Goal: Task Accomplishment & Management: Use online tool/utility

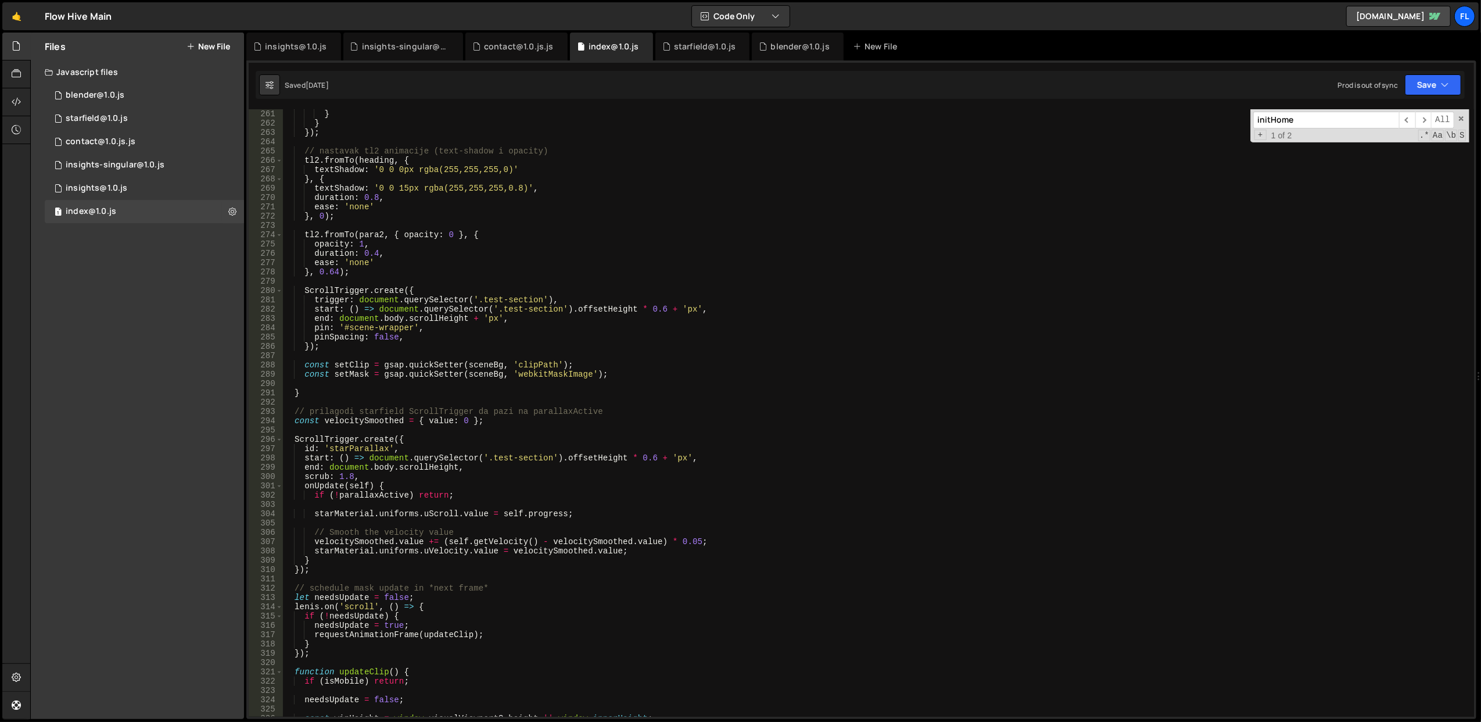
scroll to position [2510, 0]
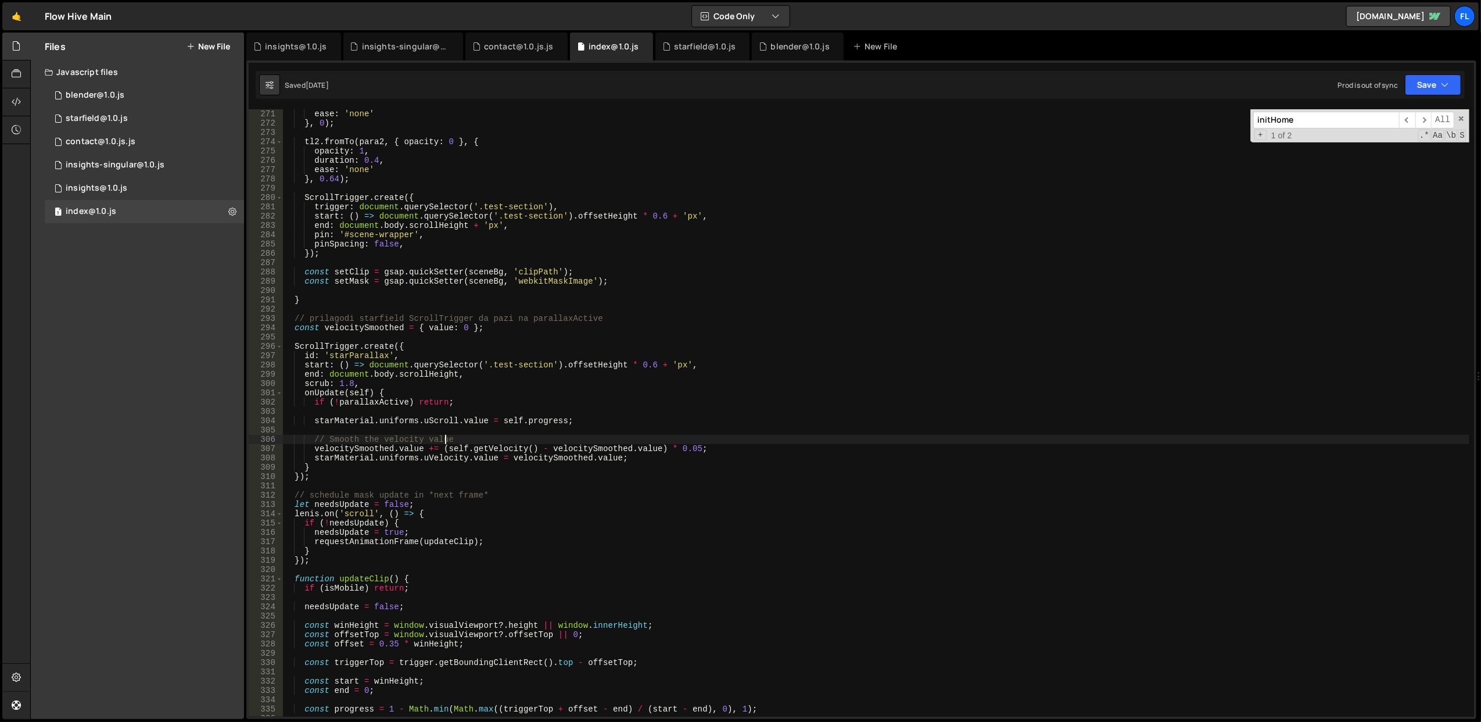
click at [445, 436] on div "ease : 'none' } , 0 ) ; tl2 . fromTo ( para2 , { opacity : 0 } , { opacity : 1 …" at bounding box center [875, 422] width 1187 height 626
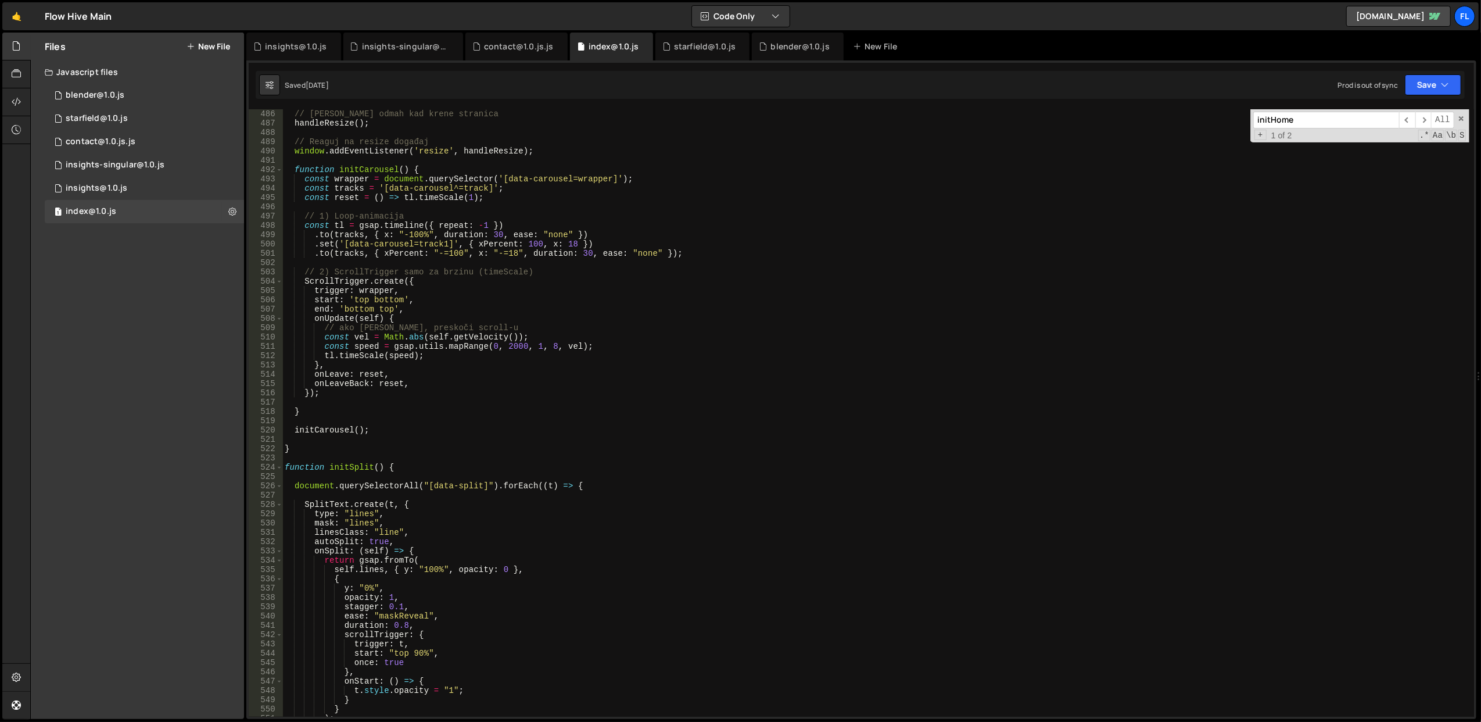
scroll to position [4416, 0]
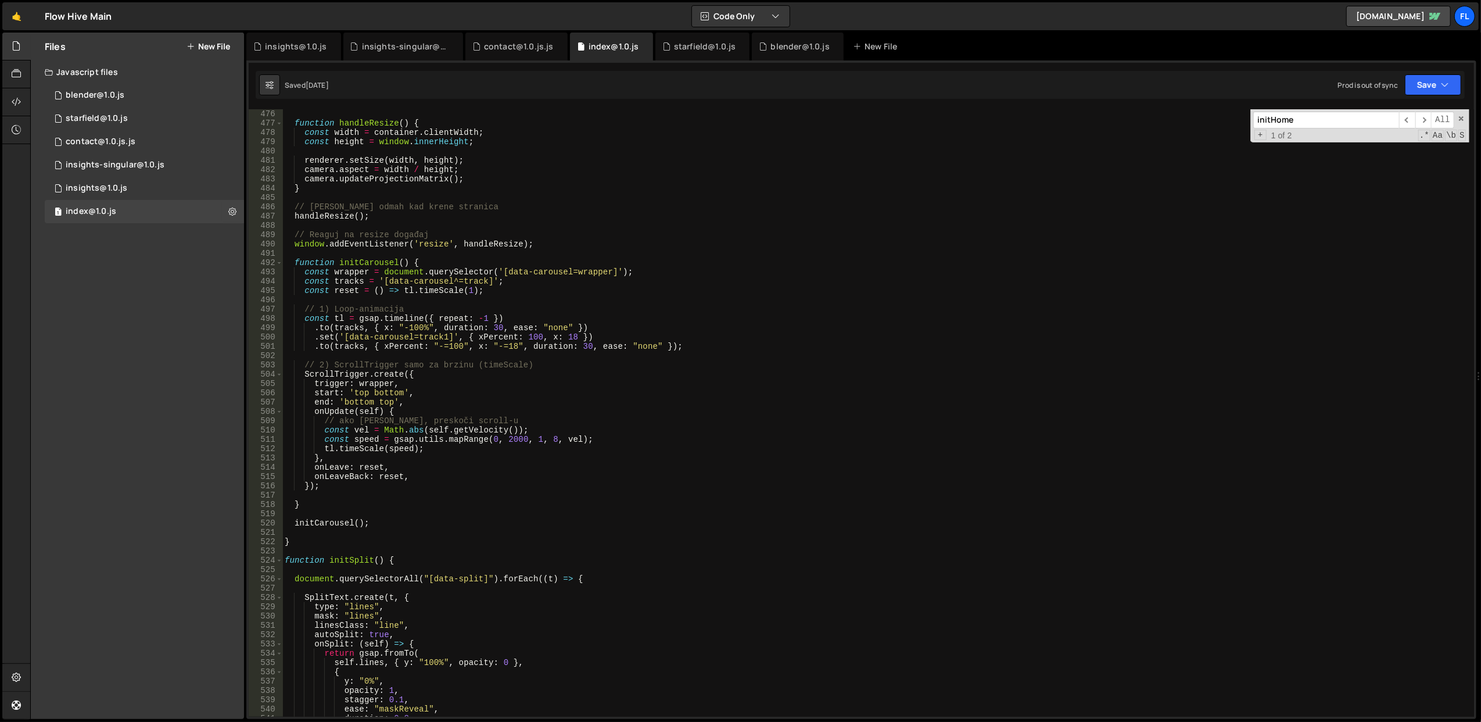
click at [396, 435] on div "function handleResize ( ) { const width = container . clientWidth ; const heigh…" at bounding box center [875, 422] width 1187 height 626
type textarea "const speed = gsap.utils.mapRange(0, 2000, 1, 8, vel);"
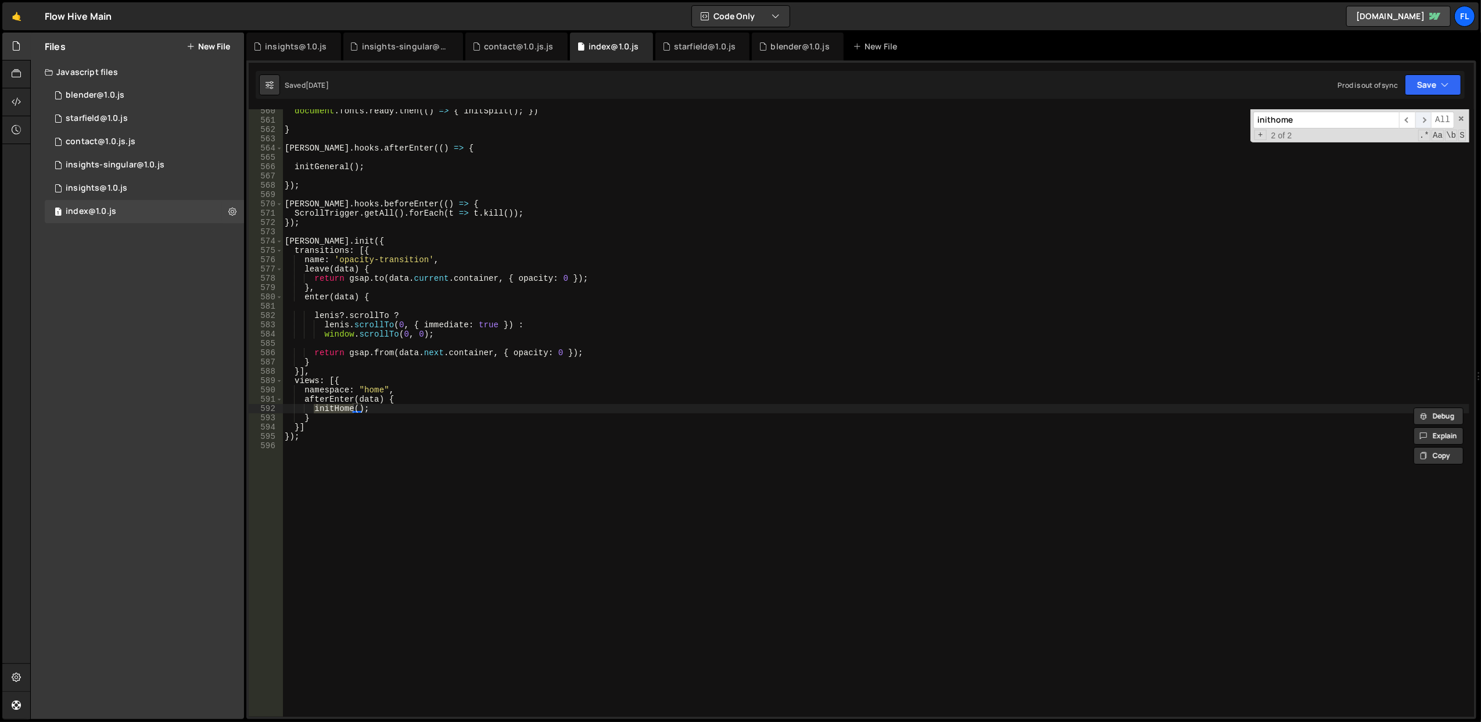
type input "inithome"
click at [1423, 121] on span "​" at bounding box center [1424, 120] width 16 height 17
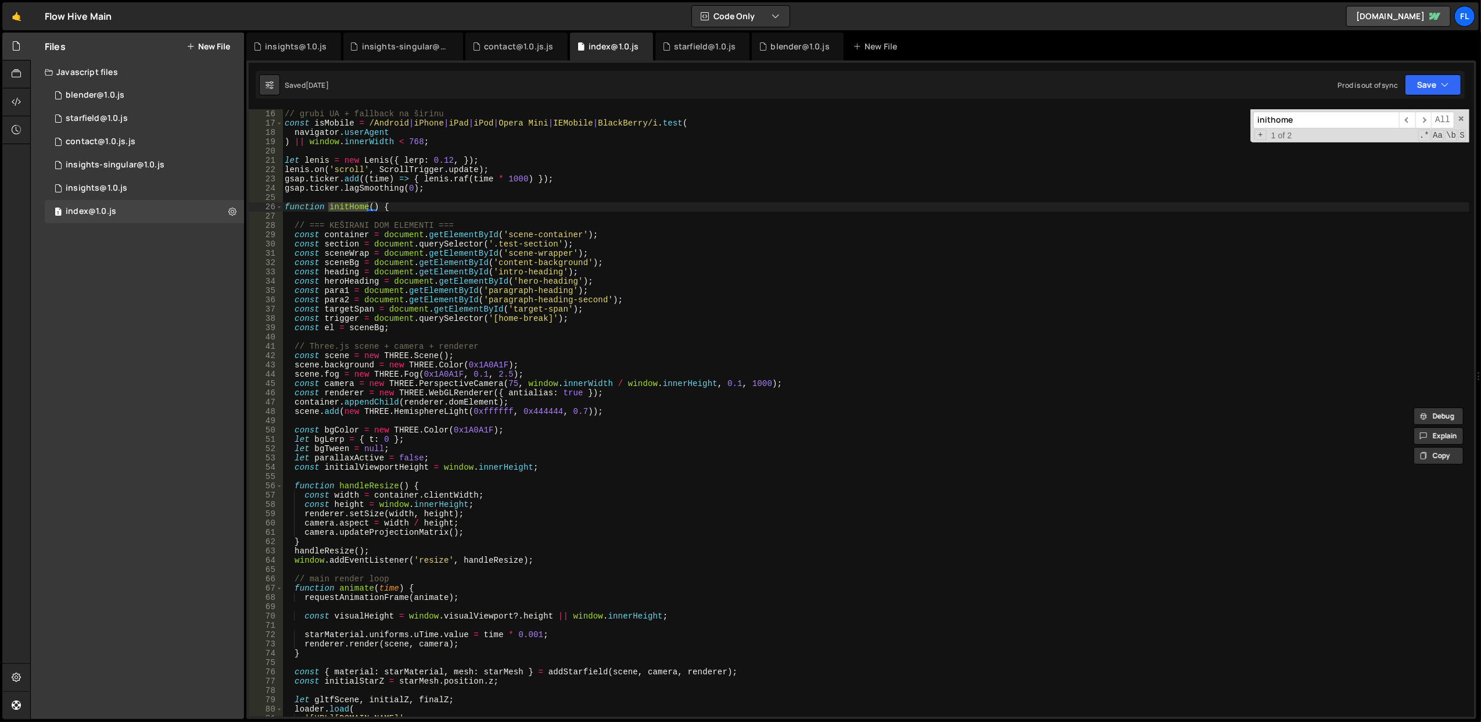
scroll to position [139, 0]
click at [280, 206] on span at bounding box center [279, 206] width 6 height 9
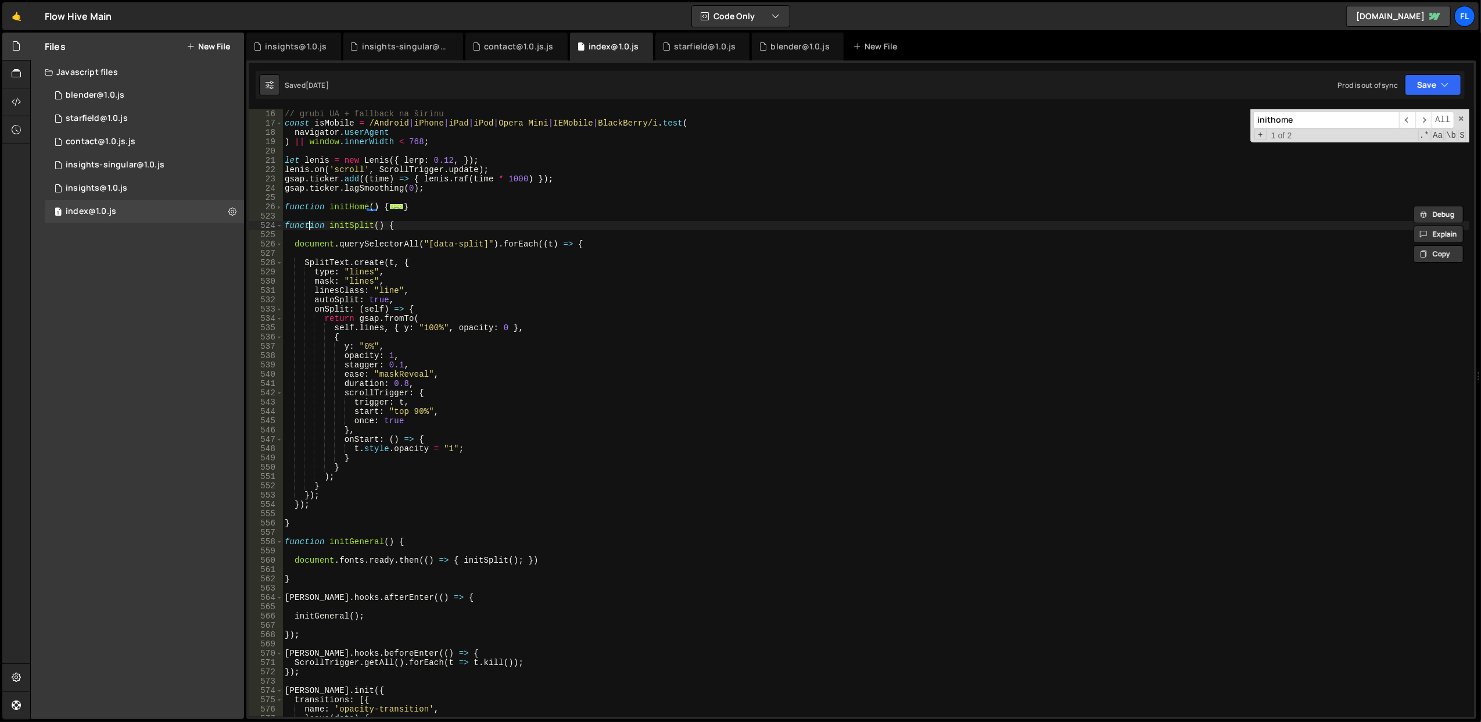
click at [308, 225] on div "// grubi UA + fallback na širinu const isMobile = /Android | iPhone | iPad | iP…" at bounding box center [875, 422] width 1187 height 626
click at [277, 207] on span at bounding box center [279, 206] width 6 height 9
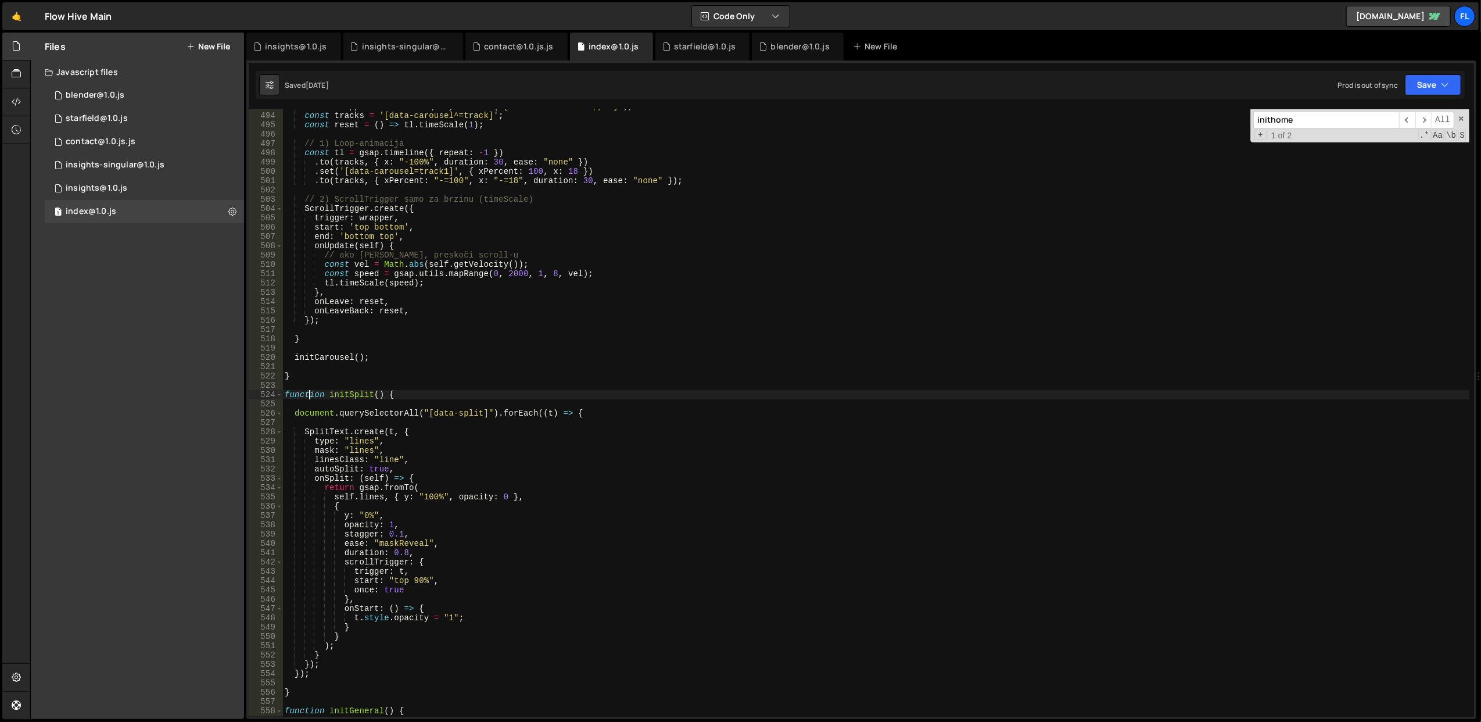
scroll to position [4396, 0]
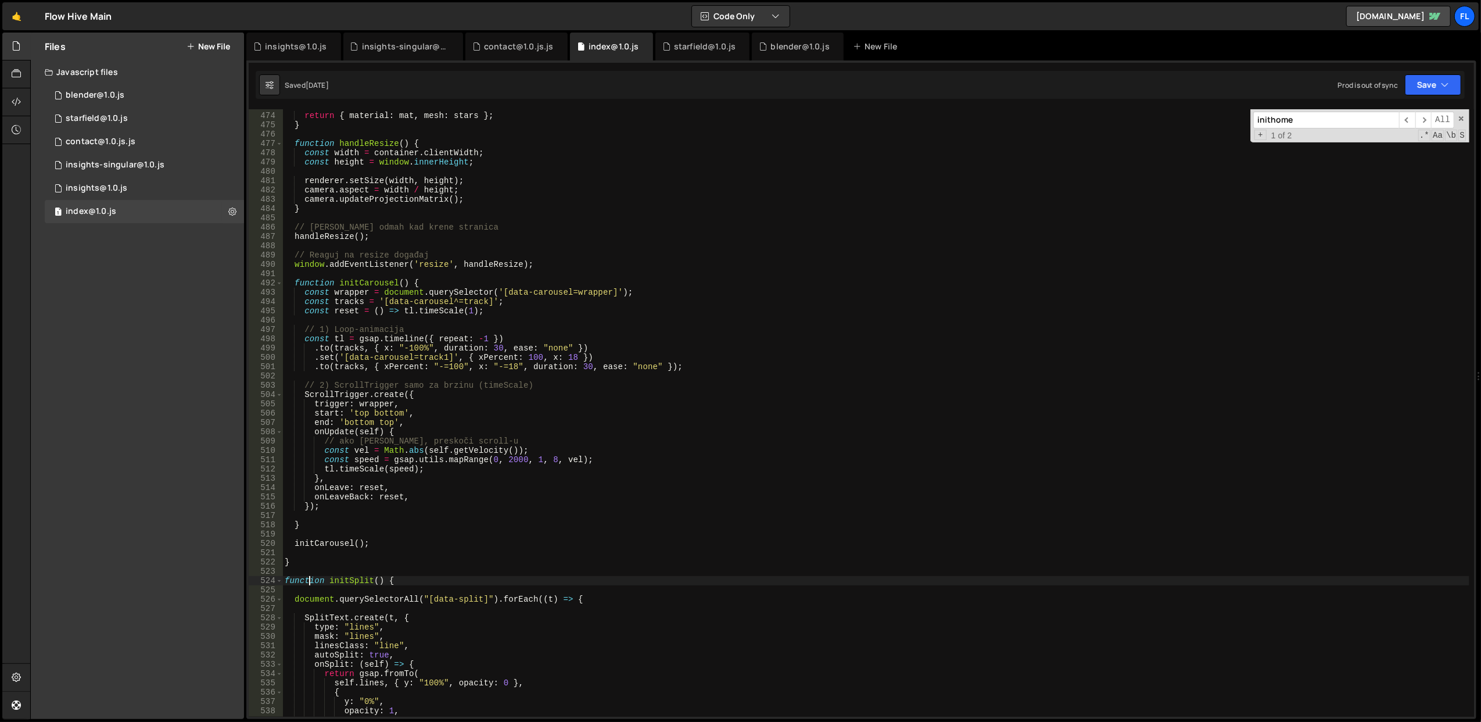
click at [337, 544] on div "return { material : mat , mesh : stars } ; } function handleResize ( ) { const …" at bounding box center [875, 415] width 1187 height 626
type textarea "initCarousel();"
click at [337, 544] on div "return { material : mat , mesh : stars } ; } function handleResize ( ) { const …" at bounding box center [875, 415] width 1187 height 626
click at [387, 542] on div "return { material : mat , mesh : stars } ; } function handleResize ( ) { const …" at bounding box center [875, 415] width 1187 height 626
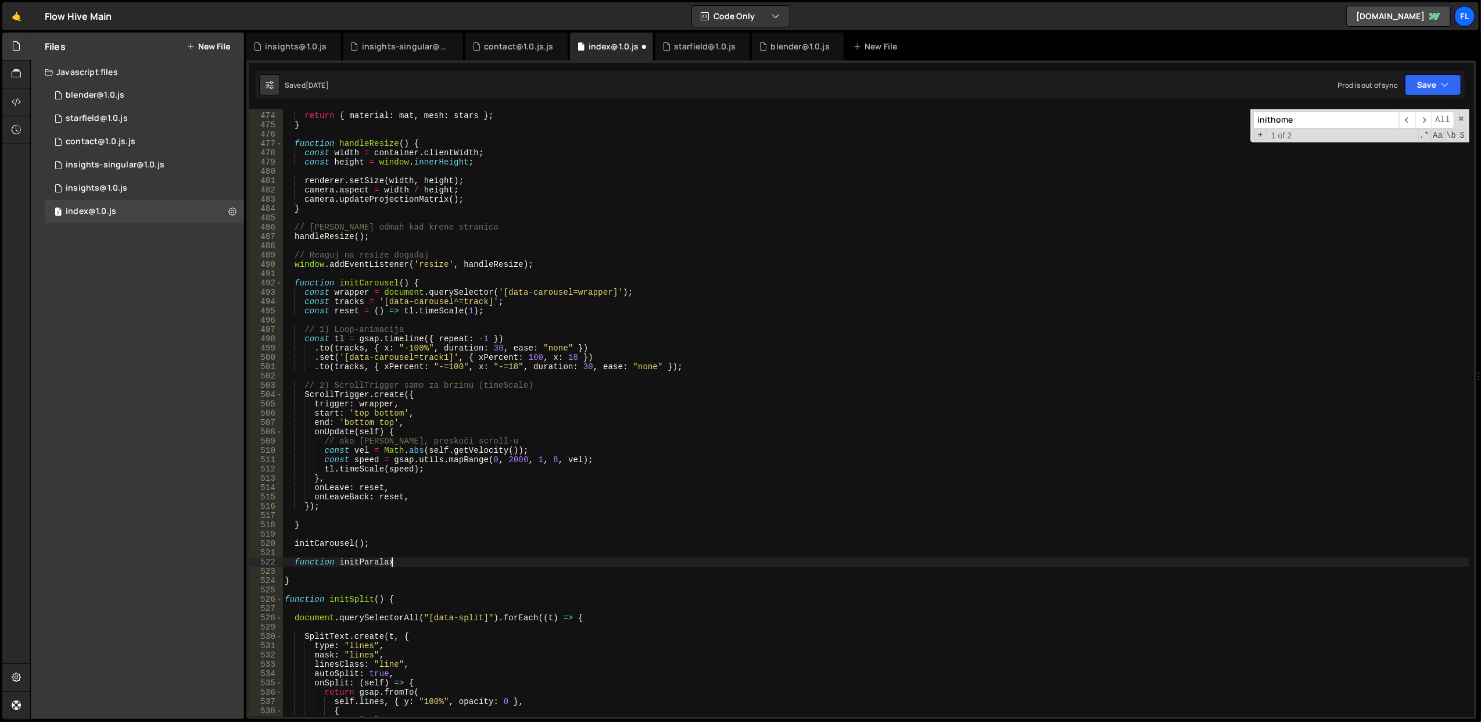
scroll to position [0, 7]
type textarea "function initParalax() {"
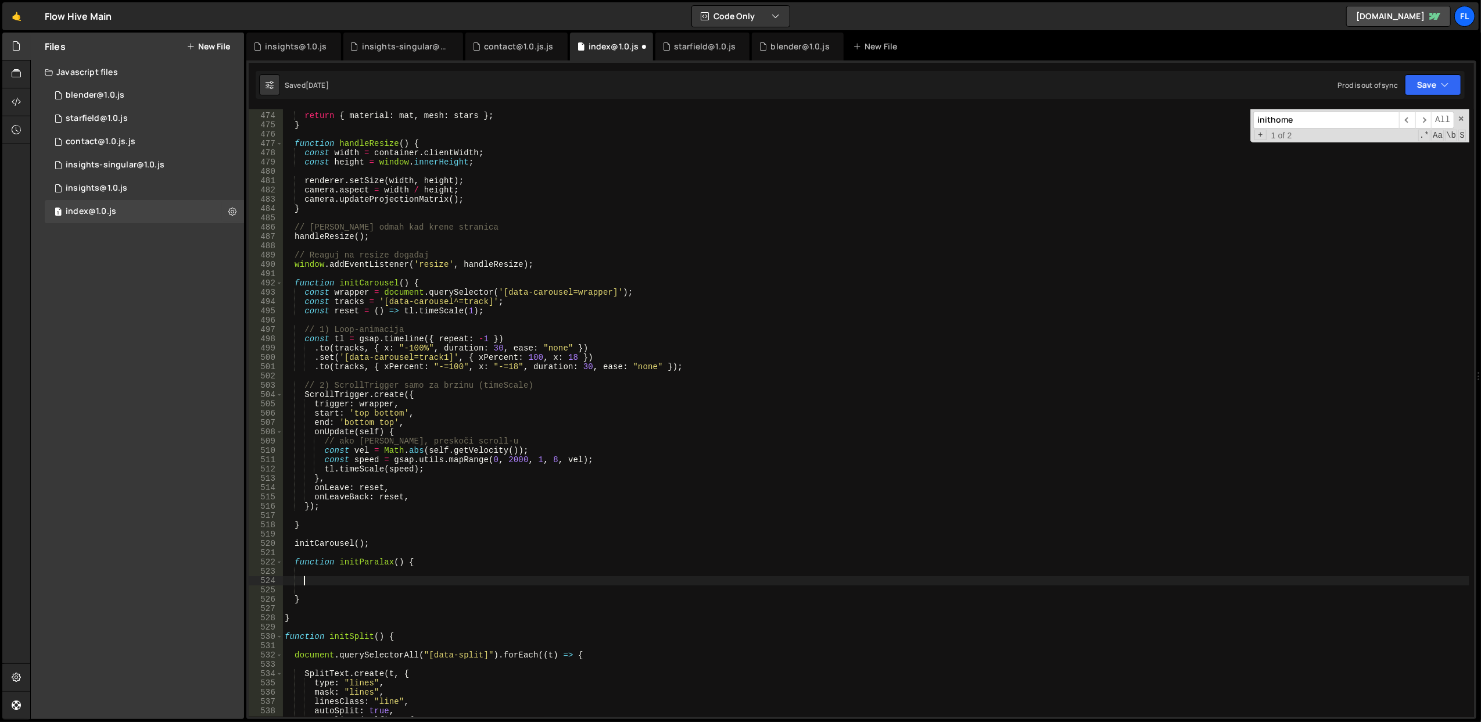
paste textarea "</script>"
type textarea "</script>"
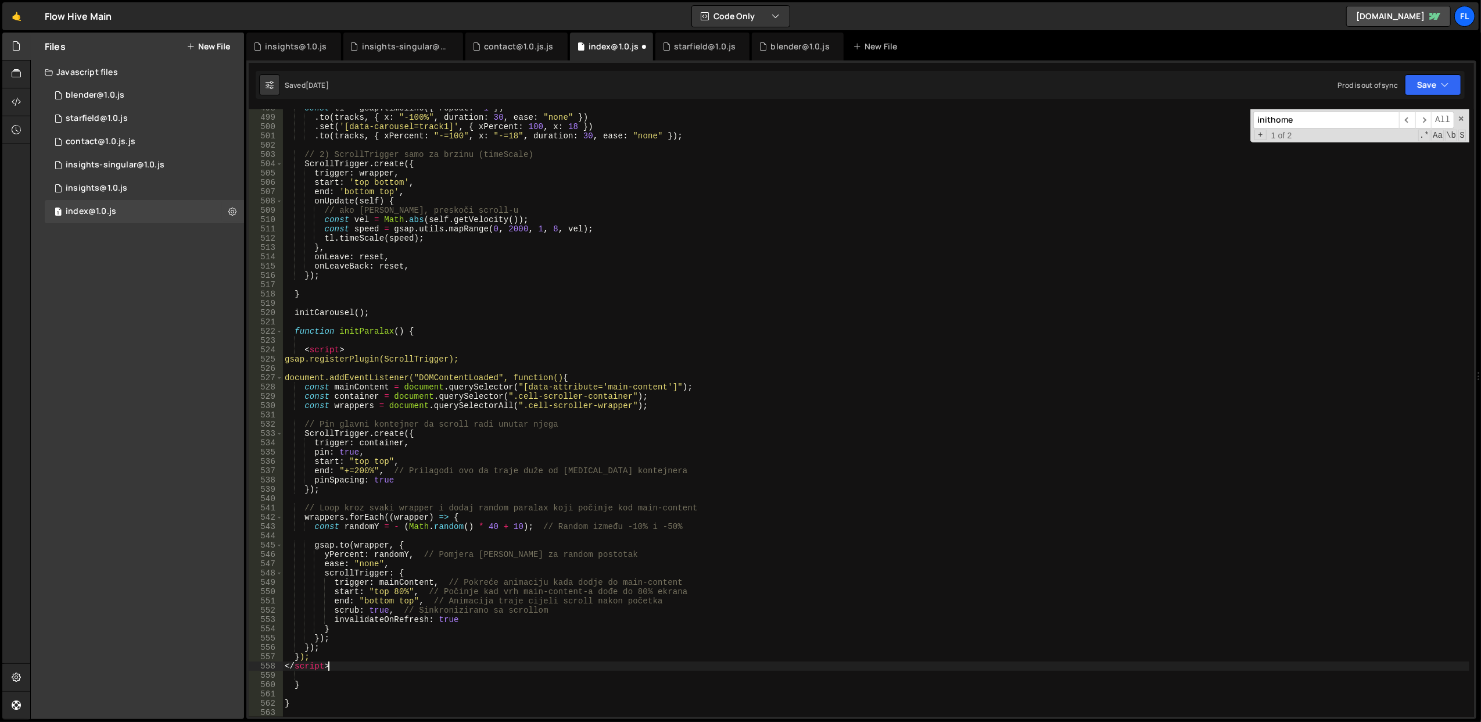
scroll to position [4627, 0]
drag, startPoint x: 353, startPoint y: 666, endPoint x: 282, endPoint y: 665, distance: 70.9
click at [282, 665] on div "</script> 498 499 500 501 502 503 504 505 506 507 508 509 510 511 512 513 514 5…" at bounding box center [862, 412] width 1226 height 607
click at [325, 347] on div "const tl = gsap . timeline ({ repeat : - 1 }) . to ( tracks , { x : "-100%" , d…" at bounding box center [875, 416] width 1187 height 626
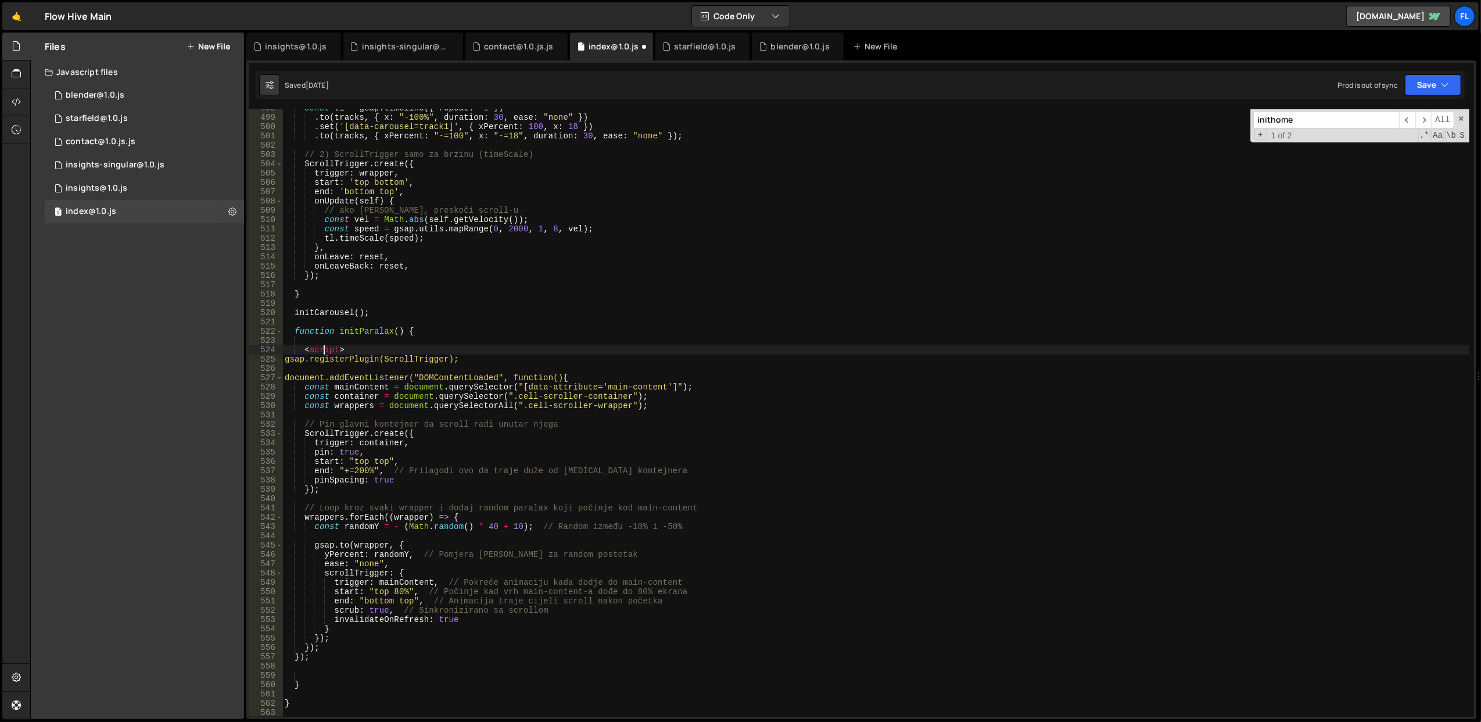
click at [325, 347] on div "const tl = gsap . timeline ({ repeat : - 1 }) . to ( tracks , { x : "-100%" , d…" at bounding box center [875, 416] width 1187 height 626
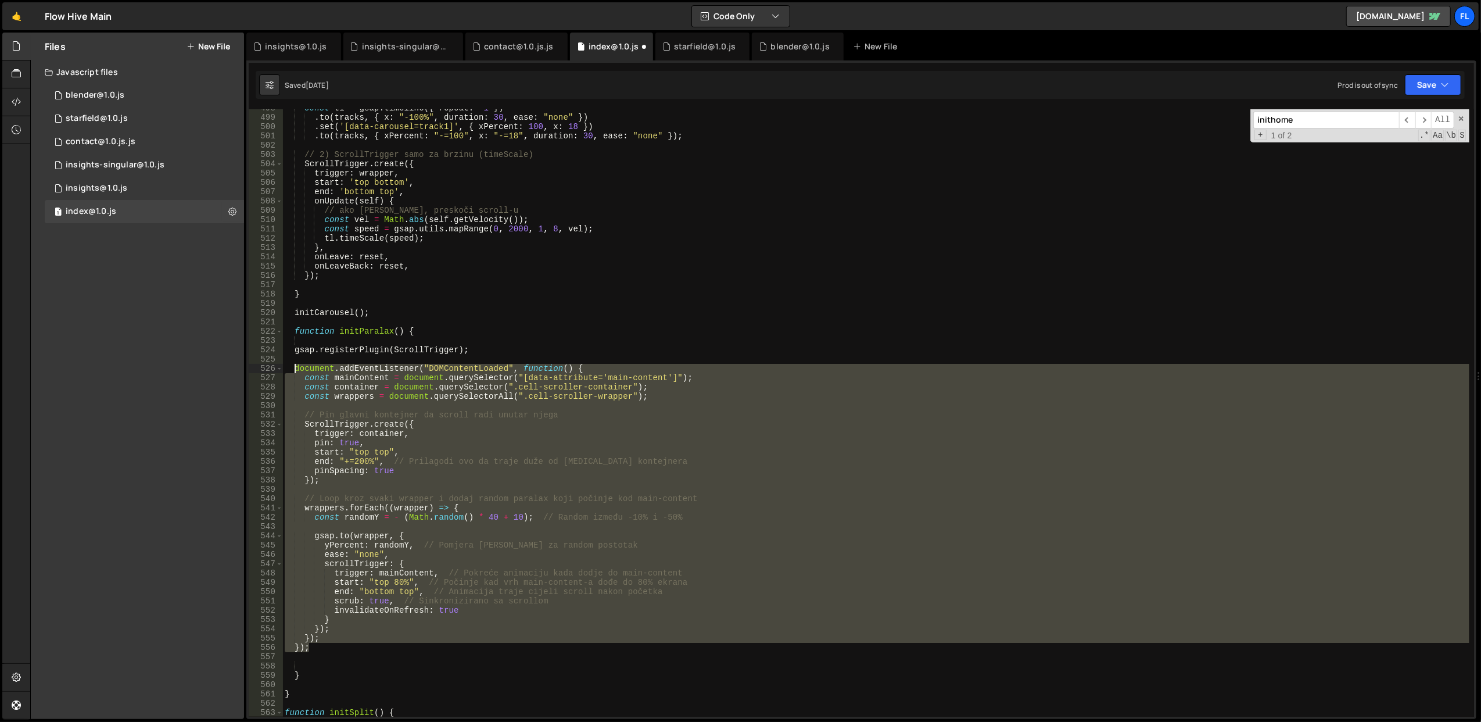
drag, startPoint x: 335, startPoint y: 650, endPoint x: 293, endPoint y: 370, distance: 283.1
click at [293, 370] on div "const tl = gsap . timeline ({ repeat : - 1 }) . to ( tracks , { x : "-100%" , d…" at bounding box center [875, 416] width 1187 height 626
click at [392, 370] on div "const tl = gsap . timeline ({ repeat : - 1 }) . to ( tracks , { x : "-100%" , d…" at bounding box center [875, 412] width 1187 height 607
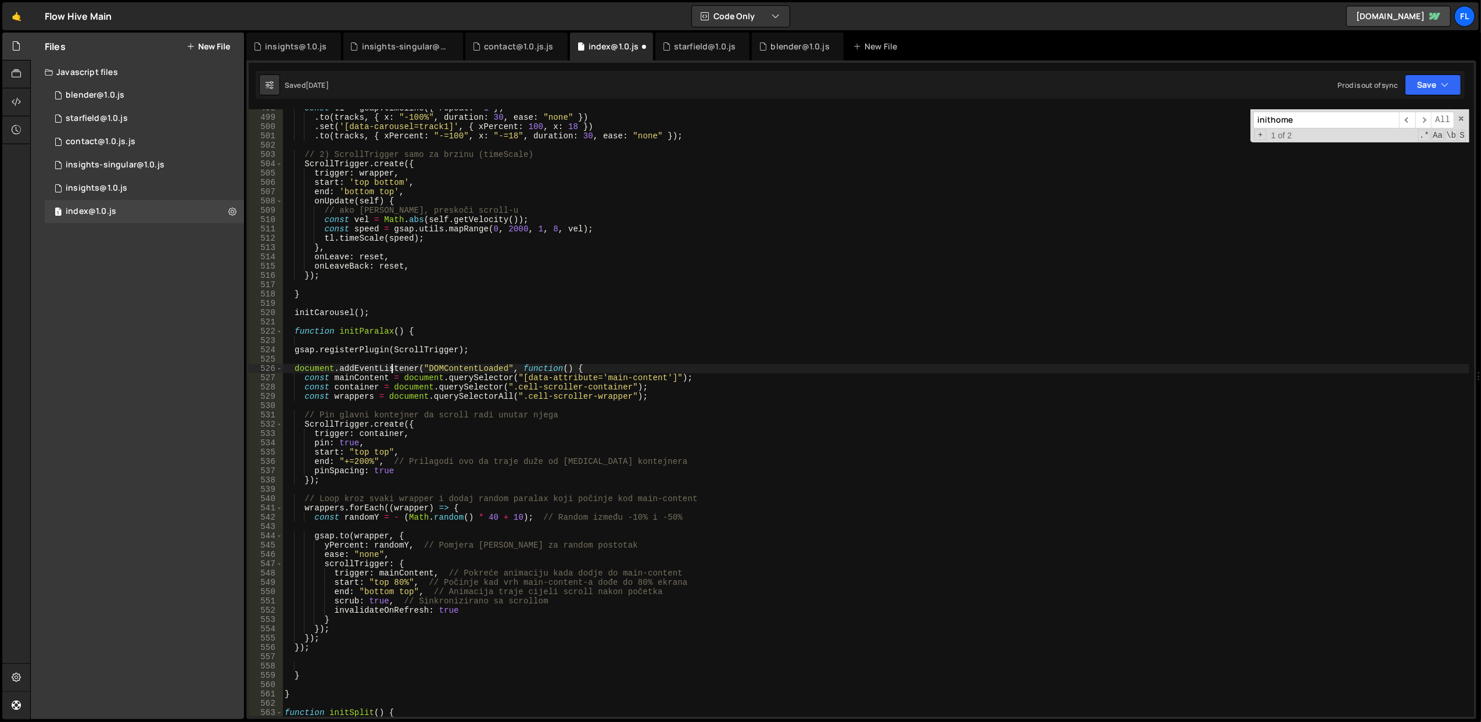
click at [392, 370] on div "const tl = gsap . timeline ({ repeat : - 1 }) . to ( tracks , { x : "-100%" , d…" at bounding box center [875, 416] width 1187 height 626
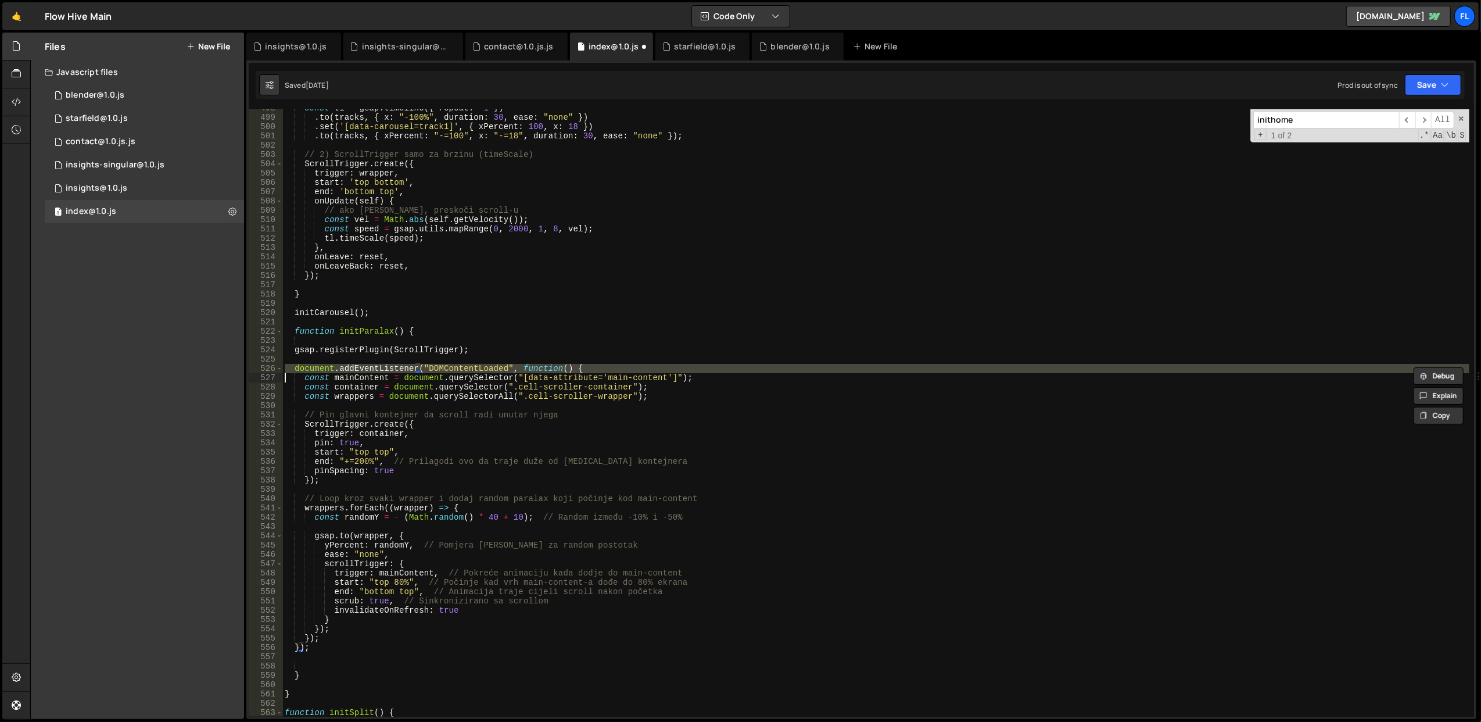
click at [392, 370] on div "const tl = gsap . timeline ({ repeat : - 1 }) . to ( tracks , { x : "-100%" , d…" at bounding box center [875, 416] width 1187 height 626
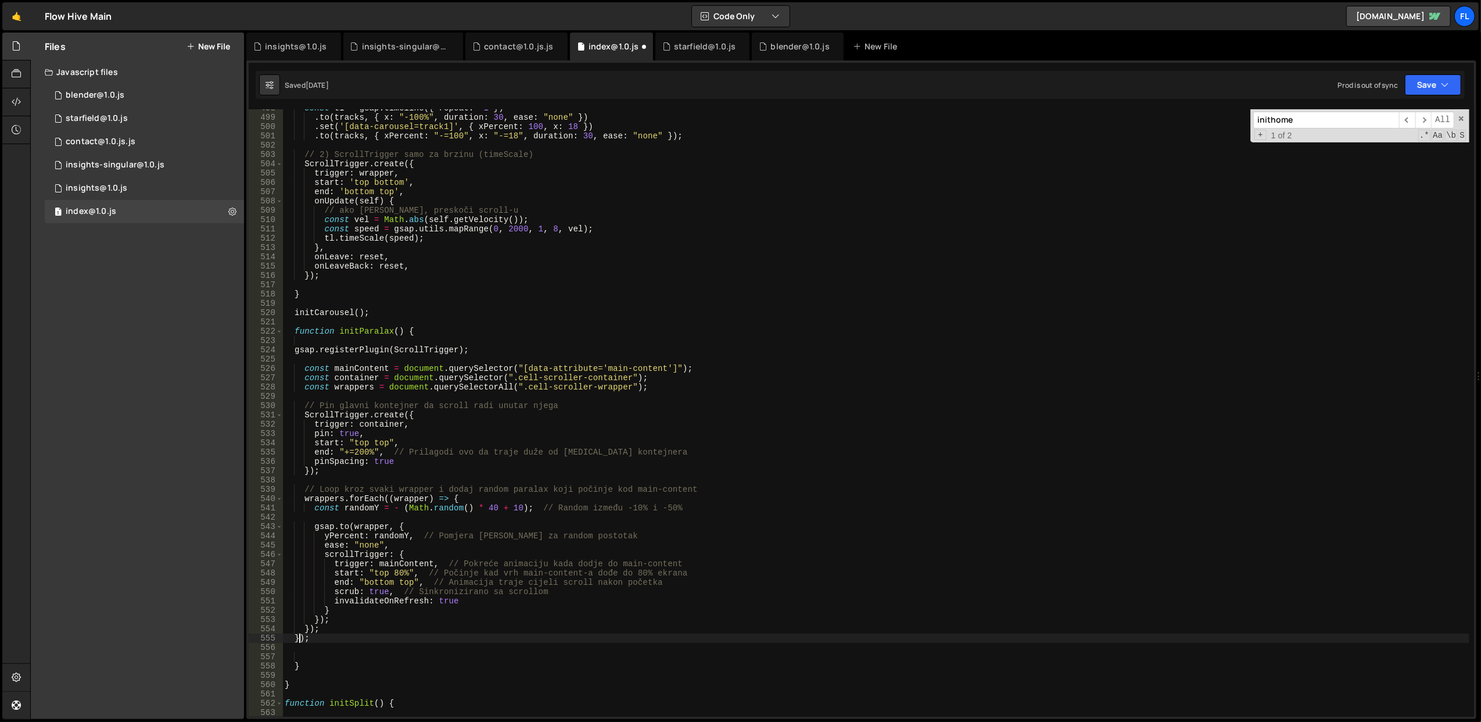
click at [300, 639] on div "const tl = gsap . timeline ({ repeat : - 1 }) . to ( tracks , { x : "-100%" , d…" at bounding box center [875, 416] width 1187 height 626
click at [300, 638] on div "const tl = gsap . timeline ({ repeat : - 1 }) . to ( tracks , { x : "-100%" , d…" at bounding box center [875, 416] width 1187 height 626
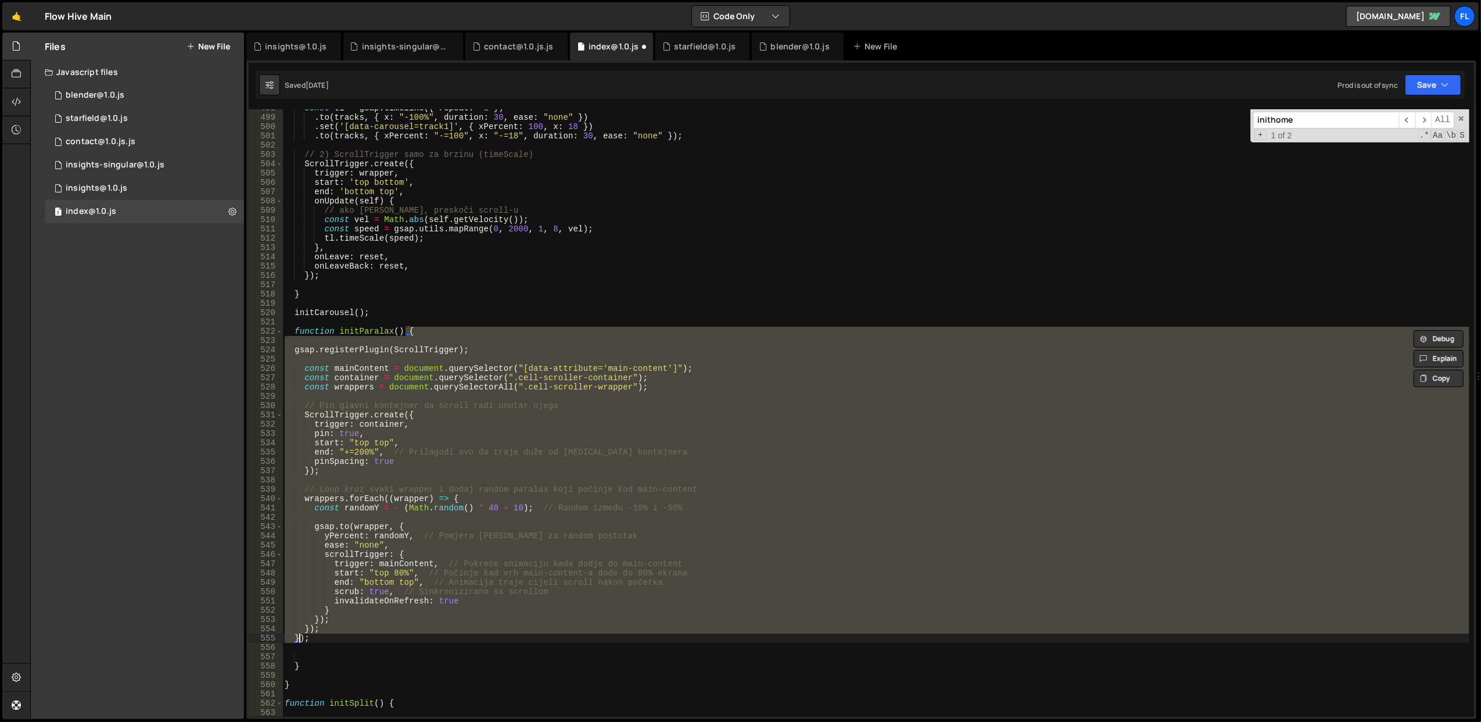
click at [300, 638] on div "const tl = gsap . timeline ({ repeat : - 1 }) . to ( tracks , { x : "-100%" , d…" at bounding box center [875, 416] width 1187 height 626
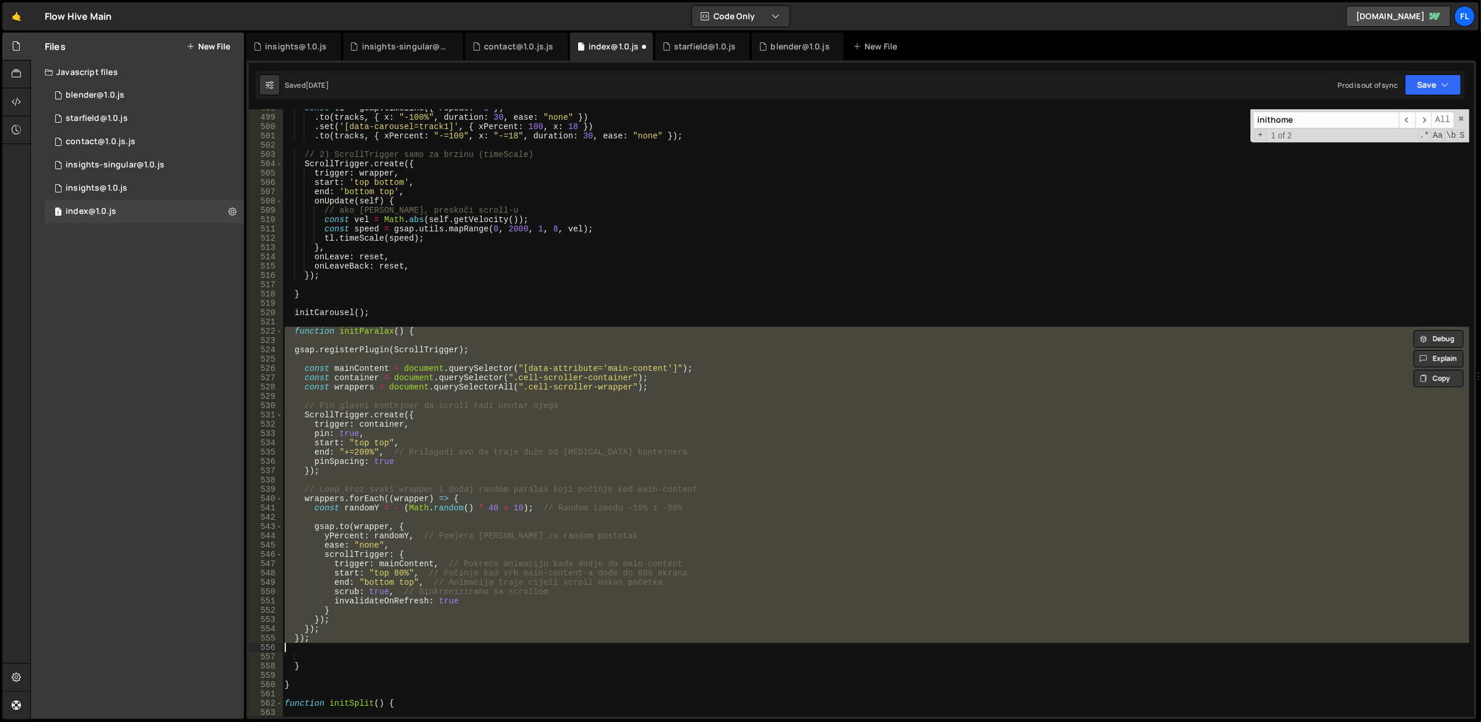
click at [314, 637] on div "const tl = gsap . timeline ({ repeat : - 1 }) . to ( tracks , { x : "-100%" , d…" at bounding box center [875, 412] width 1187 height 607
type textarea "});"
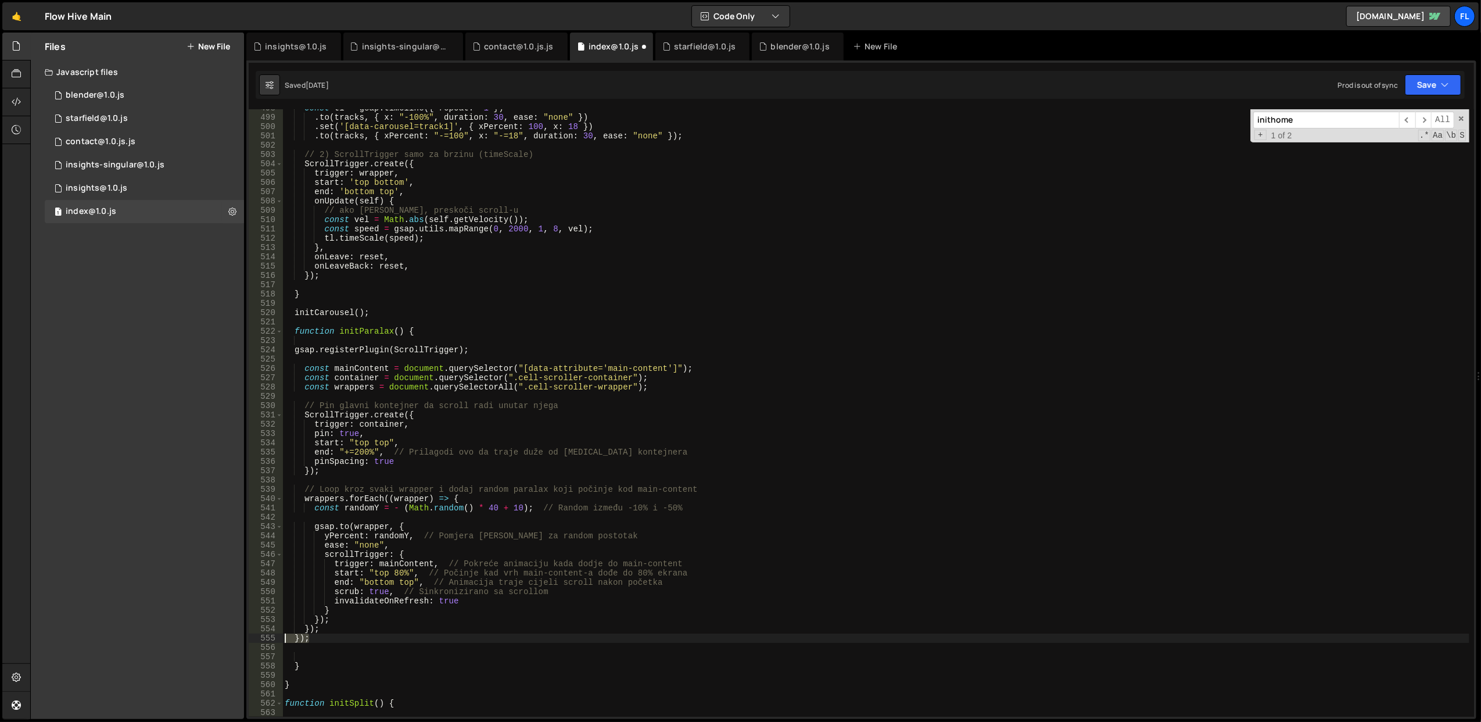
drag, startPoint x: 317, startPoint y: 639, endPoint x: 282, endPoint y: 635, distance: 35.1
click at [282, 635] on div "}); 498 499 500 501 502 503 504 505 506 507 508 509 510 511 512 513 514 515 516…" at bounding box center [862, 412] width 1226 height 607
click at [352, 352] on div "const tl = gsap . timeline ({ repeat : - 1 }) . to ( tracks , { x : "-100%" , d…" at bounding box center [875, 416] width 1187 height 626
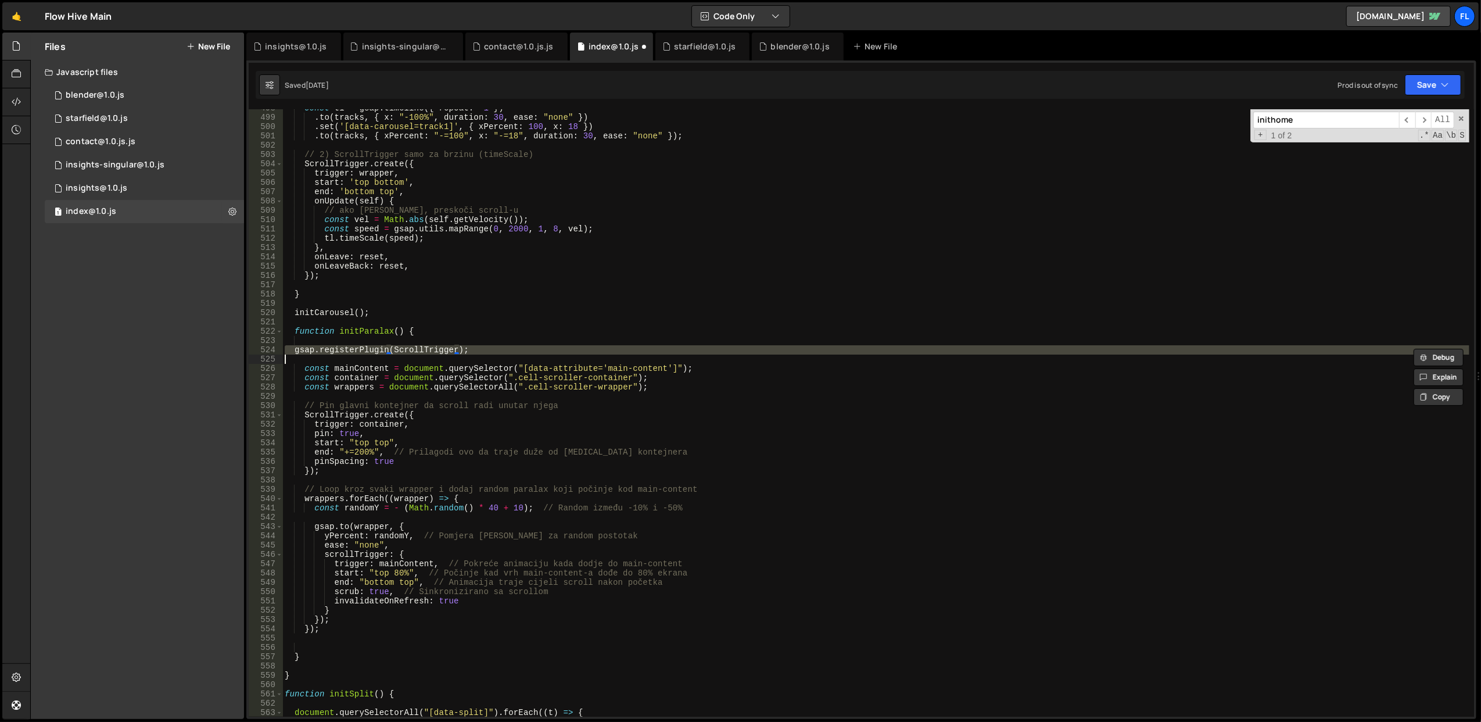
click at [352, 352] on div "const tl = gsap . timeline ({ repeat : - 1 }) . to ( tracks , { x : "-100%" , d…" at bounding box center [875, 416] width 1187 height 626
type textarea "gsap.registerPlugin(ScrollTrigger);"
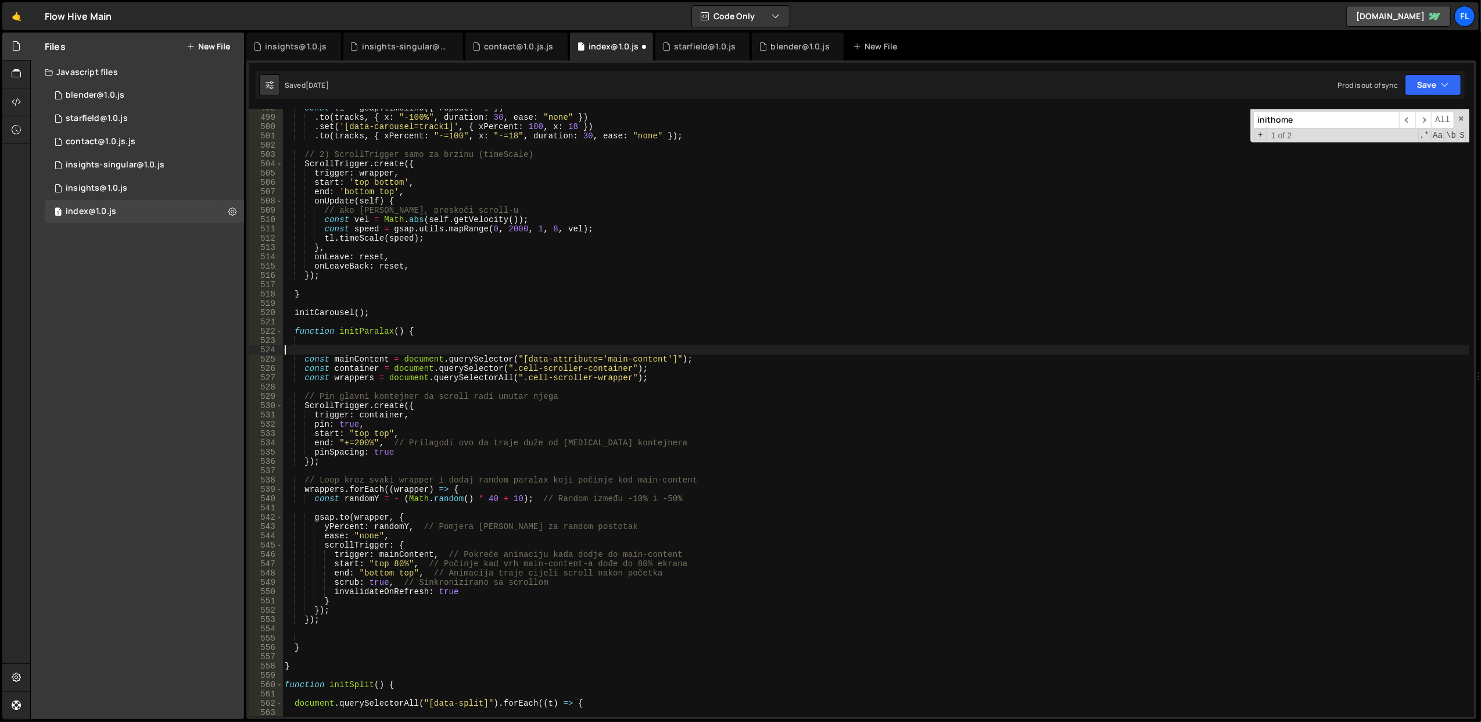
click at [342, 633] on div "const tl = gsap . timeline ({ repeat : - 1 }) . to ( tracks , { x : "-100%" , d…" at bounding box center [875, 416] width 1187 height 626
click at [1428, 79] on button "Save" at bounding box center [1433, 84] width 56 height 21
click at [1345, 120] on div "Saved [DATE]" at bounding box center [1394, 127] width 121 height 14
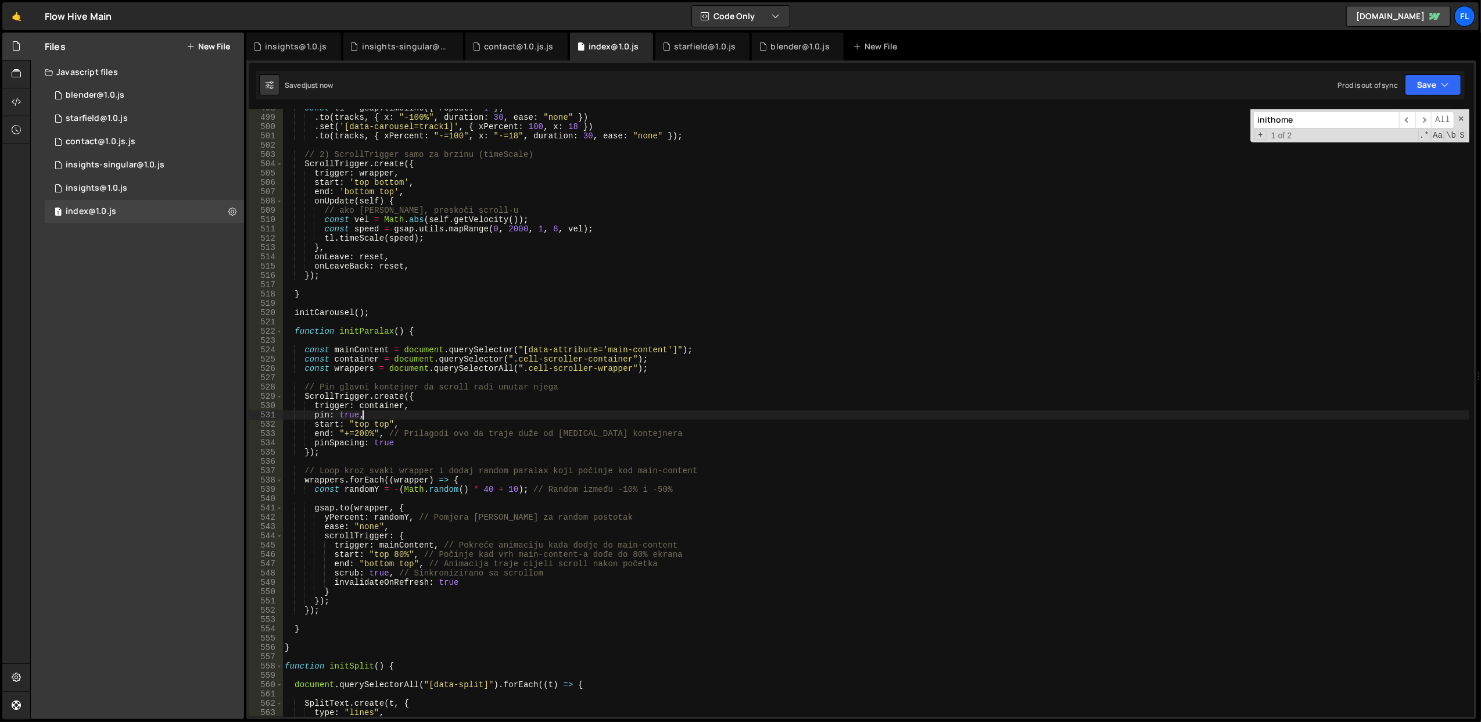
click at [586, 410] on div "const tl = gsap . timeline ({ repeat : - 1 }) . to ( tracks , { x : "-100%" , d…" at bounding box center [875, 416] width 1187 height 626
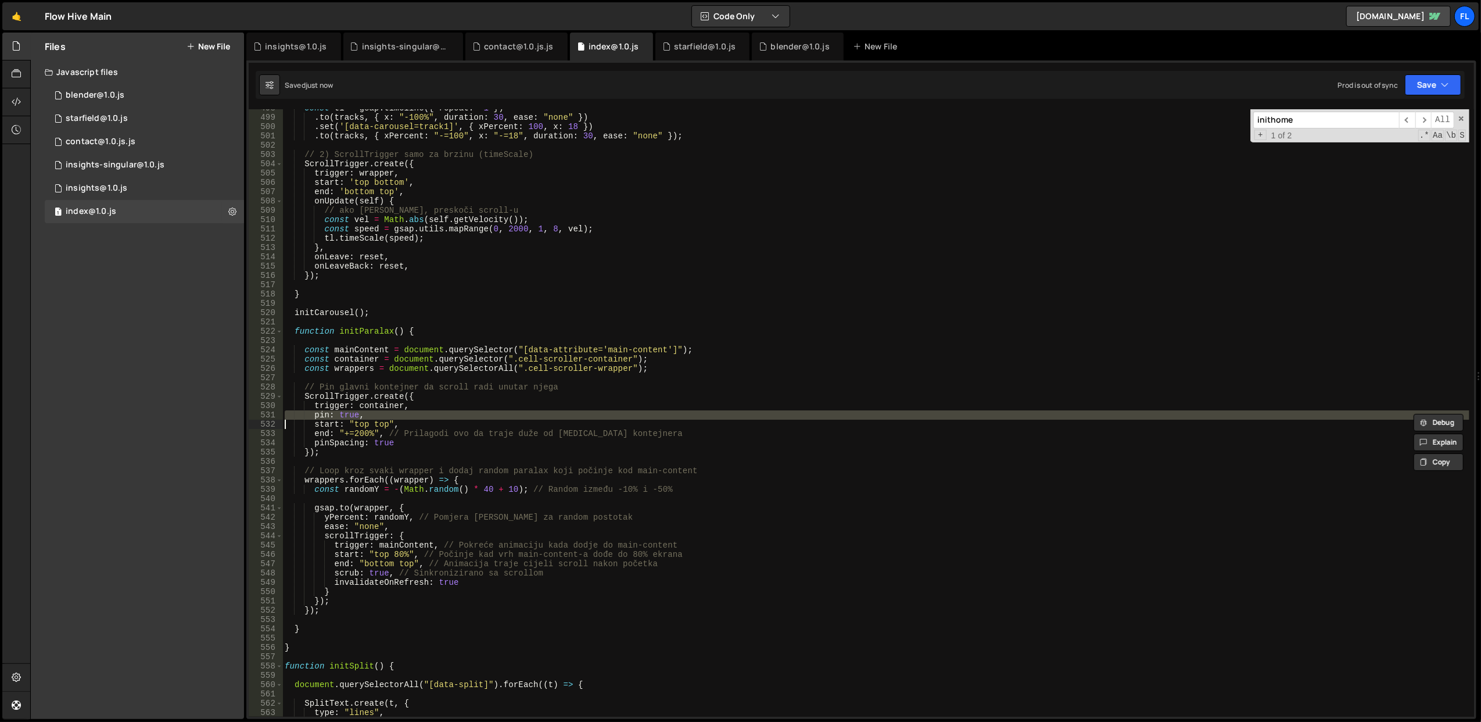
click at [586, 410] on div "const tl = gsap . timeline ({ repeat : - 1 }) . to ( tracks , { x : "-100%" , d…" at bounding box center [875, 412] width 1187 height 607
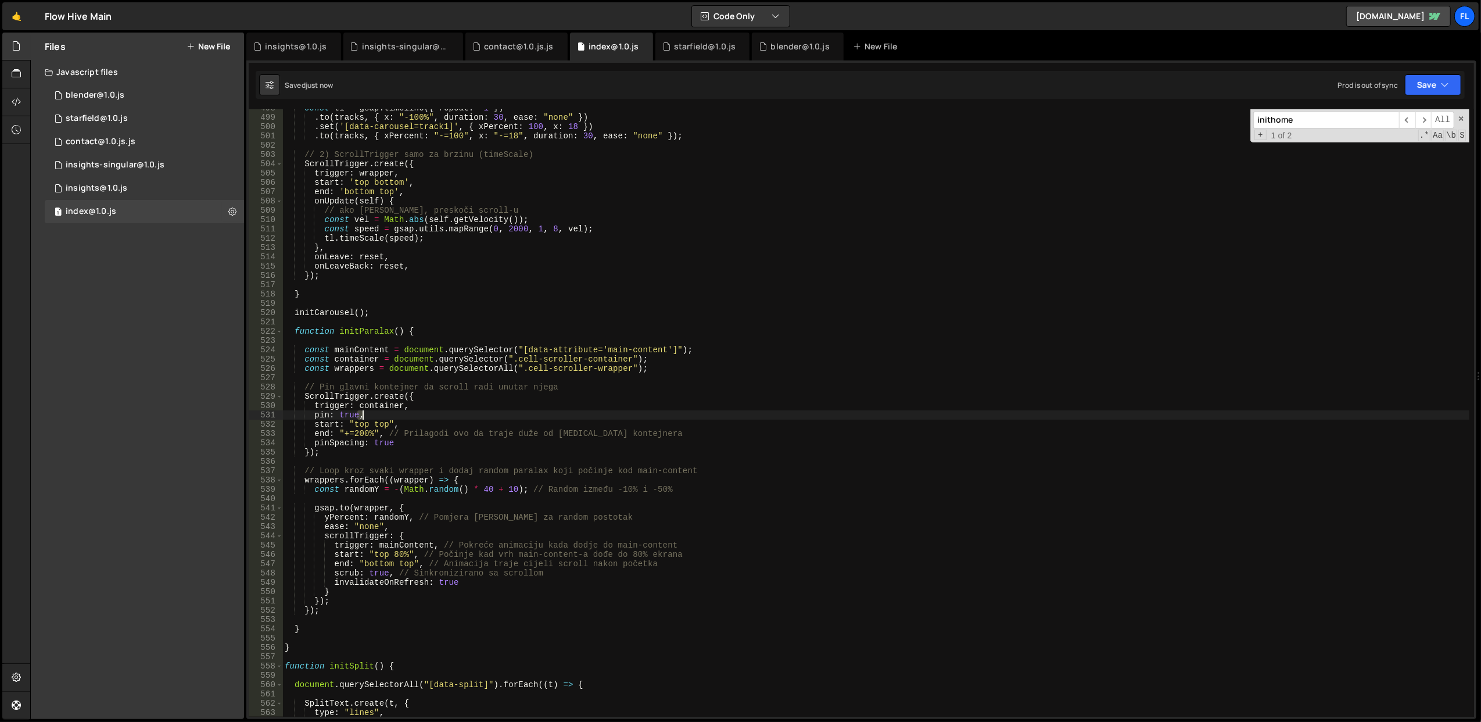
click at [586, 410] on div "const tl = gsap . timeline ({ repeat : - 1 }) . to ( tracks , { x : "-100%" , d…" at bounding box center [875, 416] width 1187 height 626
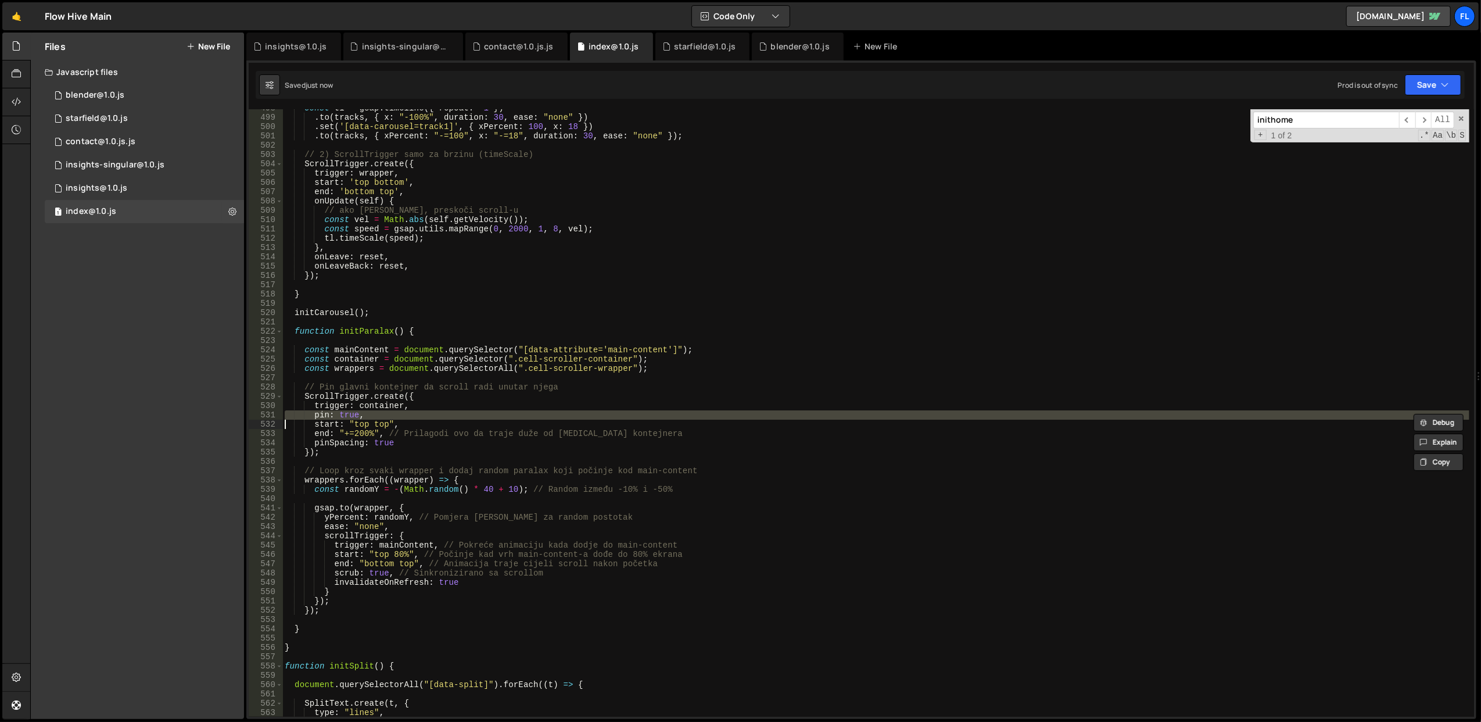
click at [586, 410] on div "const tl = gsap . timeline ({ repeat : - 1 }) . to ( tracks , { x : "-100%" , d…" at bounding box center [875, 416] width 1187 height 626
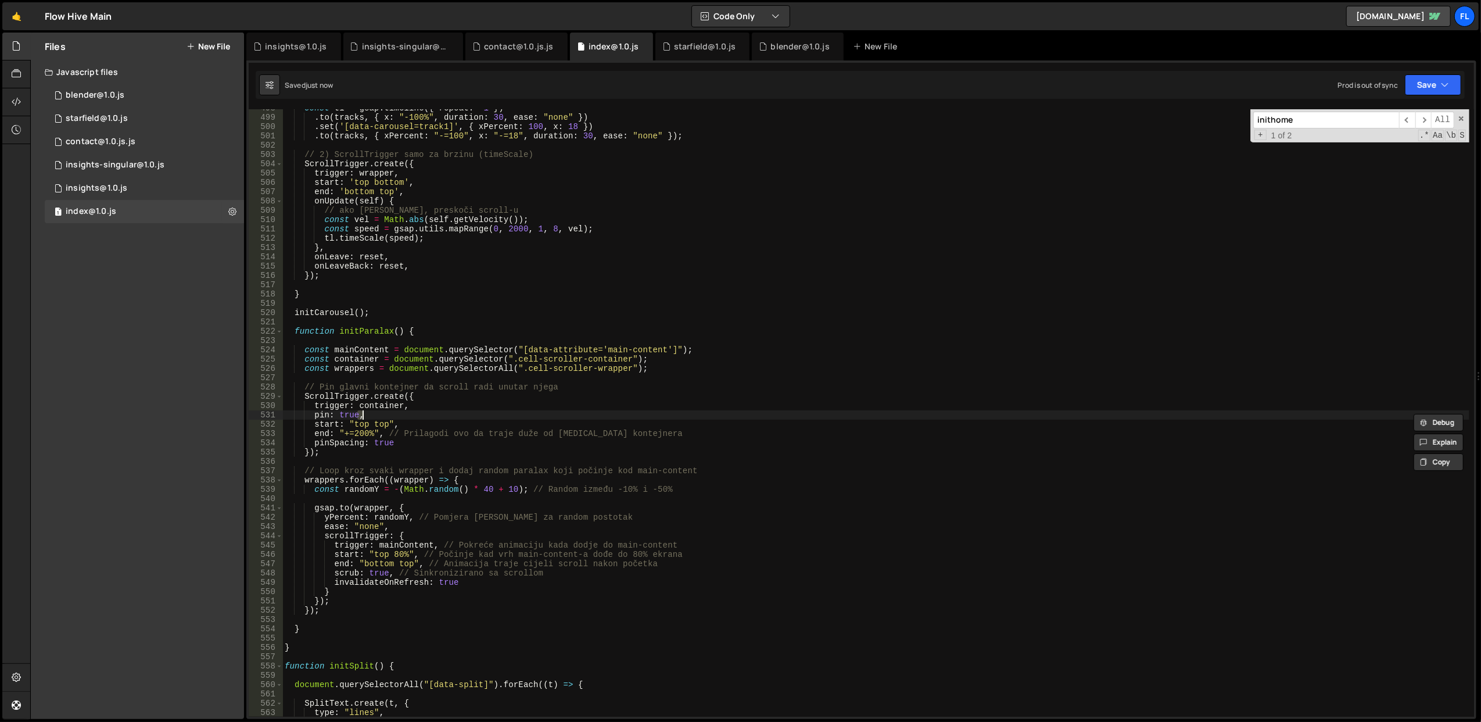
click at [586, 410] on div "const tl = gsap . timeline ({ repeat : - 1 }) . to ( tracks , { x : "-100%" , d…" at bounding box center [875, 416] width 1187 height 626
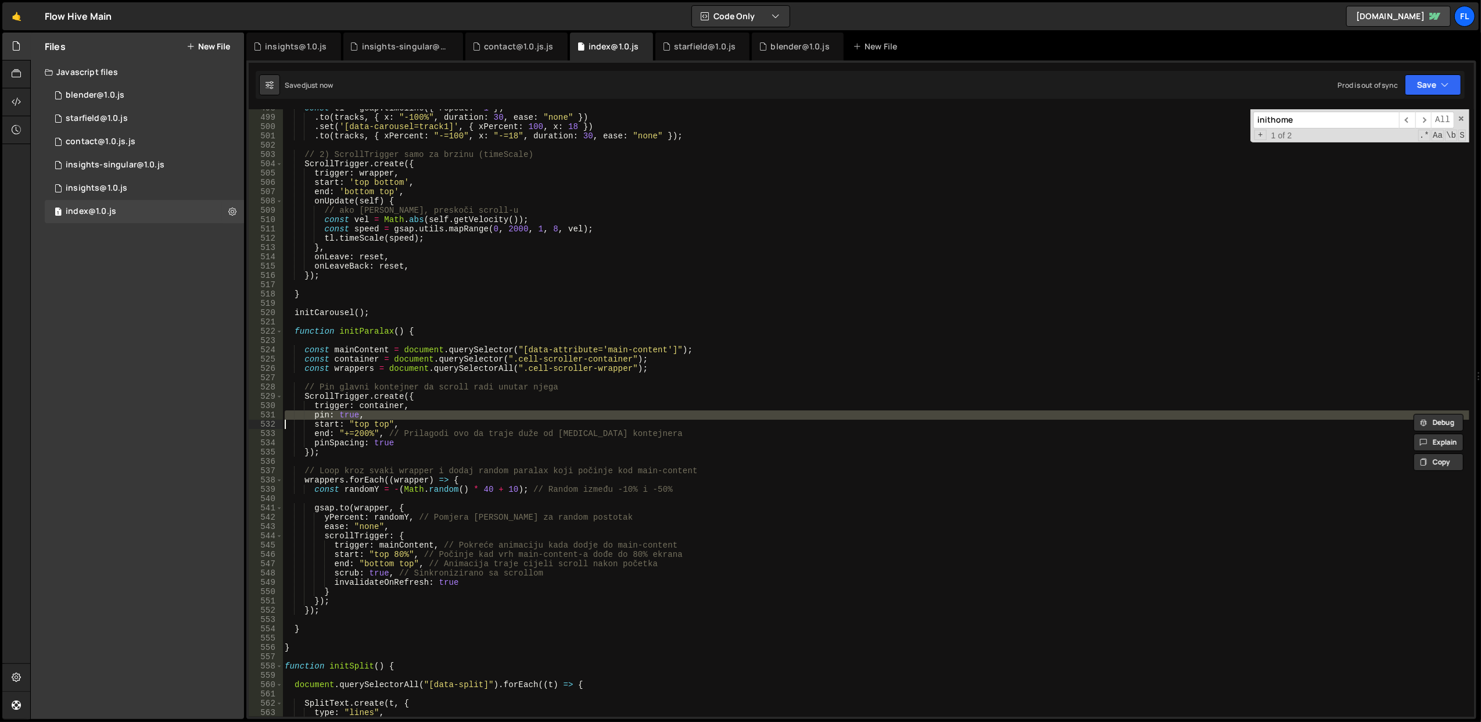
click at [586, 410] on div "const tl = gsap . timeline ({ repeat : - 1 }) . to ( tracks , { x : "-100%" , d…" at bounding box center [875, 412] width 1187 height 607
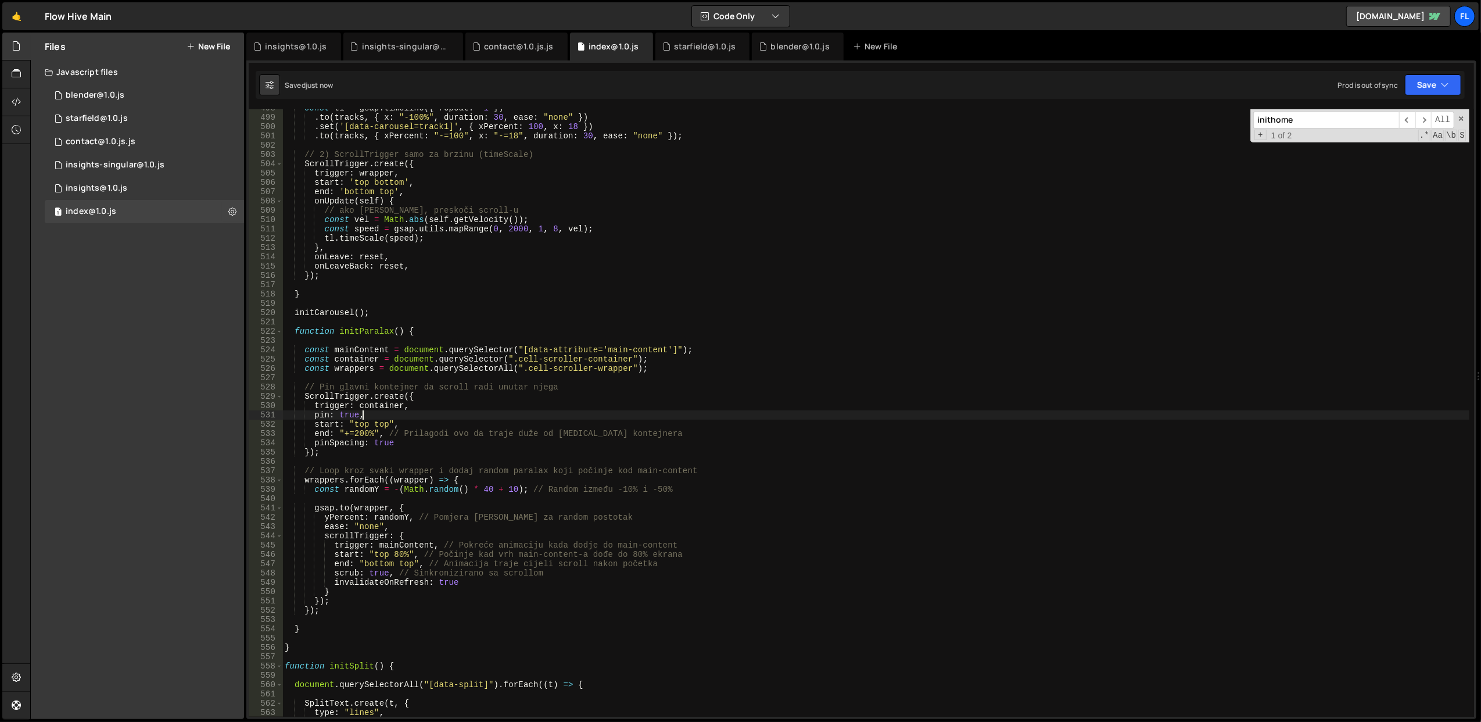
click at [586, 410] on div "const tl = gsap . timeline ({ repeat : - 1 }) . to ( tracks , { x : "-100%" , d…" at bounding box center [875, 416] width 1187 height 626
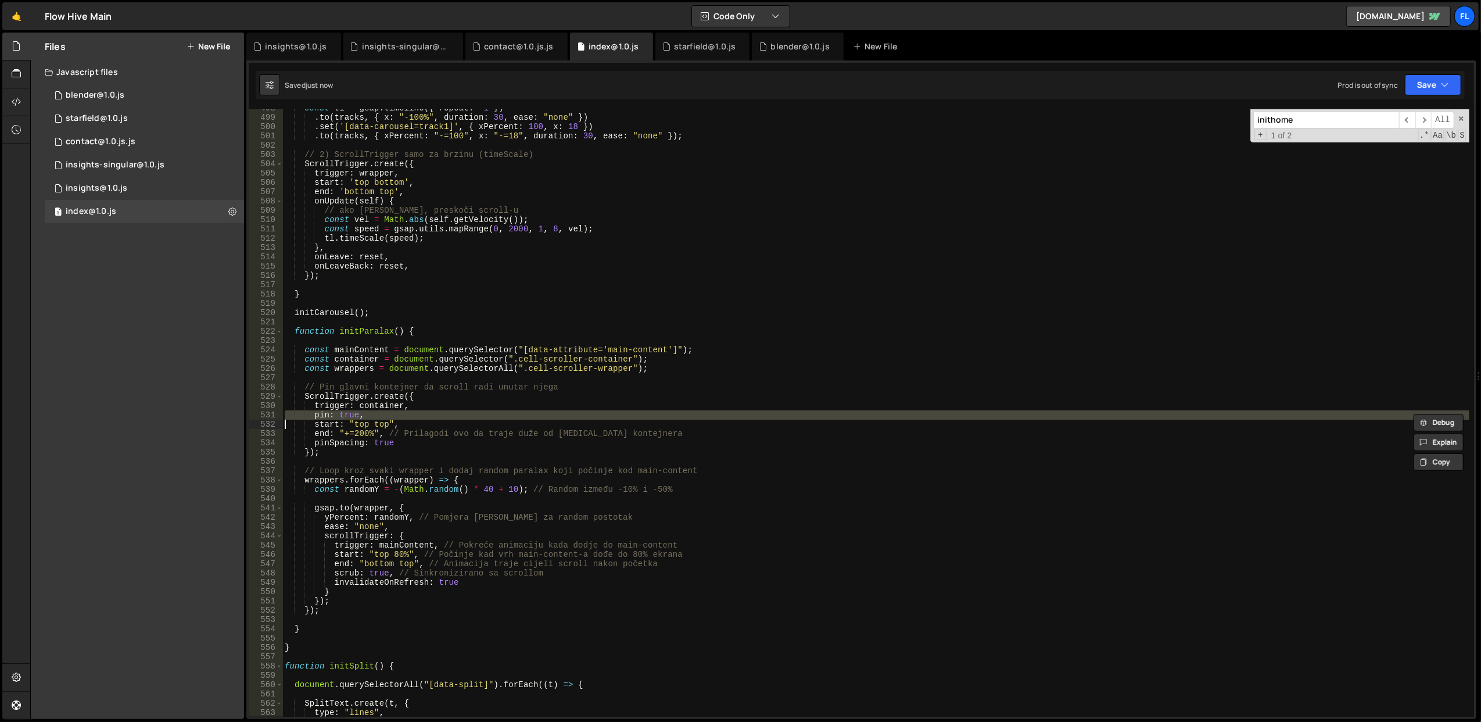
click at [586, 410] on div "const tl = gsap . timeline ({ repeat : - 1 }) . to ( tracks , { x : "-100%" , d…" at bounding box center [875, 412] width 1187 height 607
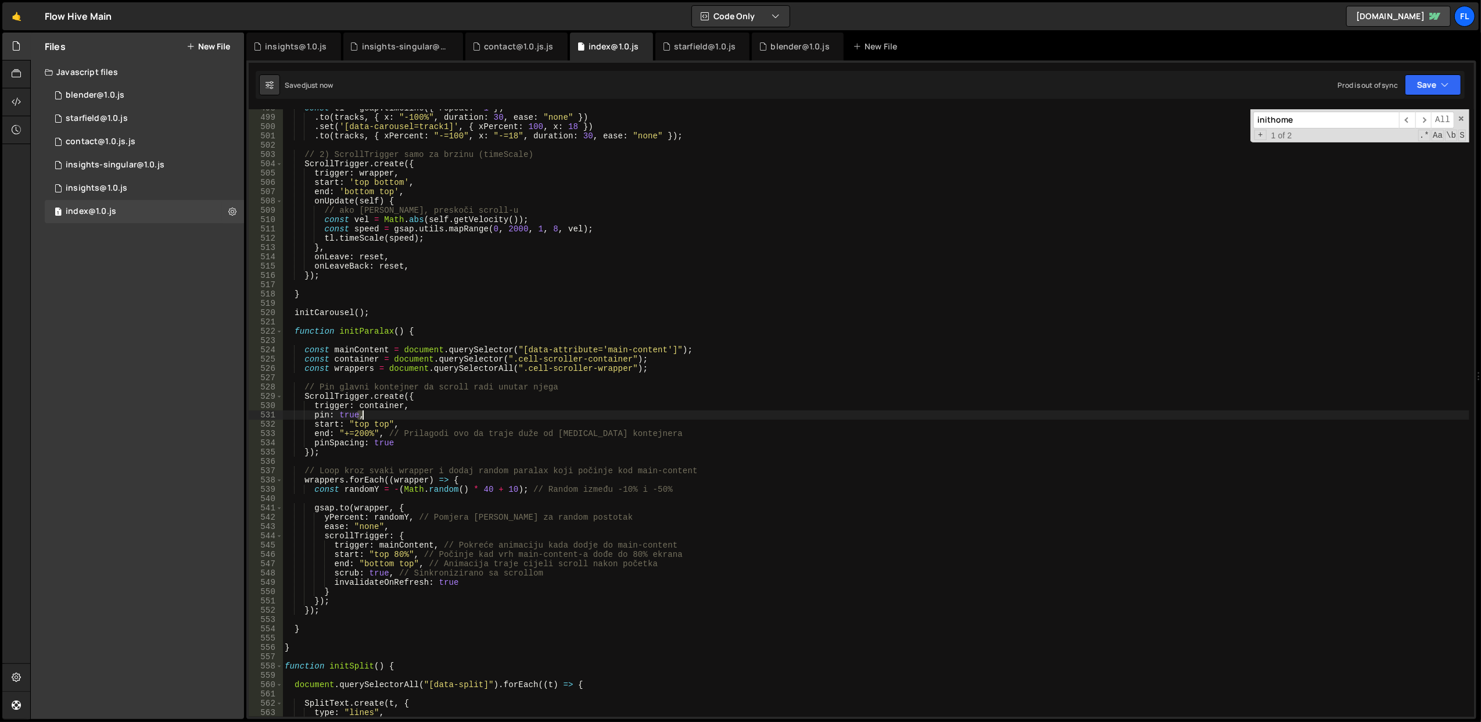
click at [586, 410] on div "const tl = gsap . timeline ({ repeat : - 1 }) . to ( tracks , { x : "-100%" , d…" at bounding box center [875, 416] width 1187 height 626
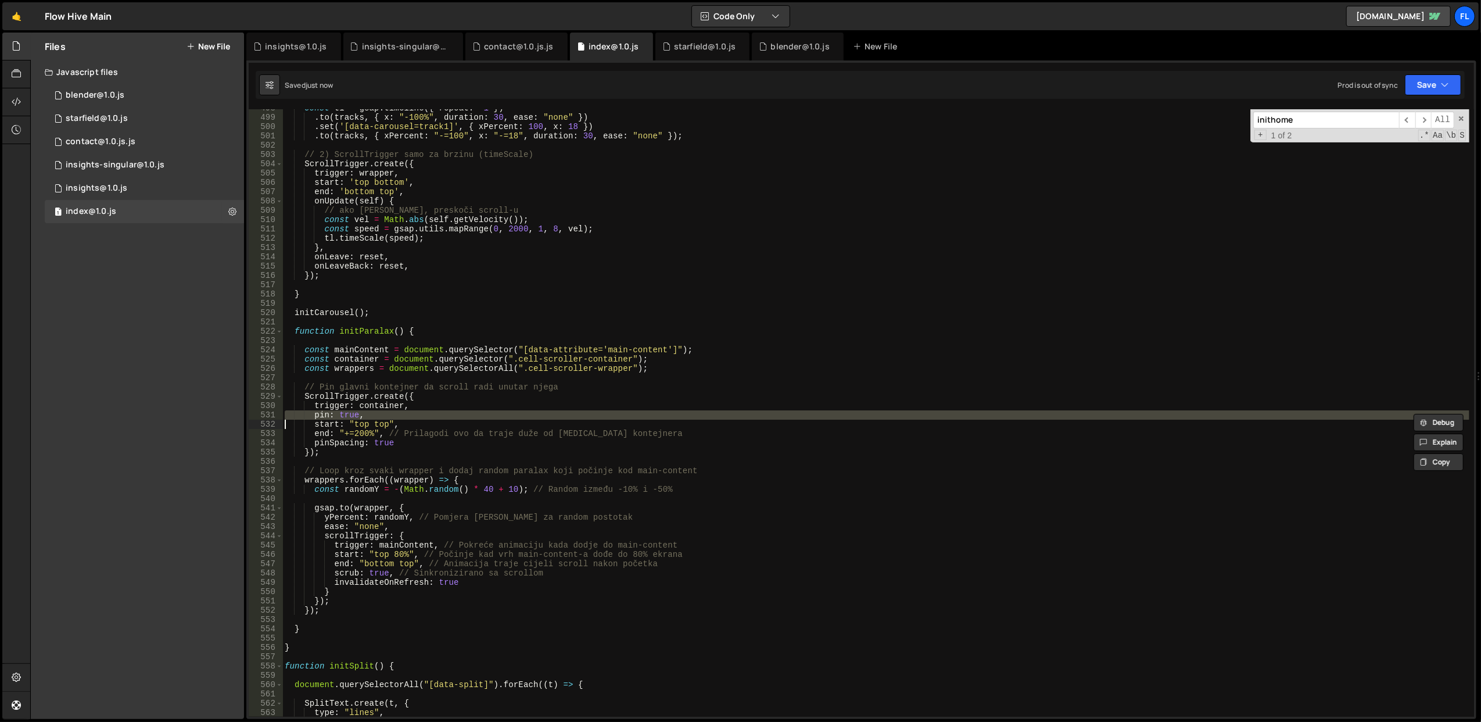
click at [586, 410] on div "const tl = gsap . timeline ({ repeat : - 1 }) . to ( tracks , { x : "-100%" , d…" at bounding box center [875, 412] width 1187 height 607
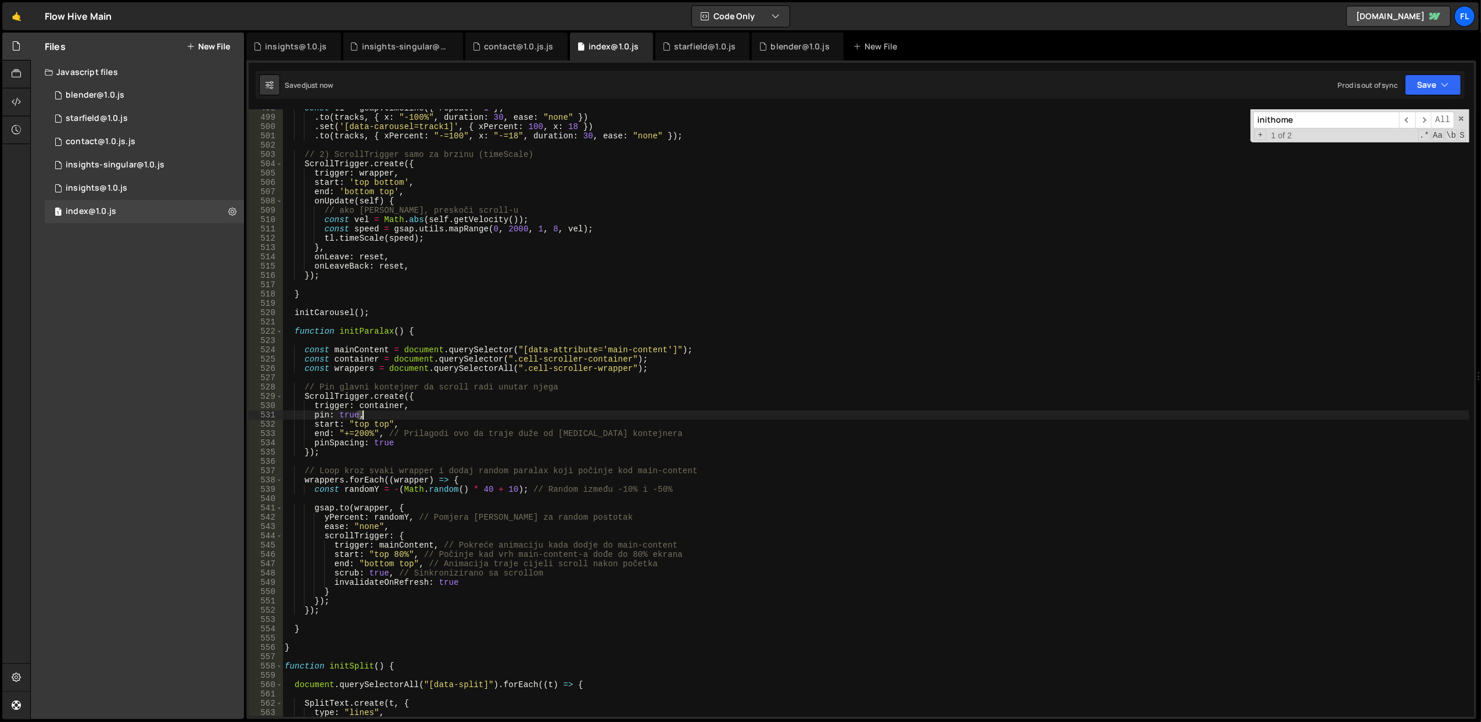
click at [586, 410] on div "const tl = gsap . timeline ({ repeat : - 1 }) . to ( tracks , { x : "-100%" , d…" at bounding box center [875, 416] width 1187 height 626
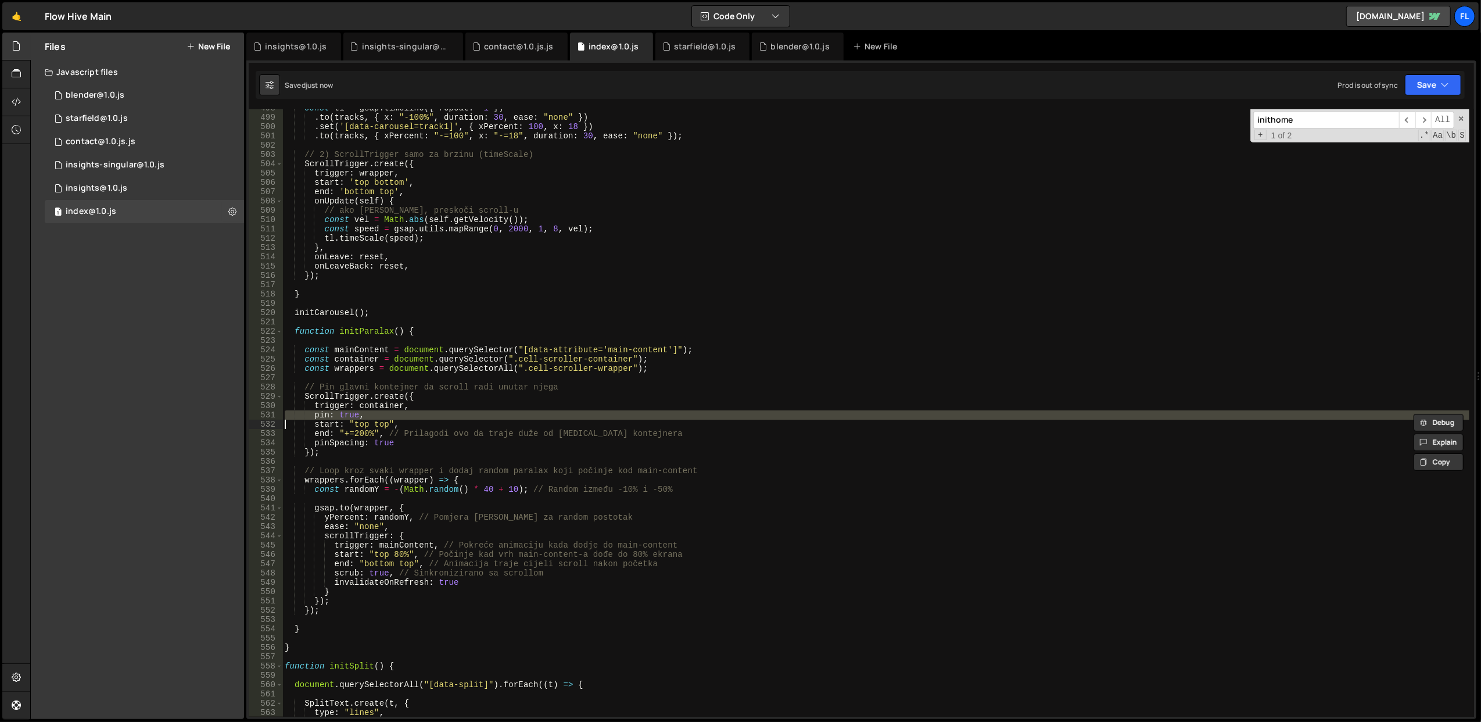
click at [586, 410] on div "const tl = gsap . timeline ({ repeat : - 1 }) . to ( tracks , { x : "-100%" , d…" at bounding box center [875, 412] width 1187 height 607
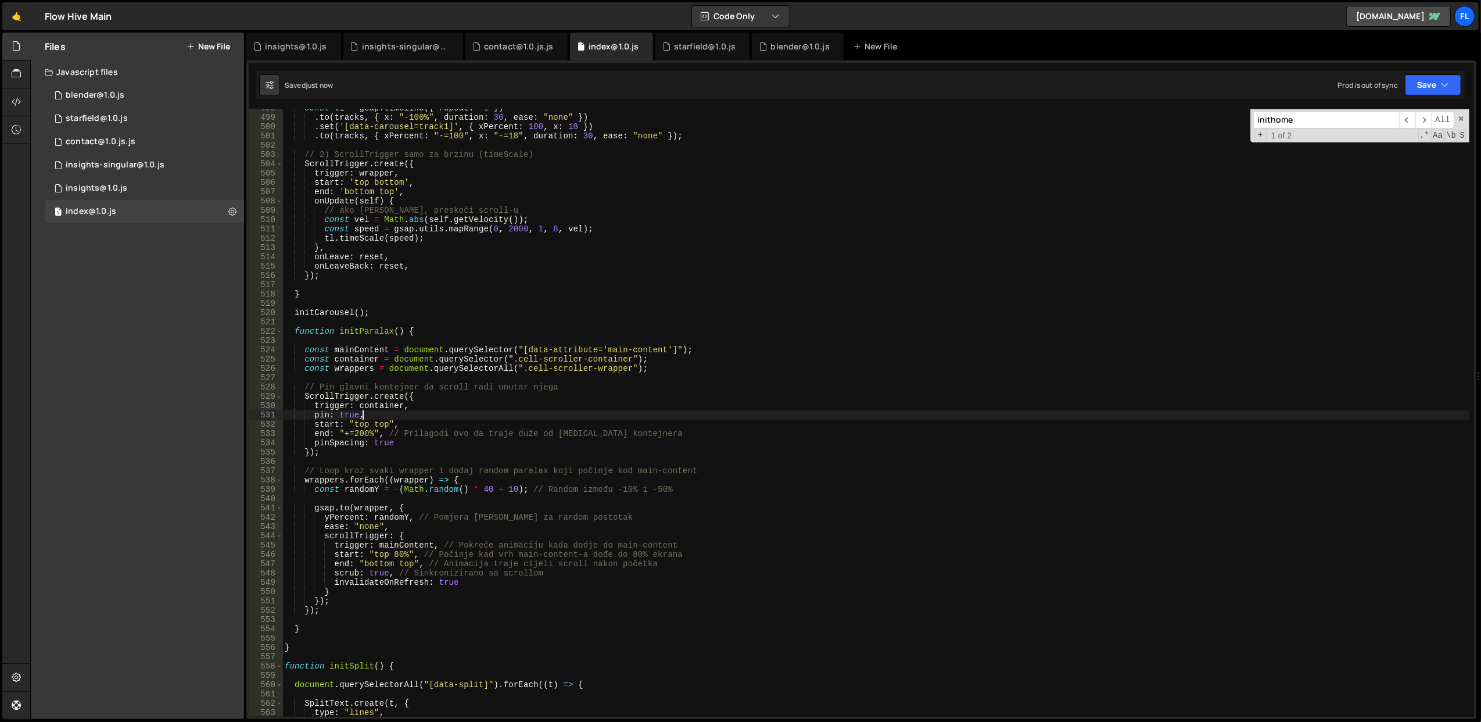
click at [586, 410] on div "const tl = gsap . timeline ({ repeat : - 1 }) . to ( tracks , { x : "-100%" , d…" at bounding box center [875, 416] width 1187 height 626
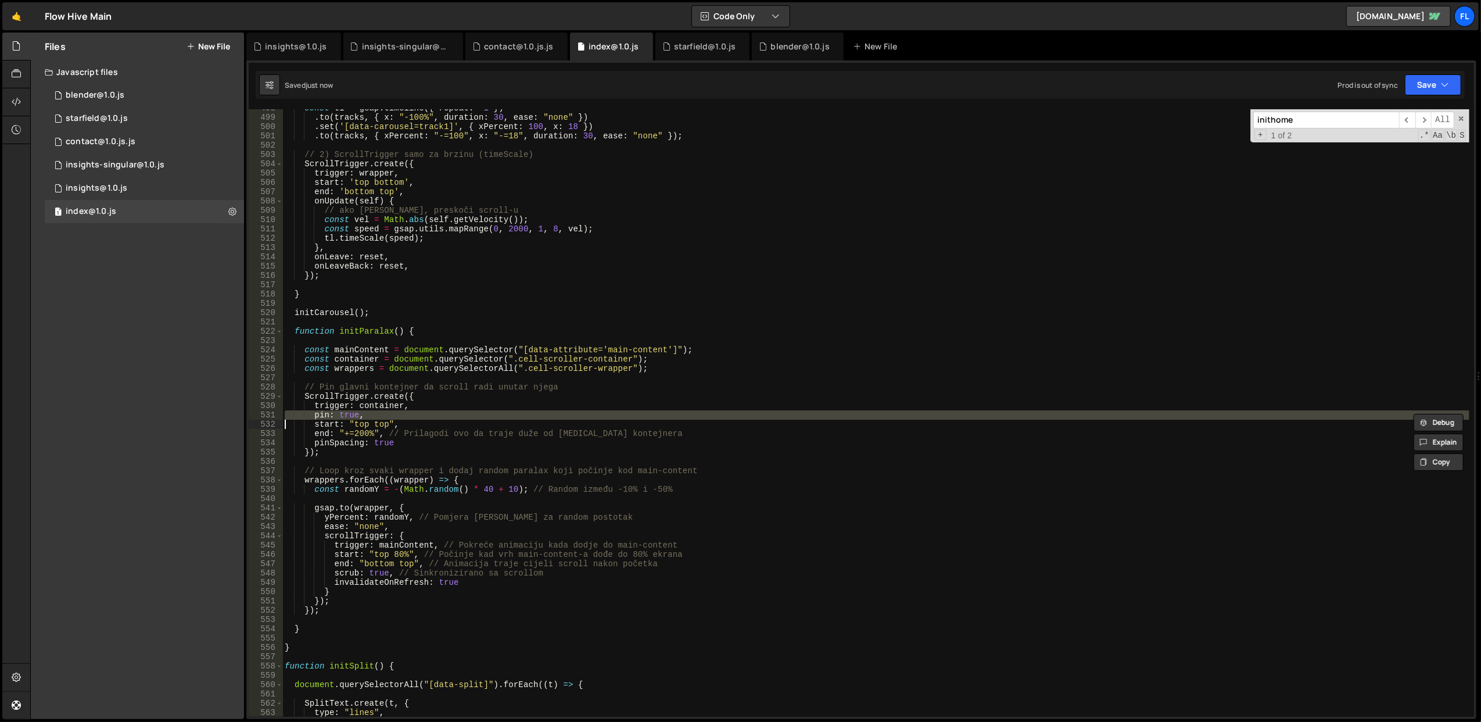
click at [586, 410] on div "const tl = gsap . timeline ({ repeat : - 1 }) . to ( tracks , { x : "-100%" , d…" at bounding box center [875, 412] width 1187 height 607
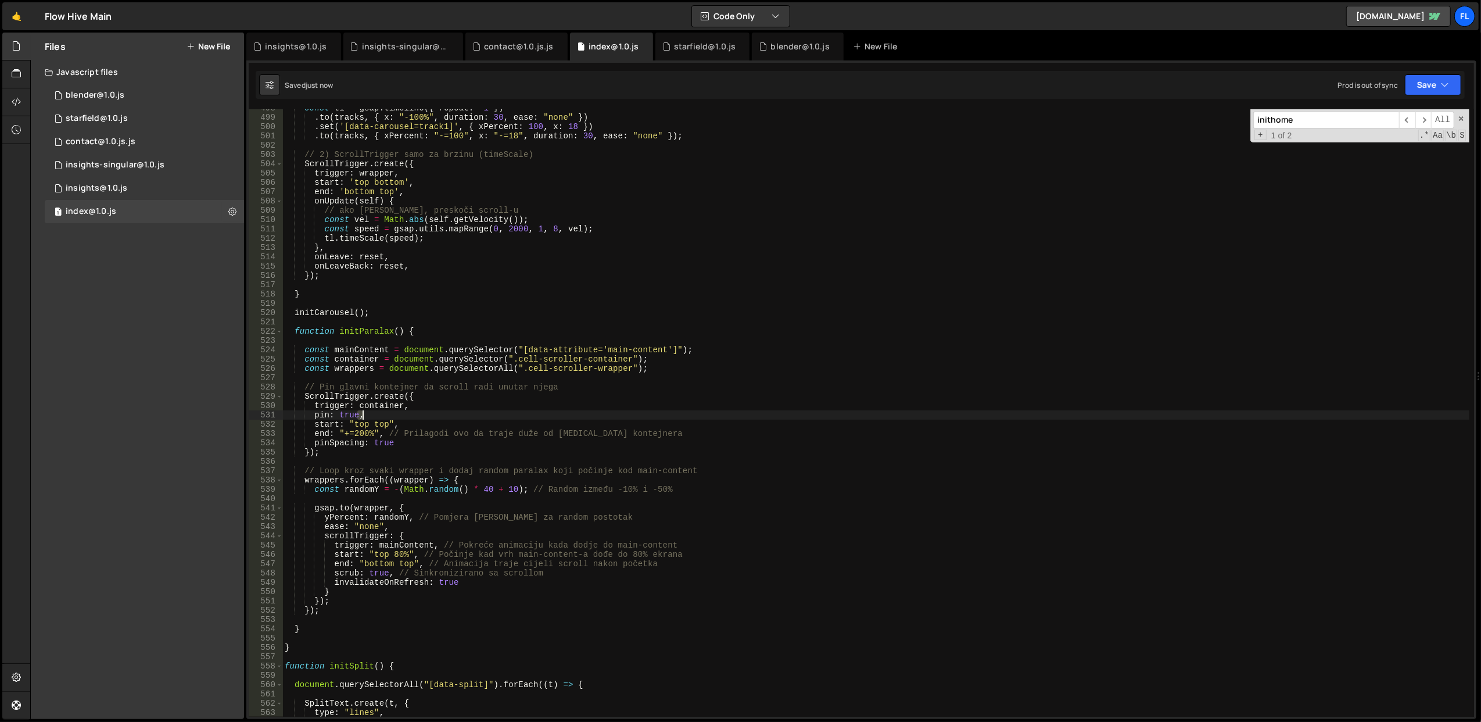
click at [586, 410] on div "const tl = gsap . timeline ({ repeat : - 1 }) . to ( tracks , { x : "-100%" , d…" at bounding box center [875, 416] width 1187 height 626
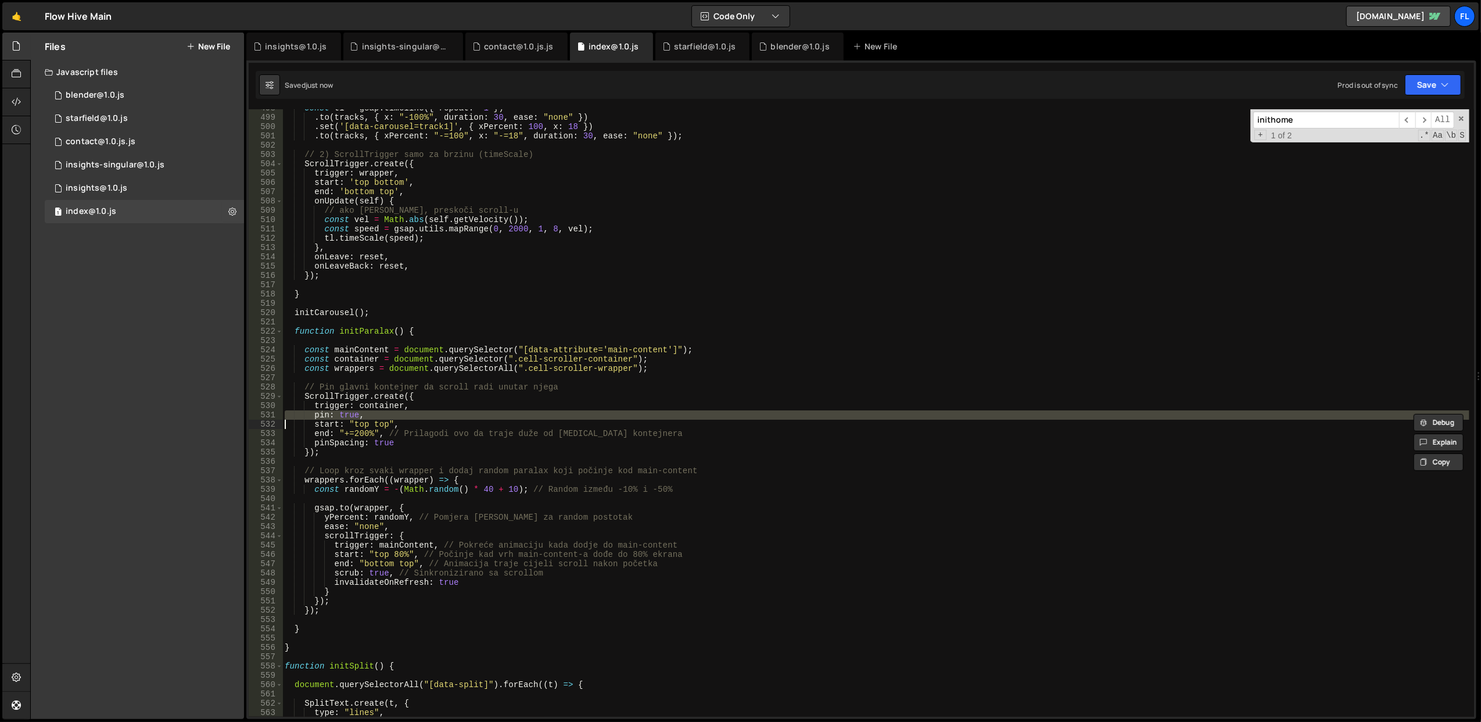
click at [586, 410] on div "const tl = gsap . timeline ({ repeat : - 1 }) . to ( tracks , { x : "-100%" , d…" at bounding box center [875, 412] width 1187 height 607
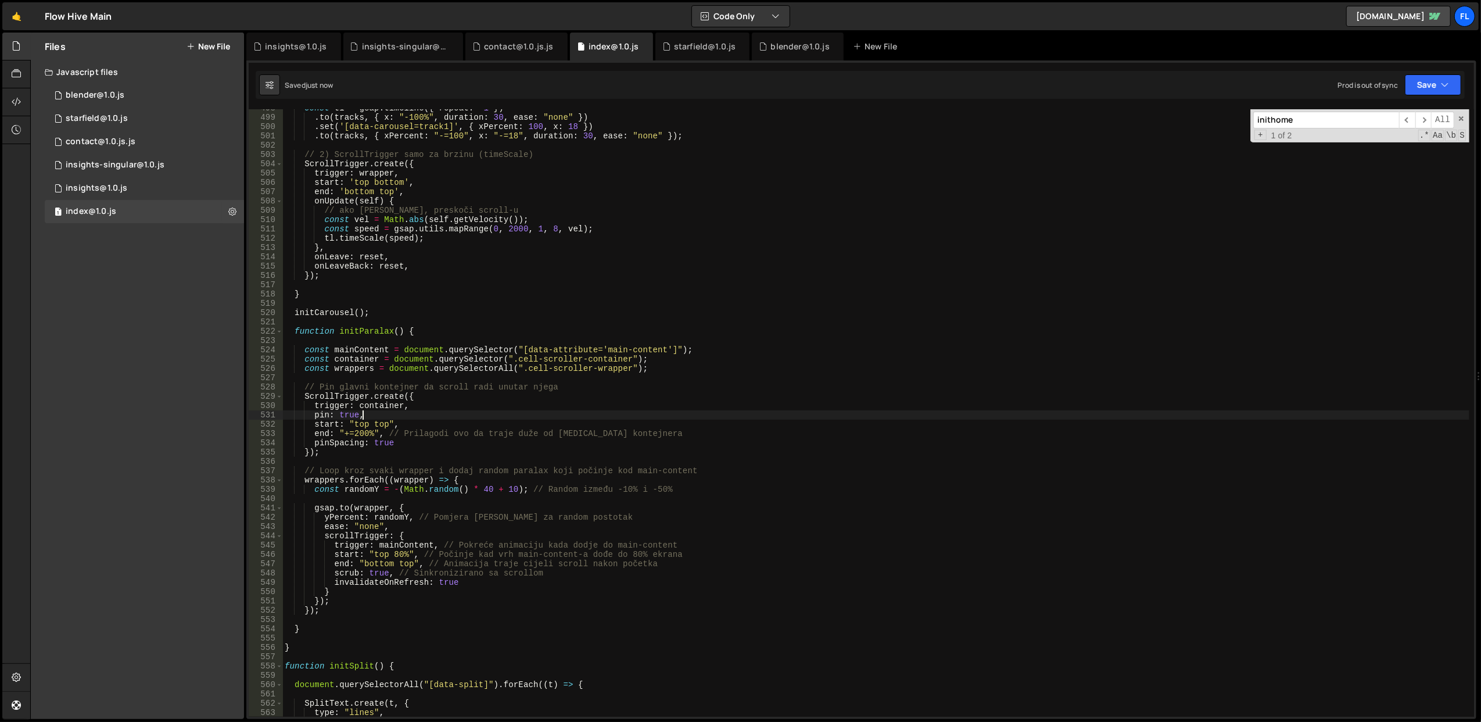
click at [586, 410] on div "const tl = gsap . timeline ({ repeat : - 1 }) . to ( tracks , { x : "-100%" , d…" at bounding box center [875, 416] width 1187 height 626
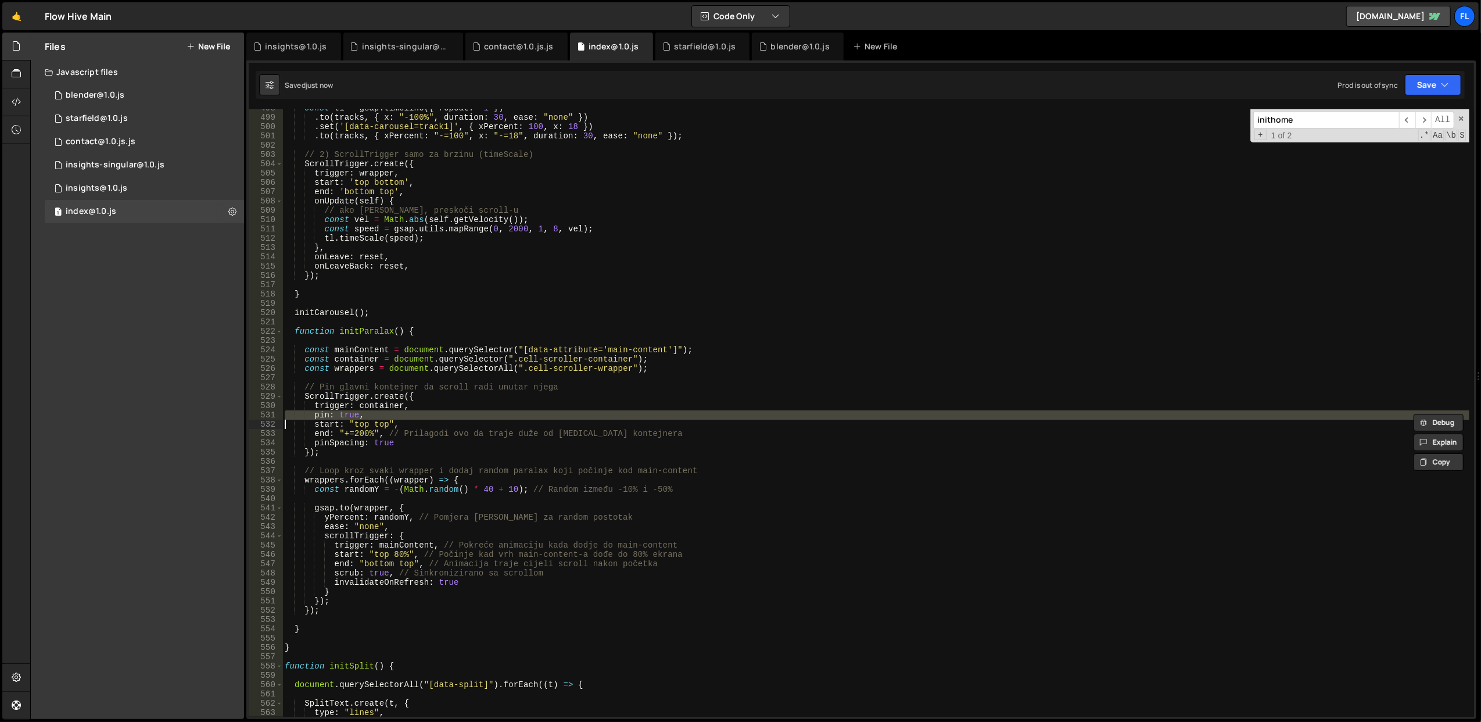
click at [586, 410] on div "const tl = gsap . timeline ({ repeat : - 1 }) . to ( tracks , { x : "-100%" , d…" at bounding box center [875, 416] width 1187 height 626
click at [586, 410] on div "const tl = gsap . timeline ({ repeat : - 1 }) . to ( tracks , { x : "-100%" , d…" at bounding box center [875, 412] width 1187 height 607
click at [586, 410] on div "const tl = gsap . timeline ({ repeat : - 1 }) . to ( tracks , { x : "-100%" , d…" at bounding box center [875, 416] width 1187 height 626
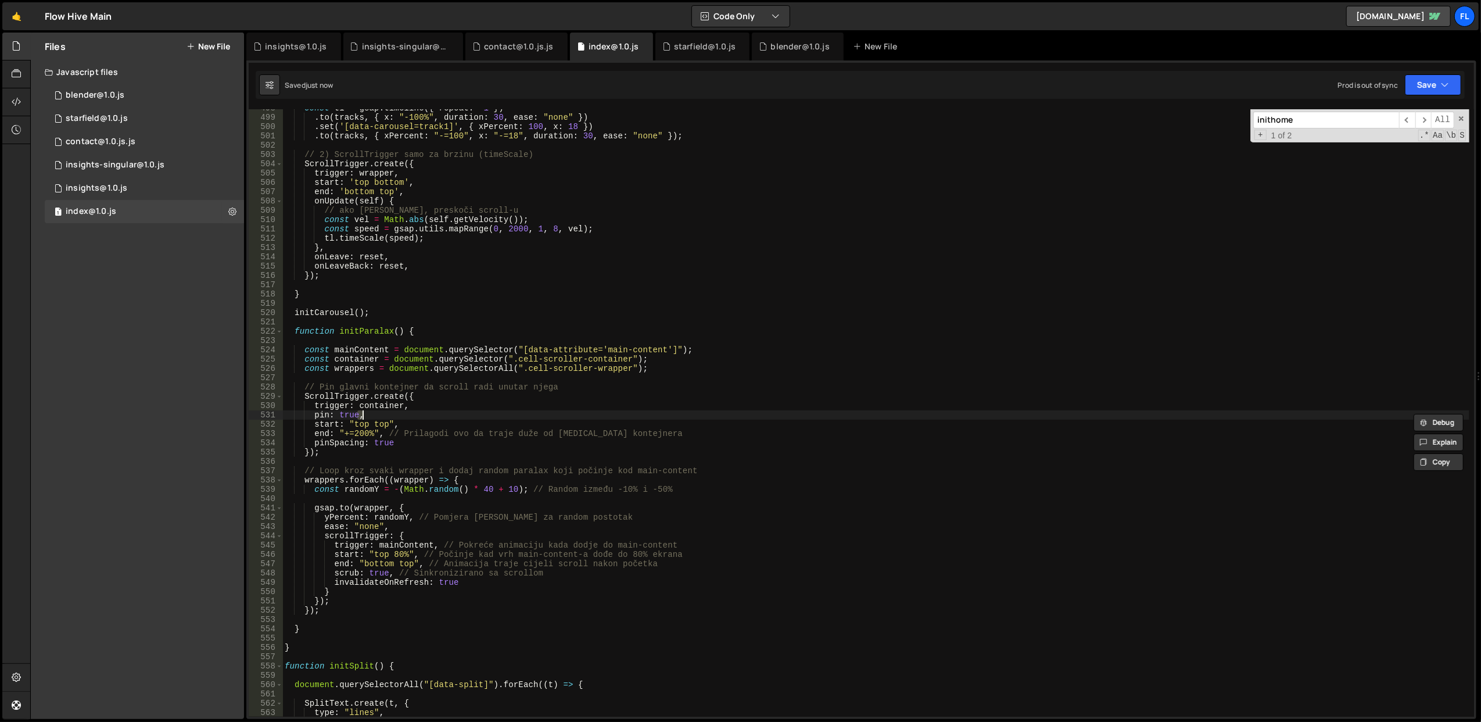
click at [586, 410] on div "const tl = gsap . timeline ({ repeat : - 1 }) . to ( tracks , { x : "-100%" , d…" at bounding box center [875, 416] width 1187 height 626
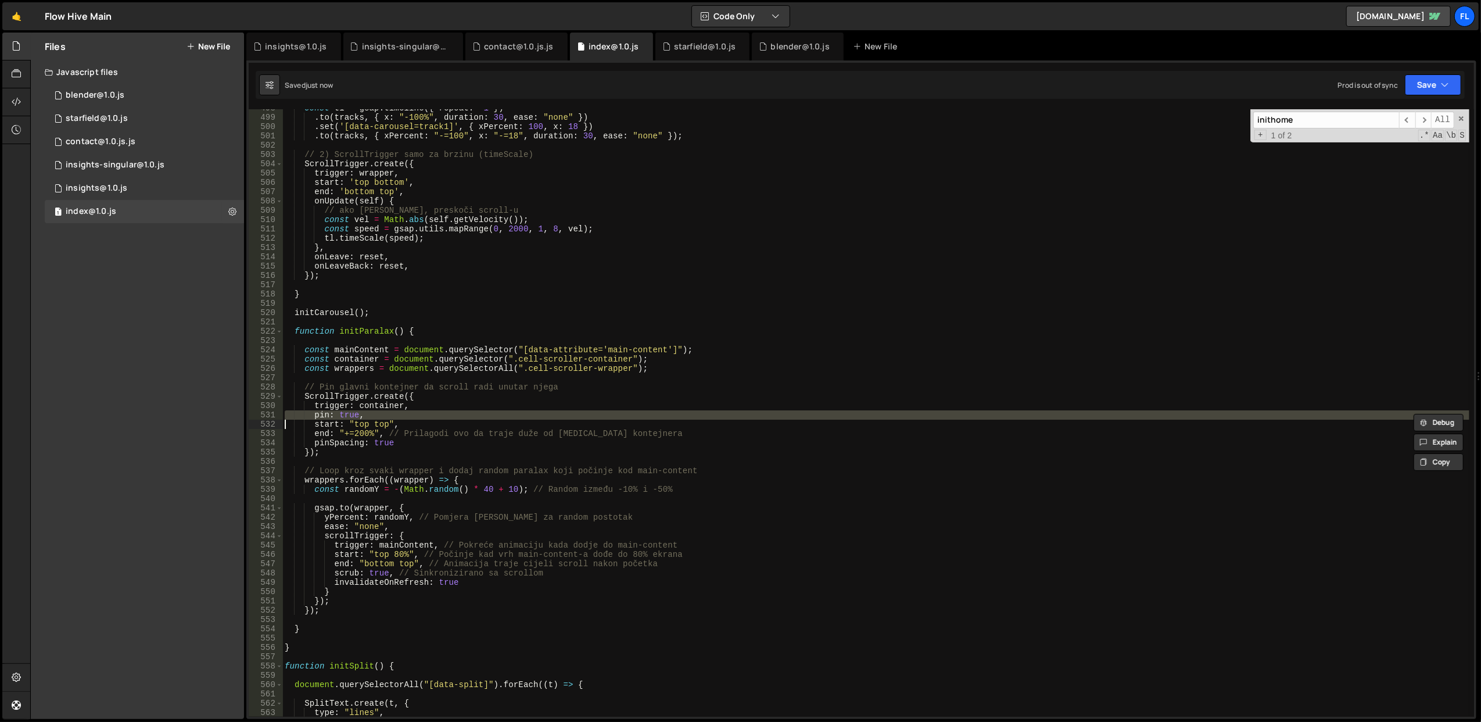
click at [586, 410] on div "const tl = gsap . timeline ({ repeat : - 1 }) . to ( tracks , { x : "-100%" , d…" at bounding box center [875, 412] width 1187 height 607
click at [586, 410] on div "const tl = gsap . timeline ({ repeat : - 1 }) . to ( tracks , { x : "-100%" , d…" at bounding box center [875, 416] width 1187 height 626
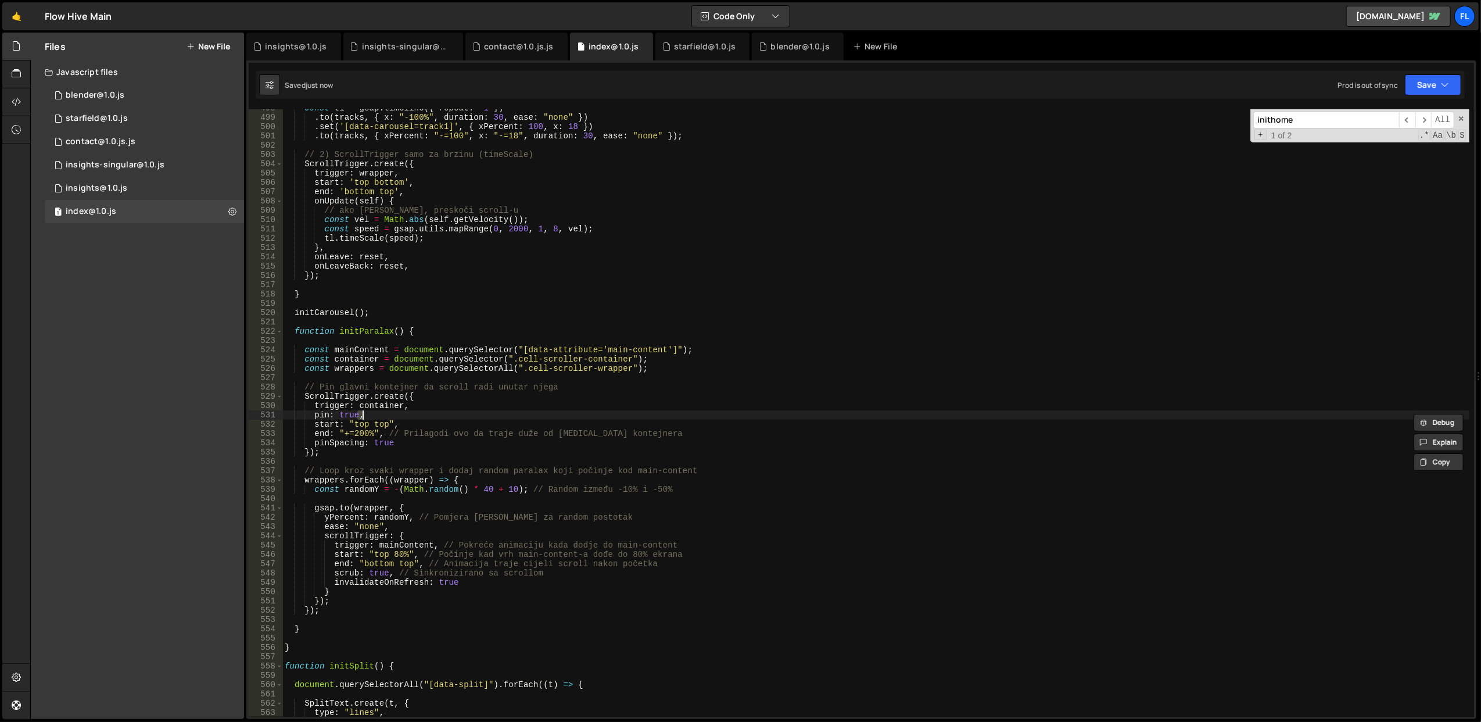
click at [586, 410] on div "const tl = gsap . timeline ({ repeat : - 1 }) . to ( tracks , { x : "-100%" , d…" at bounding box center [875, 416] width 1187 height 626
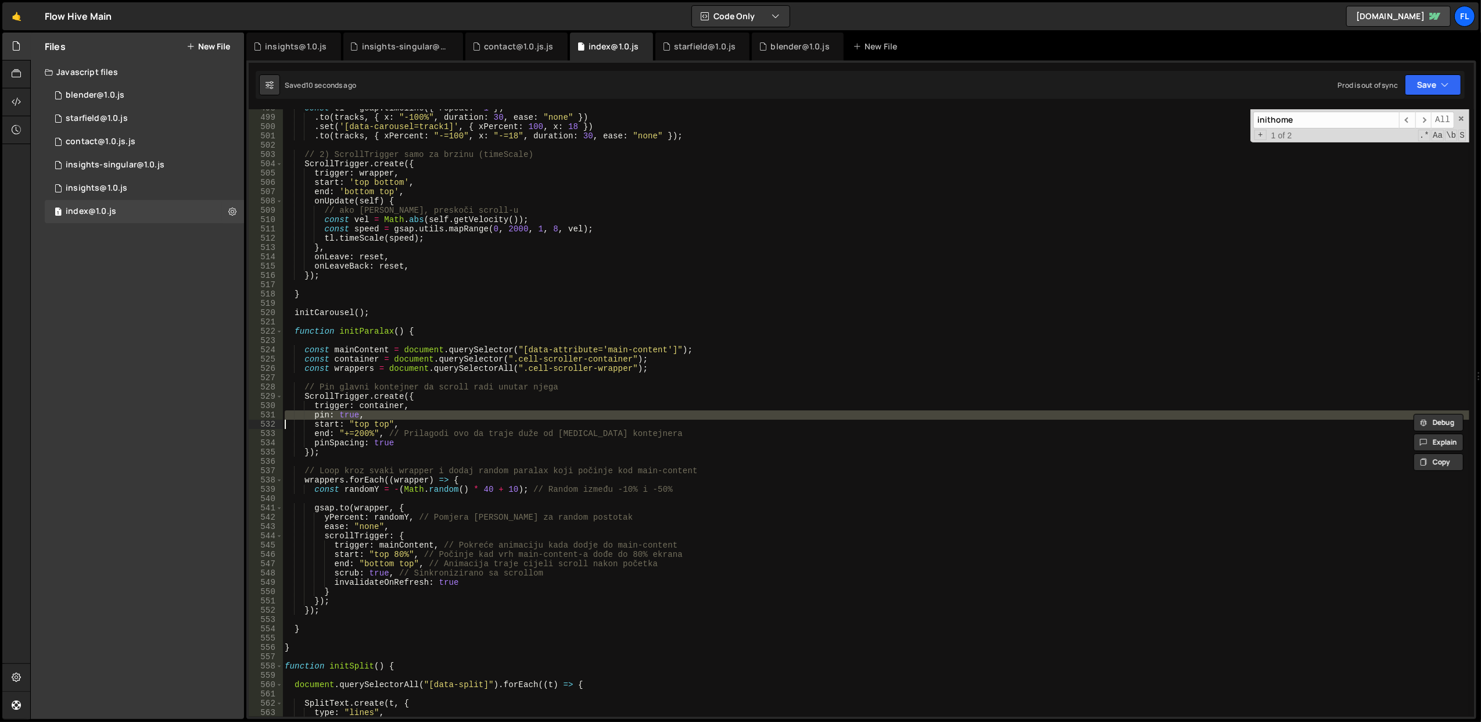
click at [586, 410] on div "const tl = gsap . timeline ({ repeat : - 1 }) . to ( tracks , { x : "-100%" , d…" at bounding box center [875, 412] width 1187 height 607
click at [586, 410] on div "const tl = gsap . timeline ({ repeat : - 1 }) . to ( tracks , { x : "-100%" , d…" at bounding box center [875, 416] width 1187 height 626
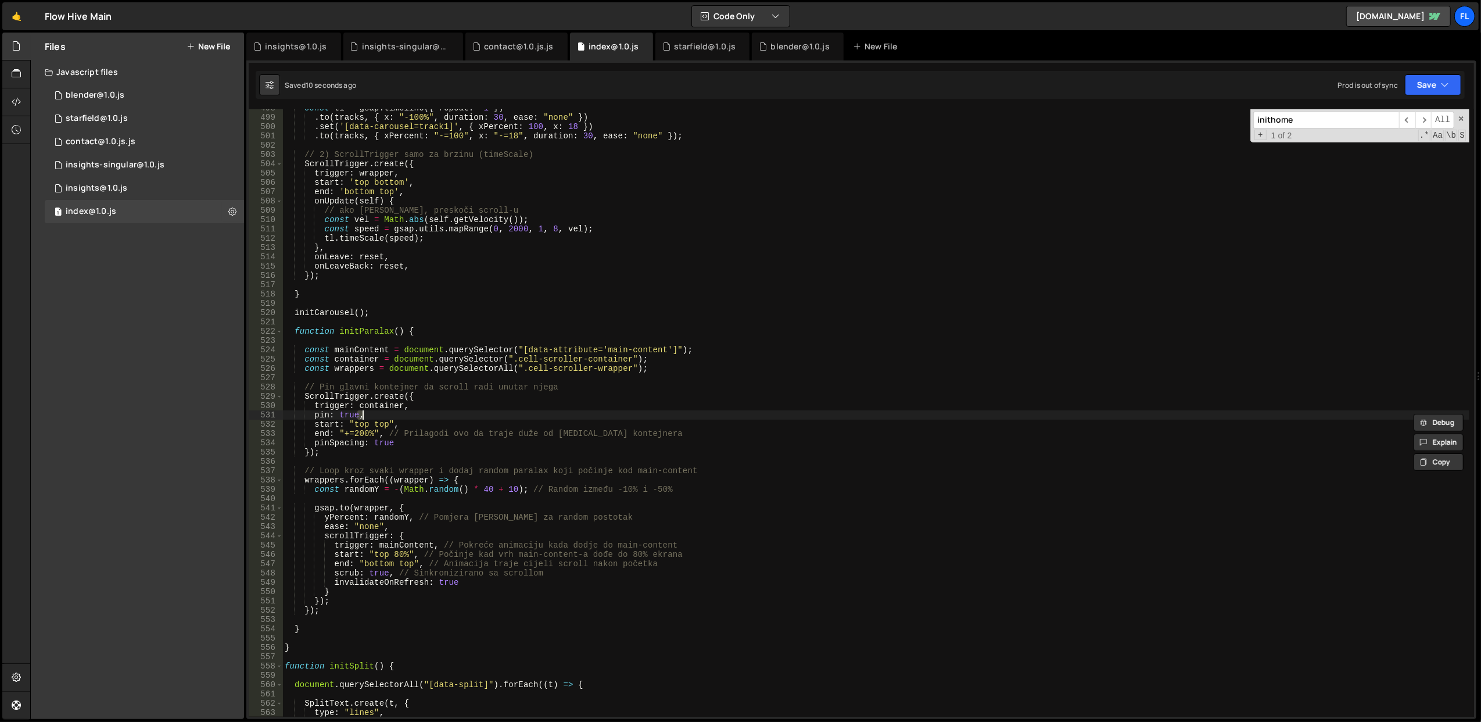
click at [586, 410] on div "const tl = gsap . timeline ({ repeat : - 1 }) . to ( tracks , { x : "-100%" , d…" at bounding box center [875, 416] width 1187 height 626
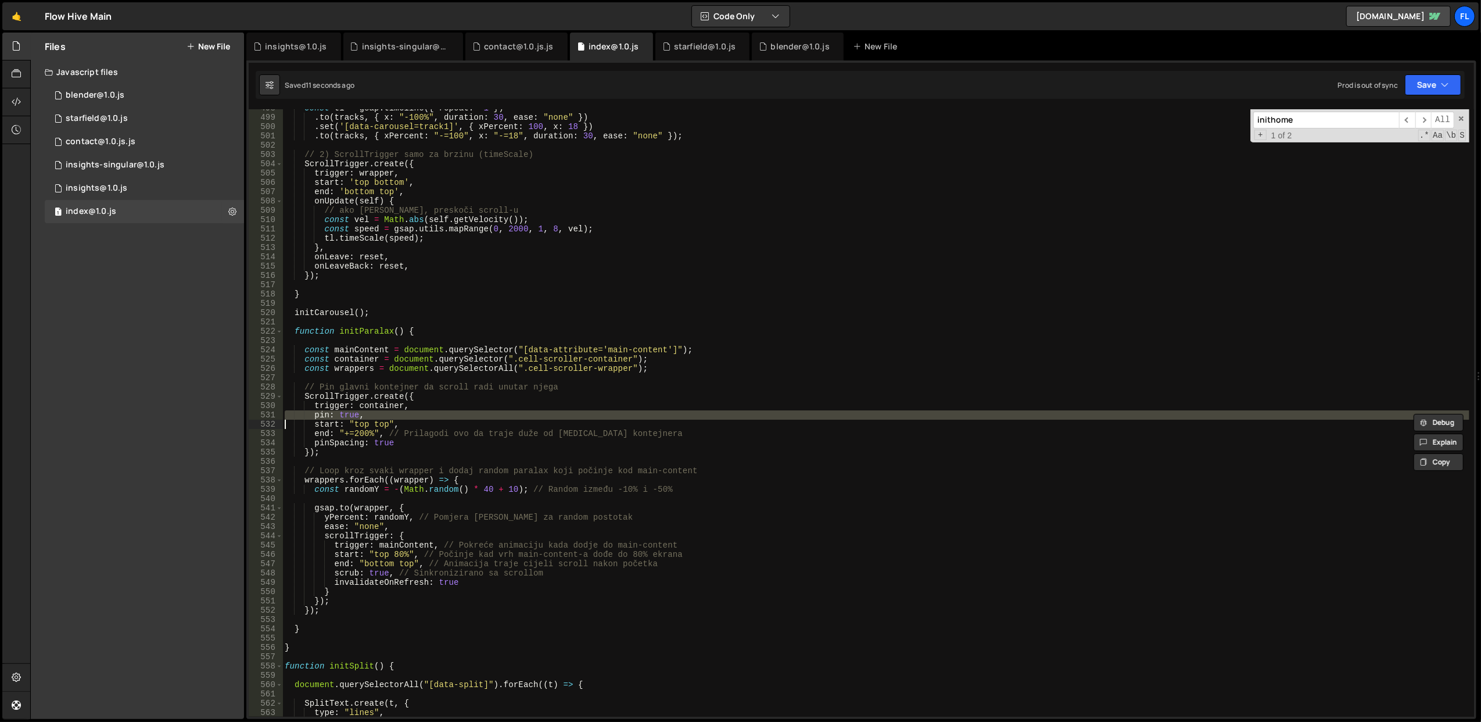
click at [586, 410] on div "const tl = gsap . timeline ({ repeat : - 1 }) . to ( tracks , { x : "-100%" , d…" at bounding box center [875, 412] width 1187 height 607
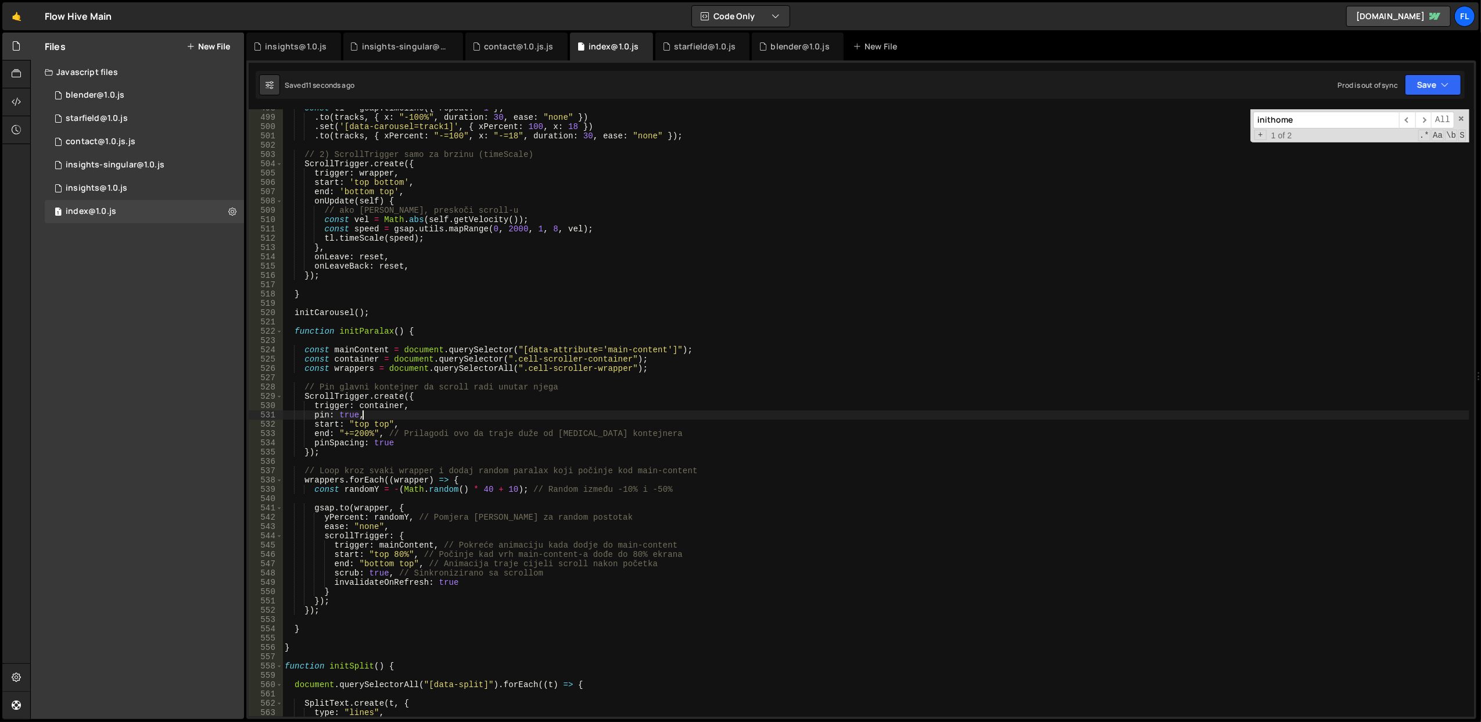
click at [586, 410] on div "const tl = gsap . timeline ({ repeat : - 1 }) . to ( tracks , { x : "-100%" , d…" at bounding box center [875, 416] width 1187 height 626
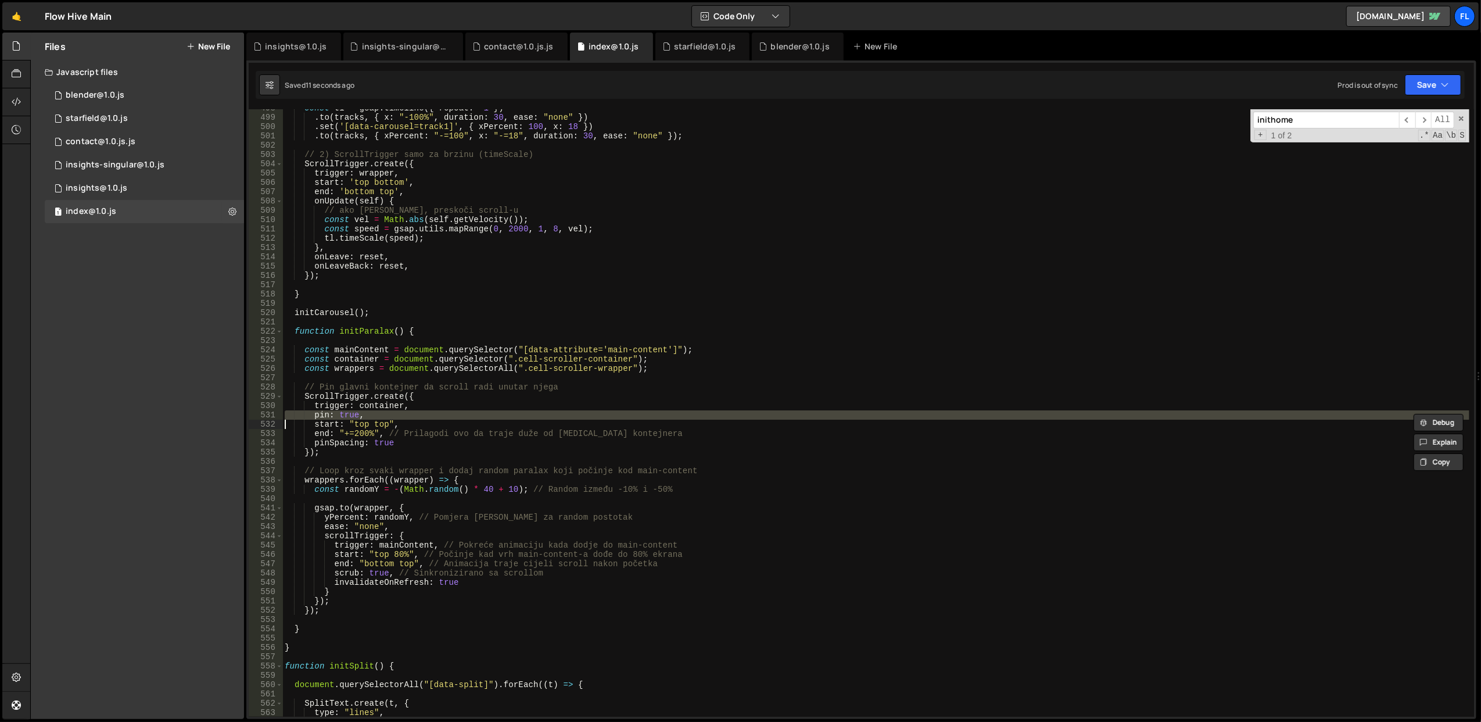
click at [586, 410] on div "const tl = gsap . timeline ({ repeat : - 1 }) . to ( tracks , { x : "-100%" , d…" at bounding box center [875, 416] width 1187 height 626
click at [586, 410] on div "const tl = gsap . timeline ({ repeat : - 1 }) . to ( tracks , { x : "-100%" , d…" at bounding box center [875, 412] width 1187 height 607
click at [586, 410] on div "const tl = gsap . timeline ({ repeat : - 1 }) . to ( tracks , { x : "-100%" , d…" at bounding box center [875, 416] width 1187 height 626
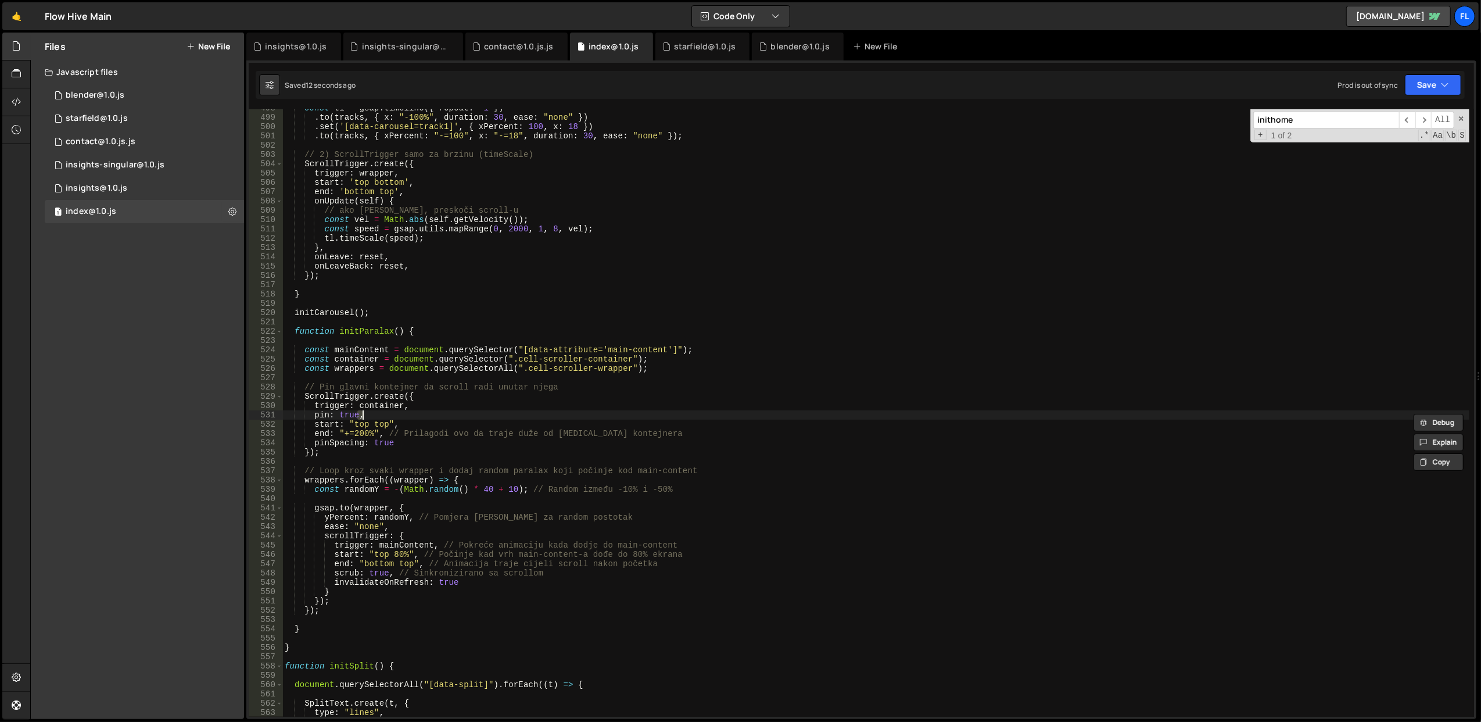
click at [586, 410] on div "const tl = gsap . timeline ({ repeat : - 1 }) . to ( tracks , { x : "-100%" , d…" at bounding box center [875, 416] width 1187 height 626
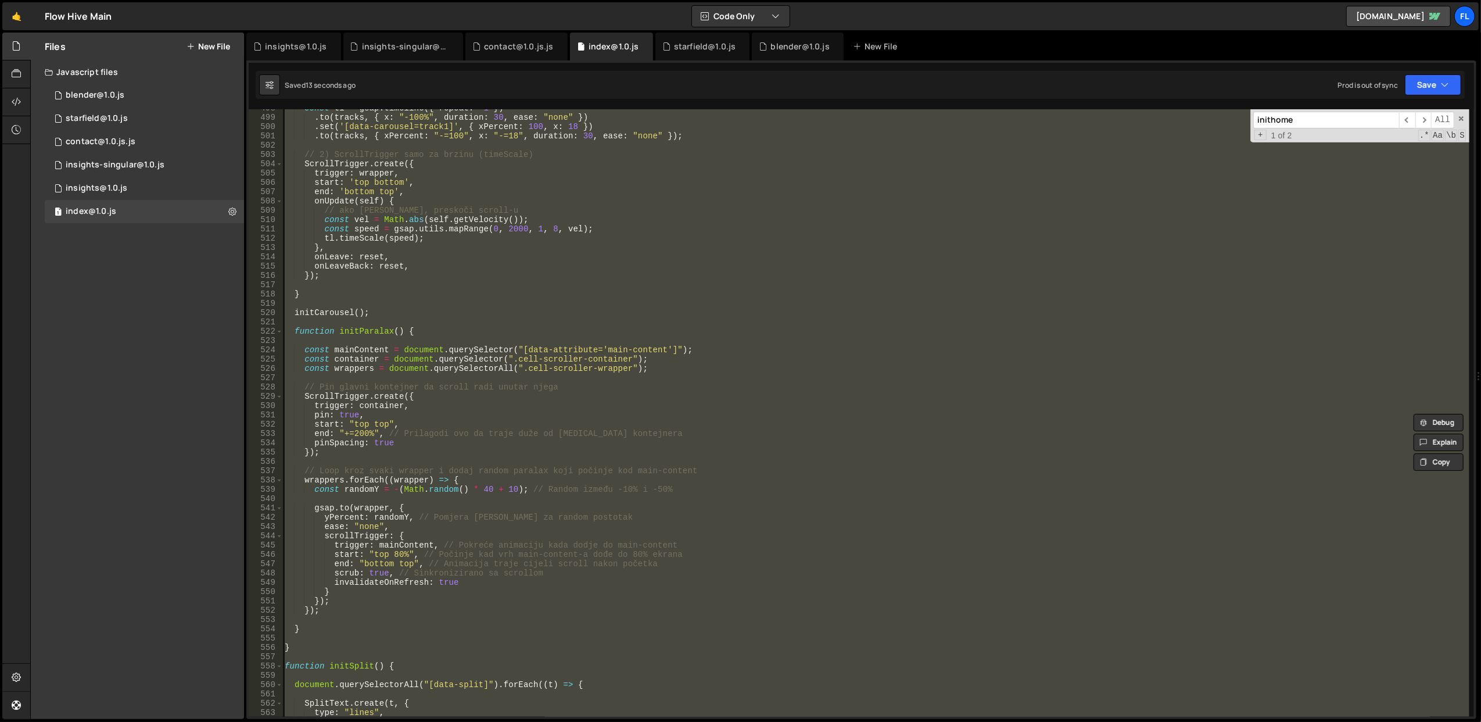
click at [586, 410] on div "const tl = gsap . timeline ({ repeat : - 1 }) . to ( tracks , { x : "-100%" , d…" at bounding box center [875, 416] width 1187 height 626
click at [465, 436] on div "const tl = gsap . timeline ({ repeat : - 1 }) . to ( tracks , { x : "-100%" , d…" at bounding box center [875, 412] width 1187 height 607
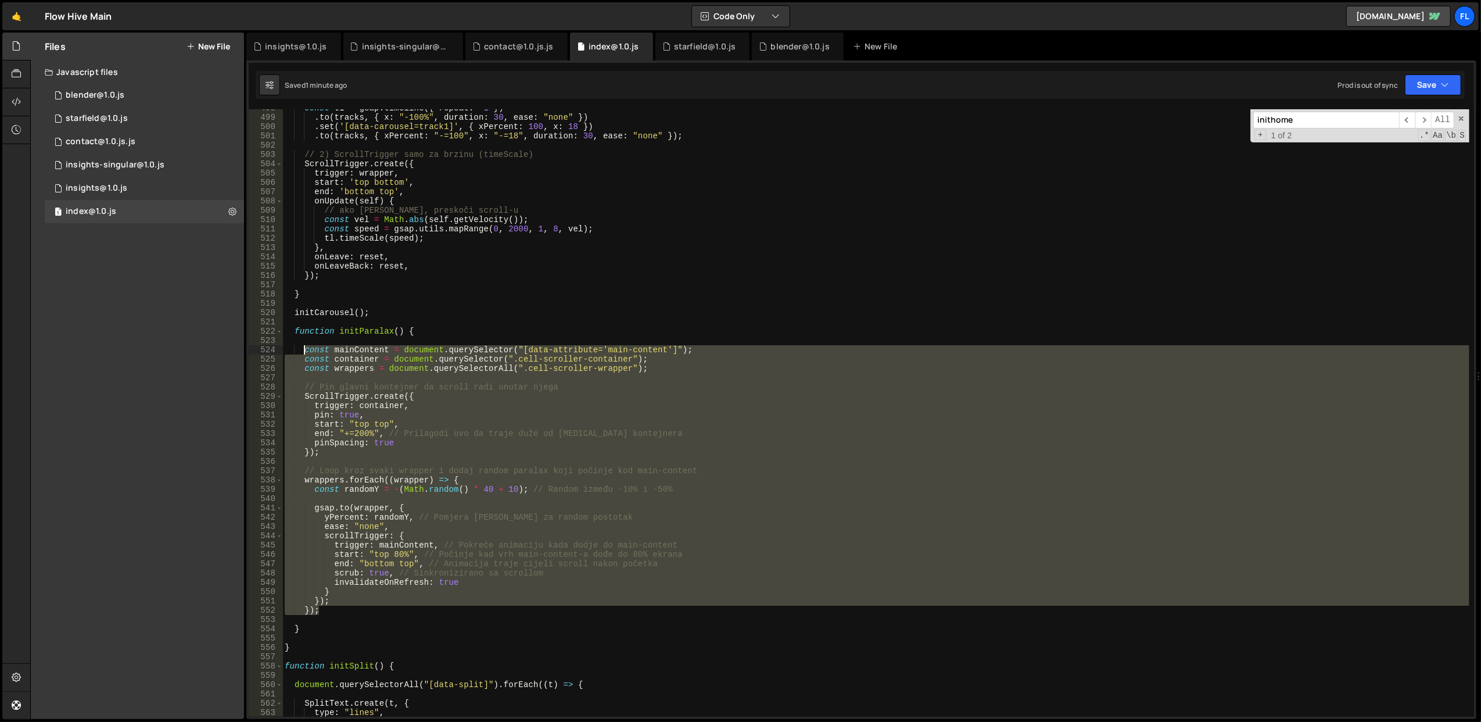
drag, startPoint x: 334, startPoint y: 609, endPoint x: 304, endPoint y: 351, distance: 259.6
click at [304, 351] on div "const tl = gsap . timeline ({ repeat : - 1 }) . to ( tracks , { x : "-100%" , d…" at bounding box center [875, 416] width 1187 height 626
paste textarea "}"
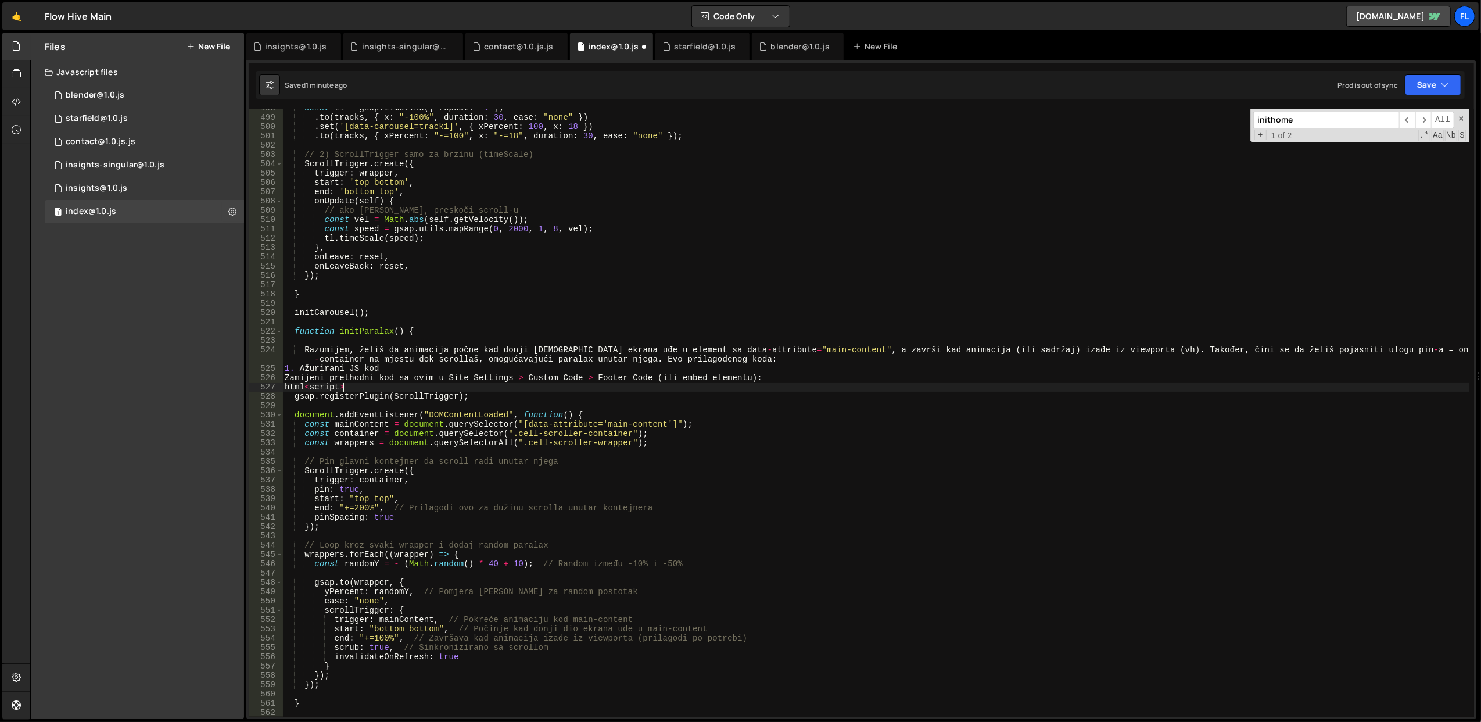
click at [414, 384] on div "const tl = gsap . timeline ({ repeat : - 1 }) . to ( tracks , { x : "-100%" , d…" at bounding box center [875, 416] width 1187 height 626
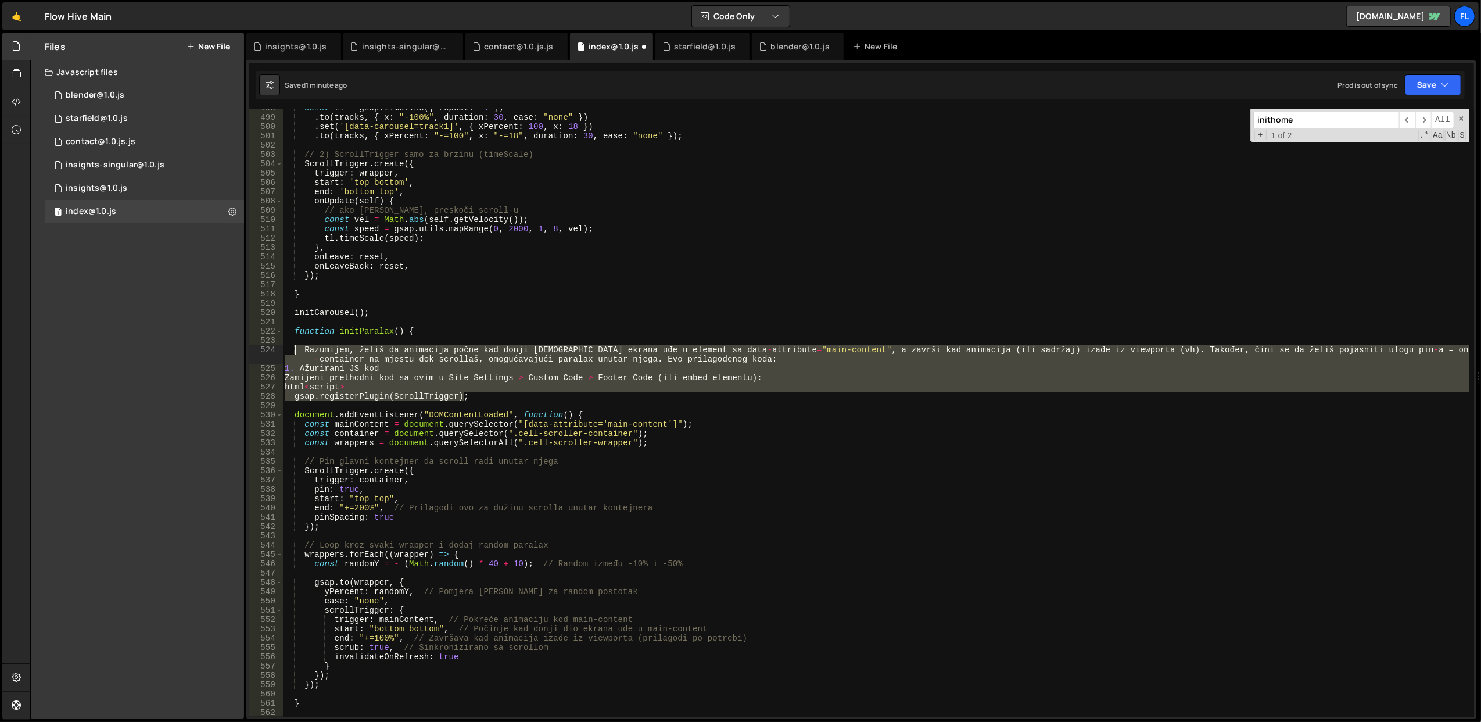
drag, startPoint x: 488, startPoint y: 394, endPoint x: 277, endPoint y: 347, distance: 216.0
click at [277, 347] on div "html<script> 498 499 500 501 502 503 504 505 506 507 508 509 510 511 512 513 51…" at bounding box center [862, 412] width 1226 height 607
type textarea "[PERSON_NAME], želiš da animacija počne kad donji dio ekrana uđe u element sa d…"
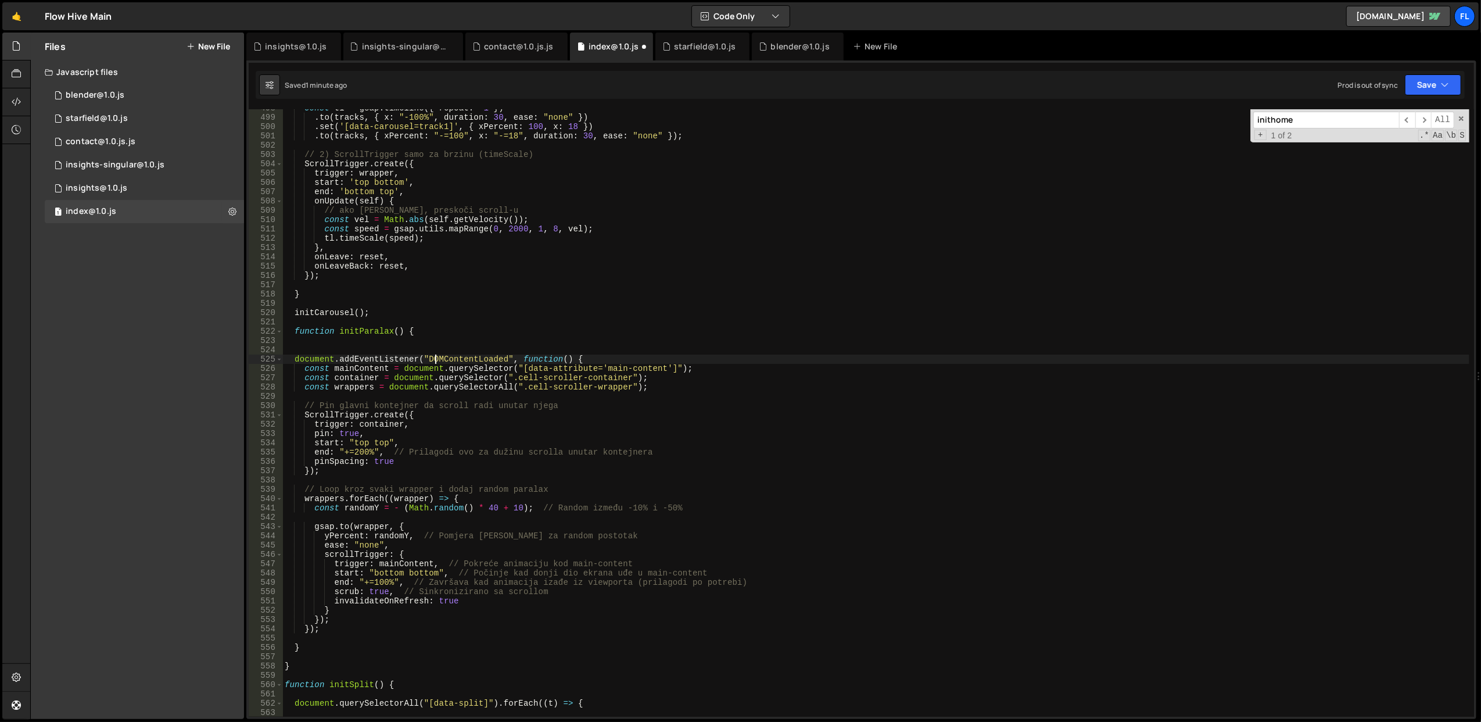
click at [436, 358] on div "const tl = gsap . timeline ({ repeat : - 1 }) . to ( tracks , { x : "-100%" , d…" at bounding box center [875, 416] width 1187 height 626
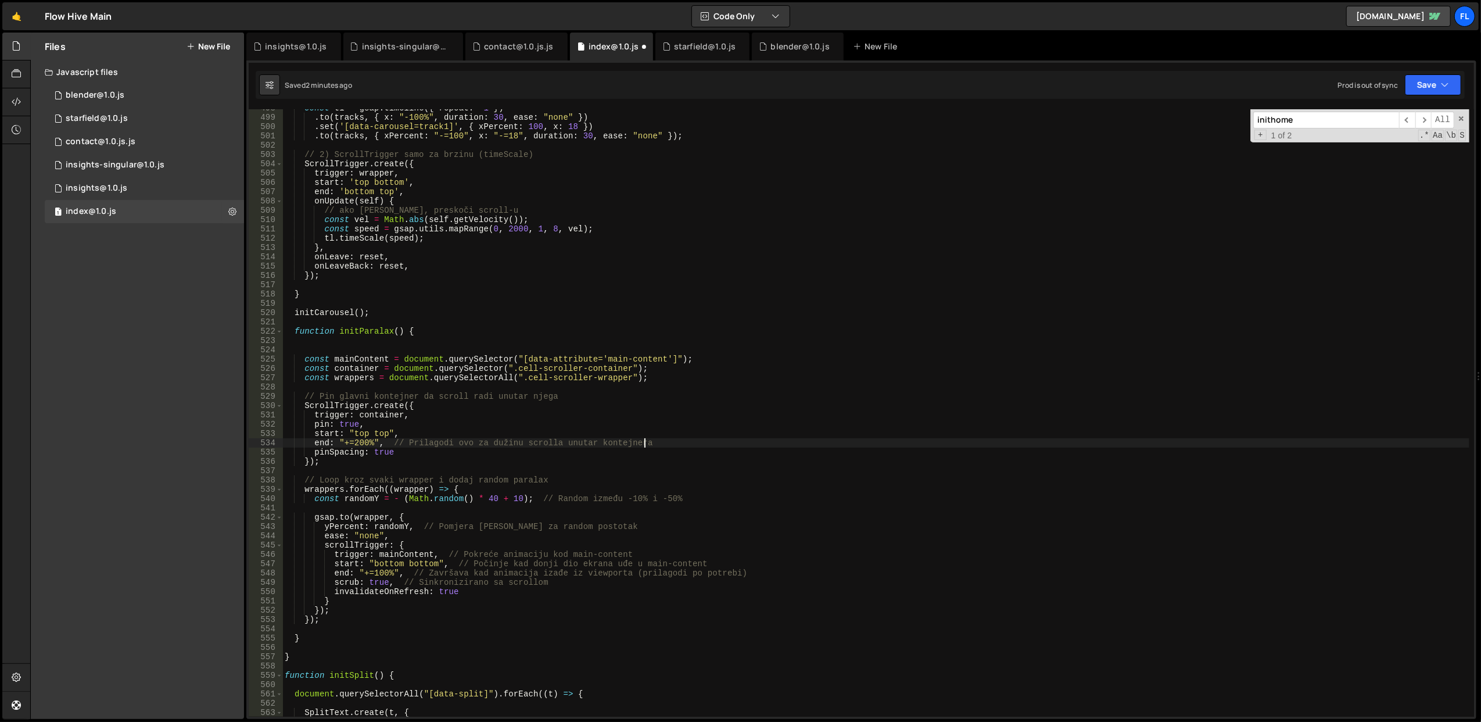
click at [732, 442] on div "const tl = gsap . timeline ({ repeat : - 1 }) . to ( tracks , { x : "-100%" , d…" at bounding box center [875, 416] width 1187 height 626
click at [1417, 84] on button "Save" at bounding box center [1433, 84] width 56 height 21
click at [1398, 110] on div "Save to Staging S" at bounding box center [1394, 114] width 121 height 12
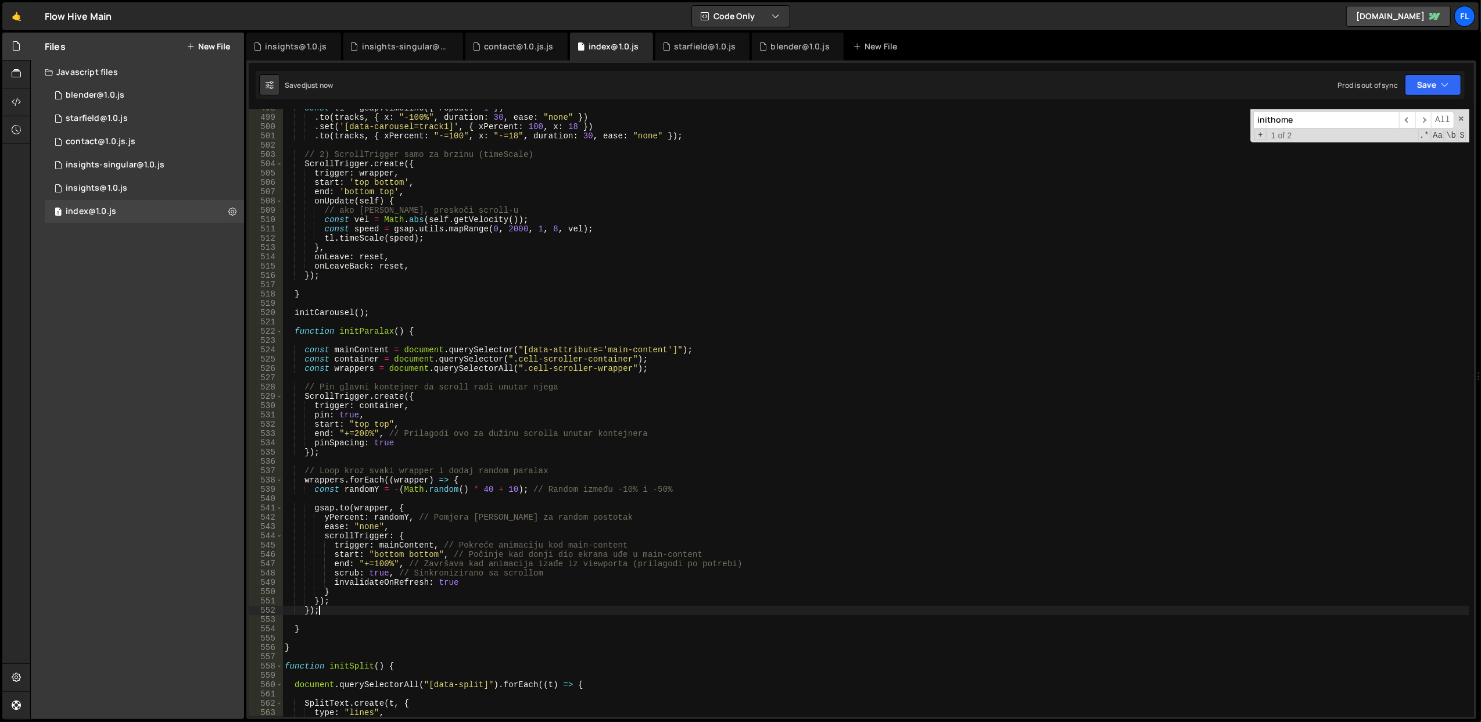
click at [328, 614] on div "const tl = gsap . timeline ({ repeat : - 1 }) . to ( tracks , { x : "-100%" , d…" at bounding box center [875, 416] width 1187 height 626
click at [370, 407] on div "const tl = gsap . timeline ({ repeat : - 1 }) . to ( tracks , { x : "-100%" , d…" at bounding box center [875, 416] width 1187 height 626
click at [482, 360] on div "const tl = gsap . timeline ({ repeat : - 1 }) . to ( tracks , { x : "-100%" , d…" at bounding box center [875, 416] width 1187 height 626
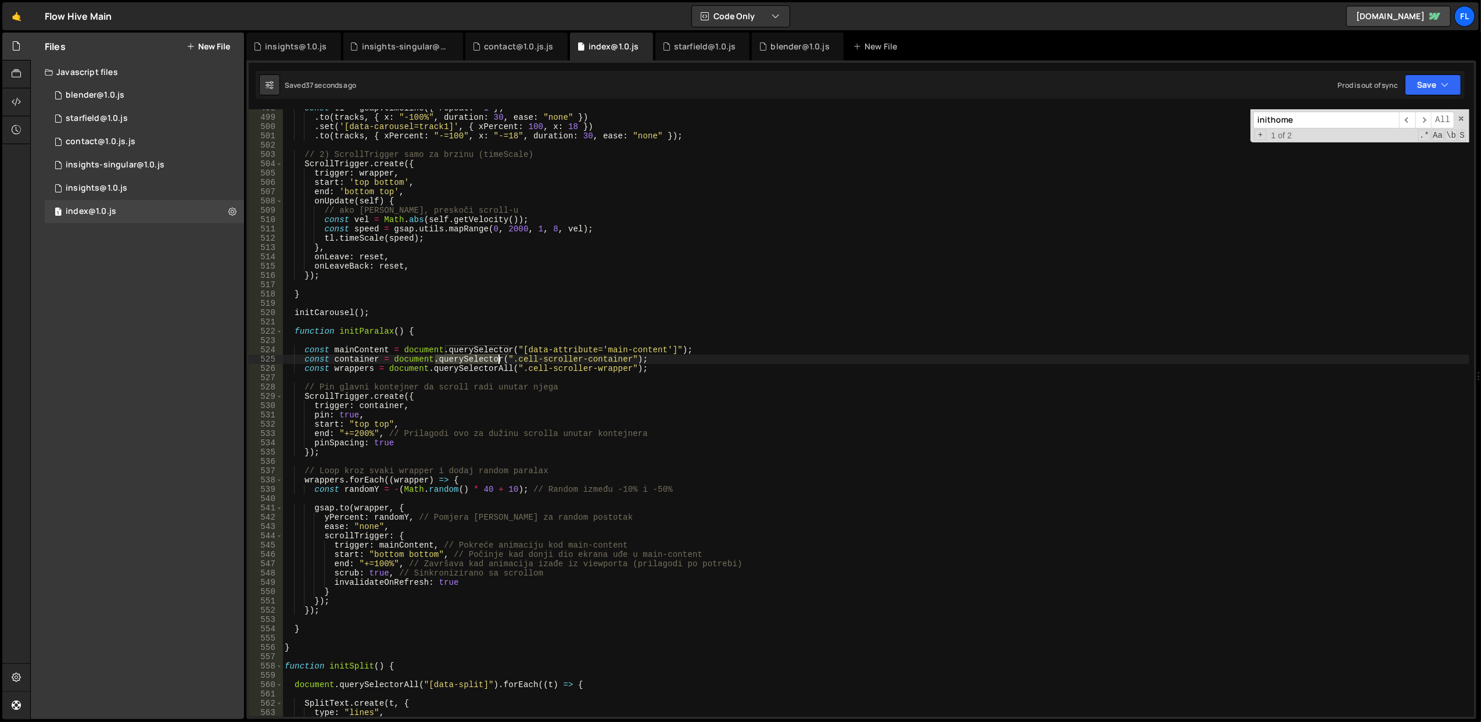
click at [482, 360] on div "const tl = gsap . timeline ({ repeat : - 1 }) . to ( tracks , { x : "-100%" , d…" at bounding box center [875, 416] width 1187 height 626
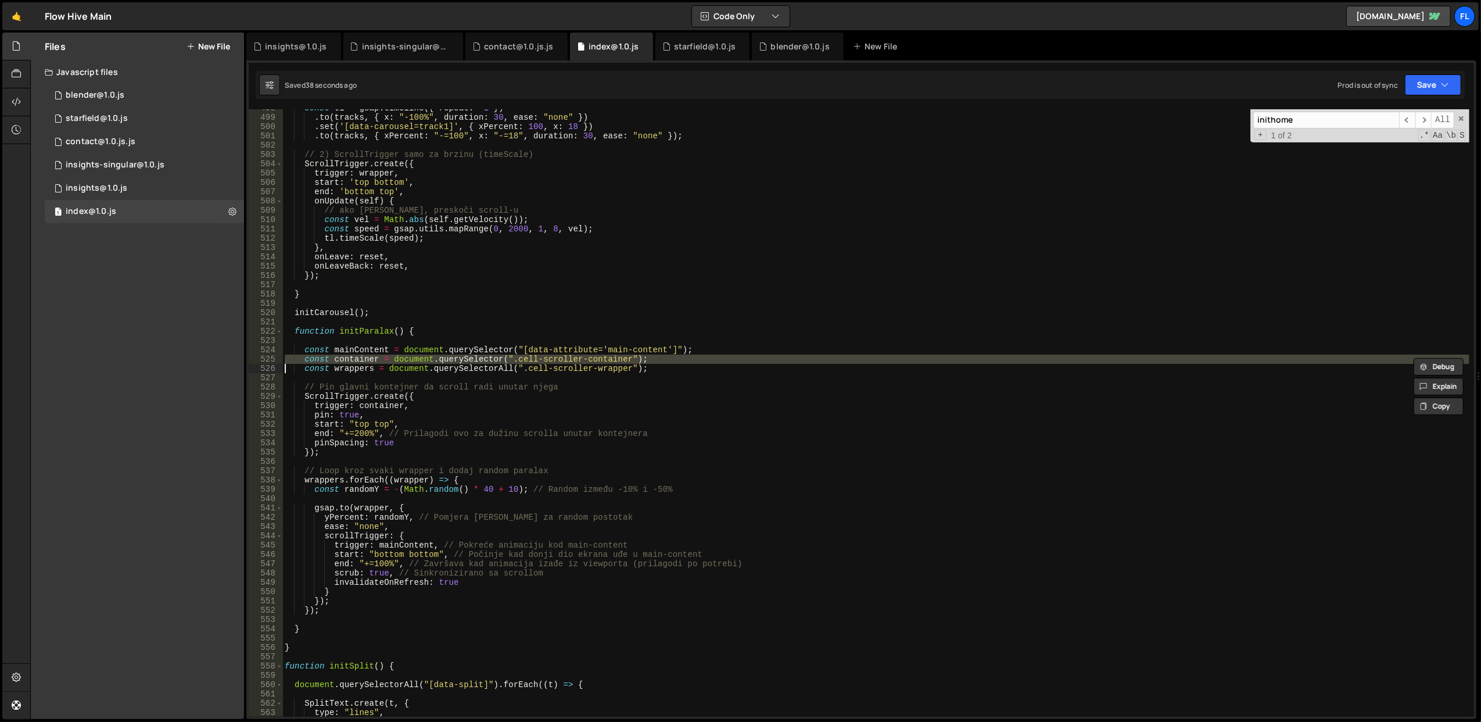
click at [482, 360] on div "const tl = gsap . timeline ({ repeat : - 1 }) . to ( tracks , { x : "-100%" , d…" at bounding box center [875, 412] width 1187 height 607
click at [482, 360] on div "const tl = gsap . timeline ({ repeat : - 1 }) . to ( tracks , { x : "-100%" , d…" at bounding box center [875, 416] width 1187 height 626
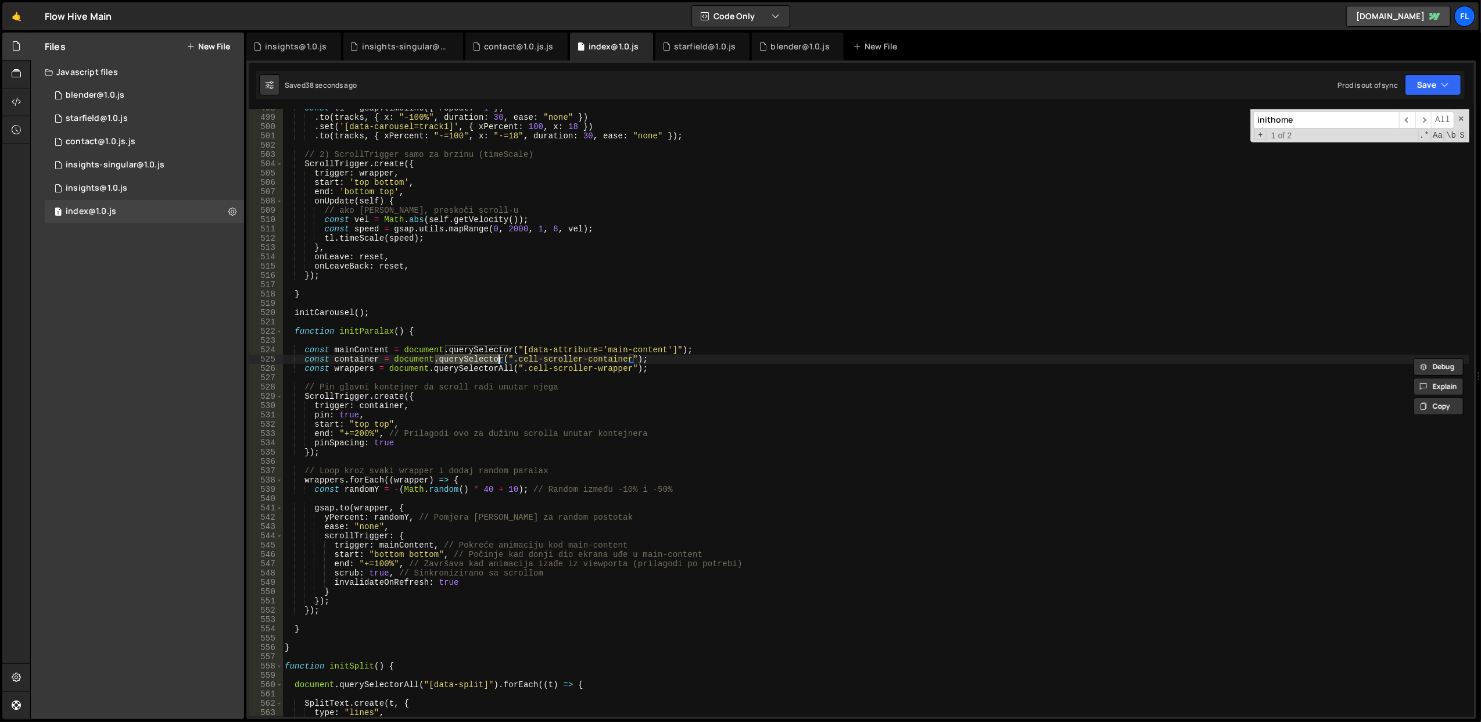
click at [482, 360] on div "const tl = gsap . timeline ({ repeat : - 1 }) . to ( tracks , { x : "-100%" , d…" at bounding box center [875, 416] width 1187 height 626
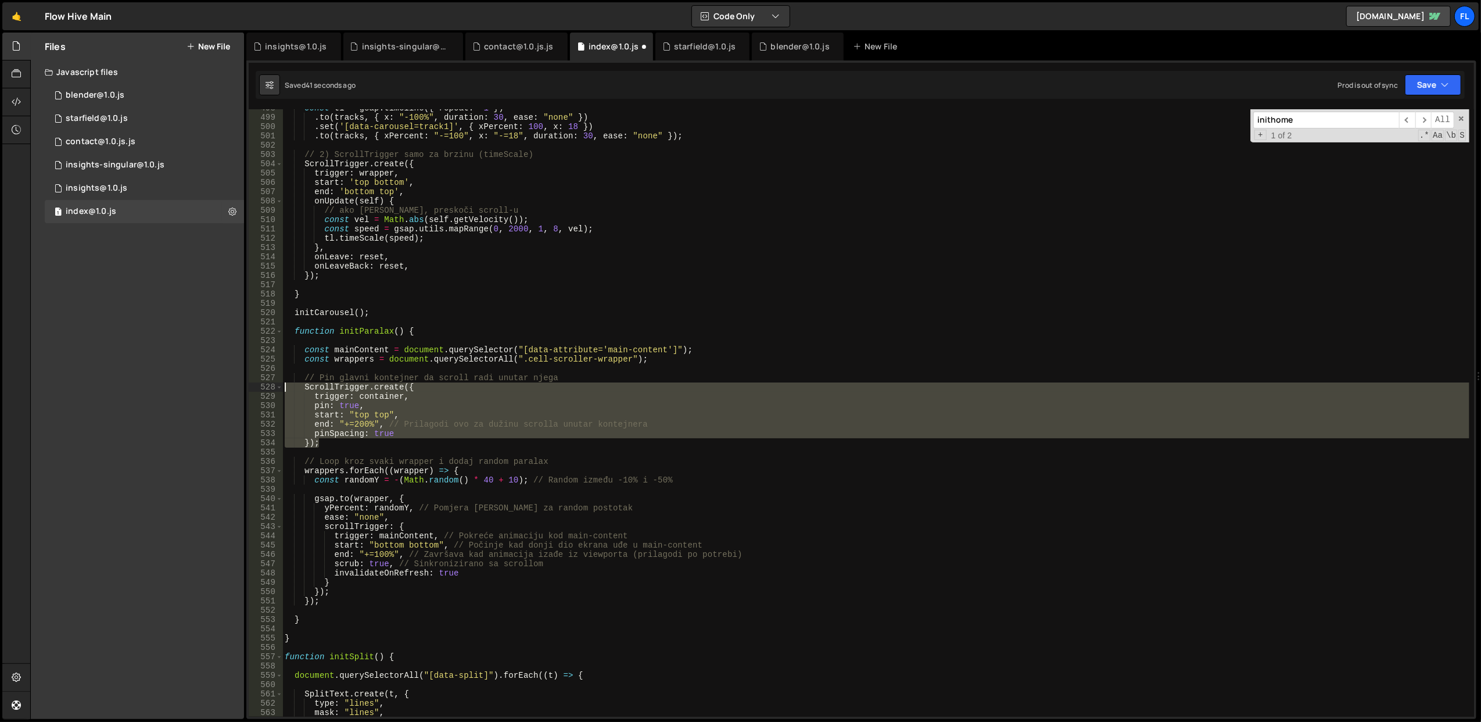
drag, startPoint x: 331, startPoint y: 447, endPoint x: 267, endPoint y: 388, distance: 86.4
click at [267, 388] on div "const wrappers = document.querySelectorAll(".cell-scroller-wrapper"); 498 499 5…" at bounding box center [862, 412] width 1226 height 607
type textarea "ScrollTrigger.create({ trigger: container,"
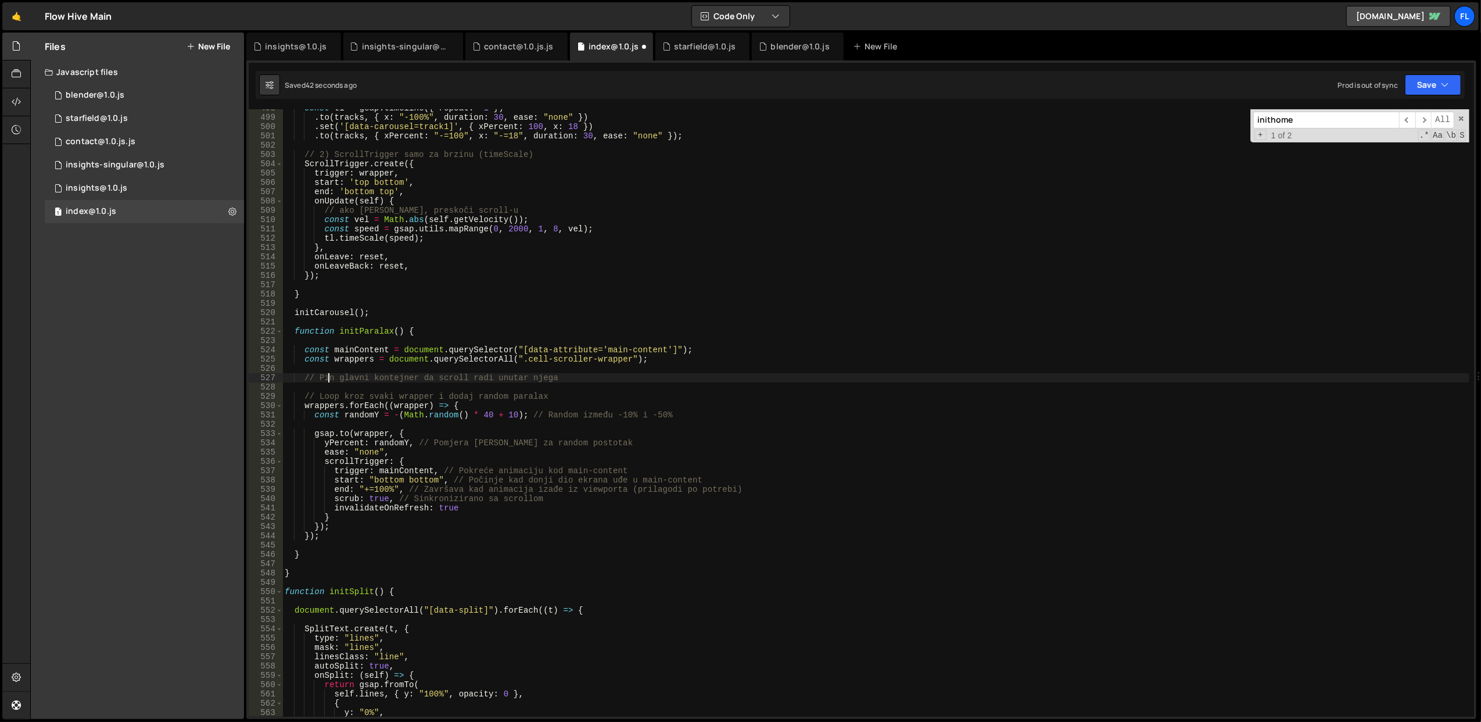
click at [330, 378] on div "const tl = gsap . timeline ({ repeat : - 1 }) . to ( tracks , { x : "-100%" , d…" at bounding box center [875, 416] width 1187 height 626
type textarea "// Pin glavni kontejner da scroll radi unutar njega"
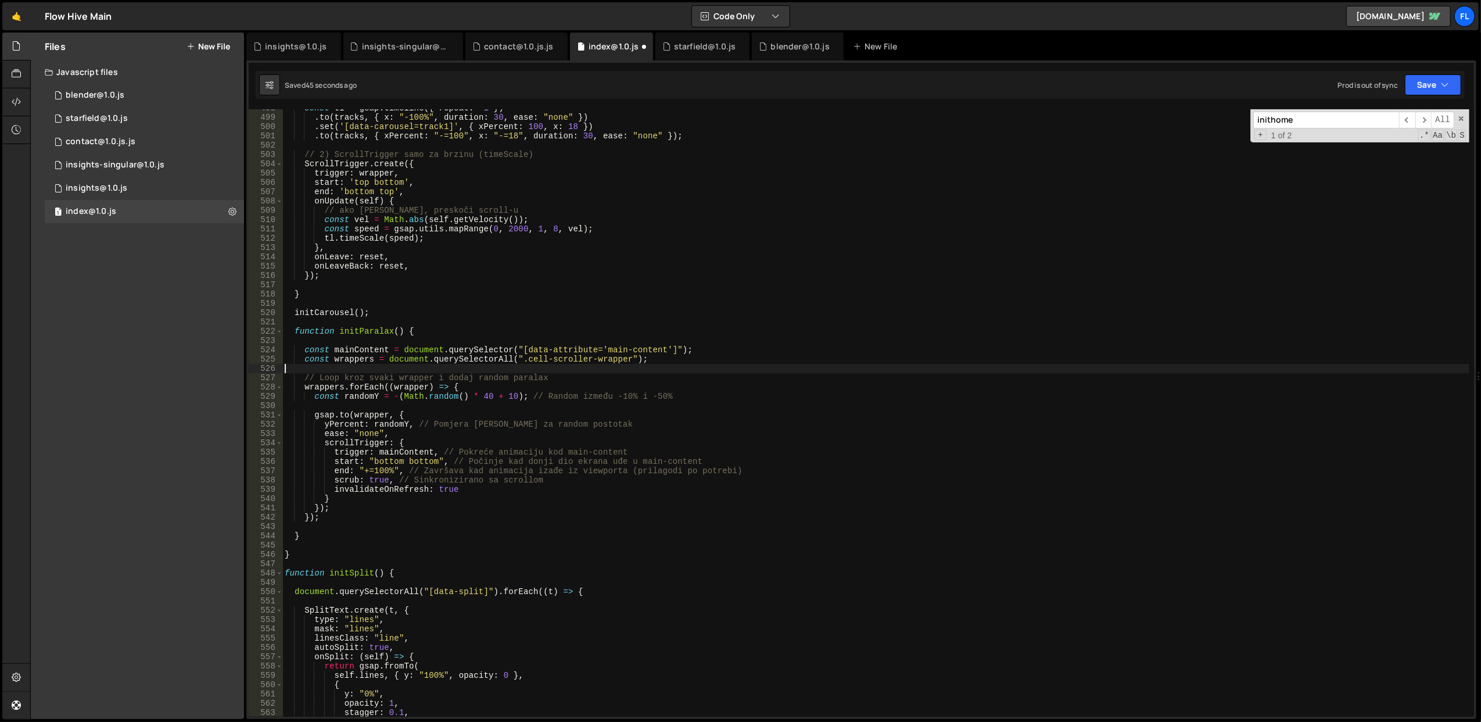
click at [342, 356] on div "const tl = gsap . timeline ({ repeat : - 1 }) . to ( tracks , { x : "-100%" , d…" at bounding box center [875, 416] width 1187 height 626
click at [350, 349] on div "const tl = gsap . timeline ({ repeat : - 1 }) . to ( tracks , { x : "-100%" , d…" at bounding box center [875, 416] width 1187 height 626
click at [393, 426] on div "const tl = gsap . timeline ({ repeat : - 1 }) . to ( tracks , { x : "-100%" , d…" at bounding box center [875, 416] width 1187 height 626
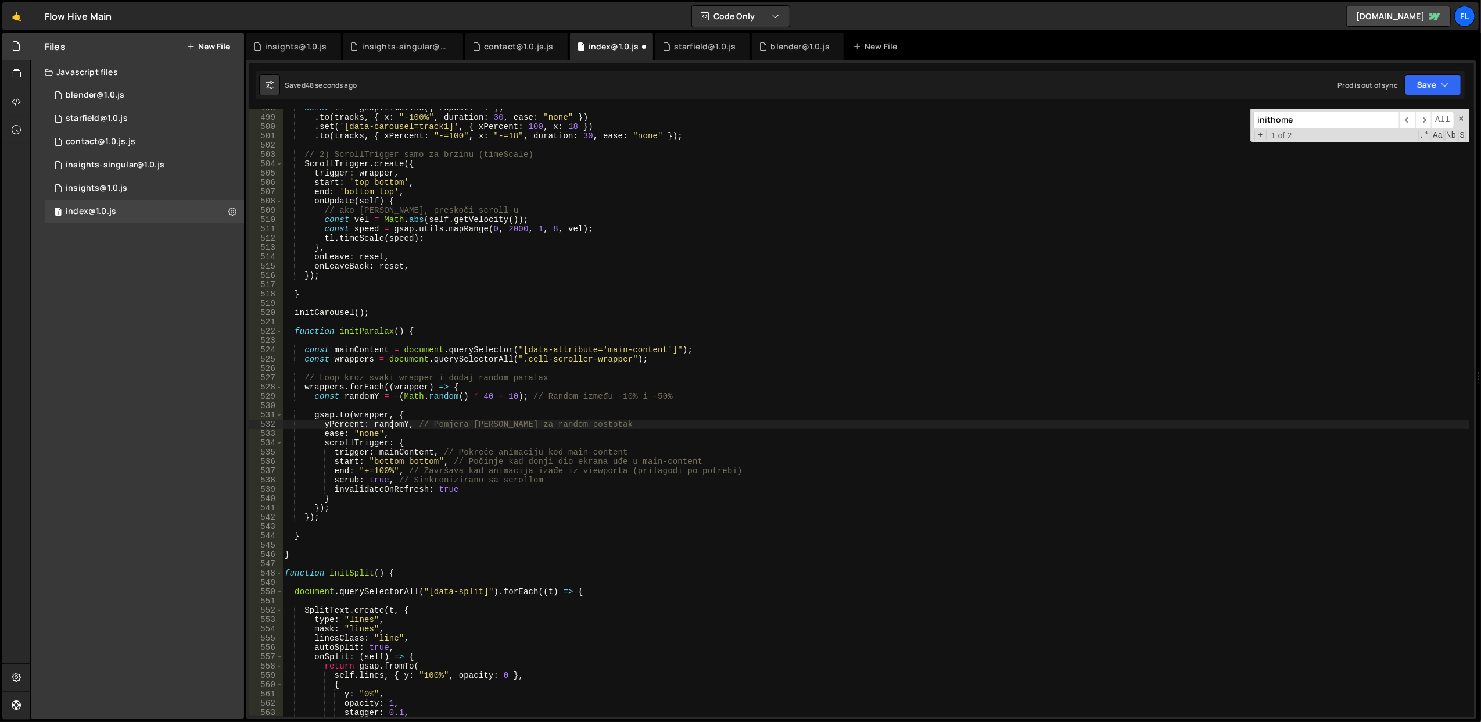
click at [393, 426] on div "const tl = gsap . timeline ({ repeat : - 1 }) . to ( tracks , { x : "-100%" , d…" at bounding box center [875, 416] width 1187 height 626
click at [444, 412] on div "const tl = gsap . timeline ({ repeat : - 1 }) . to ( tracks , { x : "-100%" , d…" at bounding box center [875, 416] width 1187 height 626
click at [1429, 83] on button "Save" at bounding box center [1433, 84] width 56 height 21
click at [1380, 120] on div "Saved 51 seconds ago" at bounding box center [1394, 127] width 121 height 14
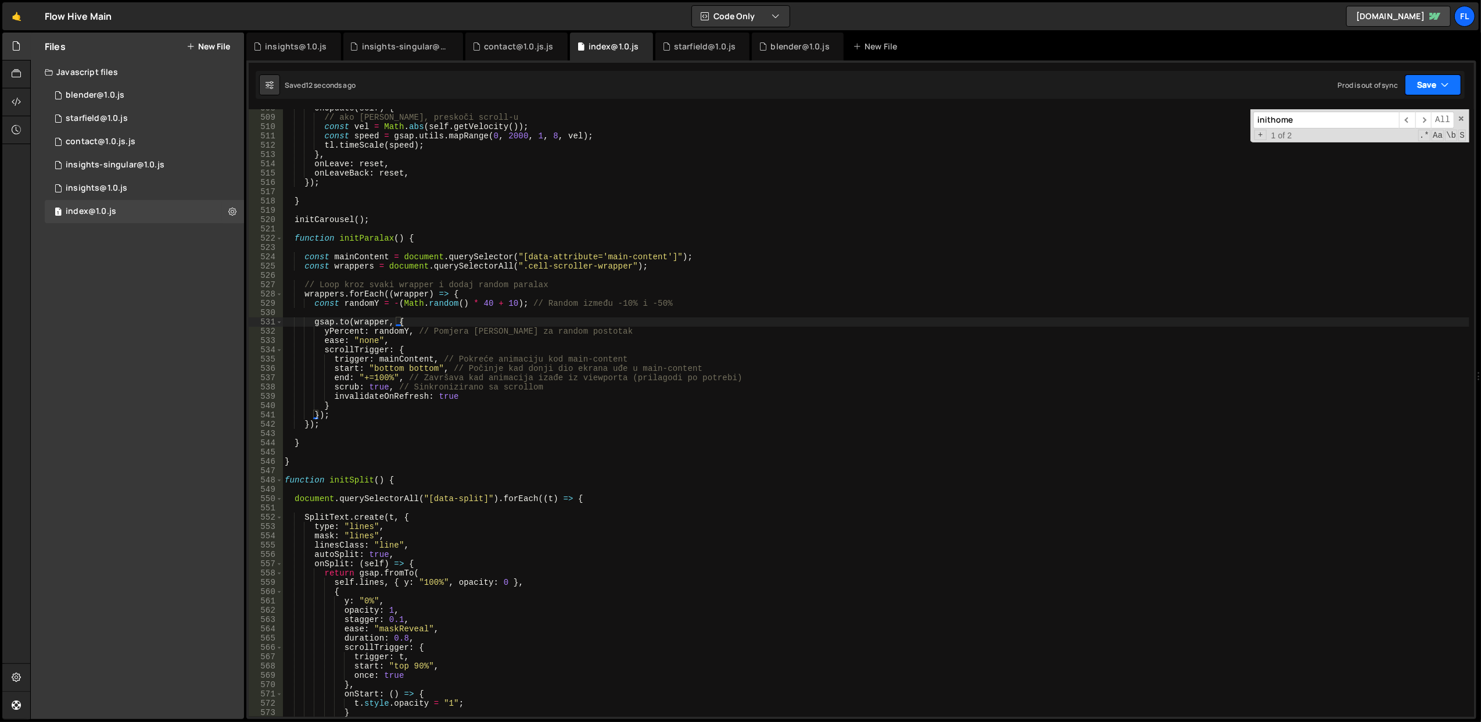
click at [1434, 83] on button "Save" at bounding box center [1433, 84] width 56 height 21
click at [1404, 122] on div "13 seconds ago" at bounding box center [1379, 126] width 51 height 10
click at [1458, 117] on span at bounding box center [1461, 118] width 8 height 8
click at [370, 322] on div "onUpdate ( self ) { // ako [PERSON_NAME], preskoči scroll-u const vel = Math . …" at bounding box center [875, 416] width 1187 height 626
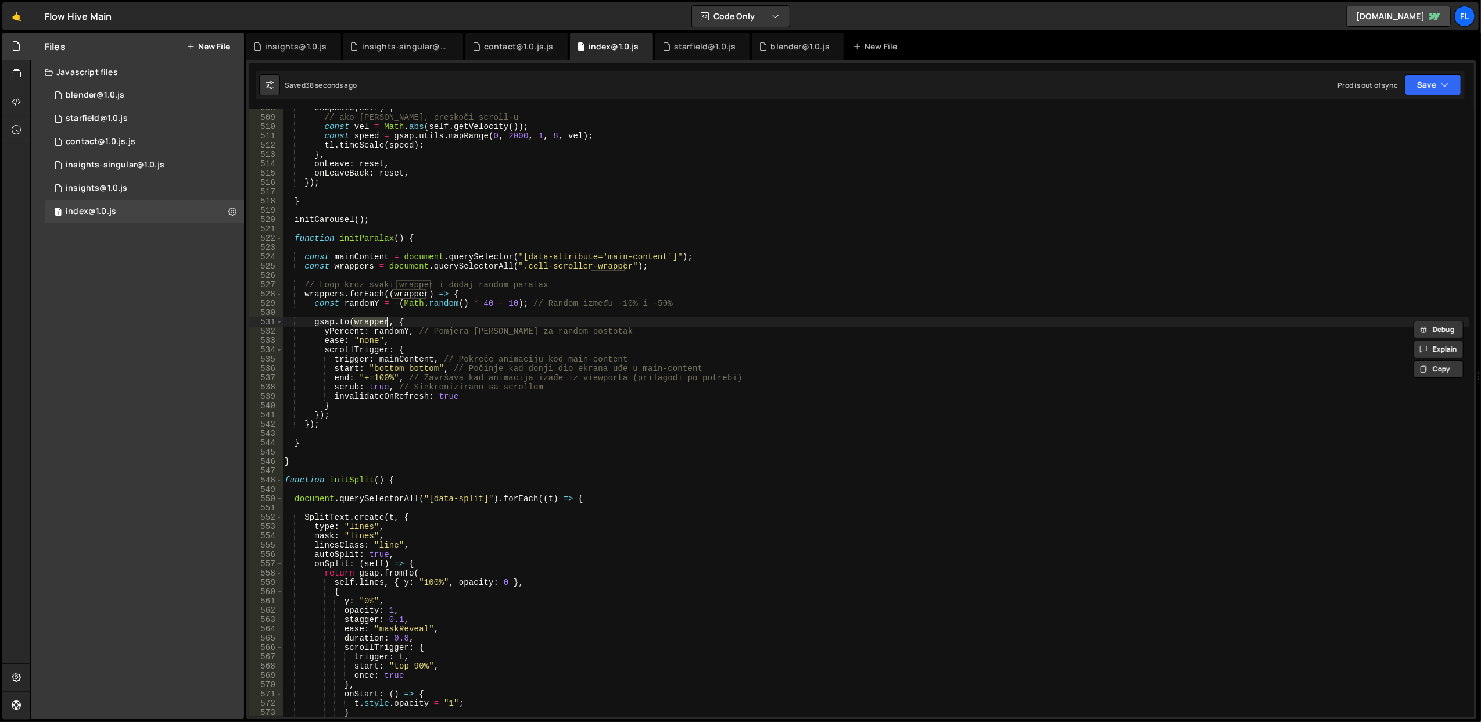
click at [314, 261] on div "onUpdate ( self ) { // ako [PERSON_NAME], preskoči scroll-u const vel = Math . …" at bounding box center [875, 416] width 1187 height 626
click at [415, 281] on div "onUpdate ( self ) { // ako [PERSON_NAME], preskoči scroll-u const vel = Math . …" at bounding box center [875, 416] width 1187 height 626
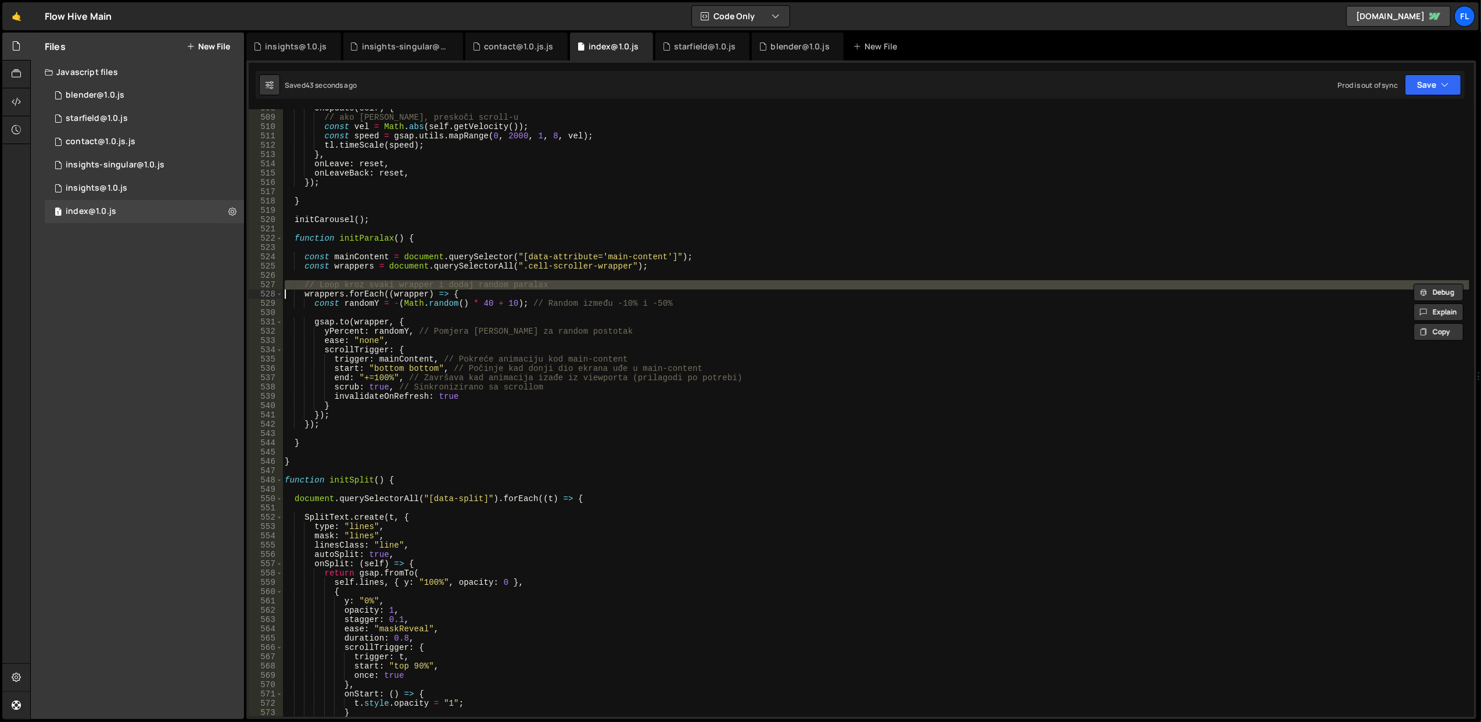
click at [415, 281] on div "onUpdate ( self ) { // ako [PERSON_NAME], preskoči scroll-u const vel = Math . …" at bounding box center [875, 412] width 1187 height 607
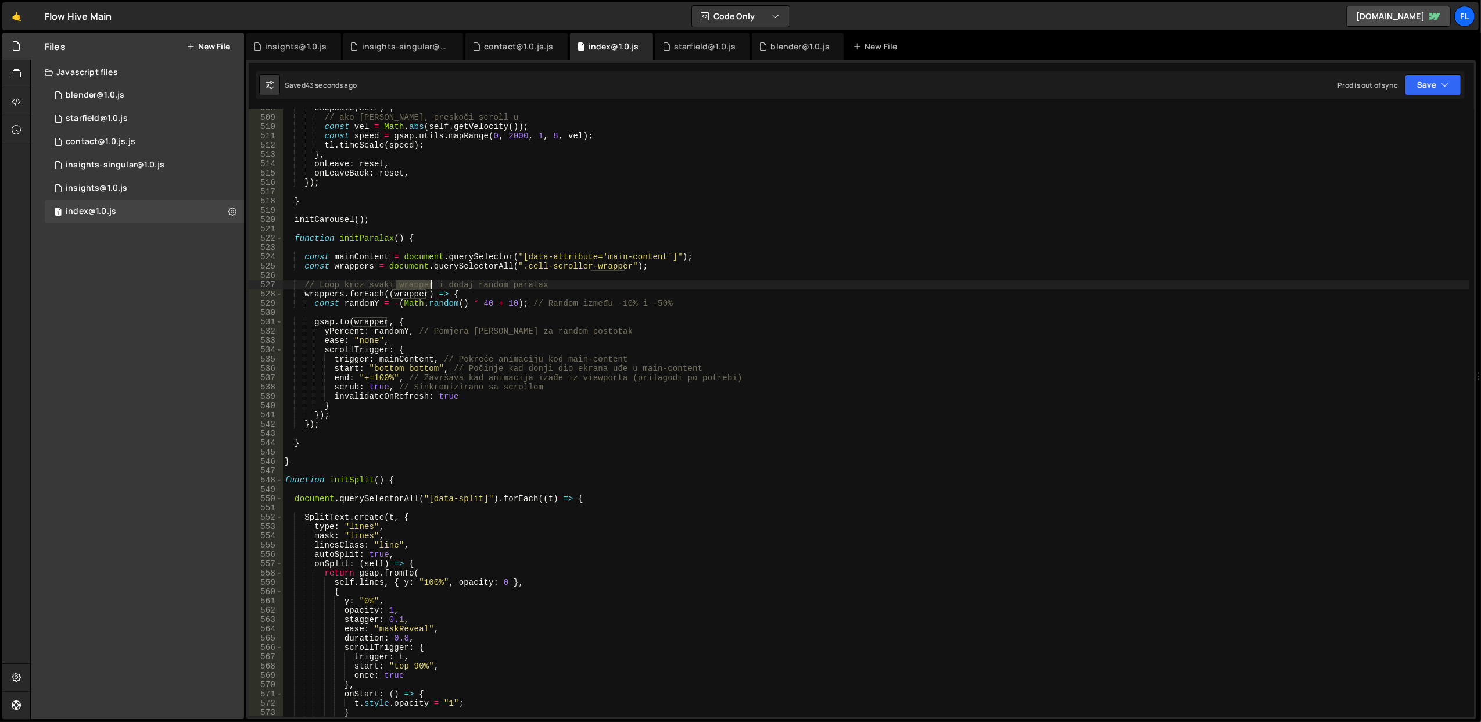
click at [415, 281] on div "onUpdate ( self ) { // ako [PERSON_NAME], preskoči scroll-u const vel = Math . …" at bounding box center [875, 416] width 1187 height 626
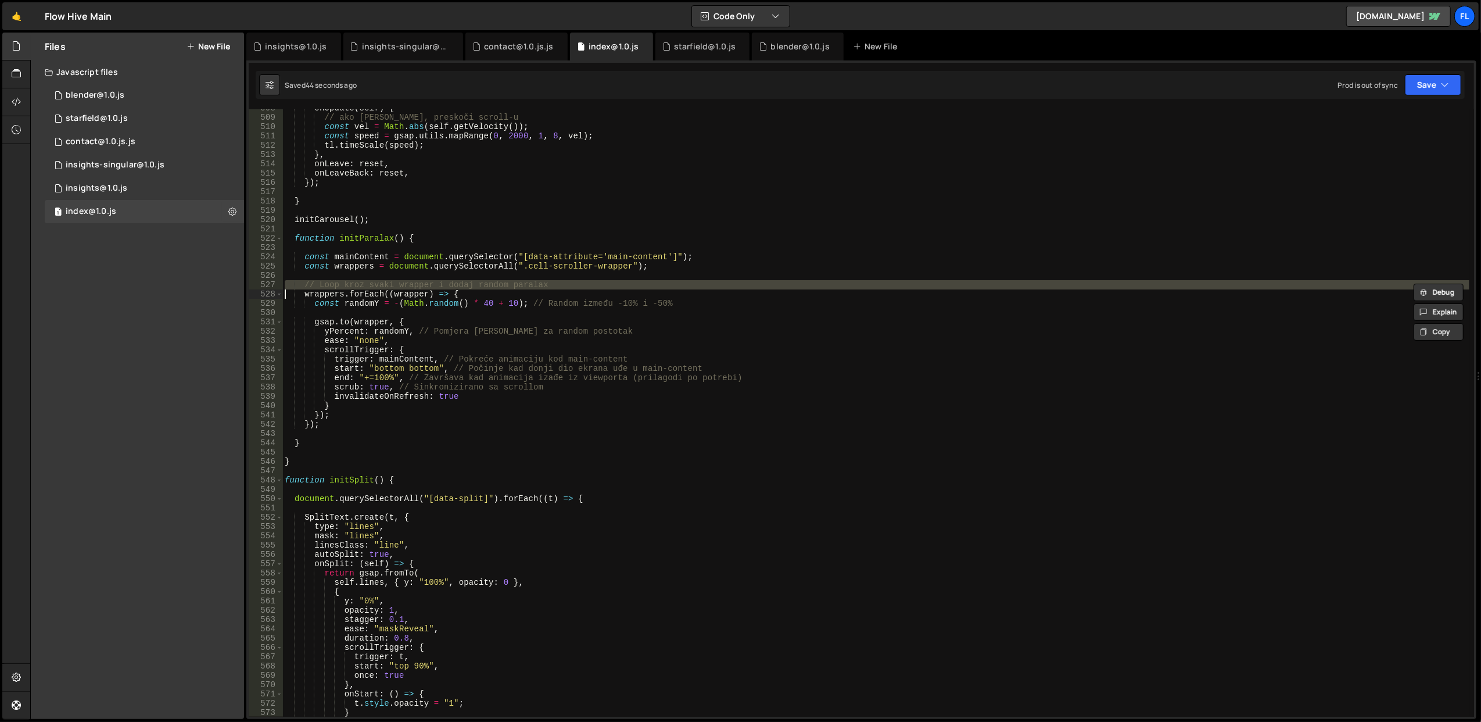
click at [415, 281] on div "onUpdate ( self ) { // ako [PERSON_NAME], preskoči scroll-u const vel = Math . …" at bounding box center [875, 412] width 1187 height 607
click at [415, 281] on div "onUpdate ( self ) { // ako [PERSON_NAME], preskoči scroll-u const vel = Math . …" at bounding box center [875, 416] width 1187 height 626
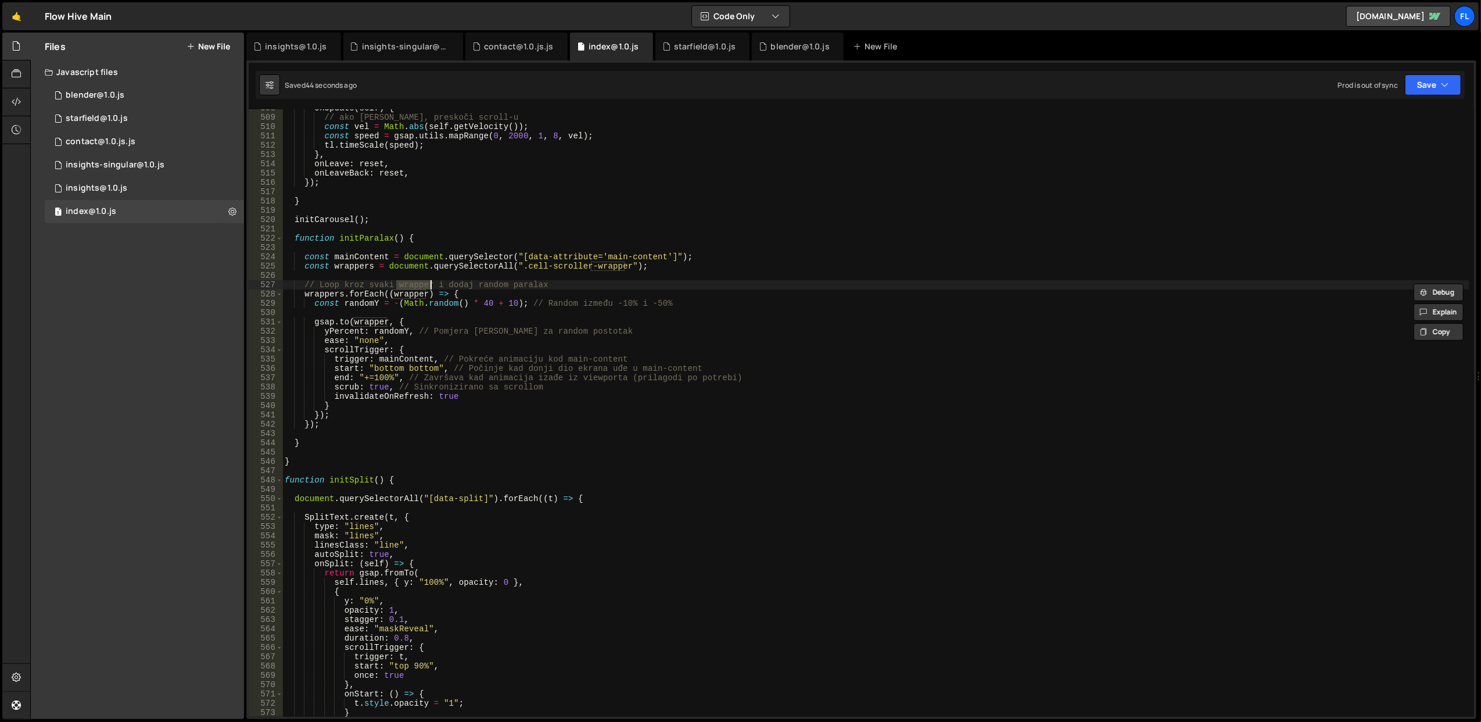
click at [415, 281] on div "onUpdate ( self ) { // ako [PERSON_NAME], preskoči scroll-u const vel = Math . …" at bounding box center [875, 416] width 1187 height 626
click at [360, 295] on div "onUpdate ( self ) { // ako [PERSON_NAME], preskoči scroll-u const vel = Math . …" at bounding box center [875, 416] width 1187 height 626
click at [331, 293] on div "onUpdate ( self ) { // ako [PERSON_NAME], preskoči scroll-u const vel = Math . …" at bounding box center [875, 416] width 1187 height 626
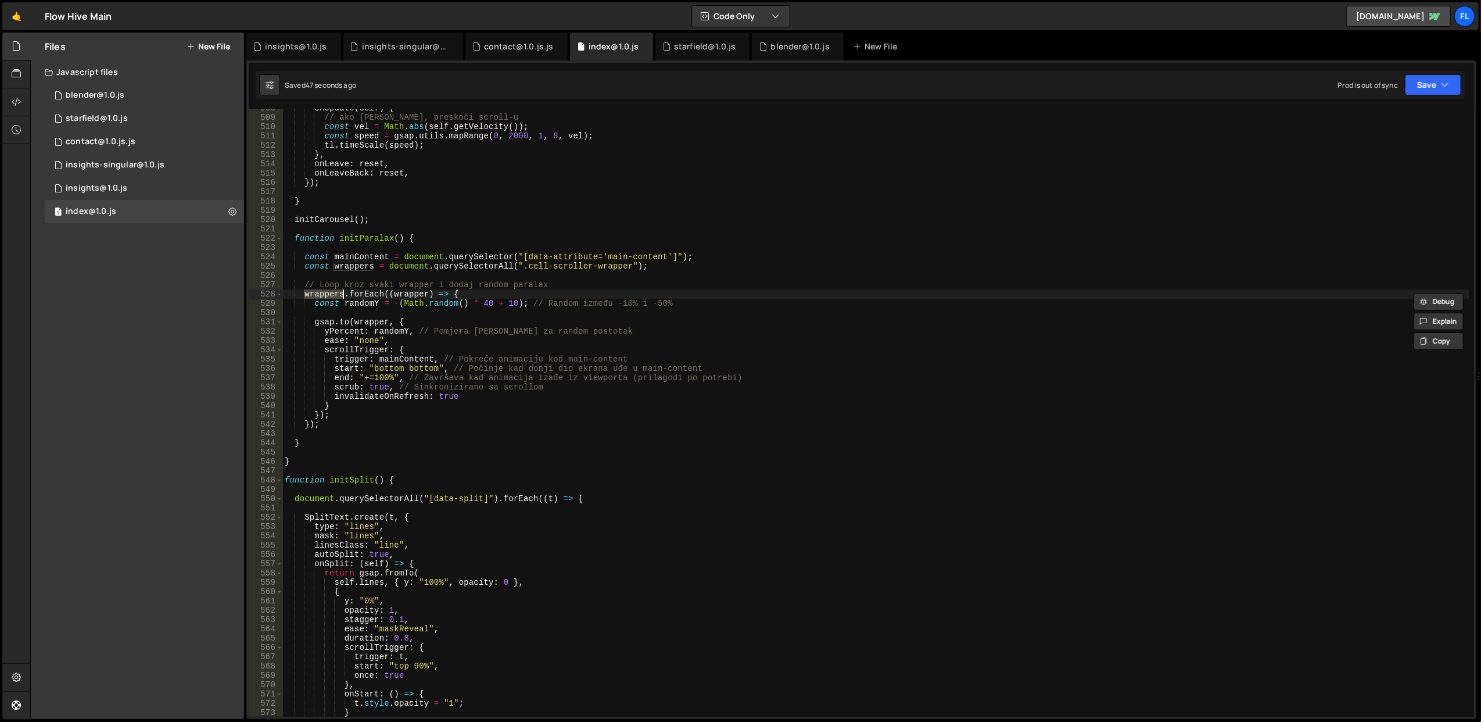
click at [331, 293] on div "onUpdate ( self ) { // ako [PERSON_NAME], preskoči scroll-u const vel = Math . …" at bounding box center [875, 412] width 1187 height 607
click at [331, 293] on div "onUpdate ( self ) { // ako [PERSON_NAME], preskoči scroll-u const vel = Math . …" at bounding box center [875, 416] width 1187 height 626
click at [367, 321] on div "onUpdate ( self ) { // ako [PERSON_NAME], preskoči scroll-u const vel = Math . …" at bounding box center [875, 416] width 1187 height 626
click at [367, 321] on div "onUpdate ( self ) { // ako [PERSON_NAME], preskoči scroll-u const vel = Math . …" at bounding box center [875, 412] width 1187 height 607
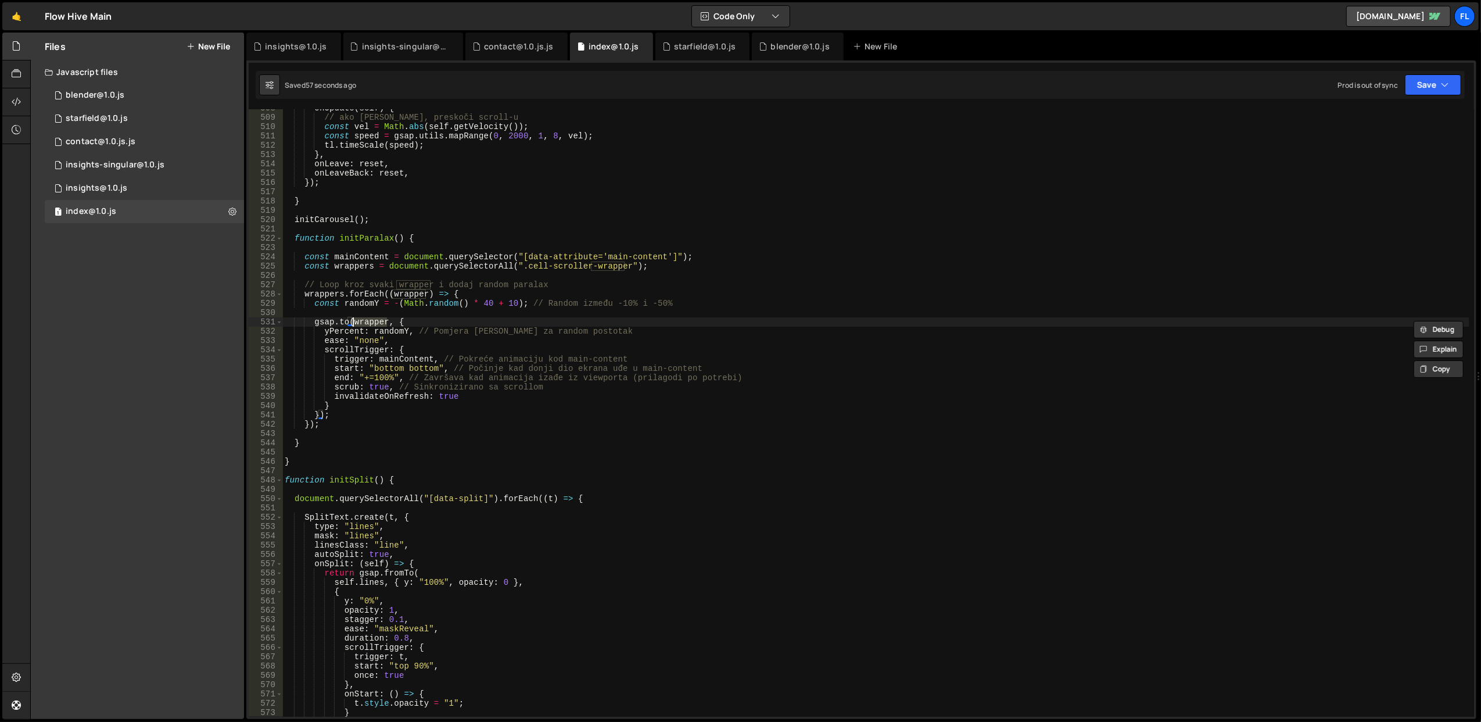
click at [367, 321] on div "onUpdate ( self ) { // ako [PERSON_NAME], preskoči scroll-u const vel = Math . …" at bounding box center [875, 416] width 1187 height 626
click at [367, 321] on div "onUpdate ( self ) { // ako [PERSON_NAME], preskoči scroll-u const vel = Math . …" at bounding box center [875, 412] width 1187 height 607
click at [367, 321] on div "onUpdate ( self ) { // ako [PERSON_NAME], preskoči scroll-u const vel = Math . …" at bounding box center [875, 416] width 1187 height 626
click at [367, 321] on div "onUpdate ( self ) { // ako [PERSON_NAME], preskoči scroll-u const vel = Math . …" at bounding box center [875, 412] width 1187 height 607
click at [367, 321] on div "onUpdate ( self ) { // ako [PERSON_NAME], preskoči scroll-u const vel = Math . …" at bounding box center [875, 416] width 1187 height 626
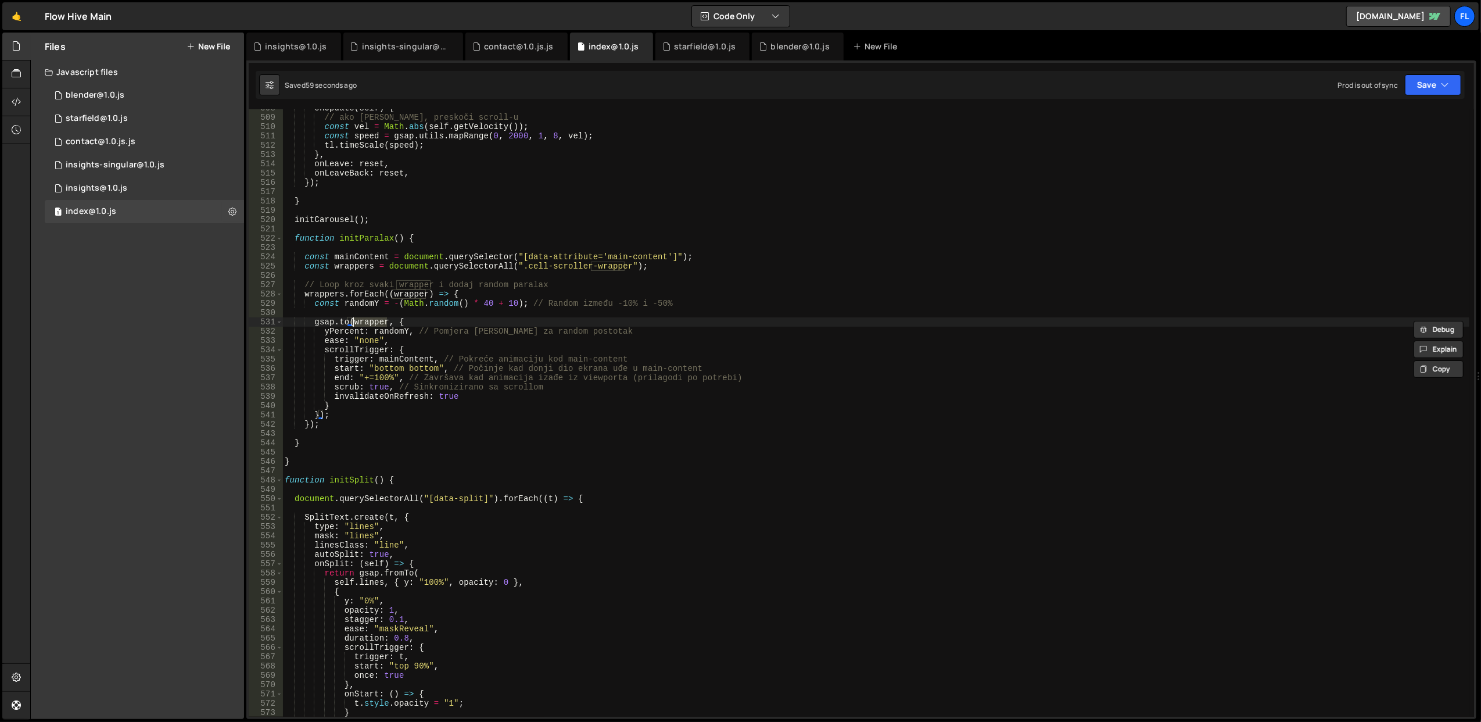
click at [367, 321] on div "onUpdate ( self ) { // ako [PERSON_NAME], preskoči scroll-u const vel = Math . …" at bounding box center [875, 412] width 1187 height 607
click at [367, 321] on div "onUpdate ( self ) { // ako [PERSON_NAME], preskoči scroll-u const vel = Math . …" at bounding box center [875, 416] width 1187 height 626
click at [367, 321] on div "onUpdate ( self ) { // ako [PERSON_NAME], preskoči scroll-u const vel = Math . …" at bounding box center [875, 412] width 1187 height 607
click at [367, 321] on div "onUpdate ( self ) { // ako [PERSON_NAME], preskoči scroll-u const vel = Math . …" at bounding box center [875, 416] width 1187 height 626
click at [386, 321] on div "onUpdate ( self ) { // ako [PERSON_NAME], preskoči scroll-u const vel = Math . …" at bounding box center [875, 412] width 1187 height 607
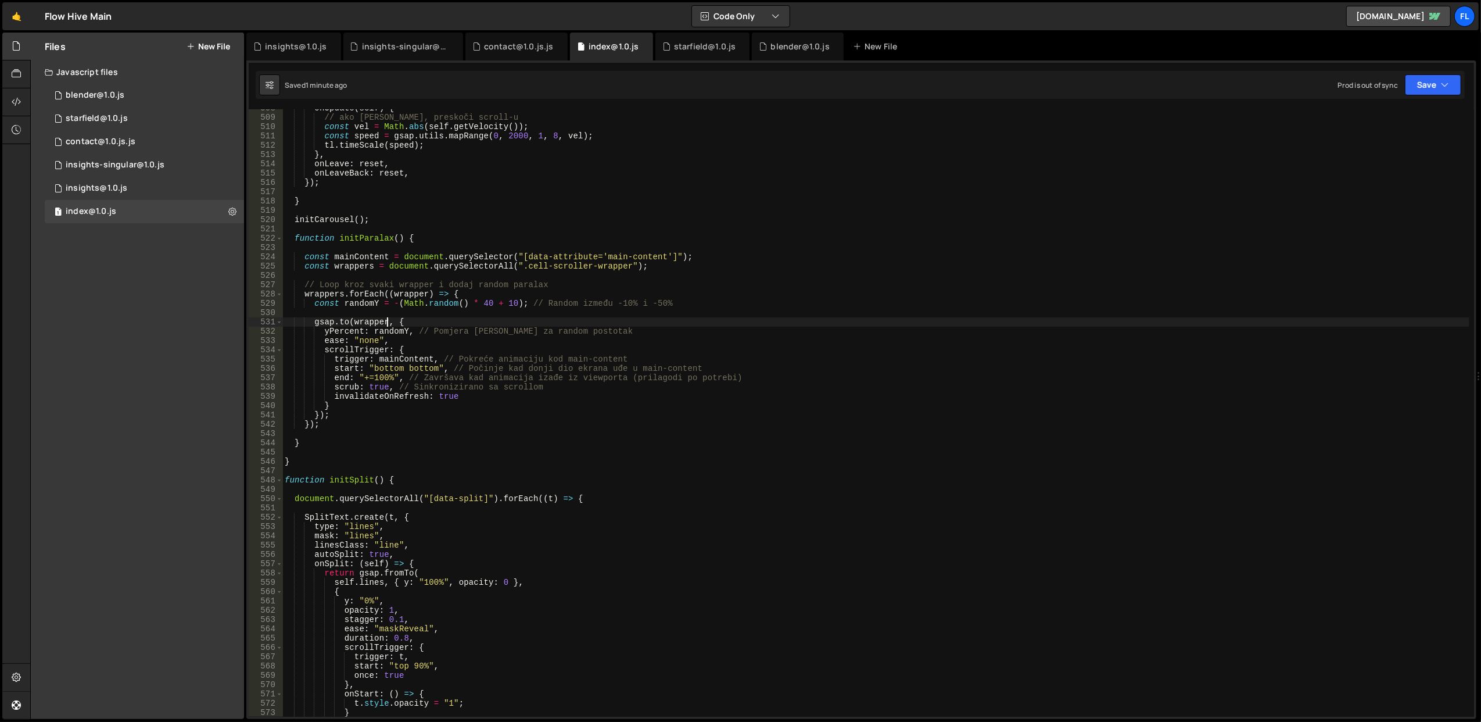
click at [401, 360] on div "onUpdate ( self ) { // ako [PERSON_NAME], preskoči scroll-u const vel = Math . …" at bounding box center [875, 416] width 1187 height 626
click at [354, 257] on div "onUpdate ( self ) { // ako [PERSON_NAME], preskoči scroll-u const vel = Math . …" at bounding box center [875, 416] width 1187 height 626
type textarea "const mainContent = document.querySelector("[data-attribute='main-content']");"
click at [354, 257] on div "onUpdate ( self ) { // ako [PERSON_NAME], preskoči scroll-u const vel = Math . …" at bounding box center [875, 416] width 1187 height 626
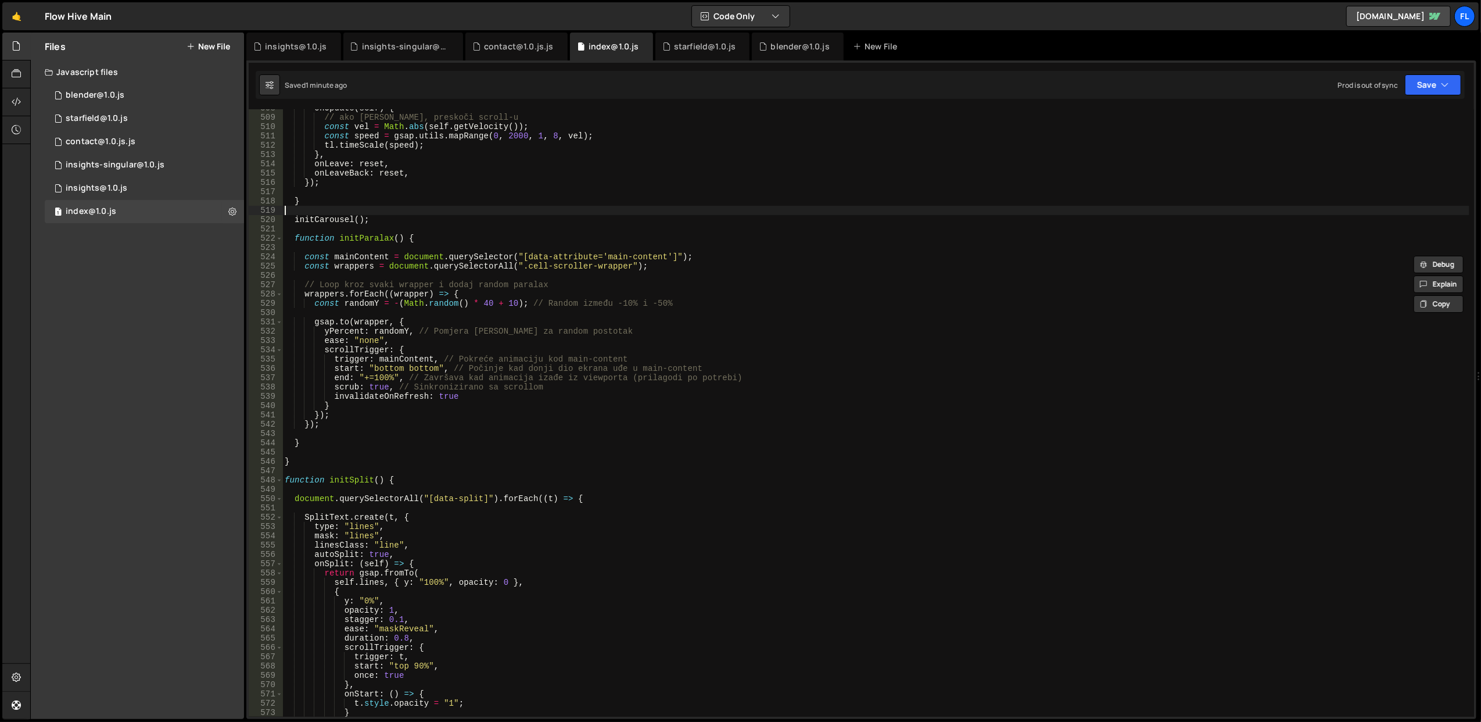
click at [557, 212] on div "onUpdate ( self ) { // ako [PERSON_NAME], preskoči scroll-u const vel = Math . …" at bounding box center [875, 416] width 1187 height 626
click at [363, 241] on div "onUpdate ( self ) { // ako [PERSON_NAME], preskoči scroll-u const vel = Math . …" at bounding box center [875, 416] width 1187 height 626
click at [363, 440] on div "onUpdate ( self ) { // ako [PERSON_NAME], preskoči scroll-u const vel = Math . …" at bounding box center [875, 416] width 1187 height 626
type textarea "}"
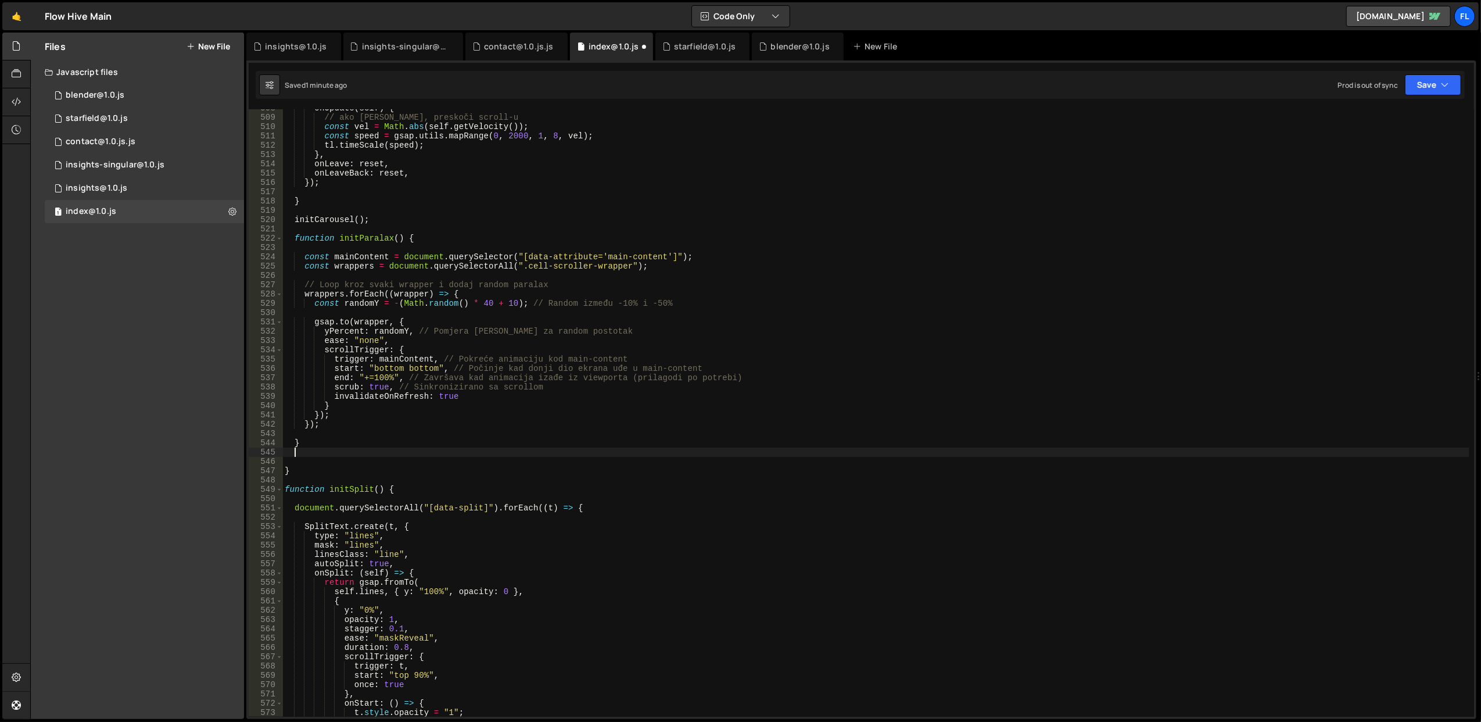
paste textarea "initParalax"
click at [1430, 80] on button "Save" at bounding box center [1433, 84] width 56 height 21
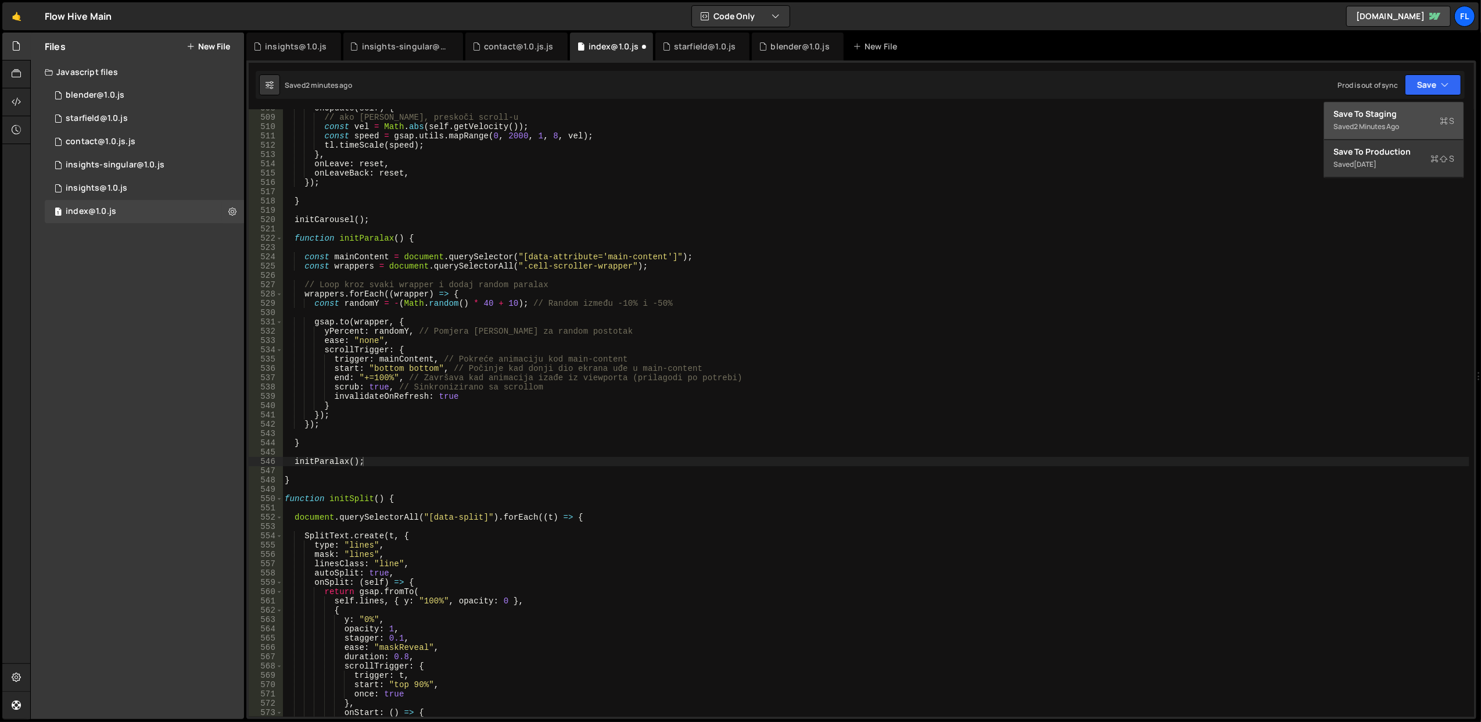
click at [1397, 112] on div "Save to Staging S" at bounding box center [1394, 114] width 121 height 12
click at [368, 292] on div "onUpdate ( self ) { // ako [PERSON_NAME], preskoči scroll-u const vel = Math . …" at bounding box center [875, 416] width 1187 height 626
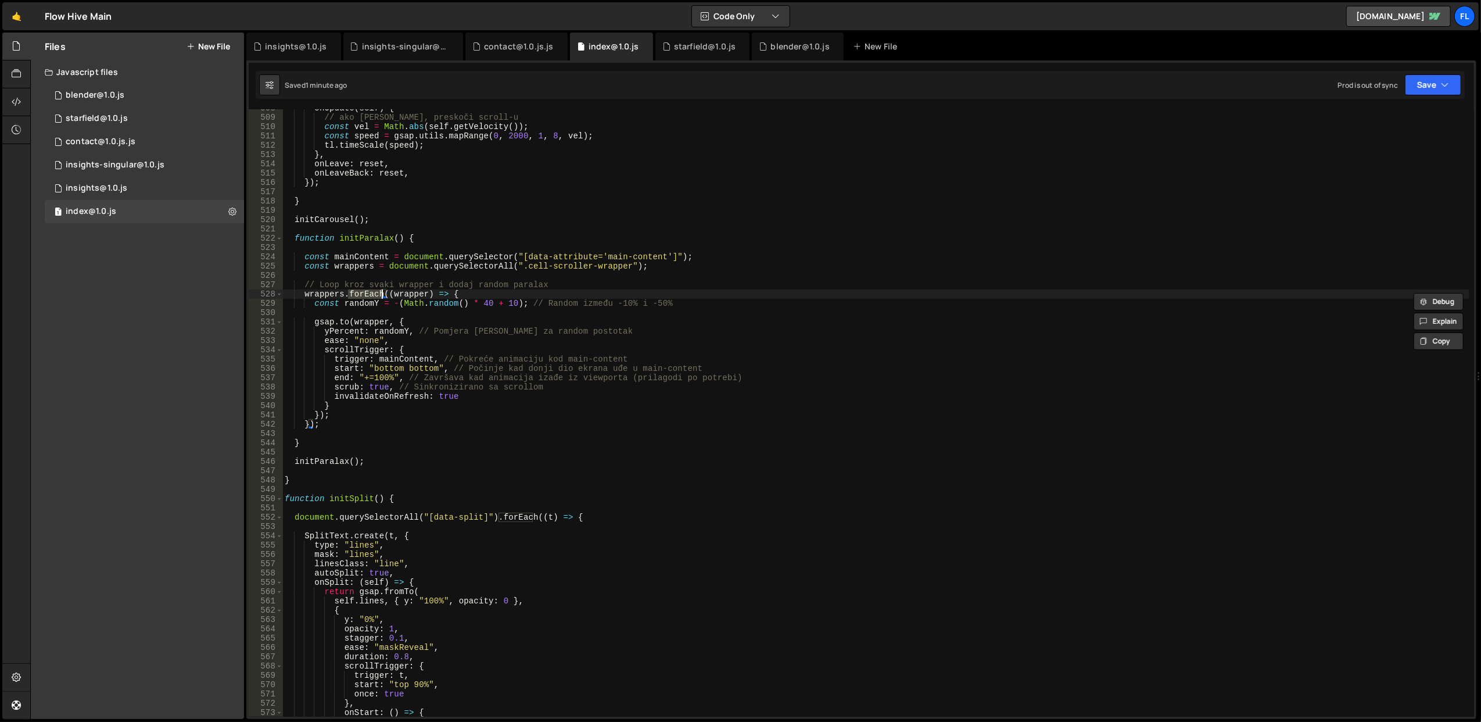
click at [404, 293] on div "onUpdate ( self ) { // ako [PERSON_NAME], preskoči scroll-u const vel = Math . …" at bounding box center [875, 416] width 1187 height 626
click at [334, 293] on div "onUpdate ( self ) { // ako [PERSON_NAME], preskoči scroll-u const vel = Math . …" at bounding box center [875, 416] width 1187 height 626
click at [505, 304] on div "onUpdate ( self ) { // ako [PERSON_NAME], preskoči scroll-u const vel = Math . …" at bounding box center [875, 416] width 1187 height 626
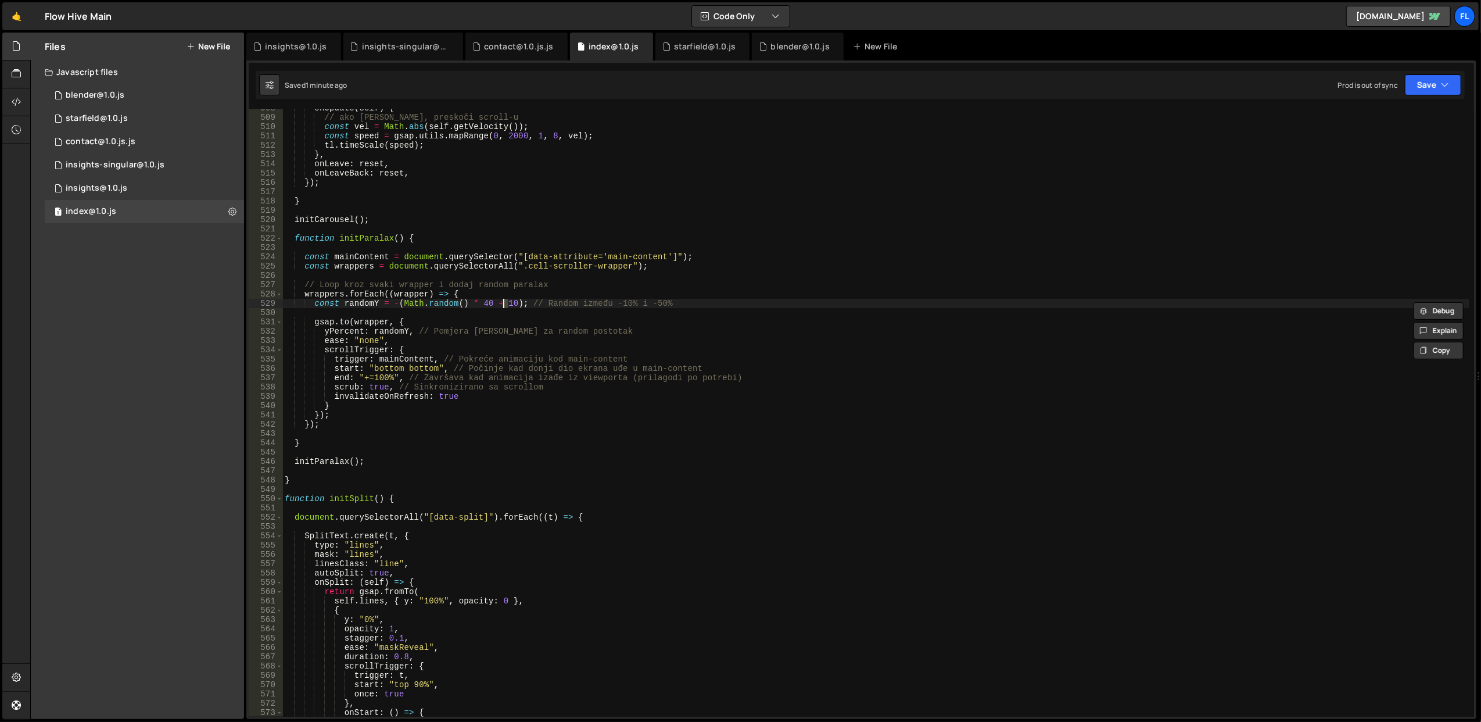
scroll to position [0, 15]
click at [723, 256] on div "onUpdate ( self ) { // ako [PERSON_NAME], preskoči scroll-u const vel = Math . …" at bounding box center [875, 416] width 1187 height 626
click at [1425, 84] on button "Save" at bounding box center [1433, 84] width 56 height 21
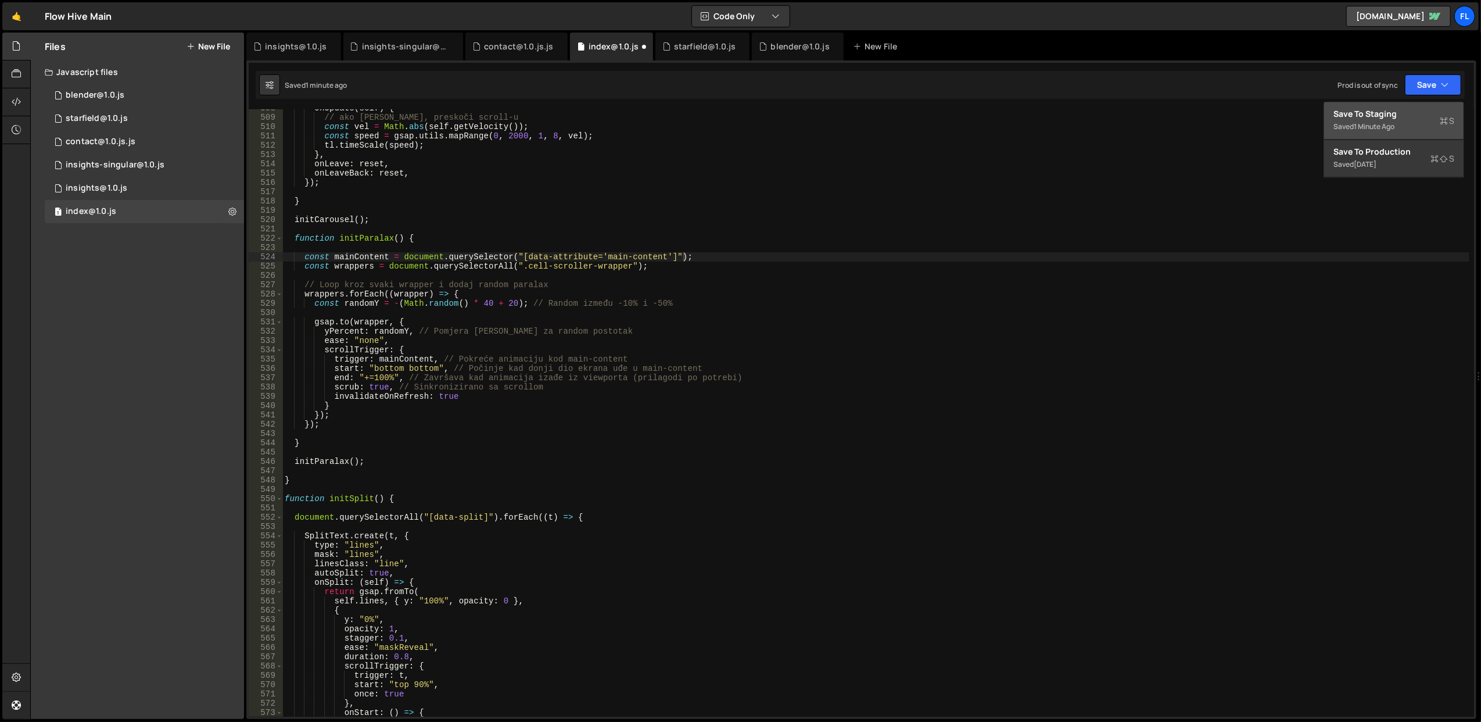
click at [1391, 106] on button "Save to Staging S Saved 1 minute ago" at bounding box center [1393, 121] width 139 height 38
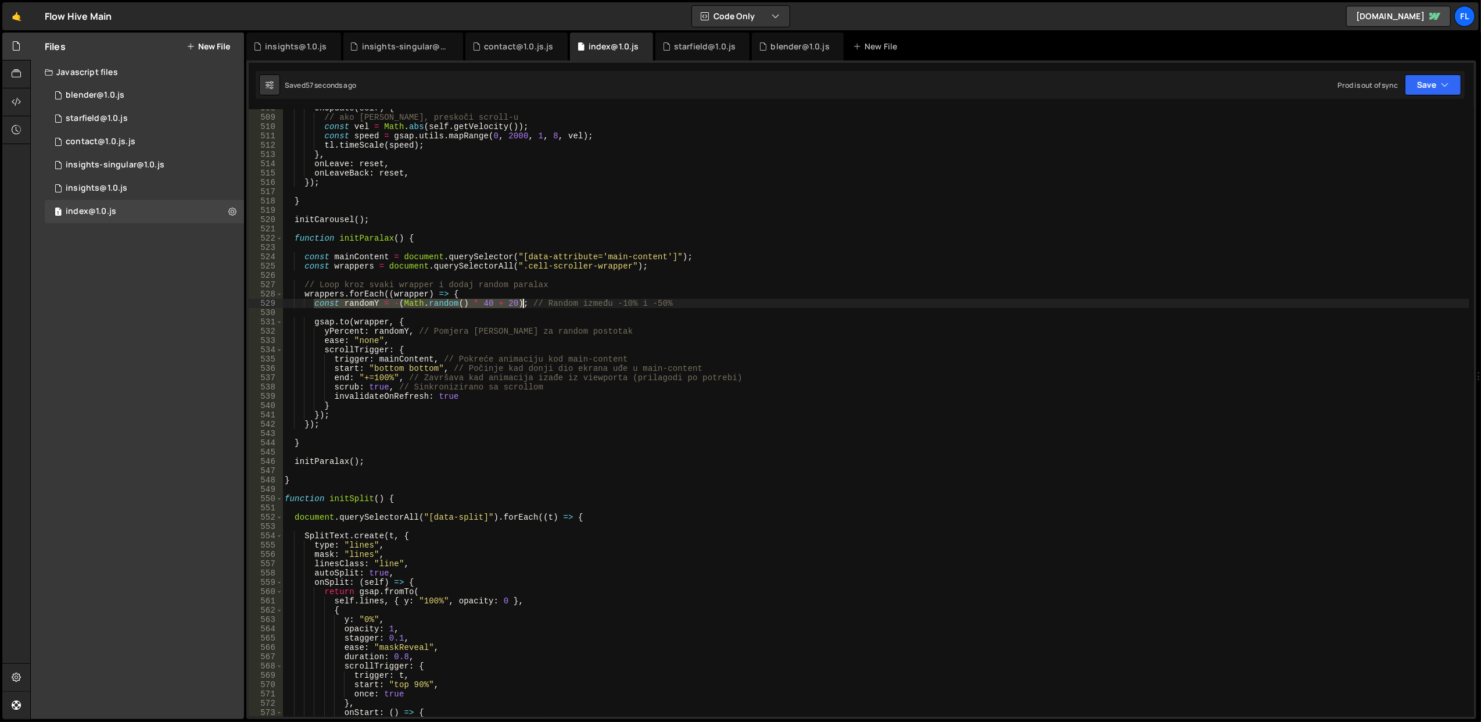
drag, startPoint x: 314, startPoint y: 305, endPoint x: 522, endPoint y: 303, distance: 208.0
click at [522, 303] on div "onUpdate ( self ) { // ako [PERSON_NAME], preskoči scroll-u const vel = Math . …" at bounding box center [875, 416] width 1187 height 626
click at [338, 372] on div "onUpdate ( self ) { // ako [PERSON_NAME], preskoči scroll-u const vel = Math . …" at bounding box center [875, 416] width 1187 height 626
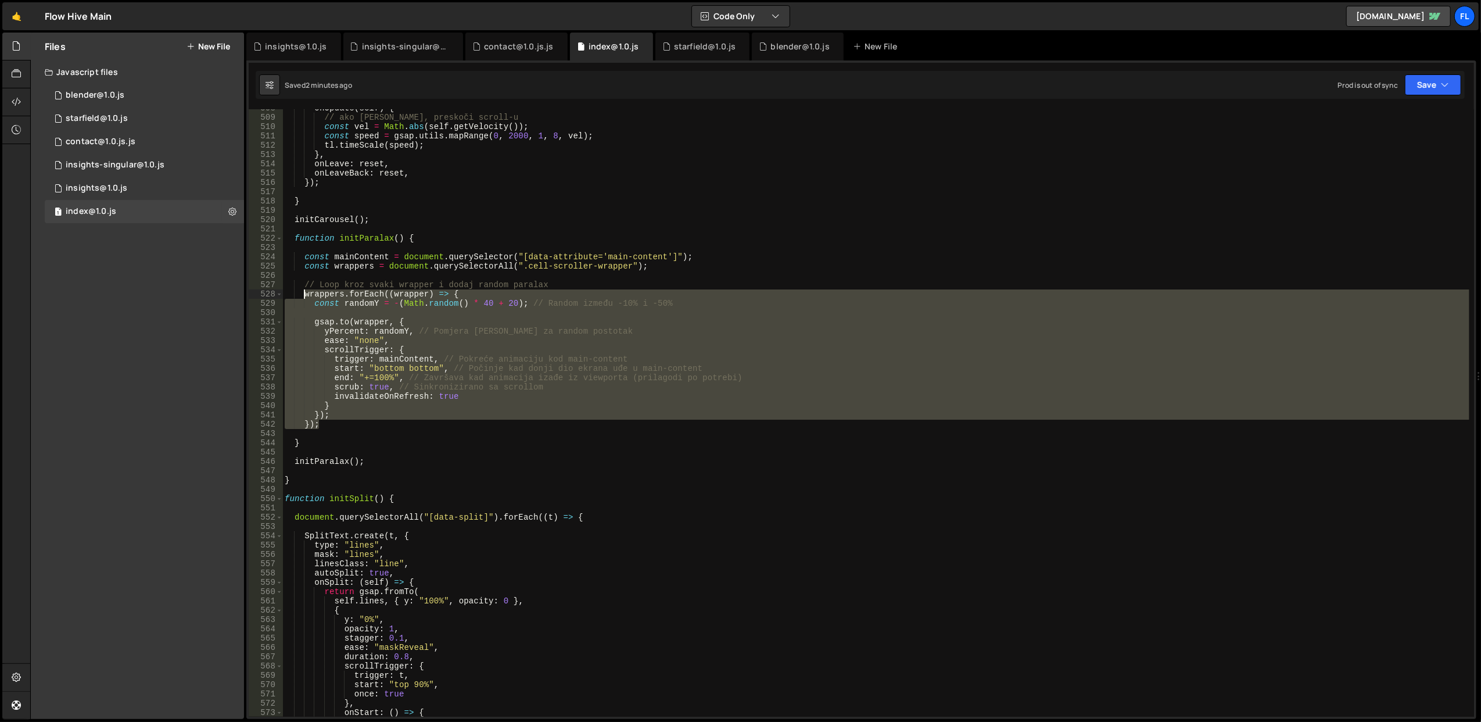
drag, startPoint x: 329, startPoint y: 424, endPoint x: 303, endPoint y: 295, distance: 131.5
click at [303, 295] on div "onUpdate ( self ) { // ako [PERSON_NAME], preskoči scroll-u const vel = Math . …" at bounding box center [875, 416] width 1187 height 626
paste textarea "});"
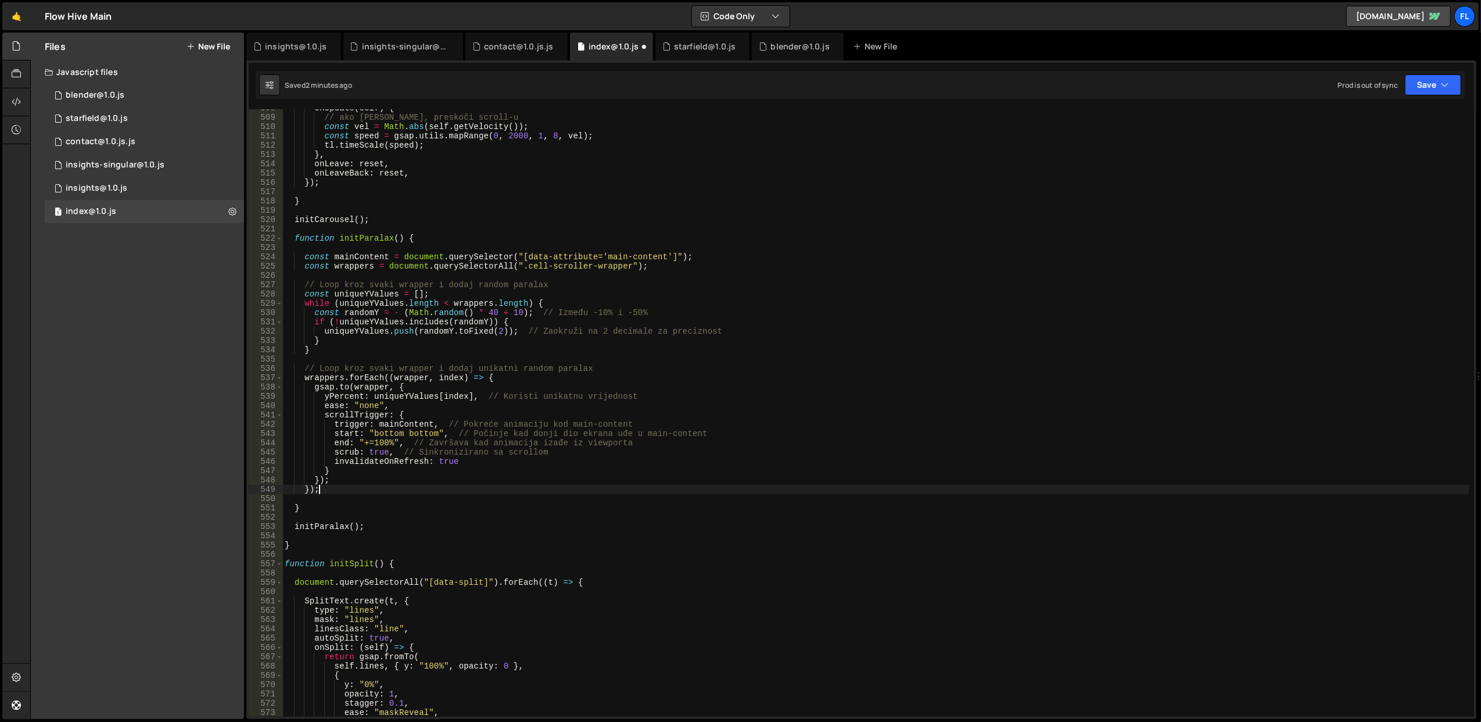
click at [335, 486] on div "onUpdate ( self ) { // ako [PERSON_NAME], preskoči scroll-u const vel = Math . …" at bounding box center [875, 416] width 1187 height 626
click at [716, 284] on div "onUpdate ( self ) { // ako [PERSON_NAME], preskoči scroll-u const vel = Math . …" at bounding box center [875, 416] width 1187 height 626
click at [1438, 83] on button "Save" at bounding box center [1433, 84] width 56 height 21
click at [1409, 116] on div "Save to Staging S" at bounding box center [1394, 114] width 121 height 12
click at [488, 323] on div "onUpdate ( self ) { // ako [PERSON_NAME], preskoči scroll-u const vel = Math . …" at bounding box center [875, 416] width 1187 height 626
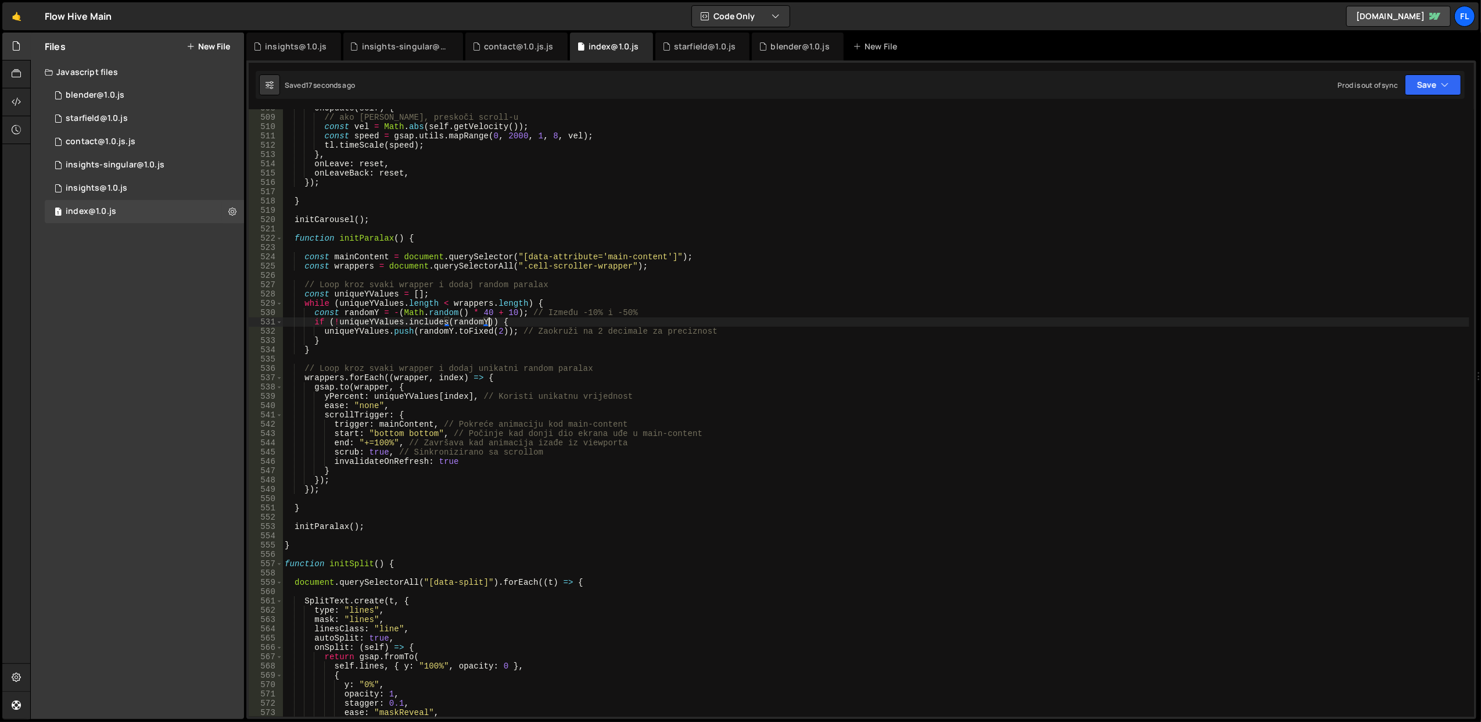
click at [532, 298] on div "onUpdate ( self ) { // ako [PERSON_NAME], preskoči scroll-u const vel = Math . …" at bounding box center [875, 416] width 1187 height 626
click at [505, 311] on div "onUpdate ( self ) { // ako [PERSON_NAME], preskoči scroll-u const vel = Math . …" at bounding box center [875, 416] width 1187 height 626
click at [708, 252] on div "onUpdate ( self ) { // ako [PERSON_NAME], preskoči scroll-u const vel = Math . …" at bounding box center [875, 416] width 1187 height 626
click at [1430, 80] on button "Save" at bounding box center [1433, 84] width 56 height 21
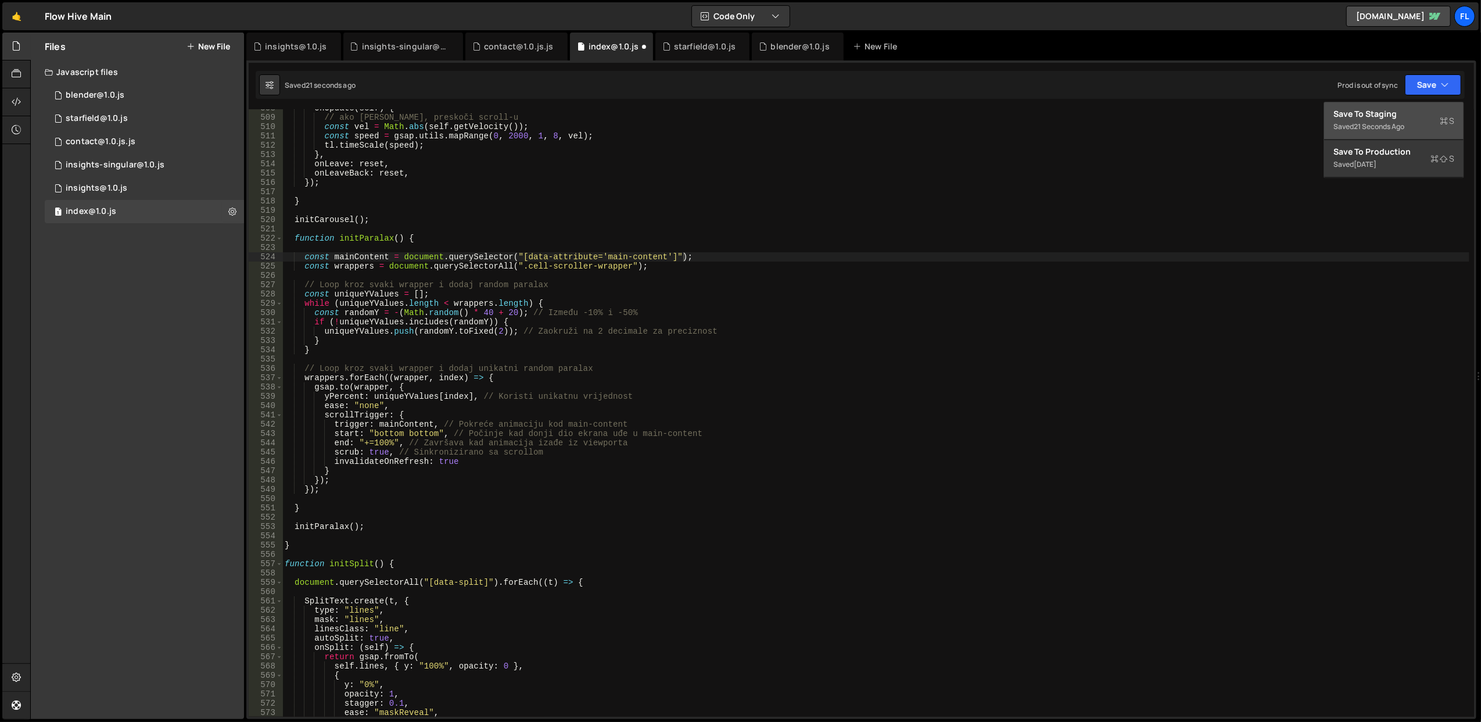
click at [1379, 116] on div "Save to Staging S" at bounding box center [1394, 114] width 121 height 12
click at [413, 377] on div "onUpdate ( self ) { // ako [PERSON_NAME], preskoči scroll-u const vel = Math . …" at bounding box center [875, 416] width 1187 height 626
click at [367, 403] on div "onUpdate ( self ) { // ako [PERSON_NAME], preskoči scroll-u const vel = Math . …" at bounding box center [875, 416] width 1187 height 626
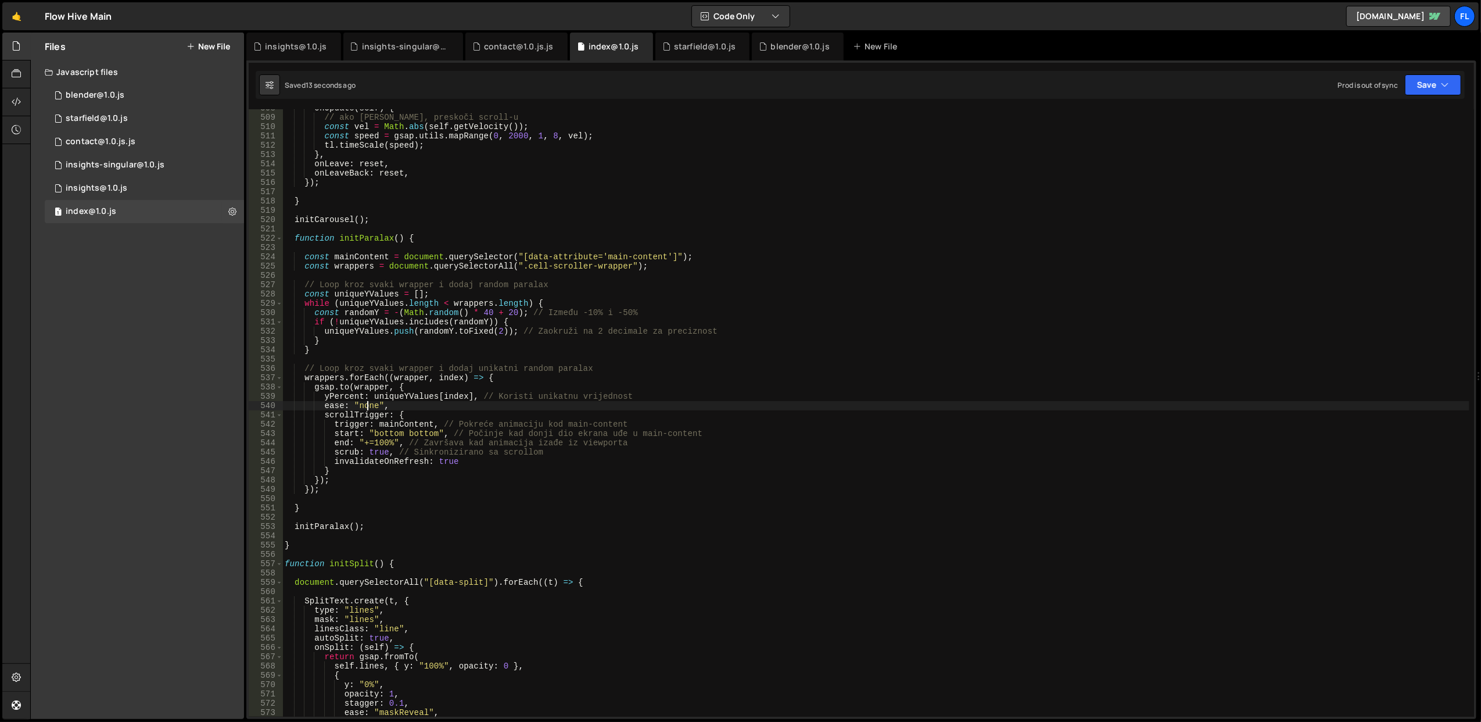
click at [367, 403] on div "onUpdate ( self ) { // ako [PERSON_NAME], preskoči scroll-u const vel = Math . …" at bounding box center [875, 416] width 1187 height 626
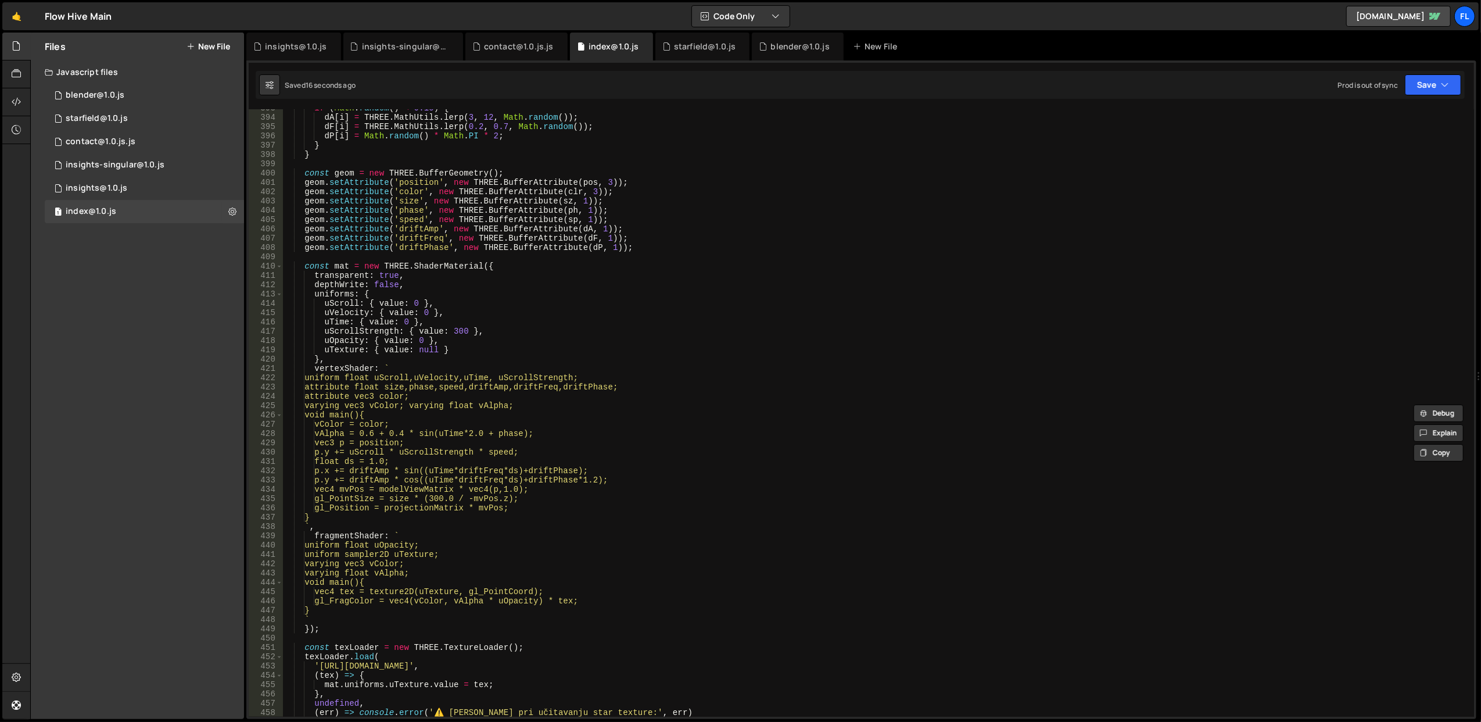
scroll to position [3604, 0]
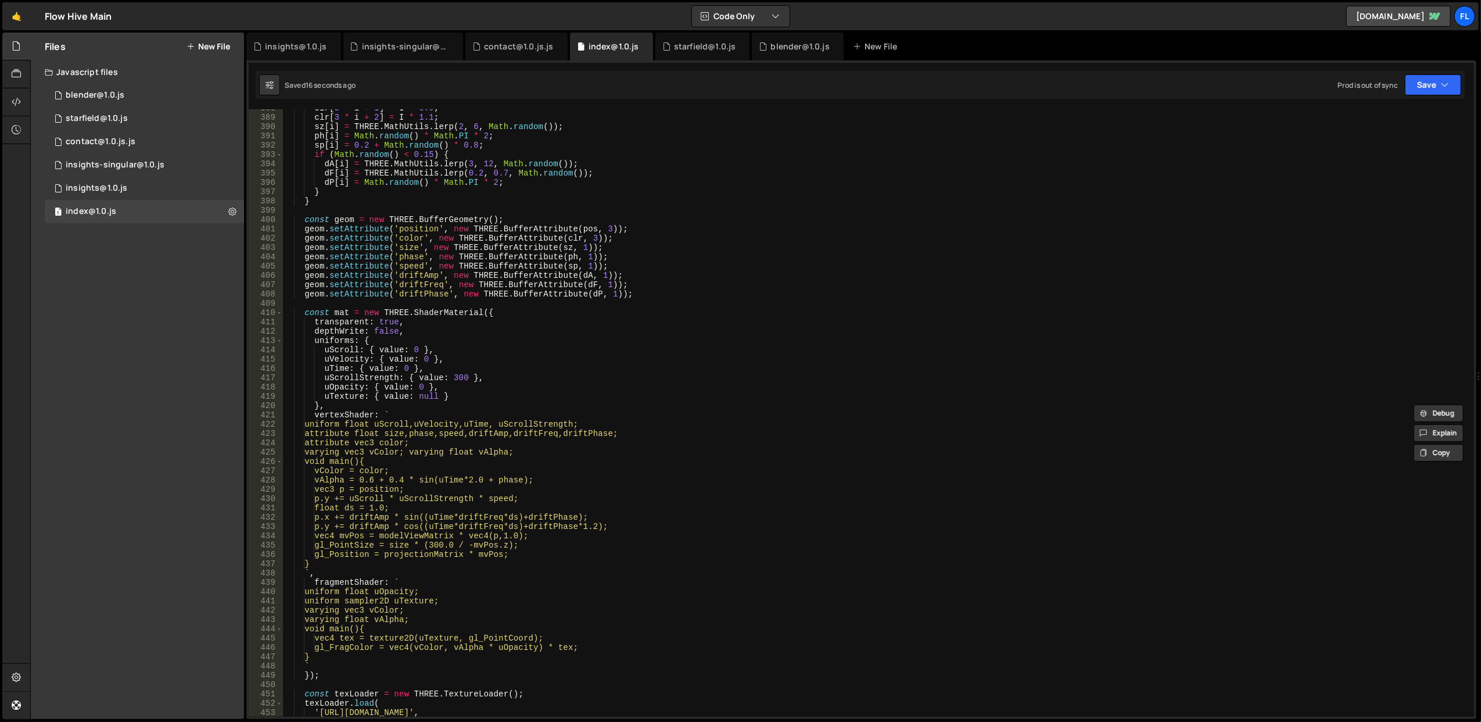
click at [444, 263] on div "clr [ 3 * i + 1 ] = I * 0.9 ; clr [ 3 * i + 2 ] = I * 1.1 ; sz [ i ] = THREE . …" at bounding box center [875, 416] width 1187 height 626
click at [479, 375] on div "clr [ 3 * i + 1 ] = I * 0.9 ; clr [ 3 * i + 2 ] = I * 1.1 ; sz [ i ] = THREE . …" at bounding box center [875, 416] width 1187 height 626
click at [701, 284] on div "clr [ 3 * i + 1 ] = I * 0.9 ; clr [ 3 * i + 2 ] = I * 1.1 ; sz [ i ] = THREE . …" at bounding box center [875, 416] width 1187 height 626
click at [737, 366] on div "clr [ 3 * i + 1 ] = I * 0.9 ; clr [ 3 * i + 2 ] = I * 1.1 ; sz [ i ] = THREE . …" at bounding box center [875, 416] width 1187 height 626
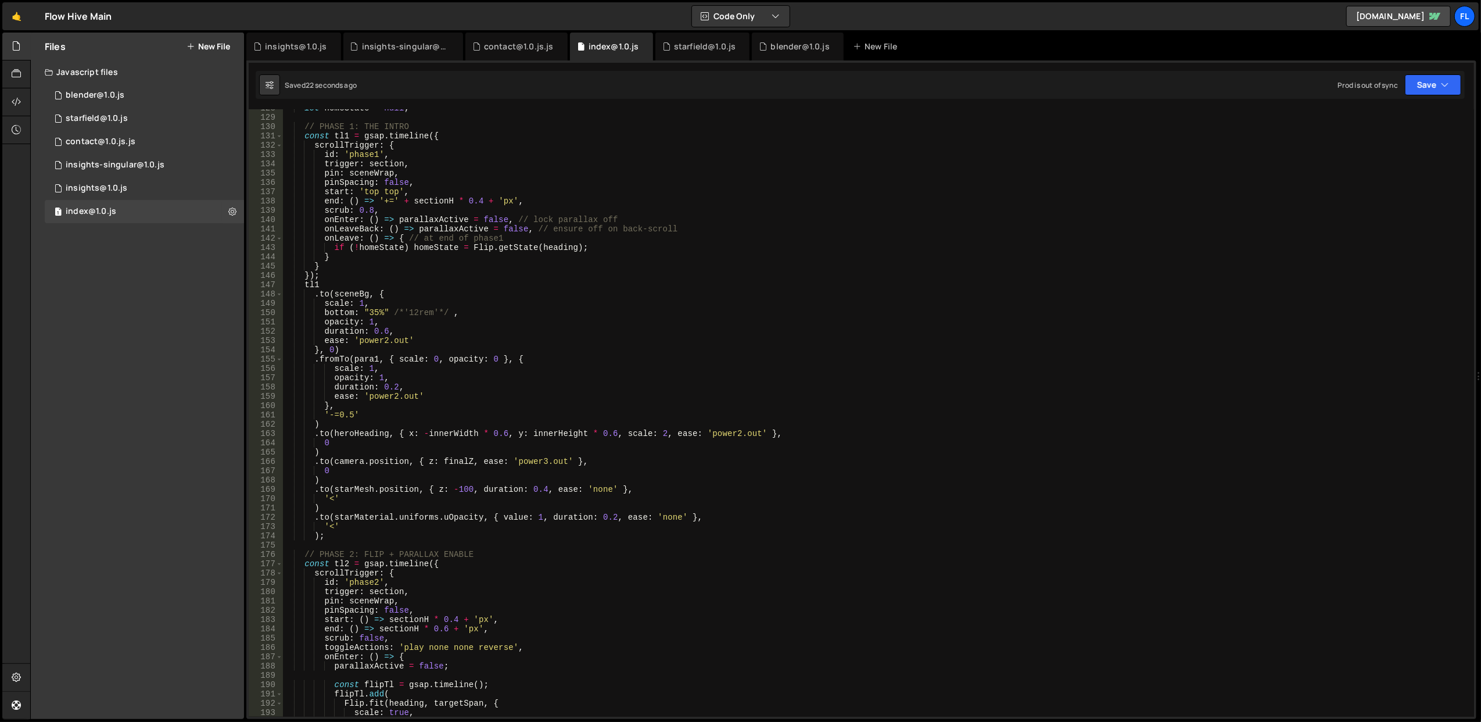
scroll to position [0, 0]
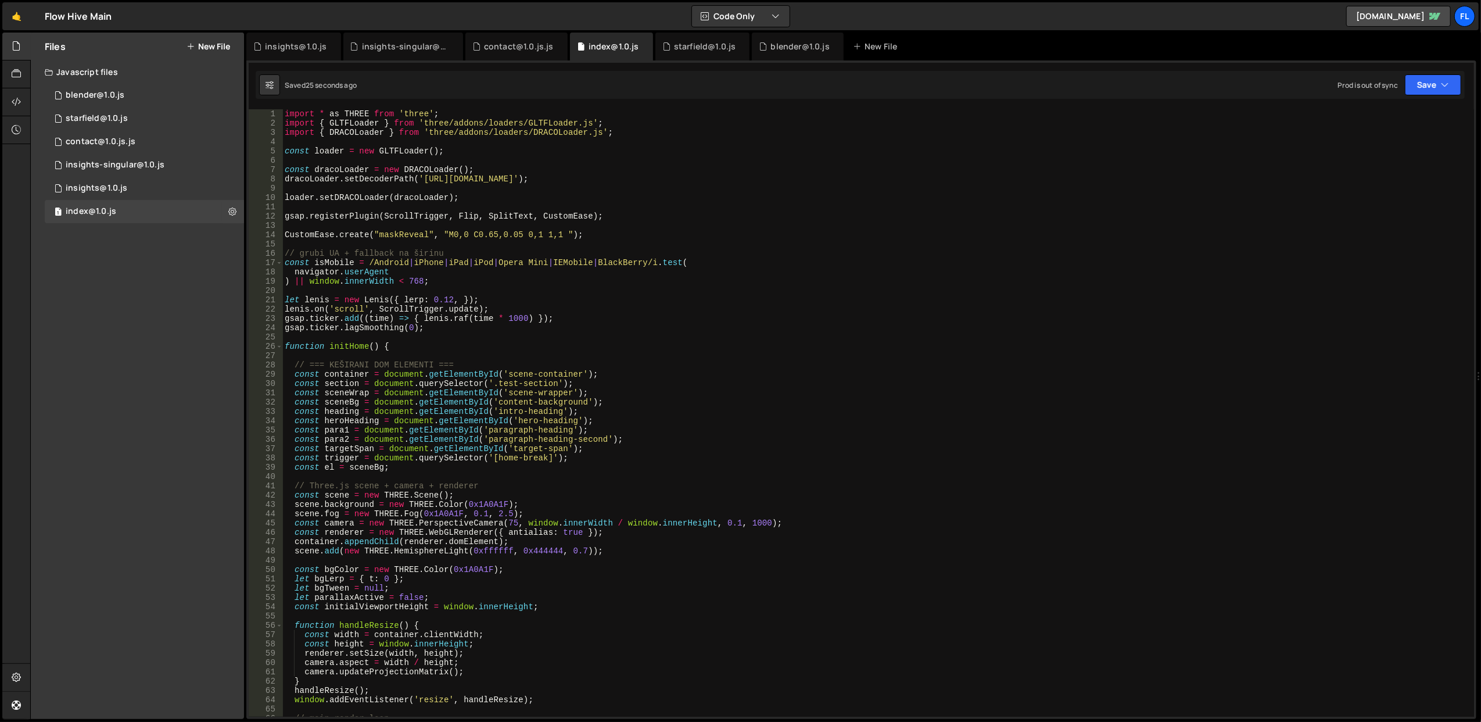
click at [397, 233] on div "import * as THREE from 'three' ; import { GLTFLoader } from 'three/addons/loade…" at bounding box center [875, 422] width 1187 height 626
type textarea "CustomEase.create("maskReveal", "M0,0 C0.65,0.05 0,1 1,1 ");"
click at [397, 233] on div "import * as THREE from 'three' ; import { GLTFLoader } from 'three/addons/loade…" at bounding box center [875, 422] width 1187 height 626
type input "maskReveal"
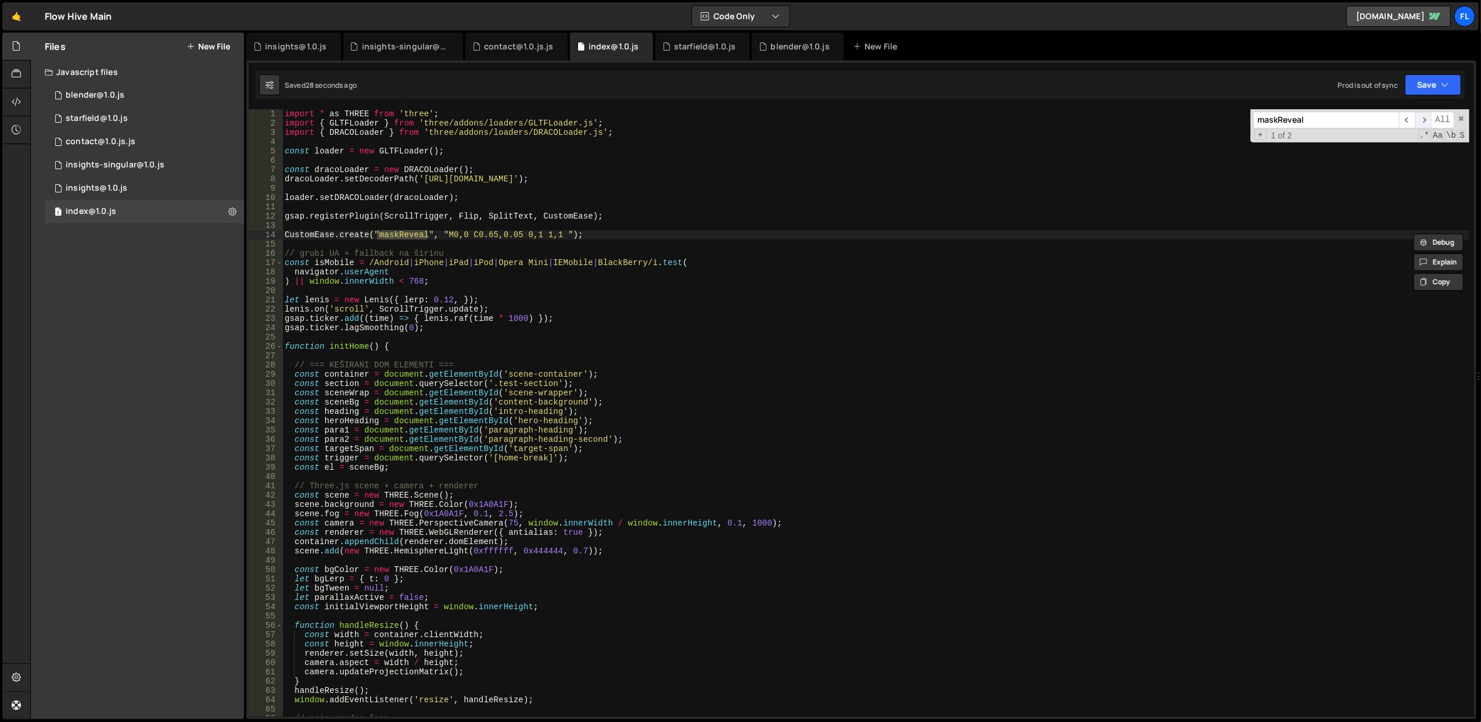
click at [1424, 119] on span "​" at bounding box center [1424, 120] width 16 height 17
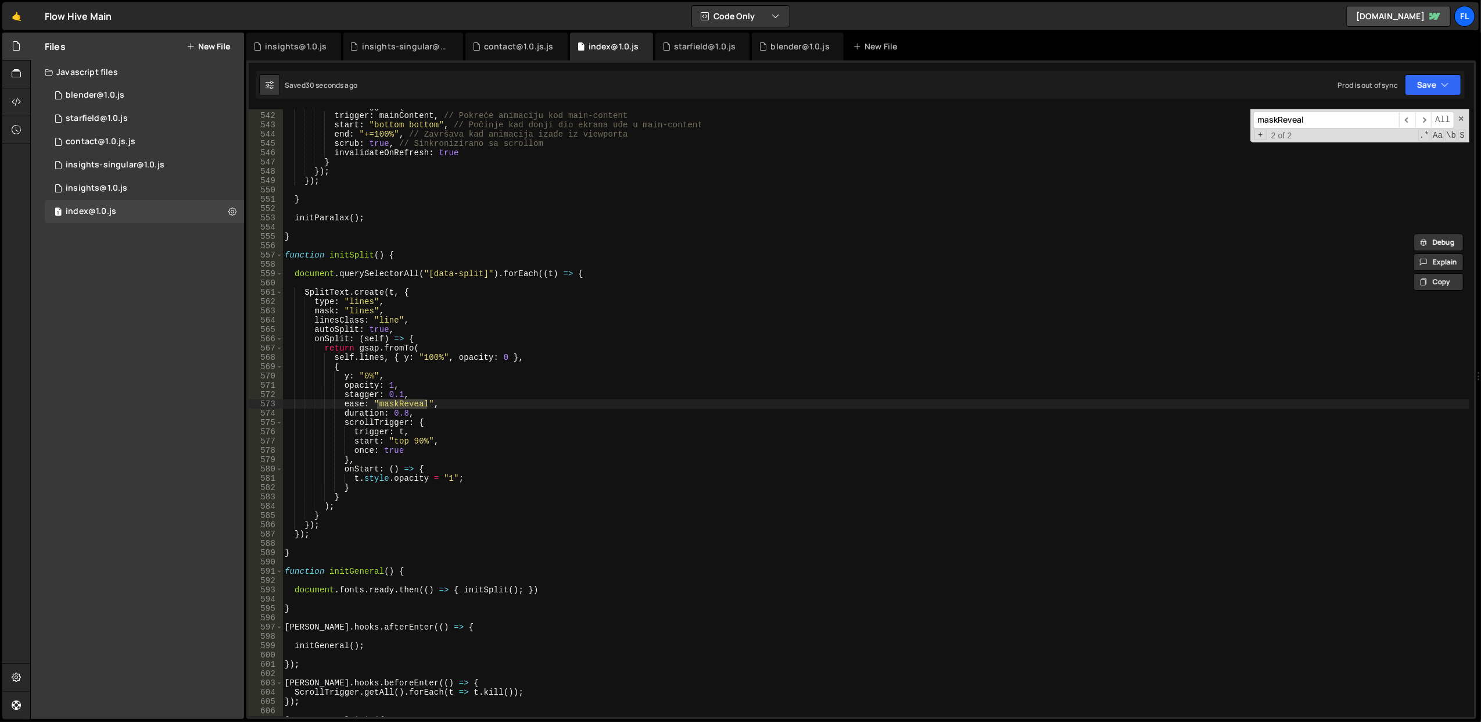
scroll to position [4749, 0]
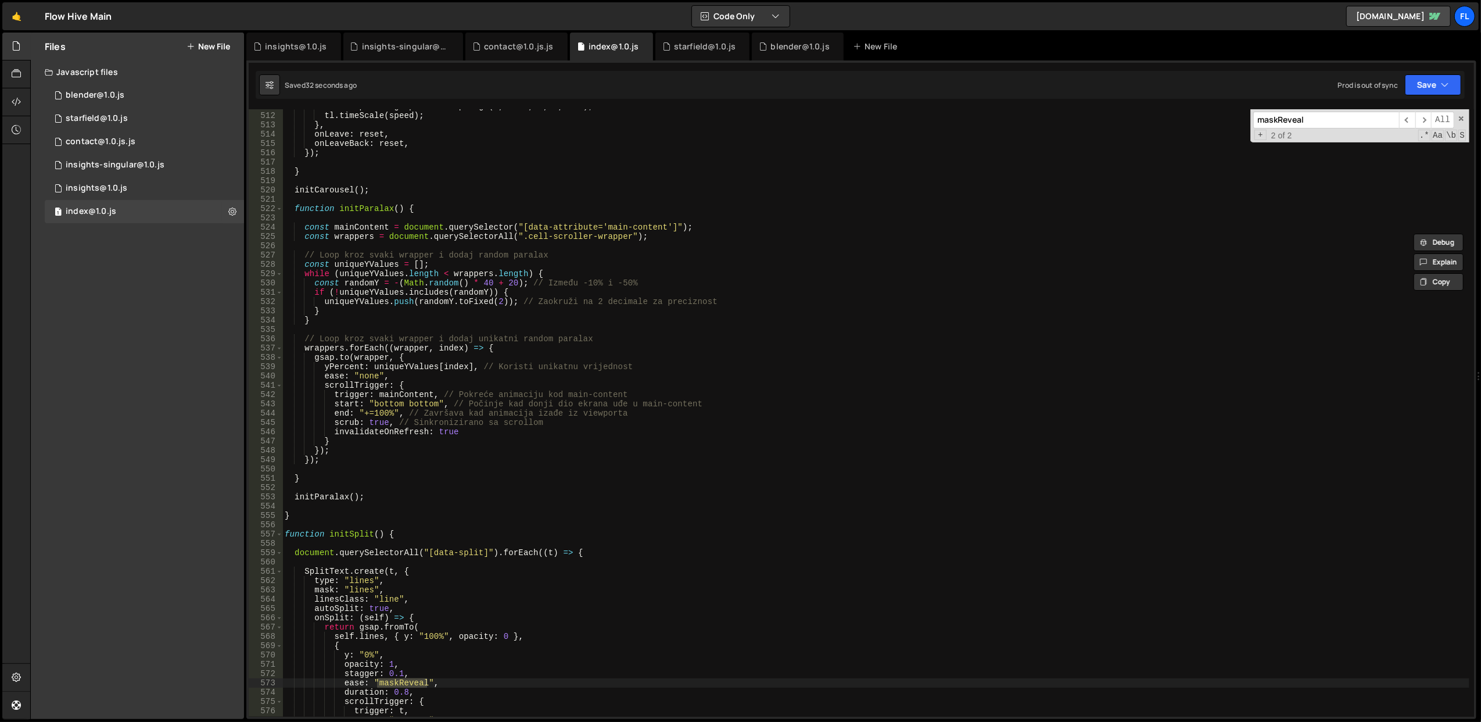
click at [365, 377] on div "const speed = gsap . utils . mapRange ( 0 , 2000 , 1 , 8 , vel ) ; tl . timeSca…" at bounding box center [875, 415] width 1187 height 626
paste textarea "maskReveal"
type textarea "ease: "maskReveal","
click at [435, 375] on div "const speed = gsap . utils . mapRange ( 0 , 2000 , 1 , 8 , vel ) ; tl . timeSca…" at bounding box center [875, 415] width 1187 height 626
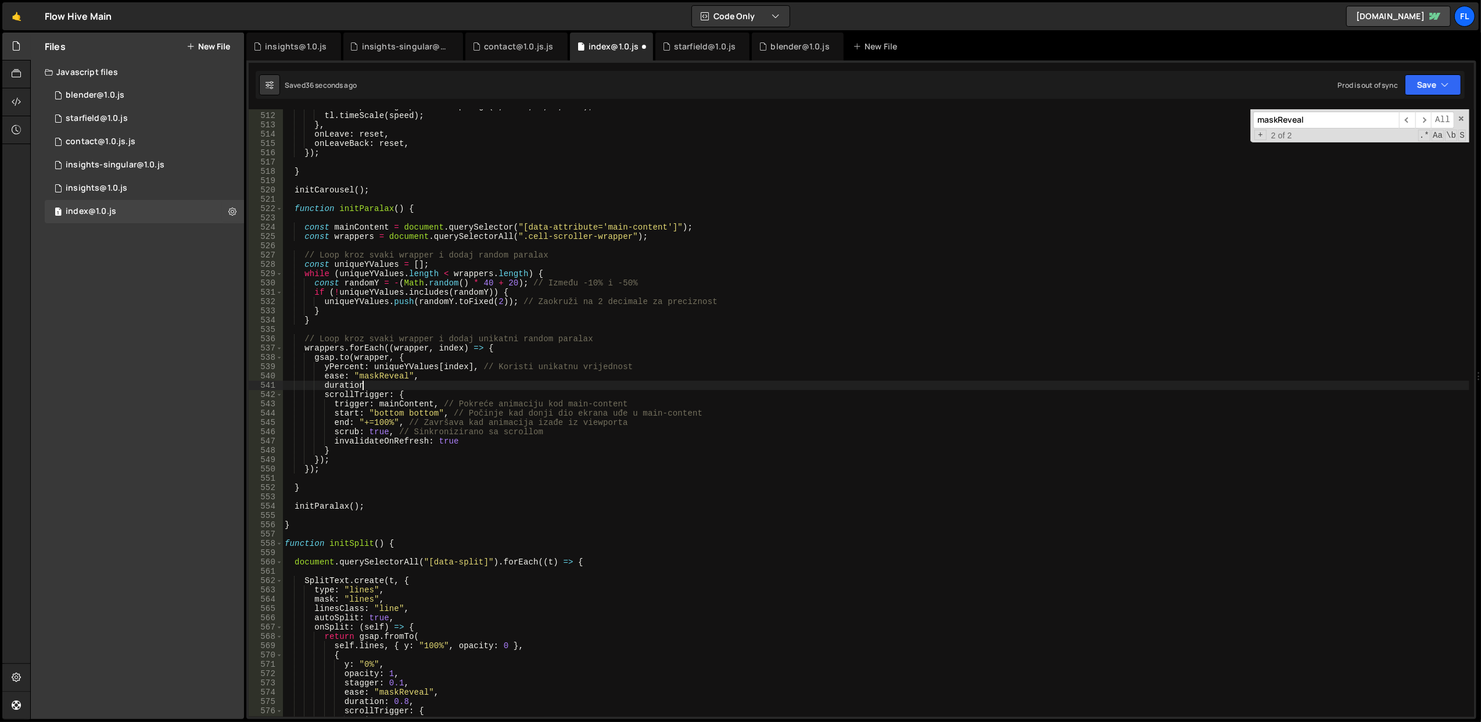
scroll to position [0, 5]
click at [1460, 114] on span at bounding box center [1461, 118] width 8 height 8
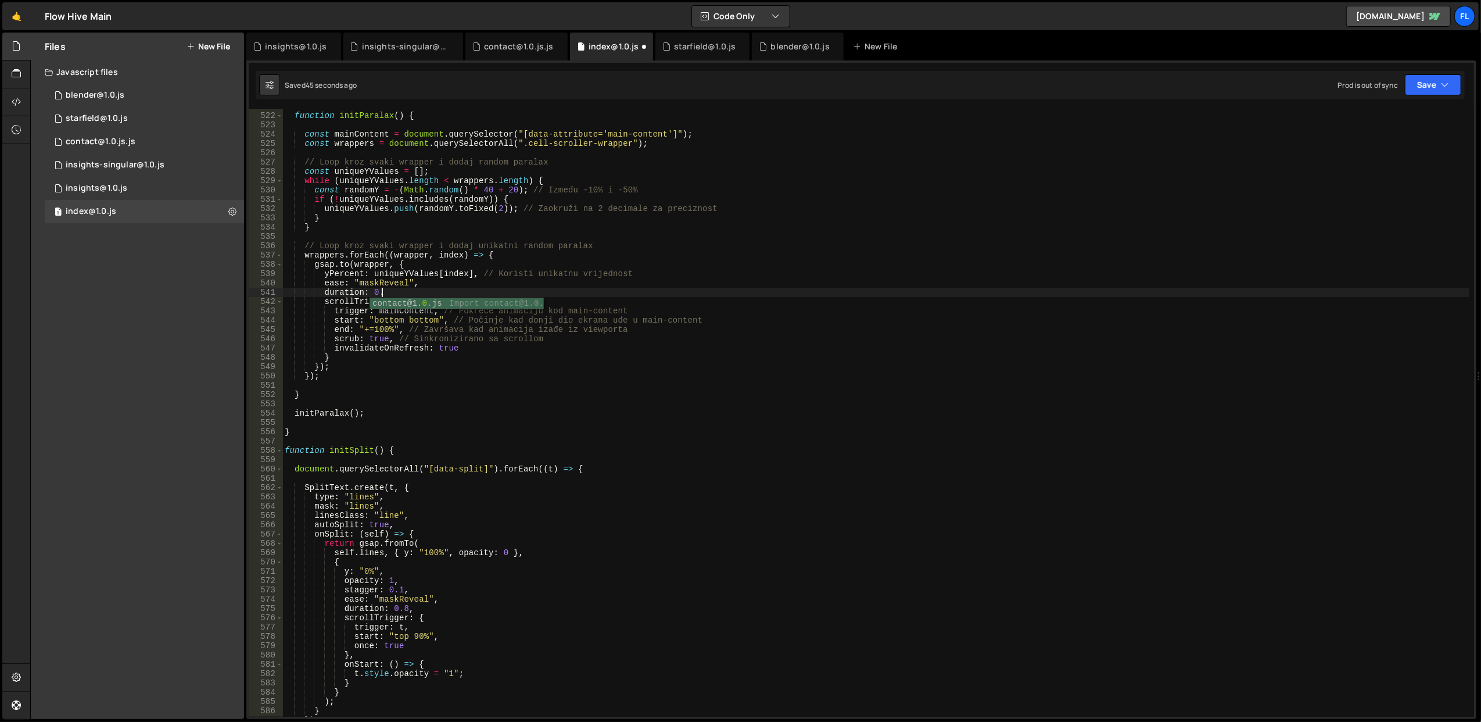
scroll to position [0, 6]
click at [900, 303] on div "function initParalax ( ) { const mainContent = document . querySelector ( "[dat…" at bounding box center [875, 415] width 1187 height 626
click at [1414, 87] on button "Save" at bounding box center [1433, 84] width 56 height 21
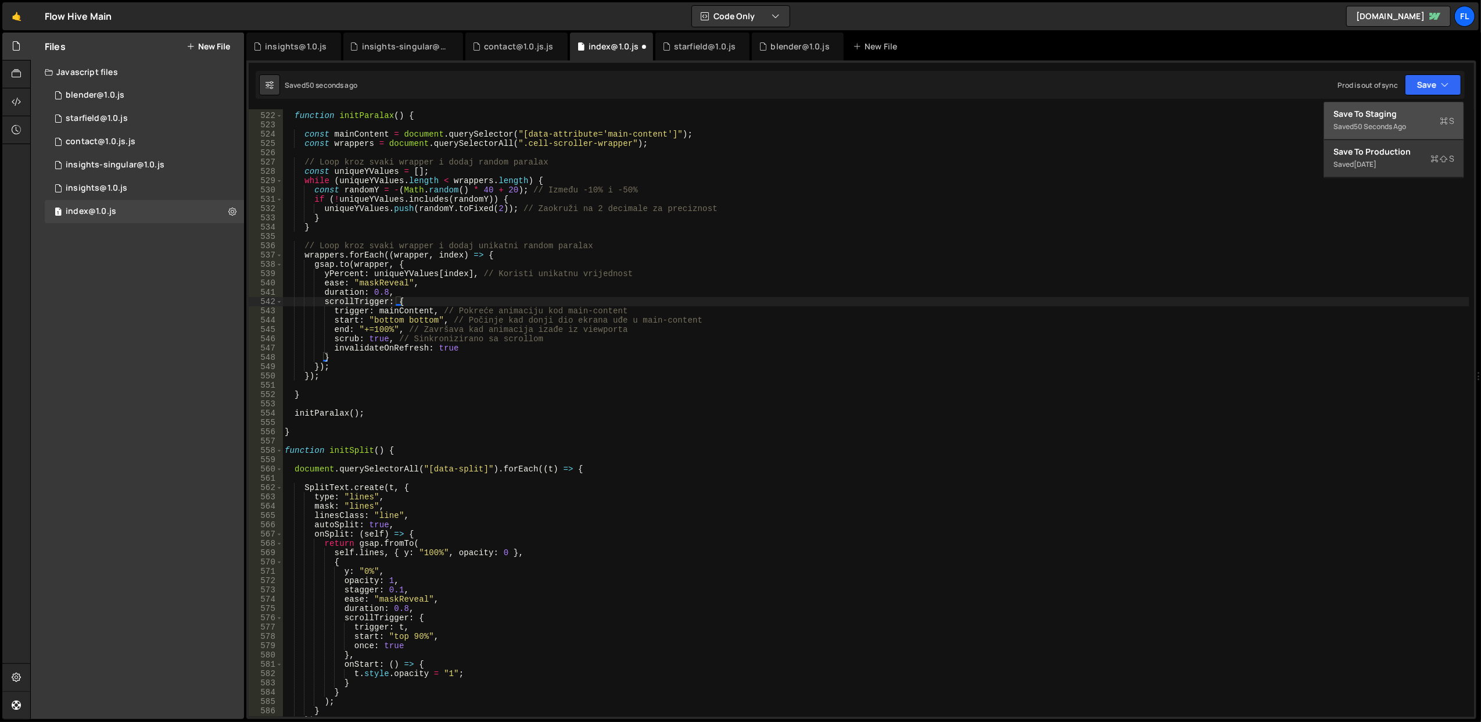
click at [1382, 108] on div "Save to Staging S" at bounding box center [1394, 114] width 121 height 12
click at [472, 618] on div "function initParalax ( ) { const mainContent = document . querySelector ( "[dat…" at bounding box center [875, 415] width 1187 height 626
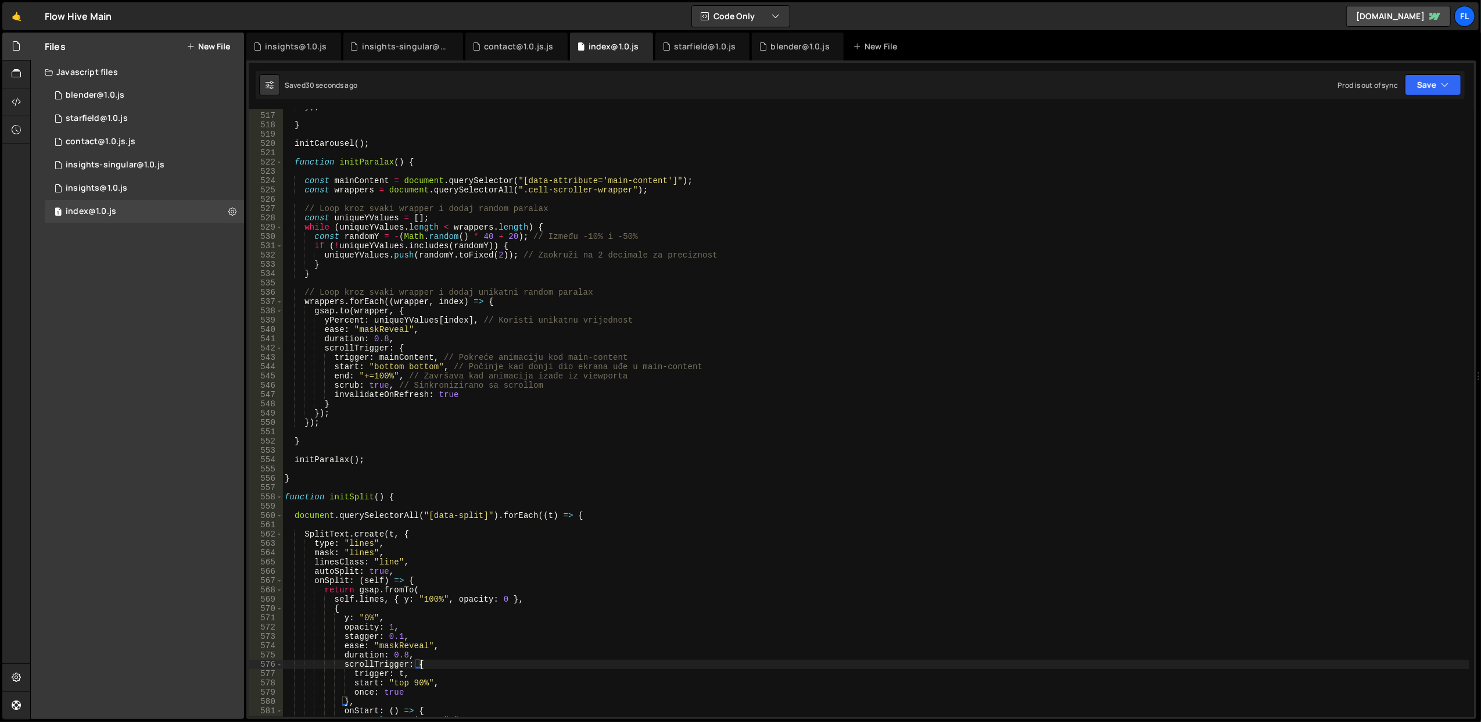
scroll to position [4796, 0]
click at [323, 339] on div "}) ; } initCarousel ( ) ; function initParalax ( ) { const mainContent = docume…" at bounding box center [875, 415] width 1187 height 626
click at [1443, 96] on div "Saved 34 seconds ago Prod is out of sync Upgrade to Edit Save Save to Staging S…" at bounding box center [860, 85] width 1209 height 28
click at [1429, 91] on button "Save" at bounding box center [1433, 84] width 56 height 21
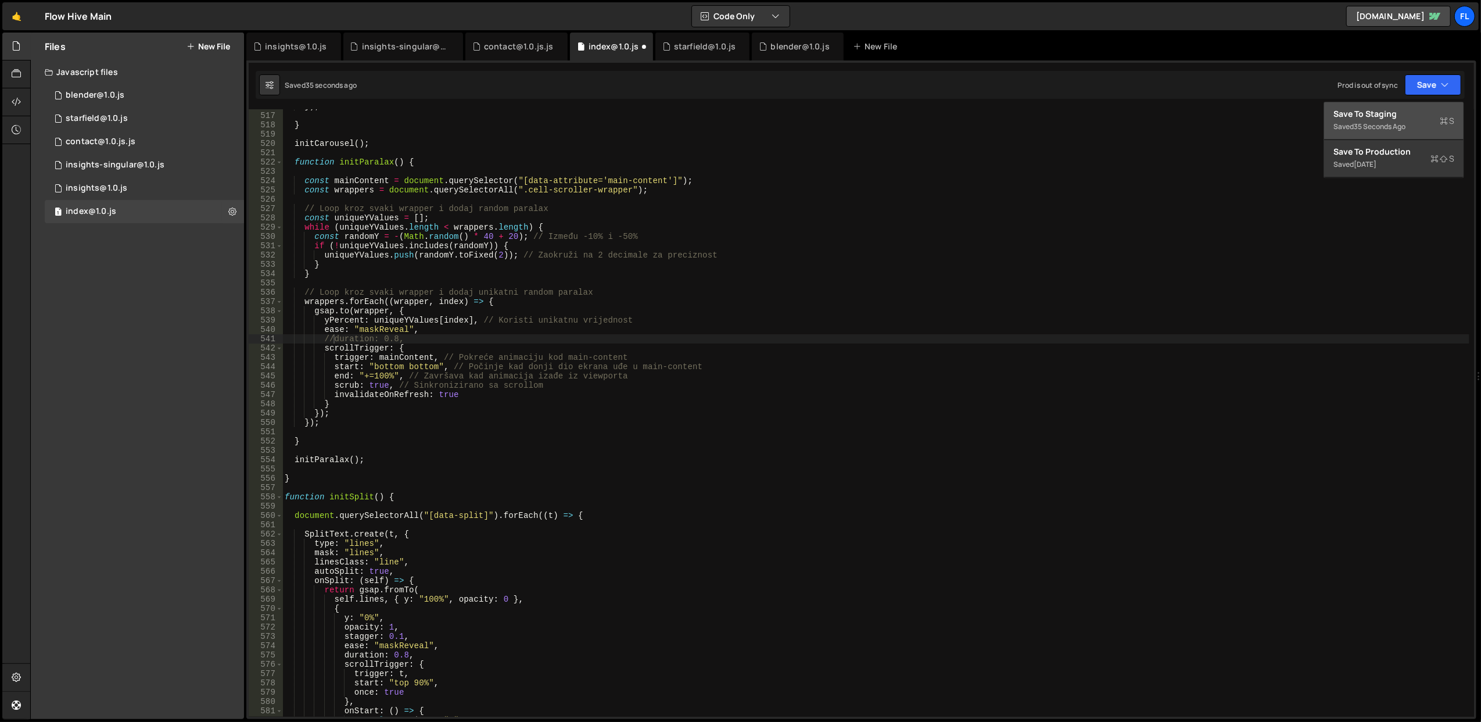
click at [1414, 108] on div "Save to Staging S" at bounding box center [1394, 114] width 121 height 12
click at [431, 347] on div "}) ; } initCarousel ( ) ; function initParalax ( ) { const mainContent = docume…" at bounding box center [875, 415] width 1187 height 626
click at [431, 343] on div "}) ; } initCarousel ( ) ; function initParalax ( ) { const mainContent = docume…" at bounding box center [875, 415] width 1187 height 626
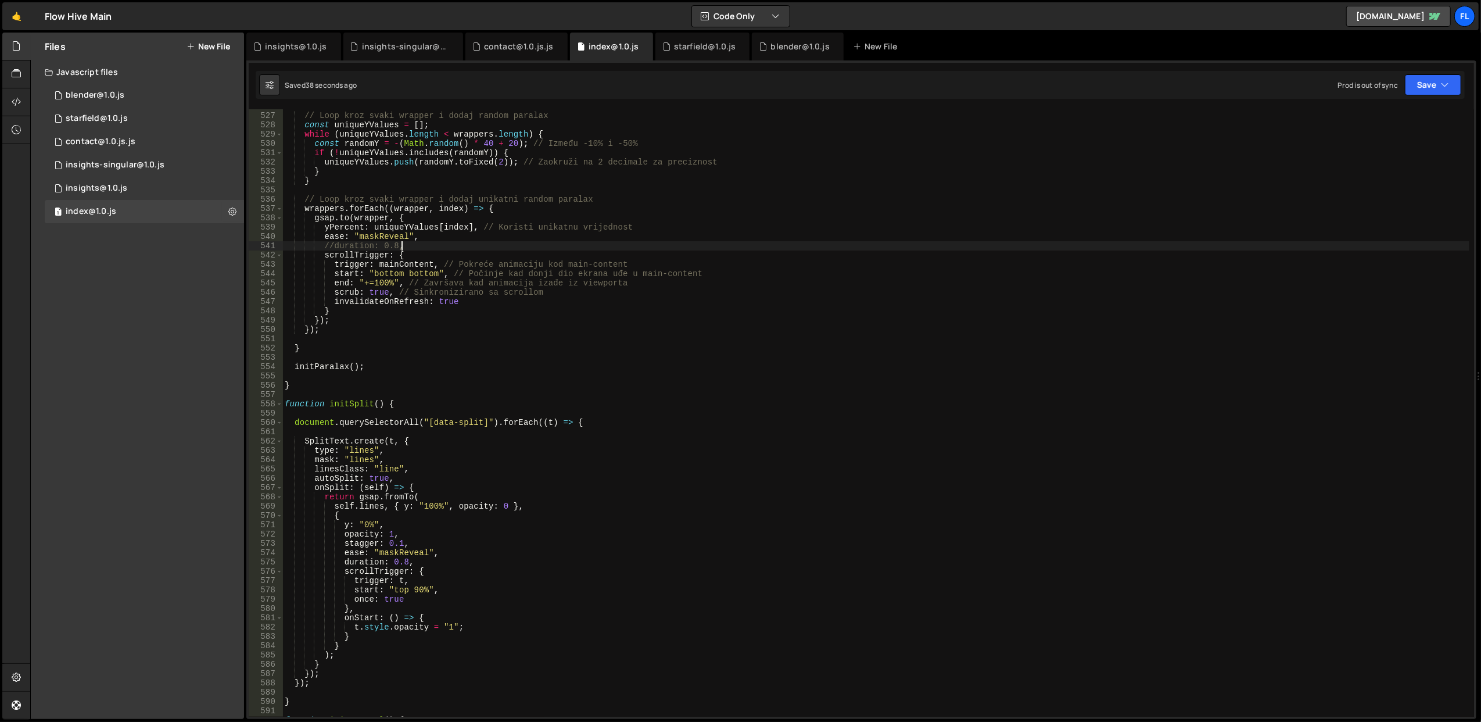
scroll to position [4749, 0]
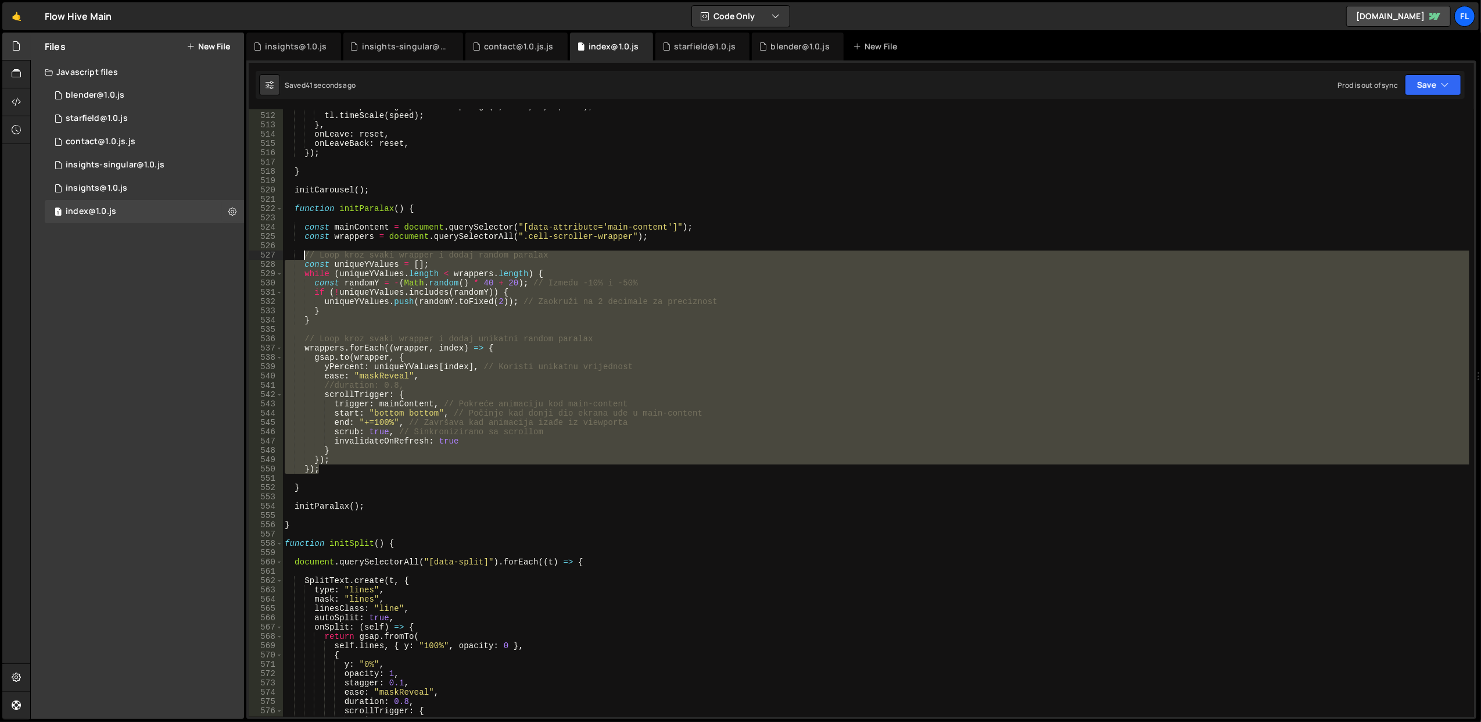
drag, startPoint x: 328, startPoint y: 468, endPoint x: 302, endPoint y: 259, distance: 211.4
click at [302, 259] on div "const speed = gsap . utils . mapRange ( 0 , 2000 , 1 , 8 , vel ) ; tl . timeSca…" at bounding box center [875, 415] width 1187 height 626
paste textarea "})"
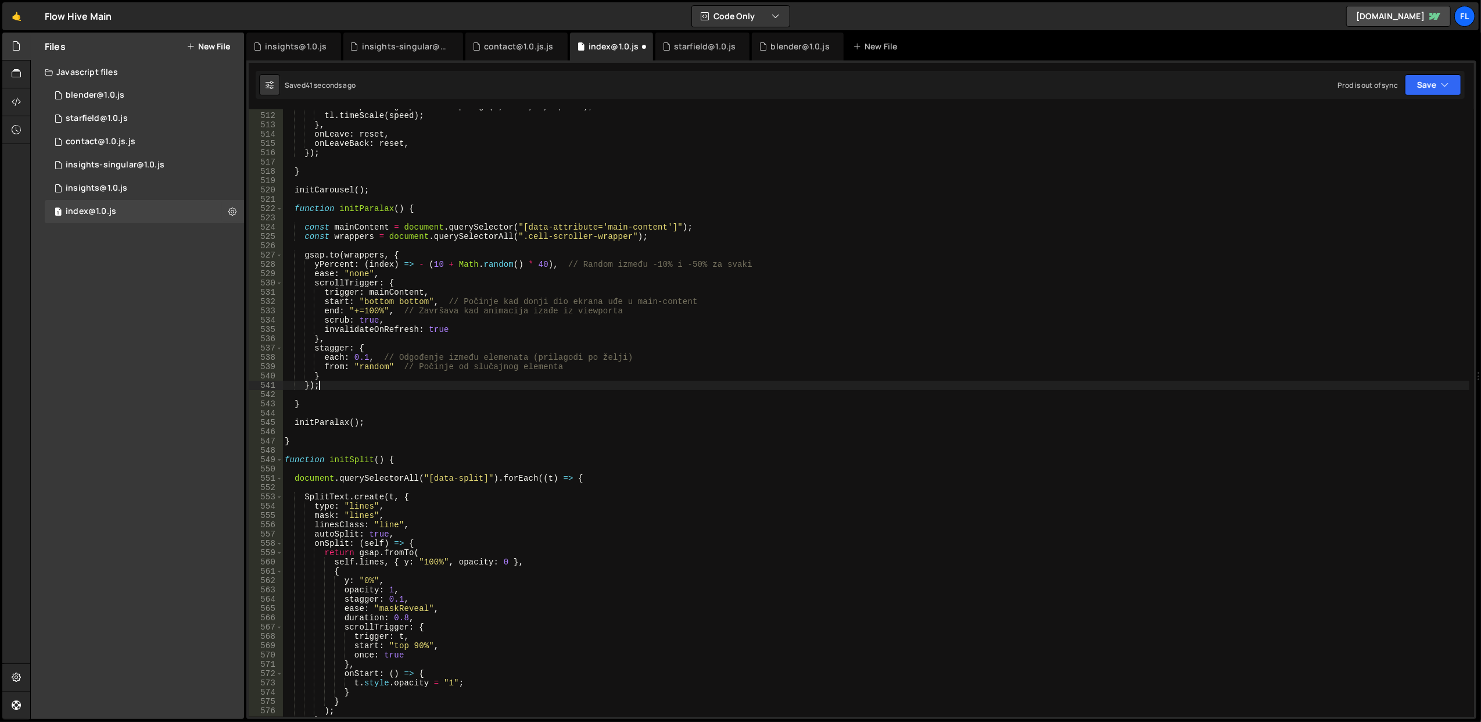
scroll to position [0, 1]
click at [1434, 87] on button "Save" at bounding box center [1433, 84] width 56 height 21
click at [1399, 128] on div "42 seconds ago" at bounding box center [1380, 126] width 52 height 10
click at [550, 296] on div "const speed = gsap . utils . mapRange ( 0 , 2000 , 1 , 8 , vel ) ; tl . timeSca…" at bounding box center [875, 415] width 1187 height 626
click at [432, 268] on div "const speed = gsap . utils . mapRange ( 0 , 2000 , 1 , 8 , vel ) ; tl . timeSca…" at bounding box center [875, 415] width 1187 height 626
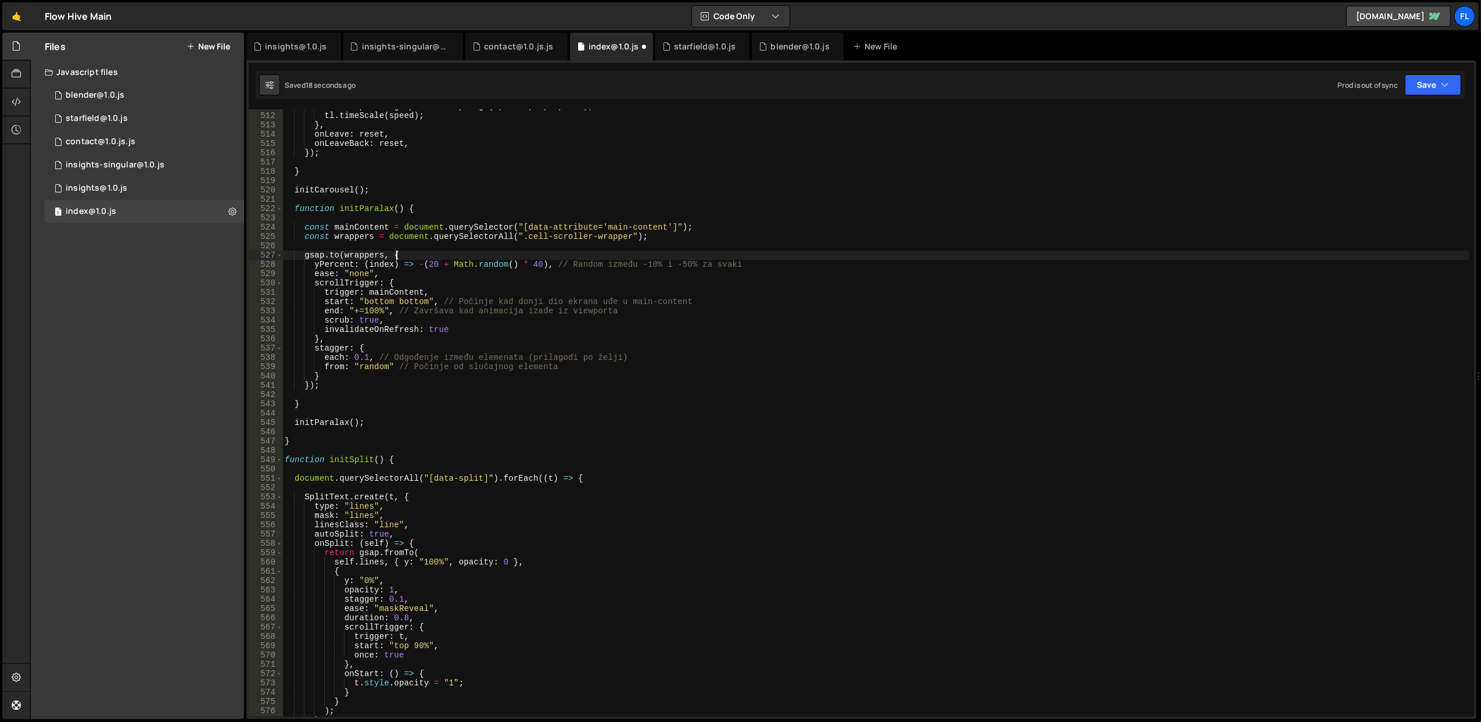
click at [438, 252] on div "const speed = gsap . utils . mapRange ( 0 , 2000 , 1 , 8 , vel ) ; tl . timeSca…" at bounding box center [875, 415] width 1187 height 626
click at [1434, 87] on button "Save" at bounding box center [1433, 84] width 56 height 21
click at [1418, 109] on div "Save to Staging S" at bounding box center [1394, 114] width 121 height 12
click at [375, 330] on div "const speed = gsap . utils . mapRange ( 0 , 2000 , 1 , 8 , vel ) ; tl . timeSca…" at bounding box center [875, 415] width 1187 height 626
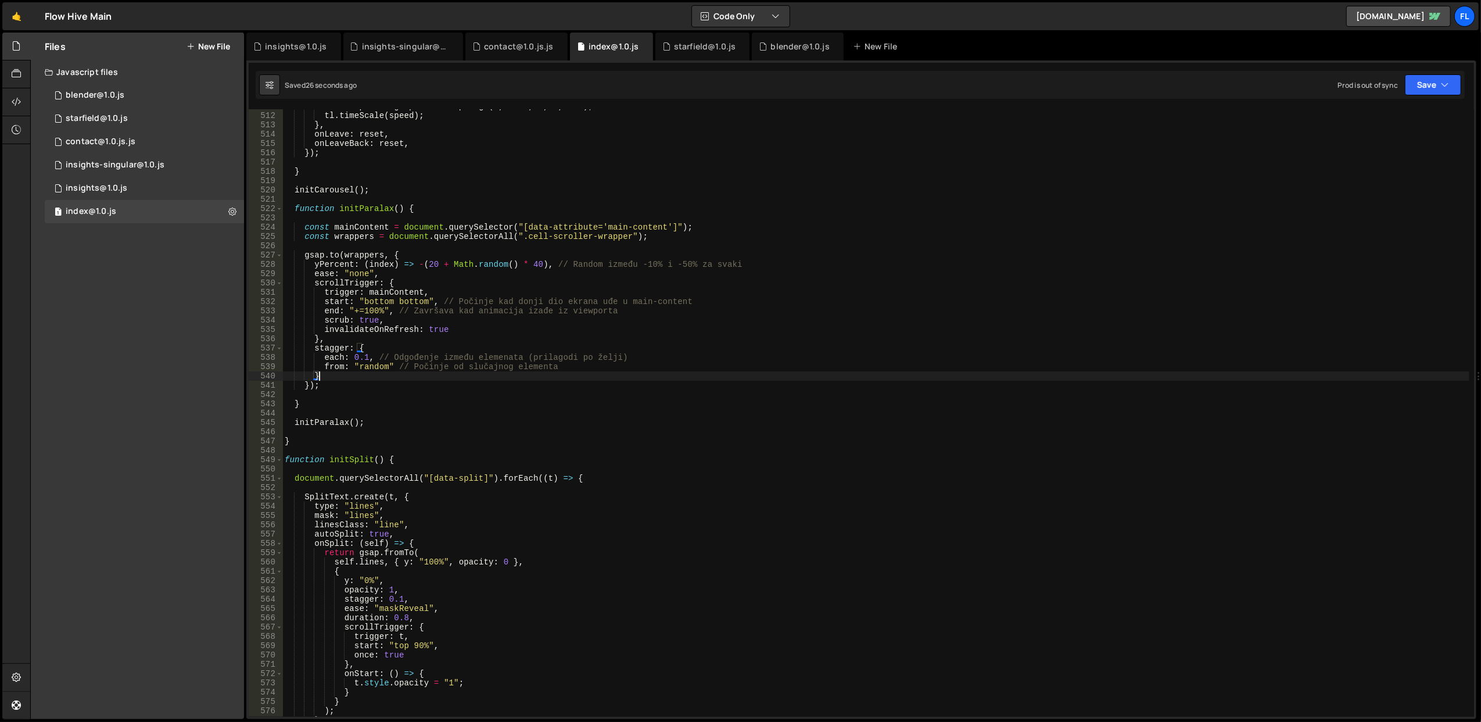
drag, startPoint x: 350, startPoint y: 379, endPoint x: 356, endPoint y: 378, distance: 6.6
click at [356, 378] on div "const speed = gsap . utils . mapRange ( 0 , 2000 , 1 , 8 , vel ) ; tl . timeSca…" at bounding box center [875, 415] width 1187 height 626
click at [338, 263] on div "const speed = gsap . utils . mapRange ( 0 , 2000 , 1 , 8 , vel ) ; tl . timeSca…" at bounding box center [875, 415] width 1187 height 626
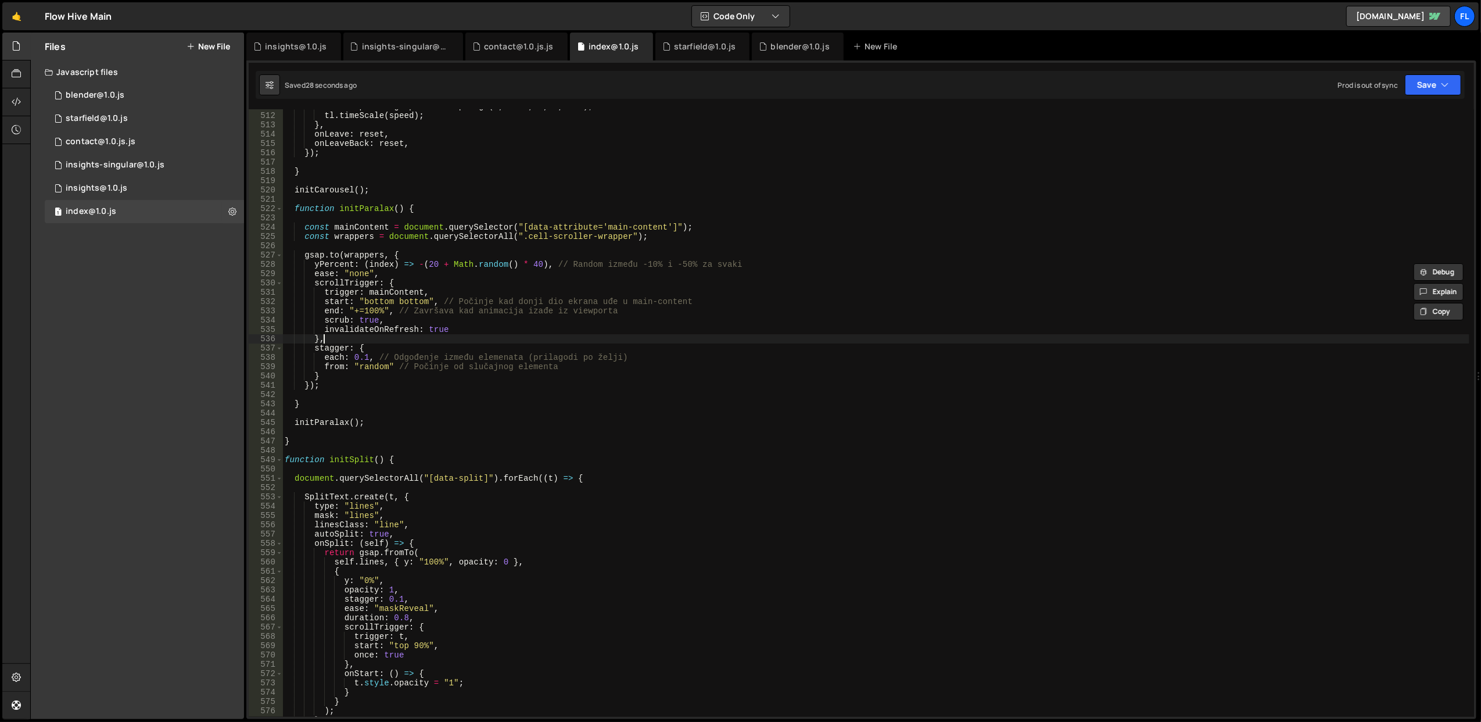
click at [375, 342] on div "const speed = gsap . utils . mapRange ( 0 , 2000 , 1 , 8 , vel ) ; tl . timeSca…" at bounding box center [875, 415] width 1187 height 626
click at [438, 356] on div "const speed = gsap . utils . mapRange ( 0 , 2000 , 1 , 8 , vel ) ; tl . timeSca…" at bounding box center [875, 415] width 1187 height 626
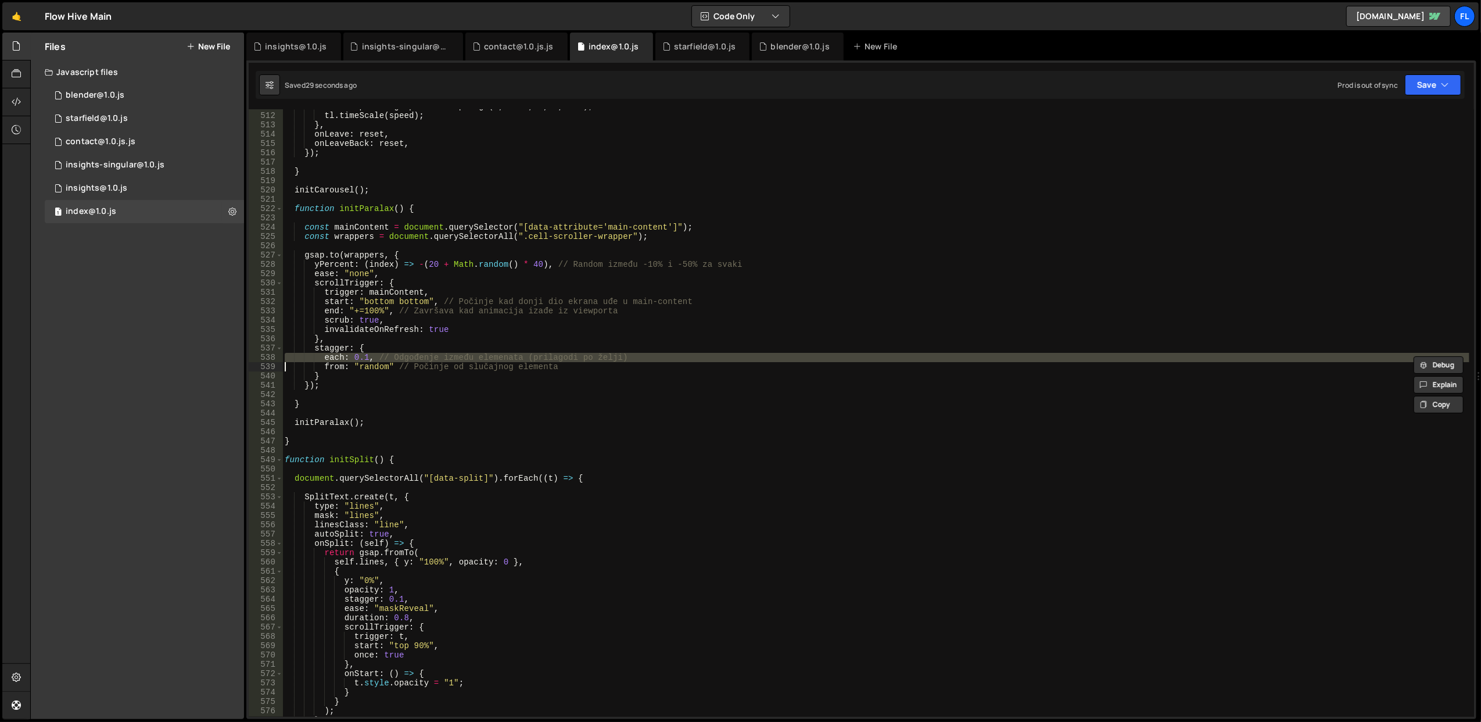
click at [440, 339] on div "const speed = gsap . utils . mapRange ( 0 , 2000 , 1 , 8 , vel ) ; tl . timeSca…" at bounding box center [875, 415] width 1187 height 626
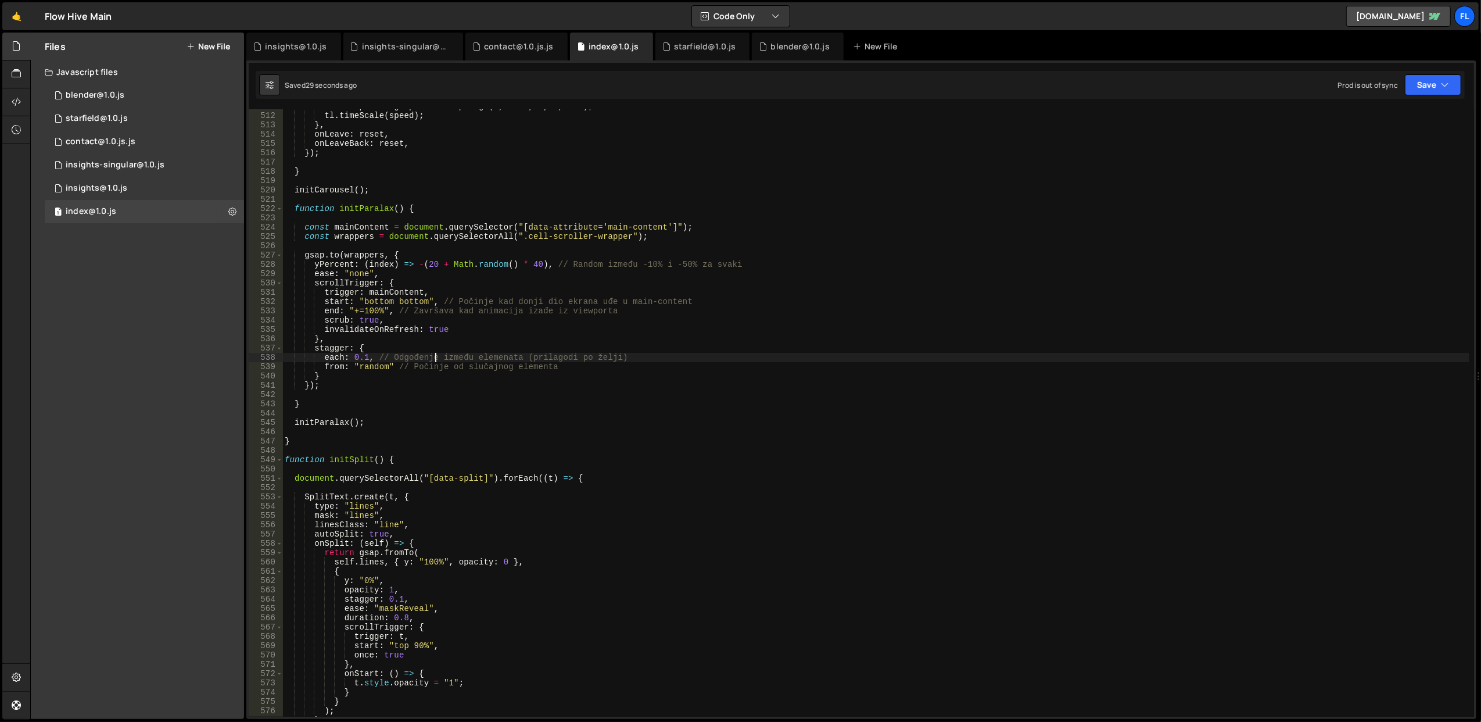
click at [436, 359] on div "const speed = gsap . utils . mapRange ( 0 , 2000 , 1 , 8 , vel ) ; tl . timeSca…" at bounding box center [875, 415] width 1187 height 626
click at [390, 372] on div "const speed = gsap . utils . mapRange ( 0 , 2000 , 1 , 8 , vel ) ; tl . timeSca…" at bounding box center [875, 415] width 1187 height 626
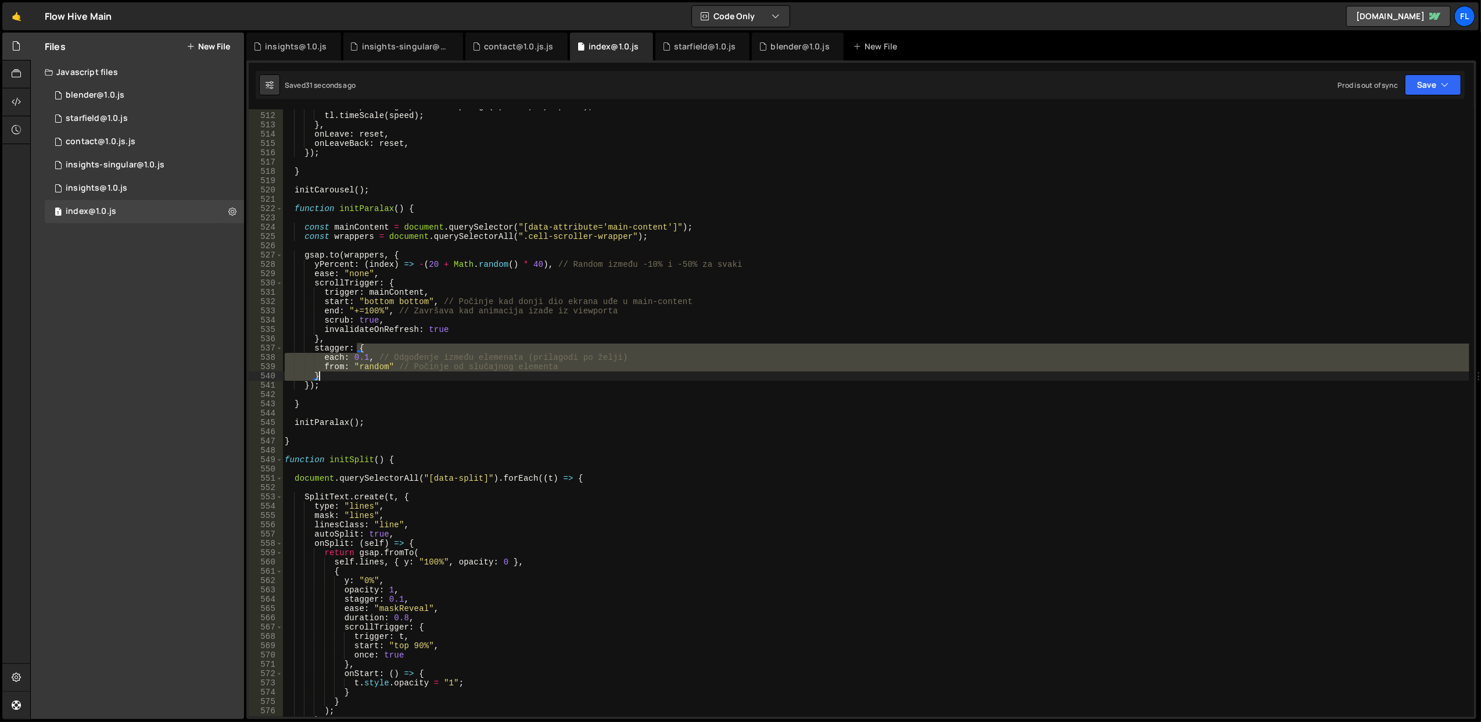
click at [390, 372] on div "const speed = gsap . utils . mapRange ( 0 , 2000 , 1 , 8 , vel ) ; tl . timeSca…" at bounding box center [875, 415] width 1187 height 626
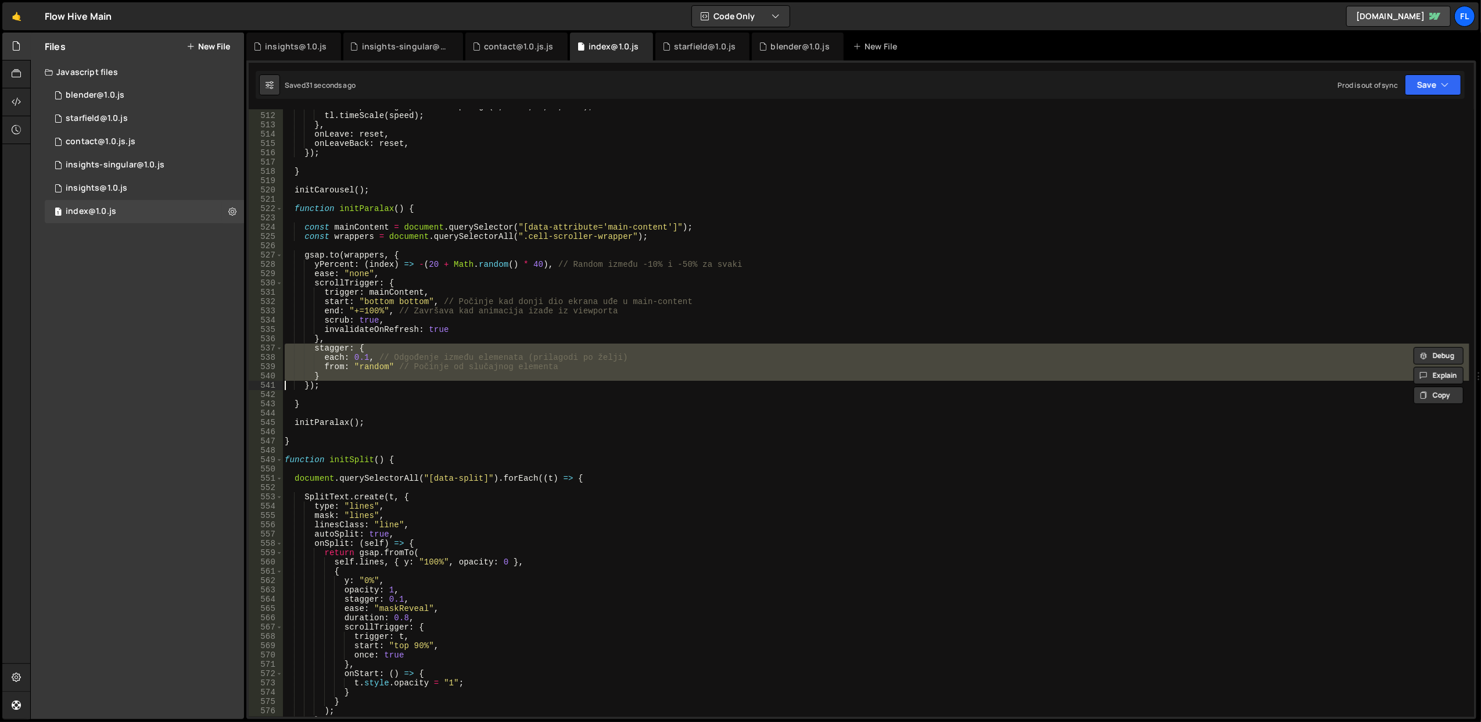
click at [393, 346] on div "const speed = gsap . utils . mapRange ( 0 , 2000 , 1 , 8 , vel ) ; tl . timeSca…" at bounding box center [875, 412] width 1187 height 607
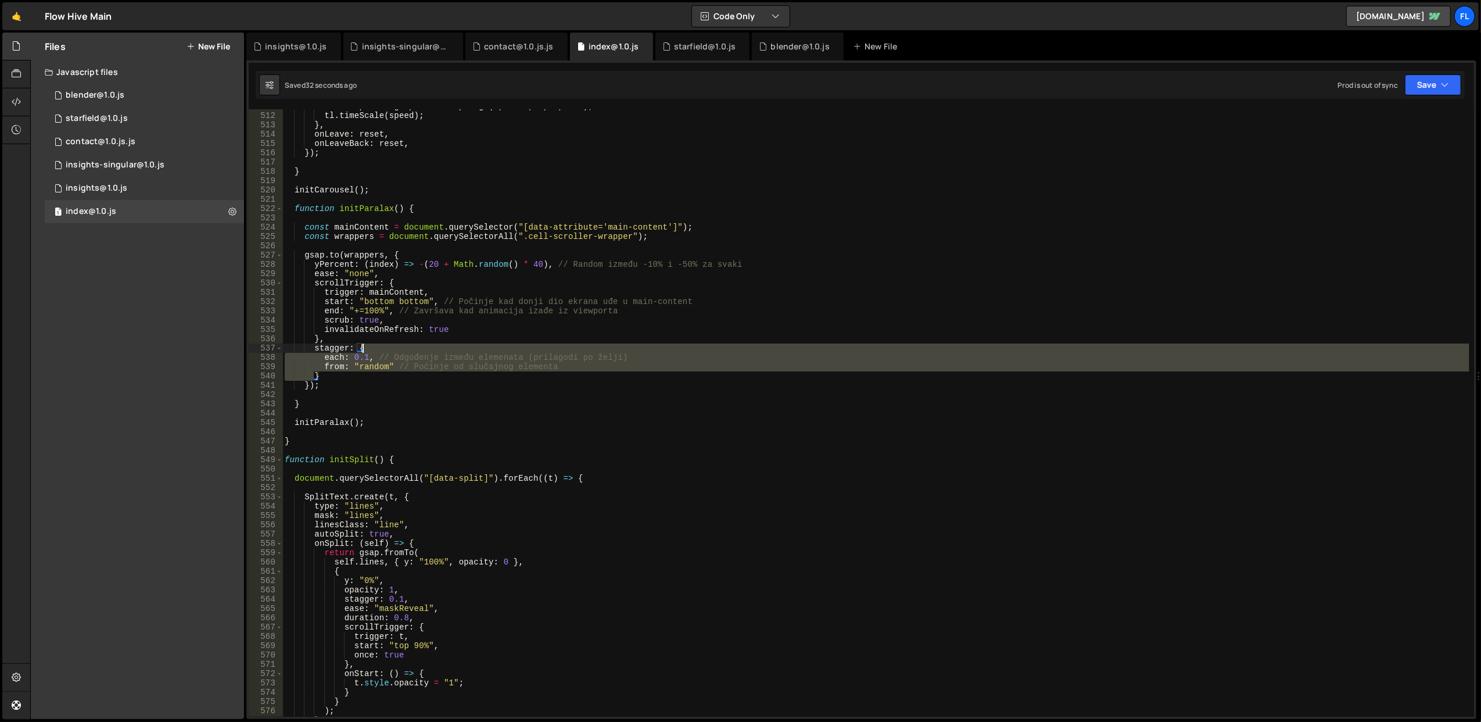
click at [393, 346] on div "const speed = gsap . utils . mapRange ( 0 , 2000 , 1 , 8 , vel ) ; tl . timeSca…" at bounding box center [875, 415] width 1187 height 626
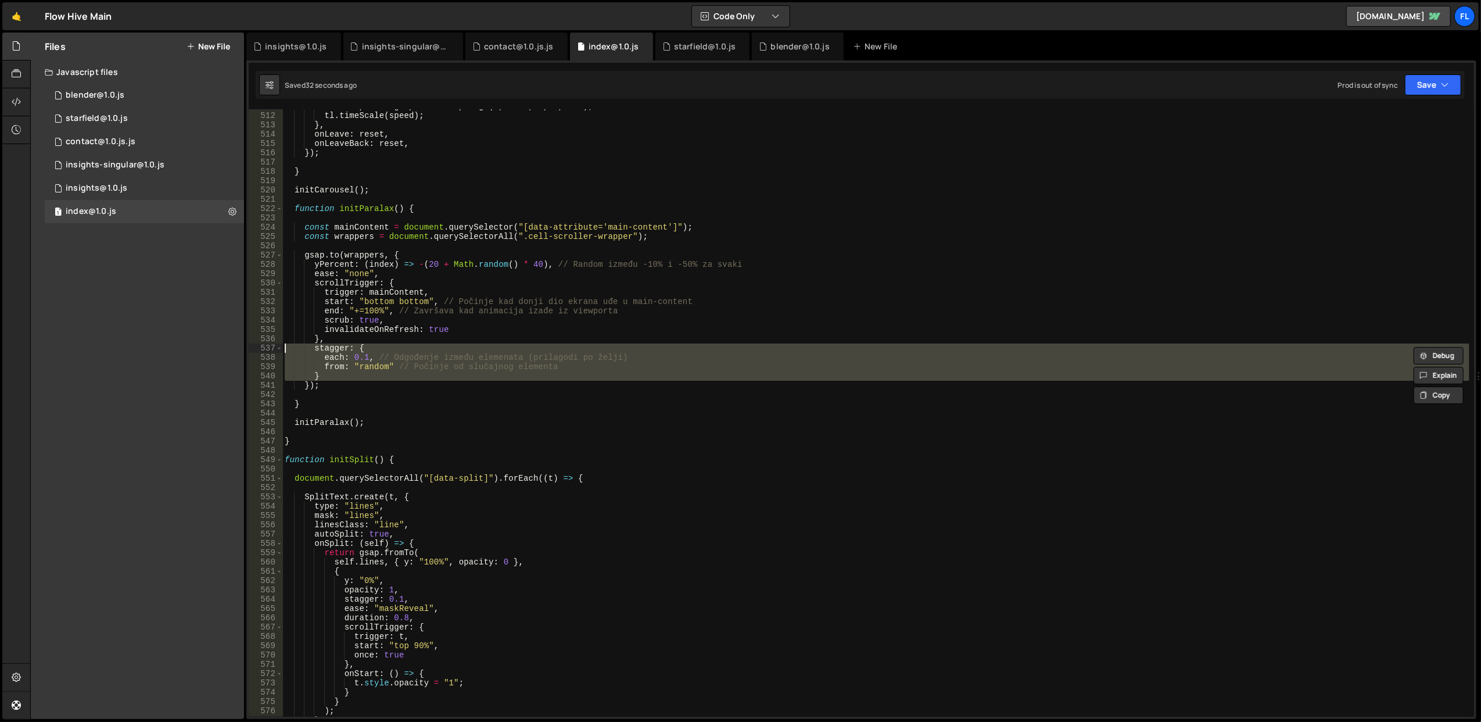
click at [395, 367] on div "const speed = gsap . utils . mapRange ( 0 , 2000 , 1 , 8 , vel ) ; tl . timeSca…" at bounding box center [875, 412] width 1187 height 607
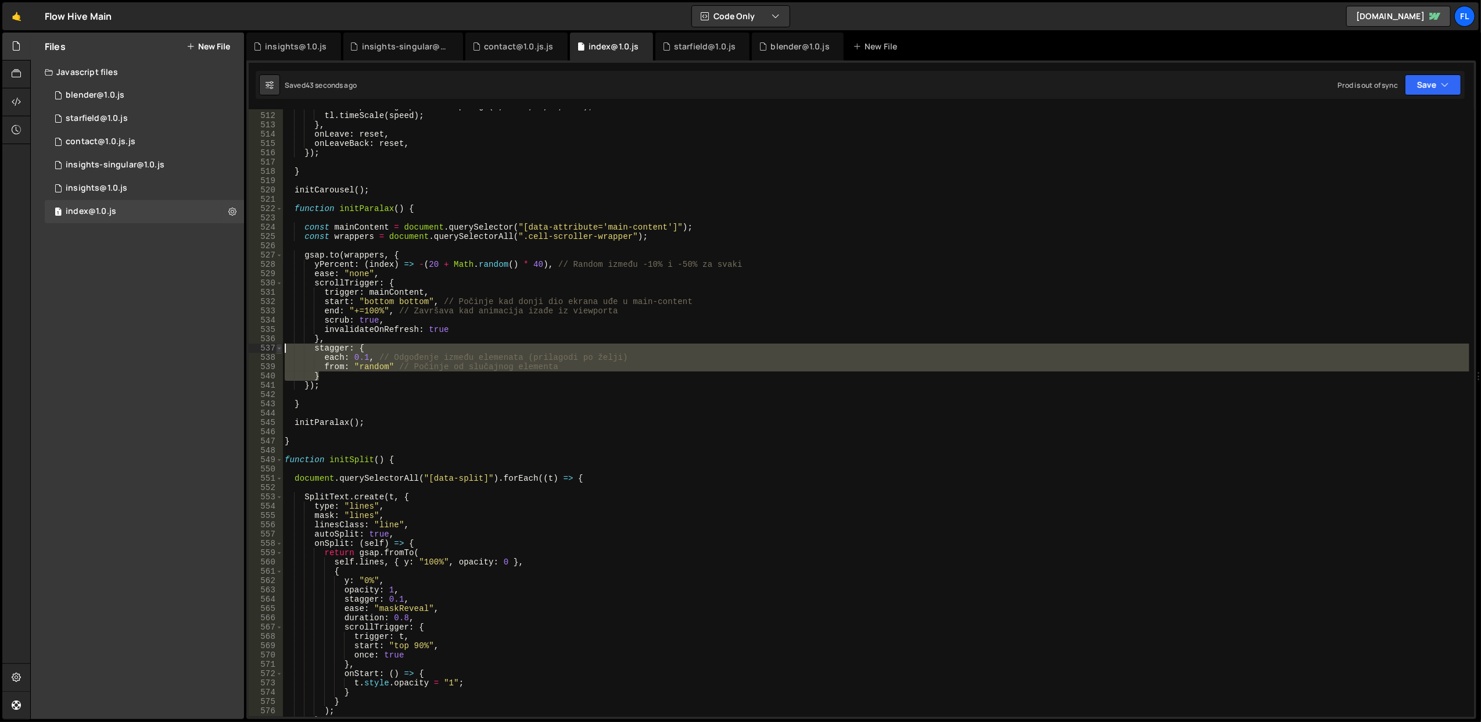
drag, startPoint x: 334, startPoint y: 377, endPoint x: 279, endPoint y: 346, distance: 62.4
click at [279, 346] on div "from: "random" // Počinje od slučajnog elementa 511 512 513 514 515 516 517 518…" at bounding box center [862, 412] width 1226 height 607
type textarea "stagger: { each: 0.1, // Odgođenje između elemenata (prilagodi po želji)"
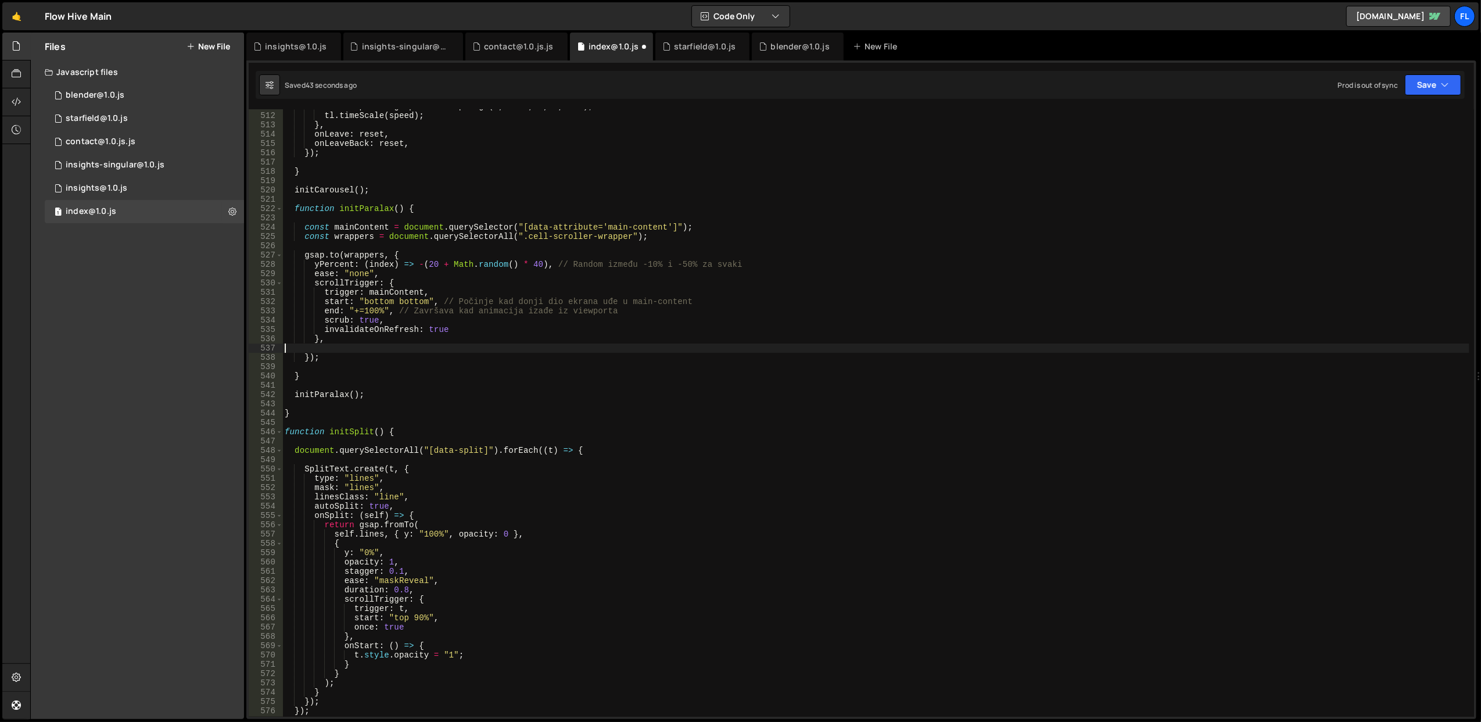
scroll to position [0, 0]
click at [811, 273] on div "const speed = gsap . utils . mapRange ( 0 , 2000 , 1 , 8 , vel ) ; tl . timeSca…" at bounding box center [875, 415] width 1187 height 626
click at [1424, 91] on button "Save" at bounding box center [1433, 84] width 56 height 21
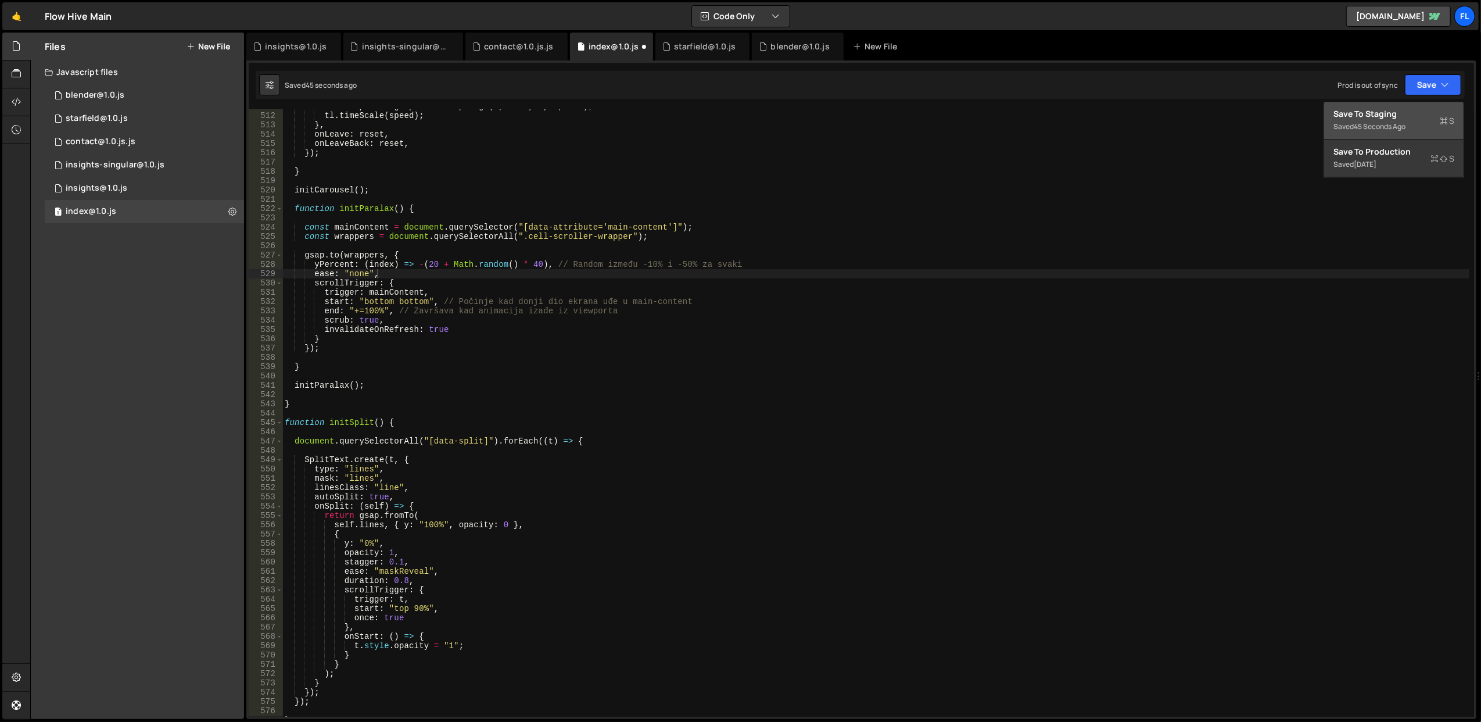
click at [1400, 112] on div "Save to Staging S" at bounding box center [1394, 114] width 121 height 12
click at [506, 292] on div "const speed = gsap . utils . mapRange ( 0 , 2000 , 1 , 8 , vel ) ; tl . timeSca…" at bounding box center [875, 415] width 1187 height 626
click at [428, 266] on div "const speed = gsap . utils . mapRange ( 0 , 2000 , 1 , 8 , vel ) ; tl . timeSca…" at bounding box center [875, 415] width 1187 height 626
click at [432, 264] on div "const speed = gsap . utils . mapRange ( 0 , 2000 , 1 , 8 , vel ) ; tl . timeSca…" at bounding box center [875, 415] width 1187 height 626
type textarea "yPercent: (index) => -(25 + Math.random() * 40), // Random između -10% i -50% z…"
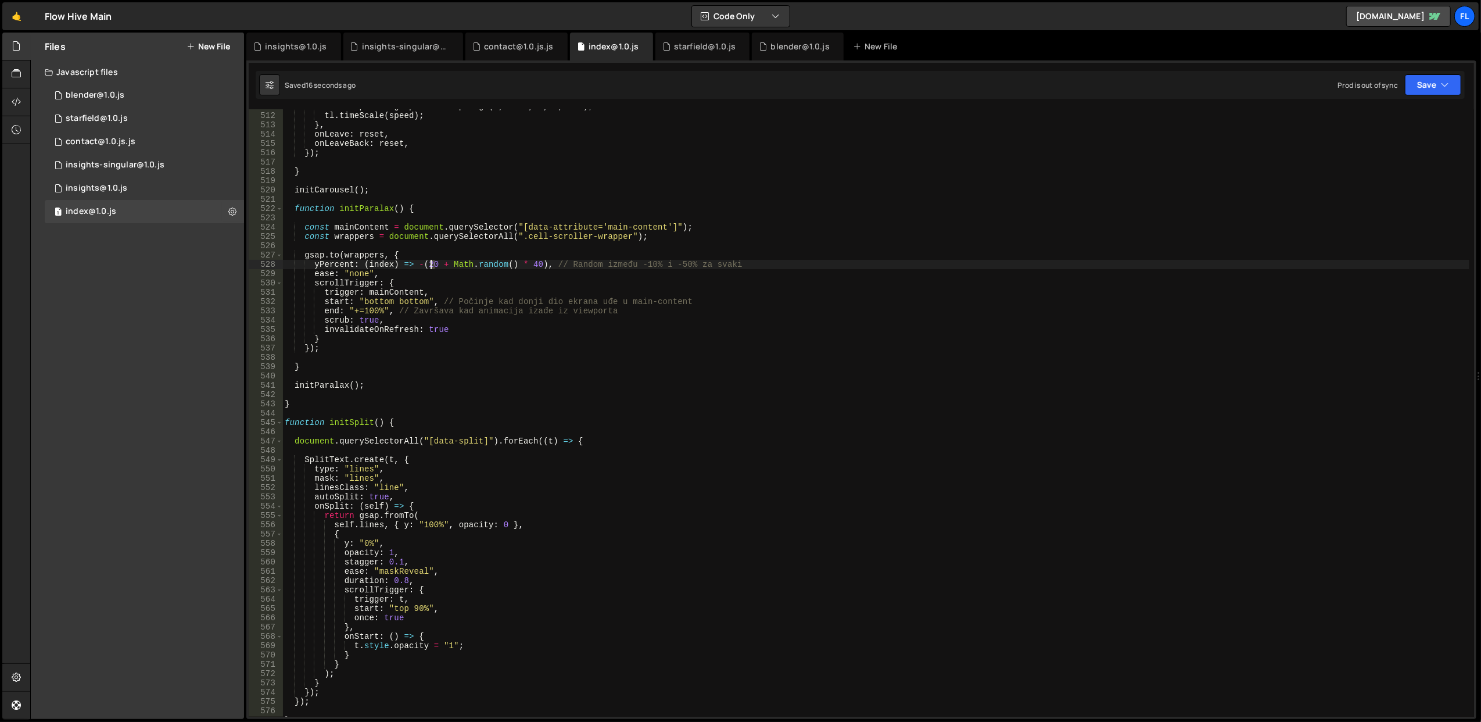
scroll to position [0, 10]
click at [454, 247] on div "const speed = gsap . utils . mapRange ( 0 , 2000 , 1 , 8 , vel ) ; tl . timeSca…" at bounding box center [875, 415] width 1187 height 626
click at [1448, 77] on button "Save" at bounding box center [1433, 84] width 56 height 21
click at [1409, 112] on div "Save to Staging S" at bounding box center [1394, 114] width 121 height 12
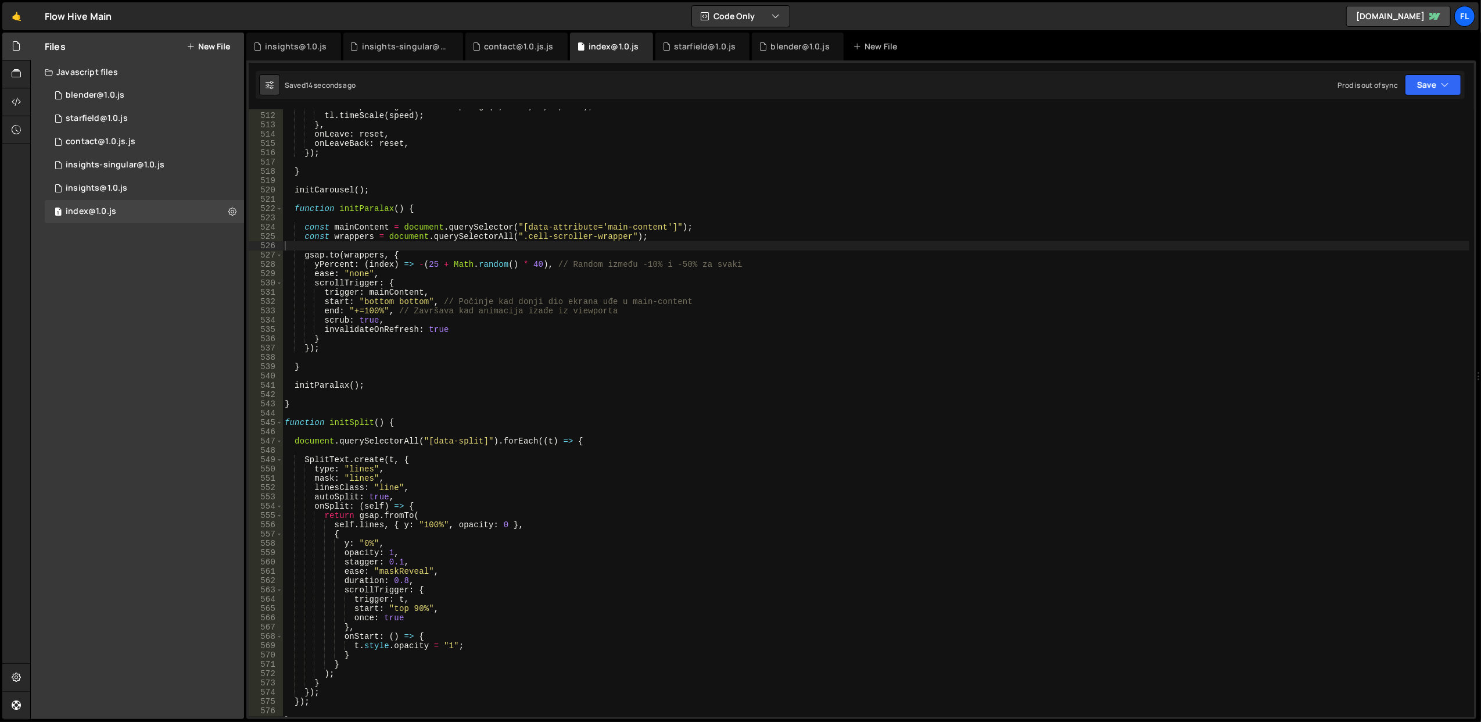
click at [412, 299] on div "const speed = gsap . utils . mapRange ( 0 , 2000 , 1 , 8 , vel ) ; tl . timeSca…" at bounding box center [875, 415] width 1187 height 626
click at [450, 280] on div "const speed = gsap . utils . mapRange ( 0 , 2000 , 1 , 8 , vel ) ; tl . timeSca…" at bounding box center [875, 415] width 1187 height 626
click at [432, 266] on div "const speed = gsap . utils . mapRange ( 0 , 2000 , 1 , 8 , vel ) ; tl . timeSca…" at bounding box center [875, 415] width 1187 height 626
click at [354, 271] on div "const speed = gsap . utils . mapRange ( 0 , 2000 , 1 , 8 , vel ) ; tl . timeSca…" at bounding box center [875, 415] width 1187 height 626
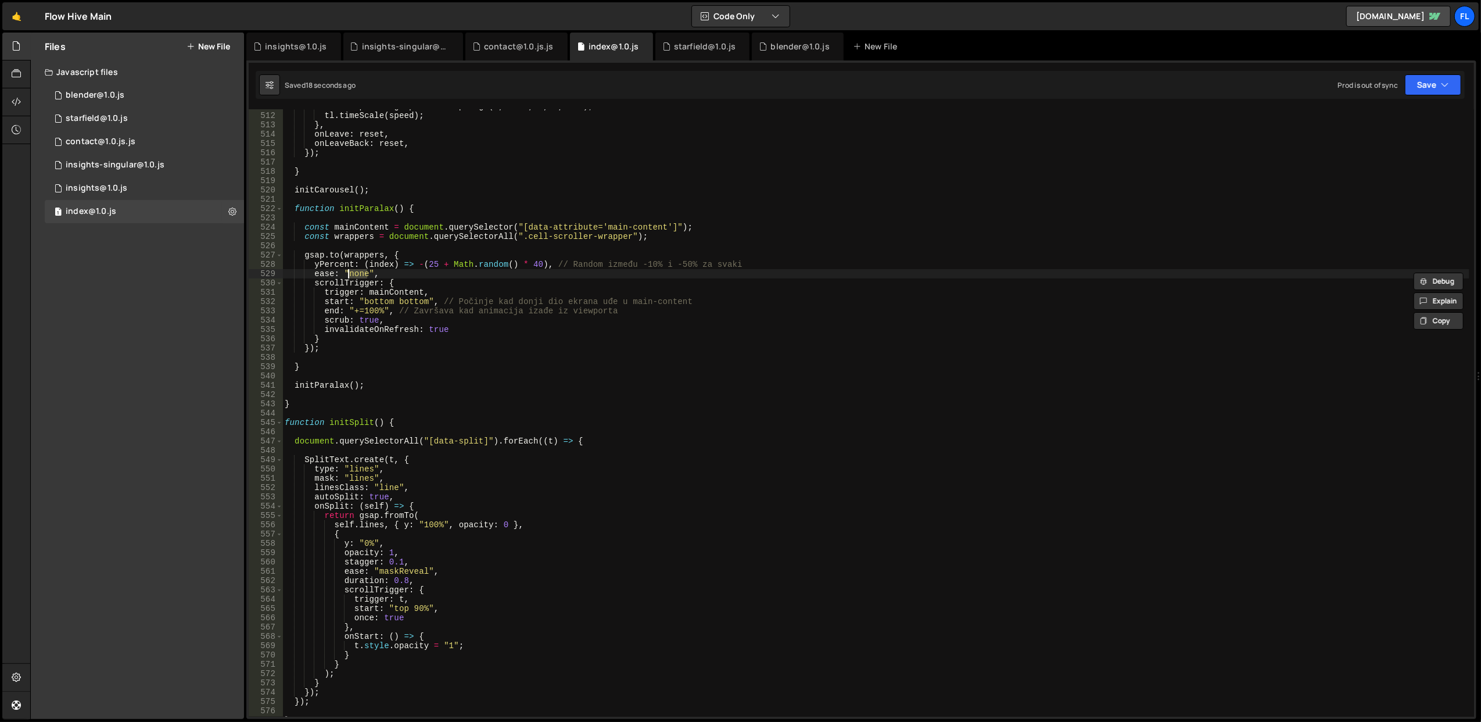
click at [409, 572] on div "const speed = gsap . utils . mapRange ( 0 , 2000 , 1 , 8 , vel ) ; tl . timeSca…" at bounding box center [875, 415] width 1187 height 626
click at [356, 268] on div "const speed = gsap . utils . mapRange ( 0 , 2000 , 1 , 8 , vel ) ; tl . timeSca…" at bounding box center [875, 415] width 1187 height 626
click at [357, 273] on div "const speed = gsap . utils . mapRange ( 0 , 2000 , 1 , 8 , vel ) ; tl . timeSca…" at bounding box center [875, 415] width 1187 height 626
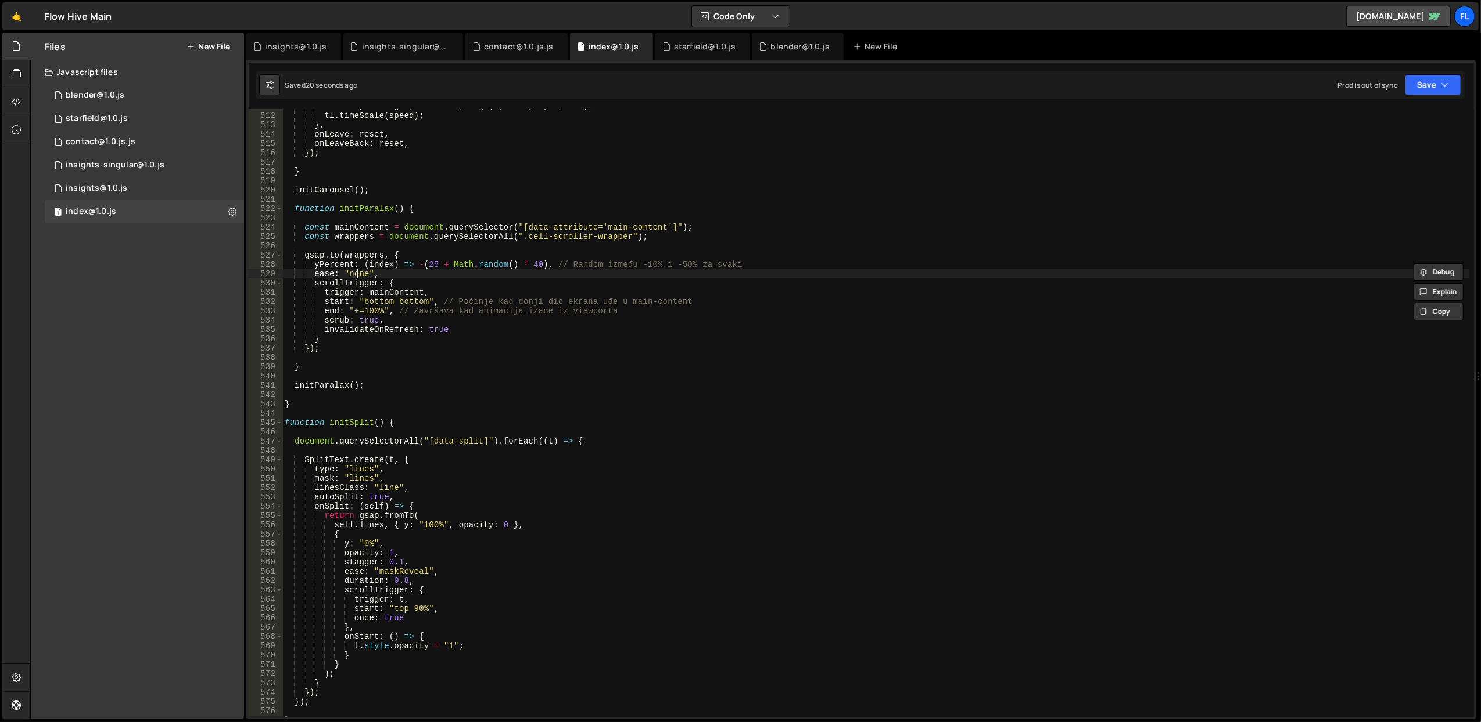
click at [357, 273] on div "const speed = gsap . utils . mapRange ( 0 , 2000 , 1 , 8 , vel ) ; tl . timeSca…" at bounding box center [875, 415] width 1187 height 626
paste textarea "maskReveal"
click at [420, 274] on div "const speed = gsap . utils . mapRange ( 0 , 2000 , 1 , 8 , vel ) ; tl . timeSca…" at bounding box center [875, 415] width 1187 height 626
click at [1440, 75] on button "Save" at bounding box center [1433, 84] width 56 height 21
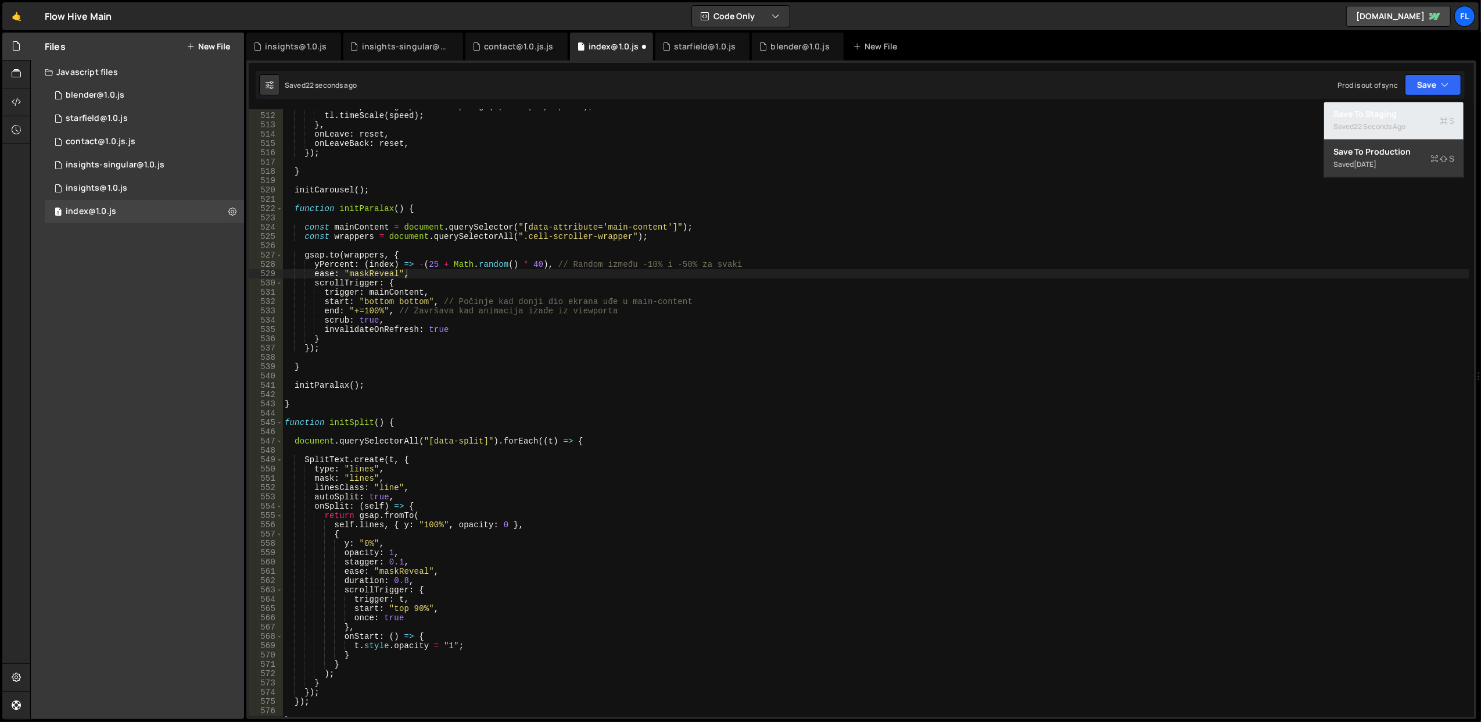
click at [1414, 112] on div "Save to Staging S" at bounding box center [1394, 114] width 121 height 12
click at [388, 258] on div "const speed = gsap . utils . mapRange ( 0 , 2000 , 1 , 8 , vel ) ; tl . timeSca…" at bounding box center [875, 415] width 1187 height 626
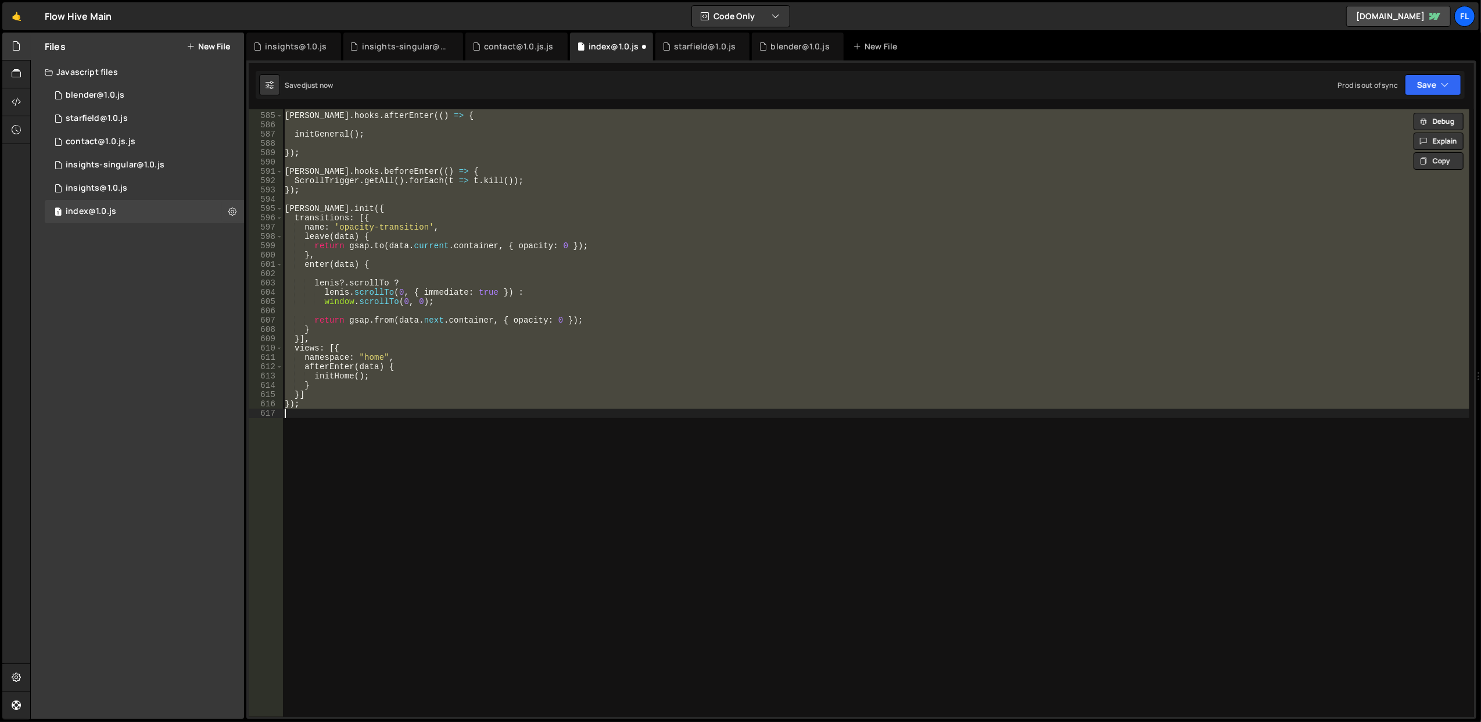
type textarea "ease: "none","
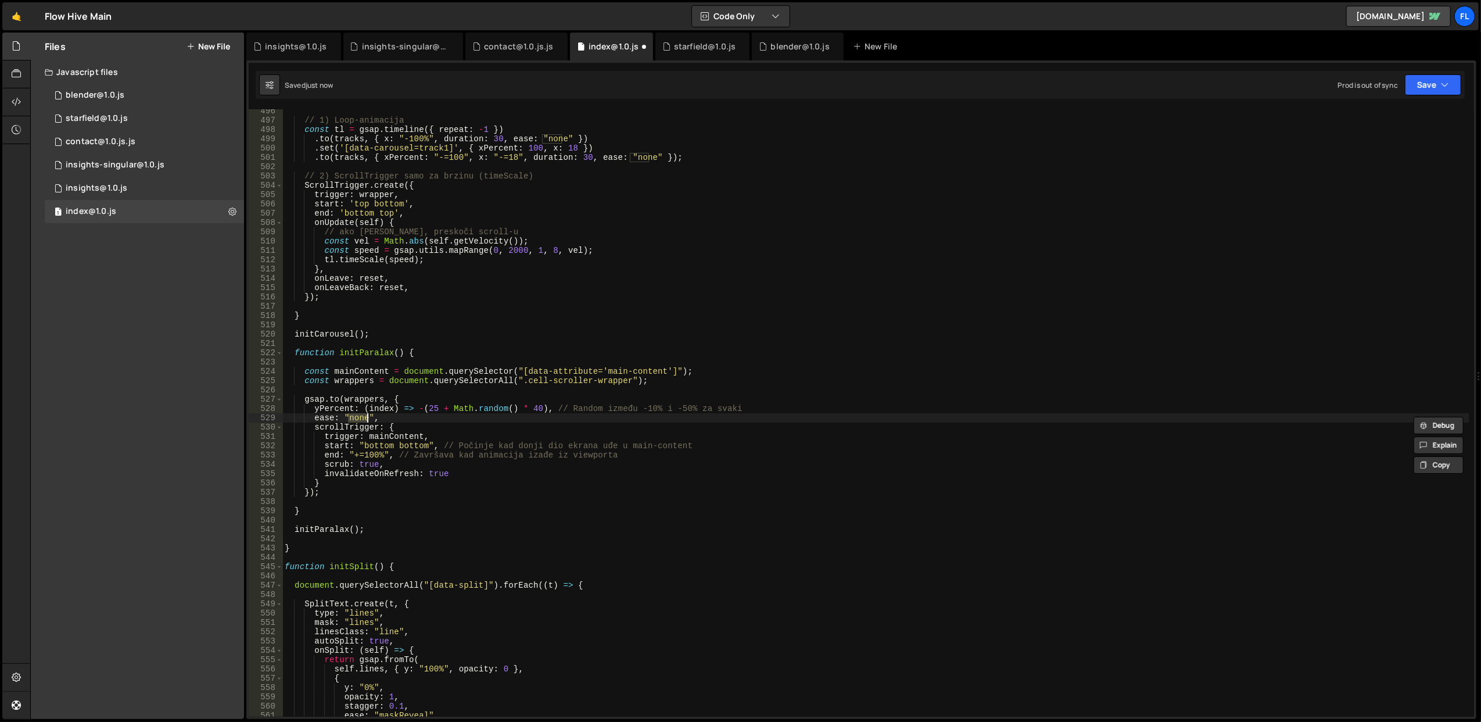
scroll to position [4605, 0]
click at [406, 421] on div "// 1) Loop-animacija const tl = gsap . timeline ({ repeat : - 1 }) . to ( track…" at bounding box center [875, 419] width 1187 height 626
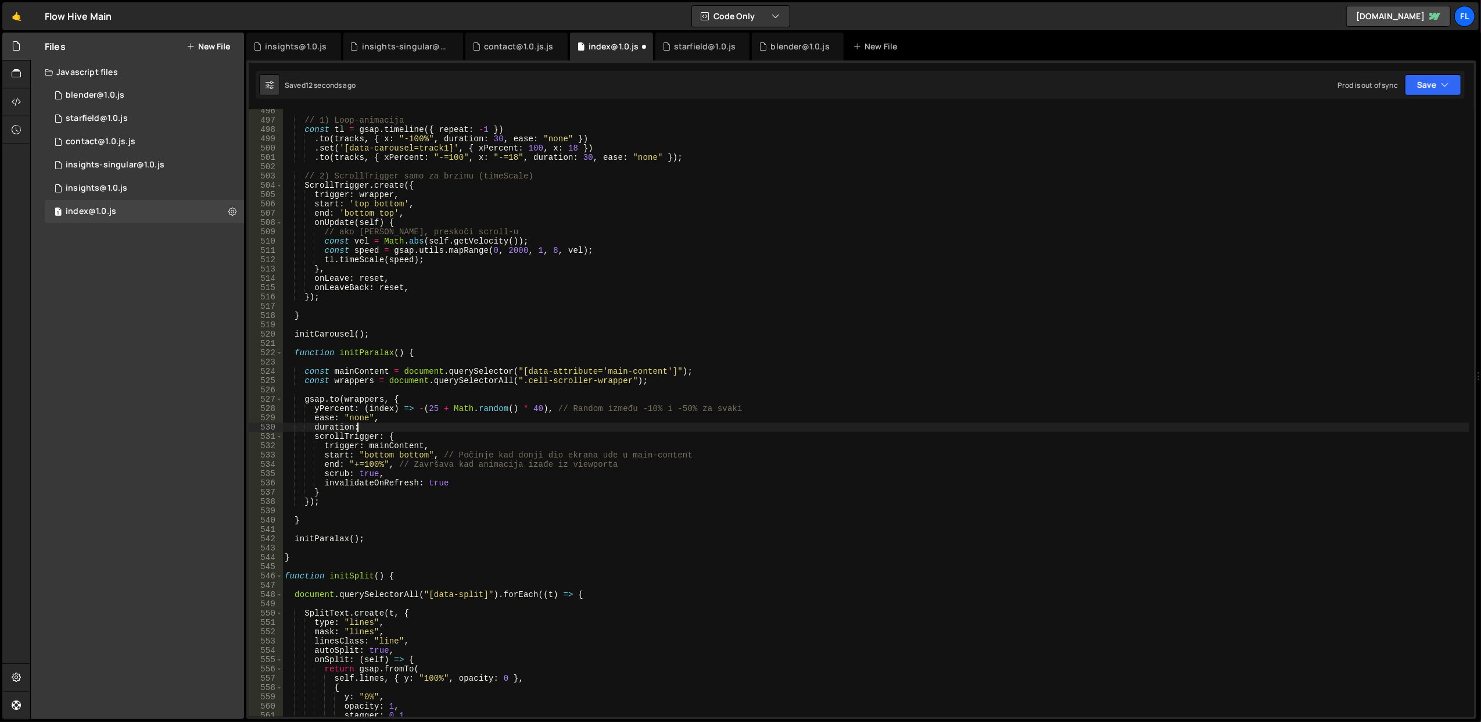
scroll to position [0, 5]
click at [1437, 86] on button "Save" at bounding box center [1433, 84] width 56 height 21
click at [1400, 112] on div "Save to Staging S" at bounding box center [1394, 114] width 121 height 12
click at [345, 427] on div "// 1) Loop-animacija const tl = gsap . timeline ({ repeat : - 1 }) . to ( track…" at bounding box center [875, 419] width 1187 height 626
click at [345, 426] on div "// 1) Loop-animacija const tl = gsap . timeline ({ repeat : - 1 }) . to ( track…" at bounding box center [875, 419] width 1187 height 626
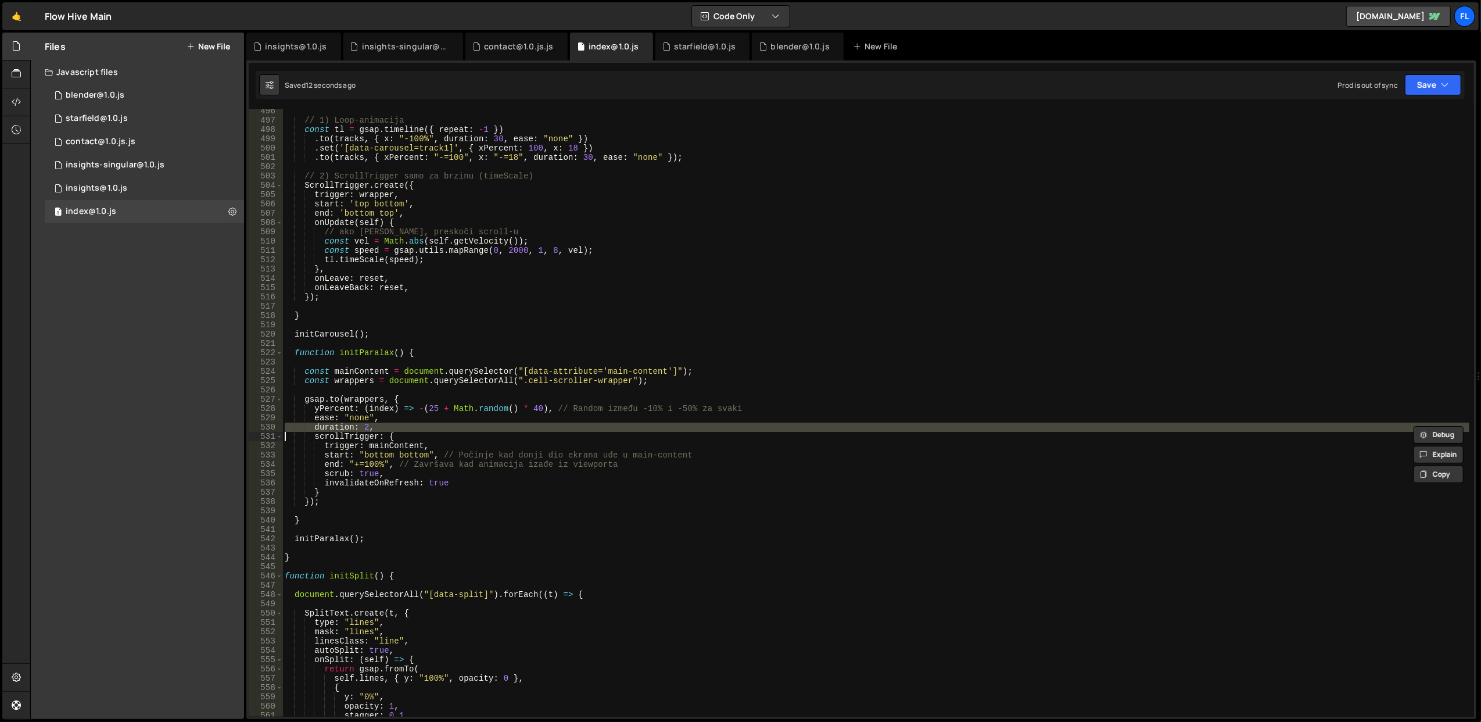
click at [345, 426] on div "// 1) Loop-animacija const tl = gsap . timeline ({ repeat : - 1 }) . to ( track…" at bounding box center [875, 419] width 1187 height 626
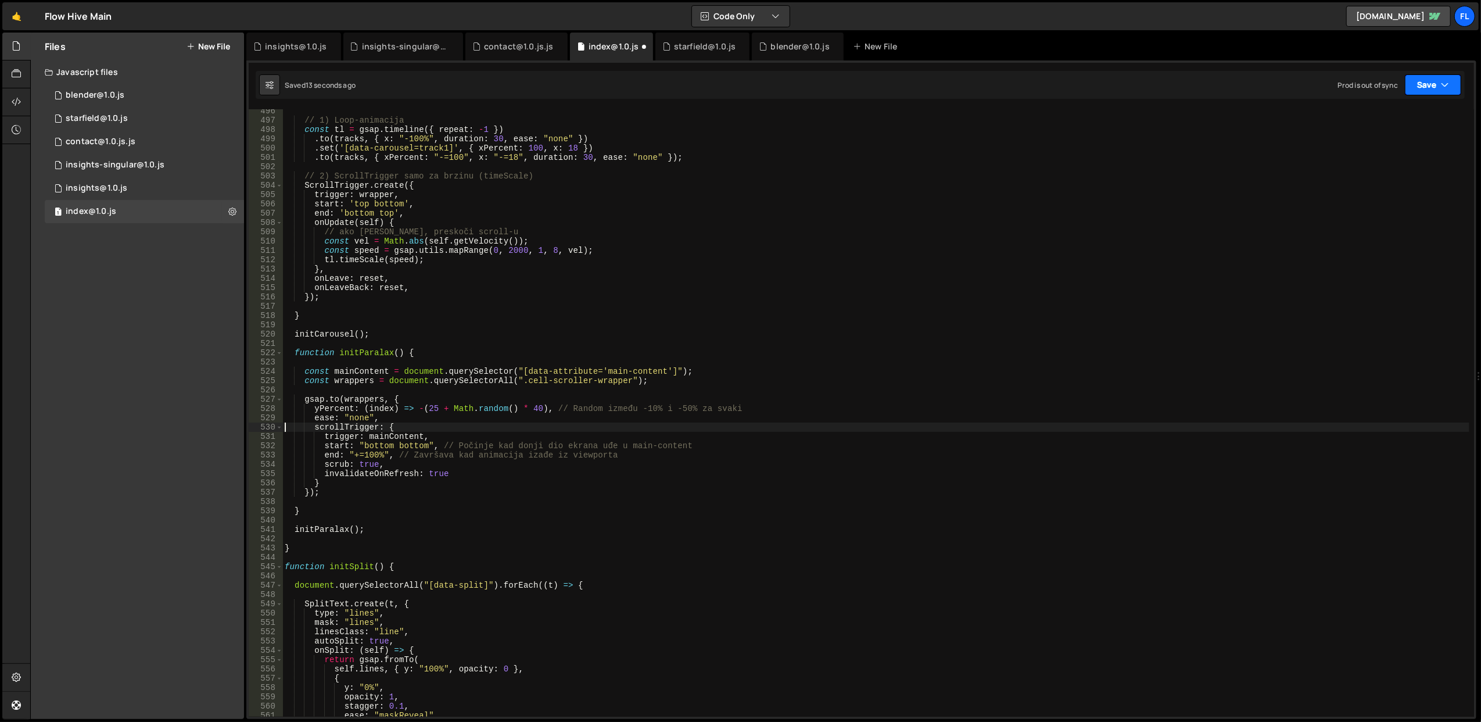
click at [1431, 87] on button "Save" at bounding box center [1433, 84] width 56 height 21
click at [1370, 131] on div "13 seconds ago" at bounding box center [1379, 126] width 51 height 10
click at [538, 402] on div "// 1) Loop-animacija const tl = gsap . timeline ({ repeat : - 1 }) . to ( track…" at bounding box center [875, 419] width 1187 height 626
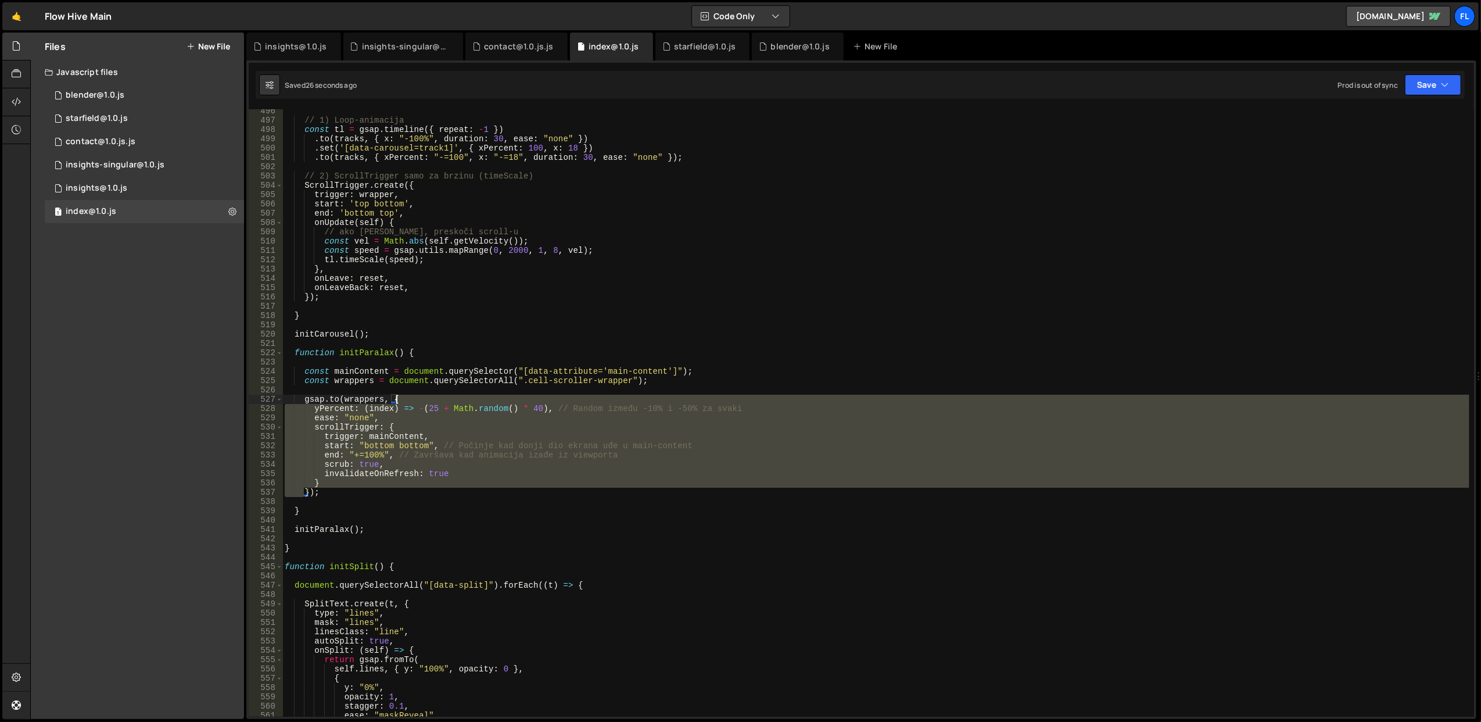
click at [538, 402] on div "// 1) Loop-animacija const tl = gsap . timeline ({ repeat : - 1 }) . to ( track…" at bounding box center [875, 419] width 1187 height 626
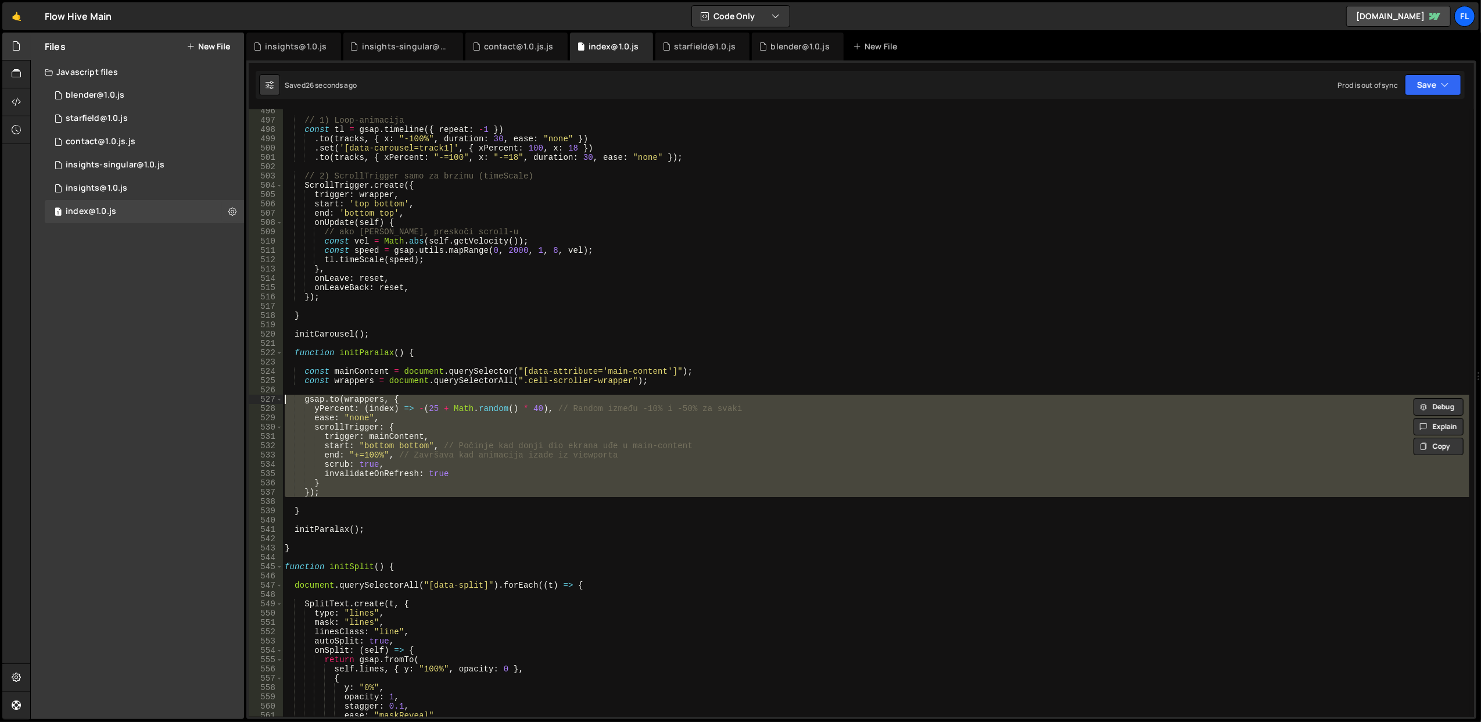
click at [550, 416] on div "// 1) Loop-animacija const tl = gsap . timeline ({ repeat : - 1 }) . to ( track…" at bounding box center [875, 412] width 1187 height 607
click at [550, 416] on div "// 1) Loop-animacija const tl = gsap . timeline ({ repeat : - 1 }) . to ( track…" at bounding box center [875, 419] width 1187 height 626
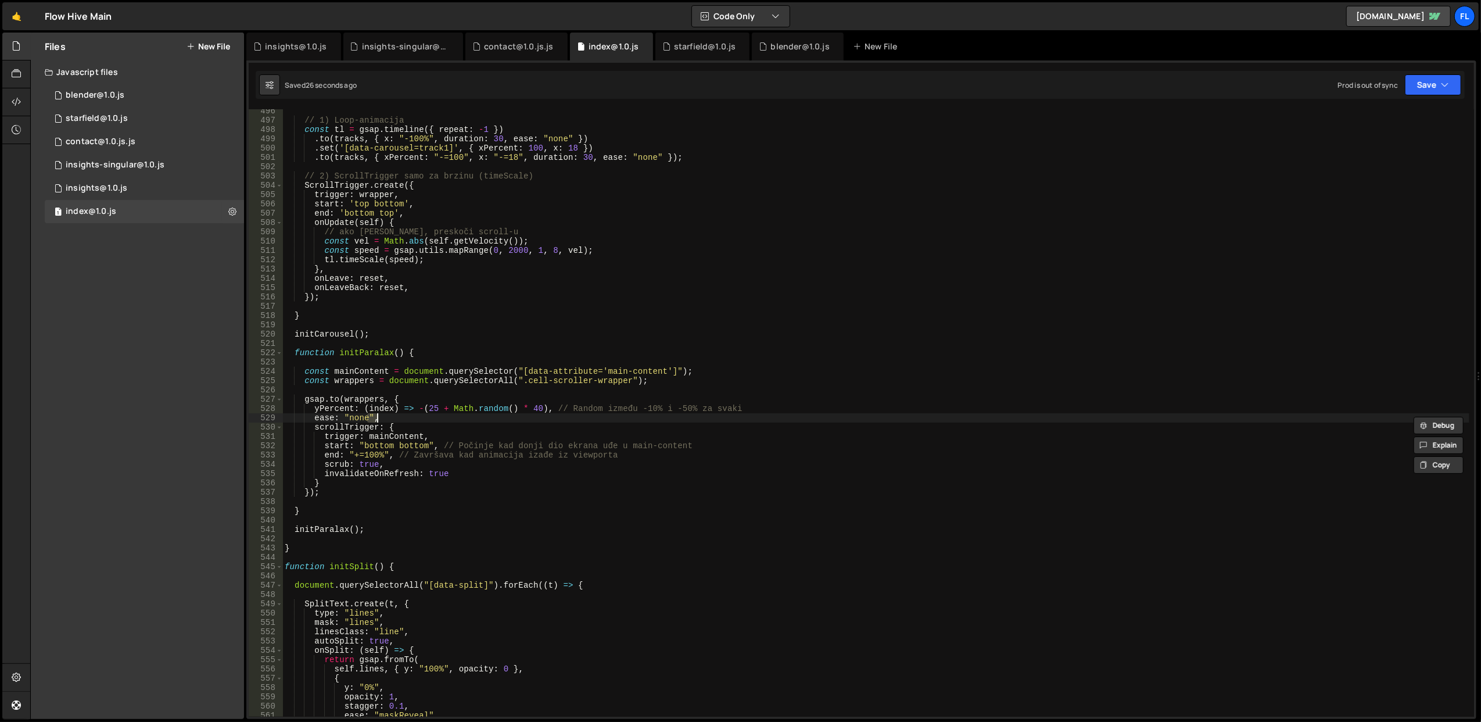
click at [550, 416] on div "// 1) Loop-animacija const tl = gsap . timeline ({ repeat : - 1 }) . to ( track…" at bounding box center [875, 419] width 1187 height 626
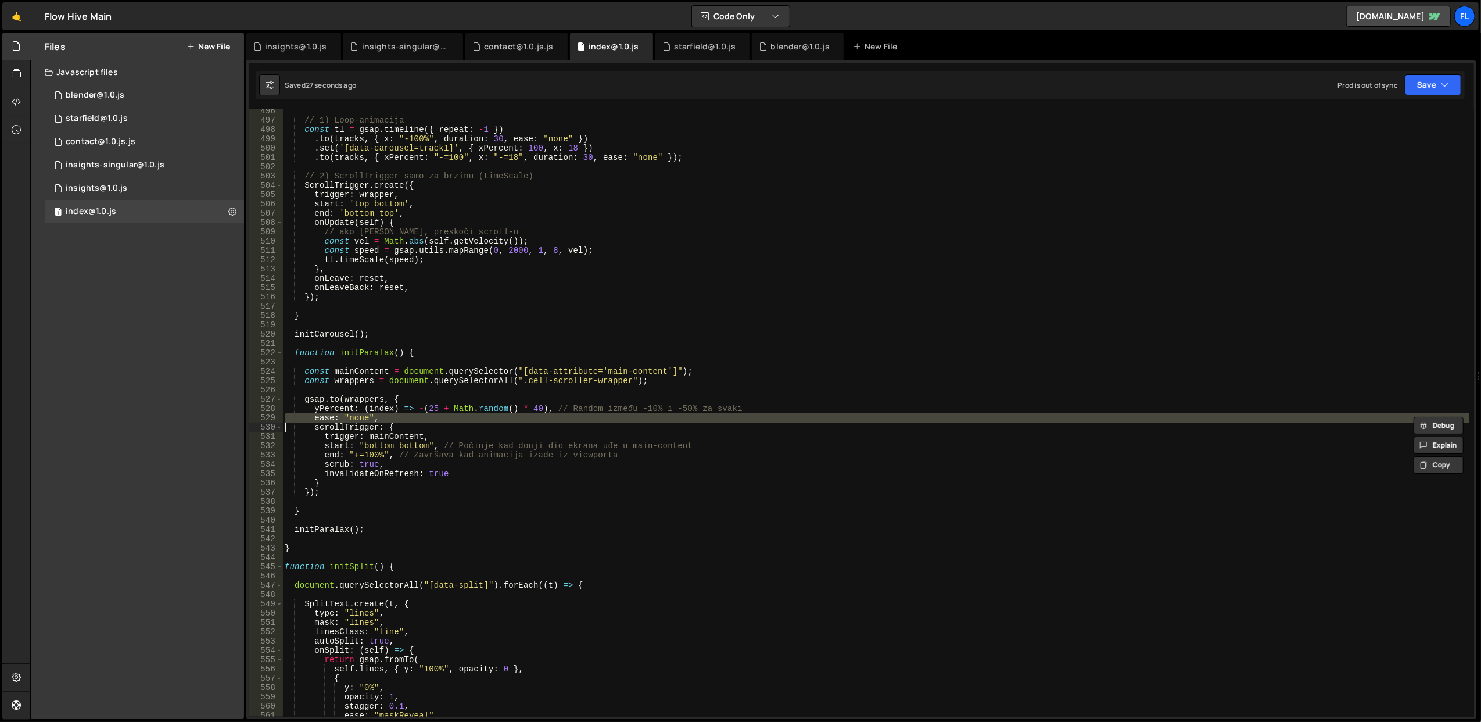
click at [549, 433] on div "// 1) Loop-animacija const tl = gsap . timeline ({ repeat : - 1 }) . to ( track…" at bounding box center [875, 419] width 1187 height 626
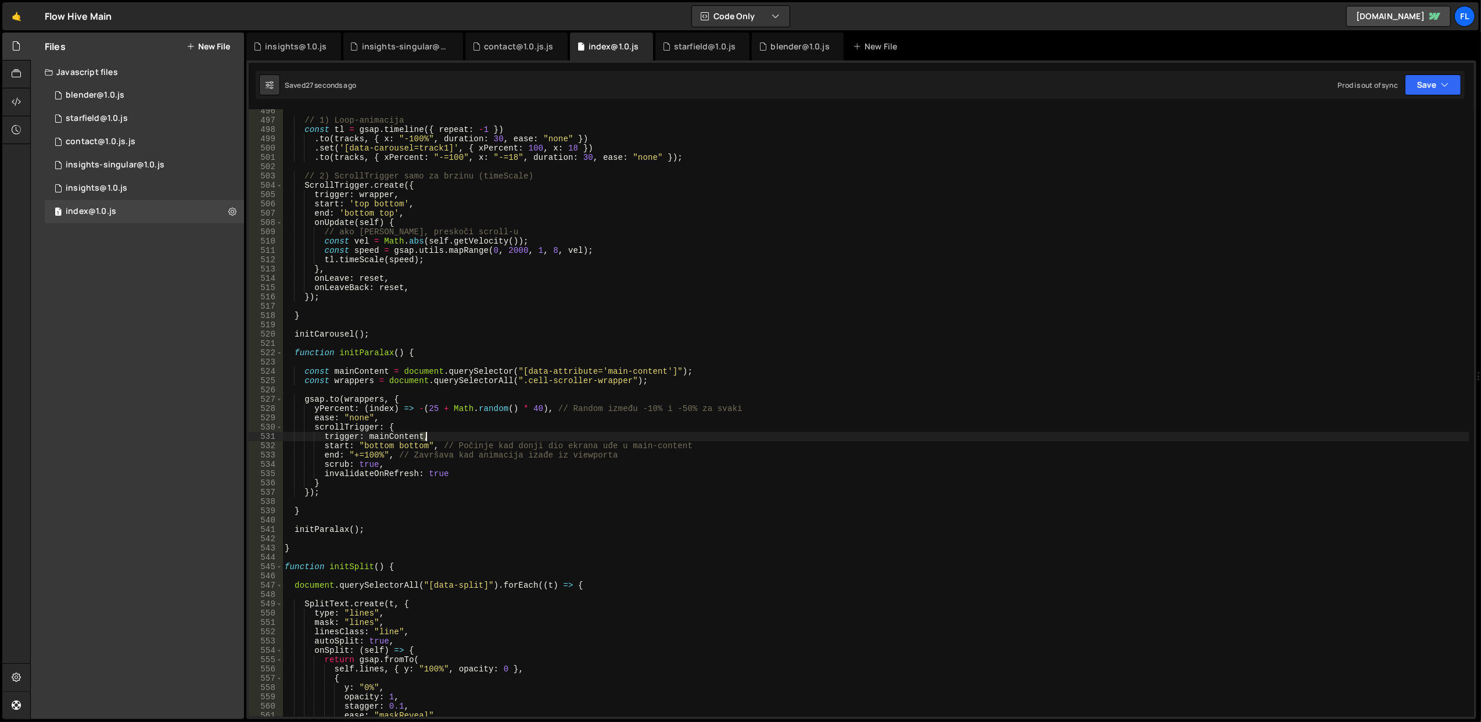
click at [549, 433] on div "// 1) Loop-animacija const tl = gsap . timeline ({ repeat : - 1 }) . to ( track…" at bounding box center [875, 419] width 1187 height 626
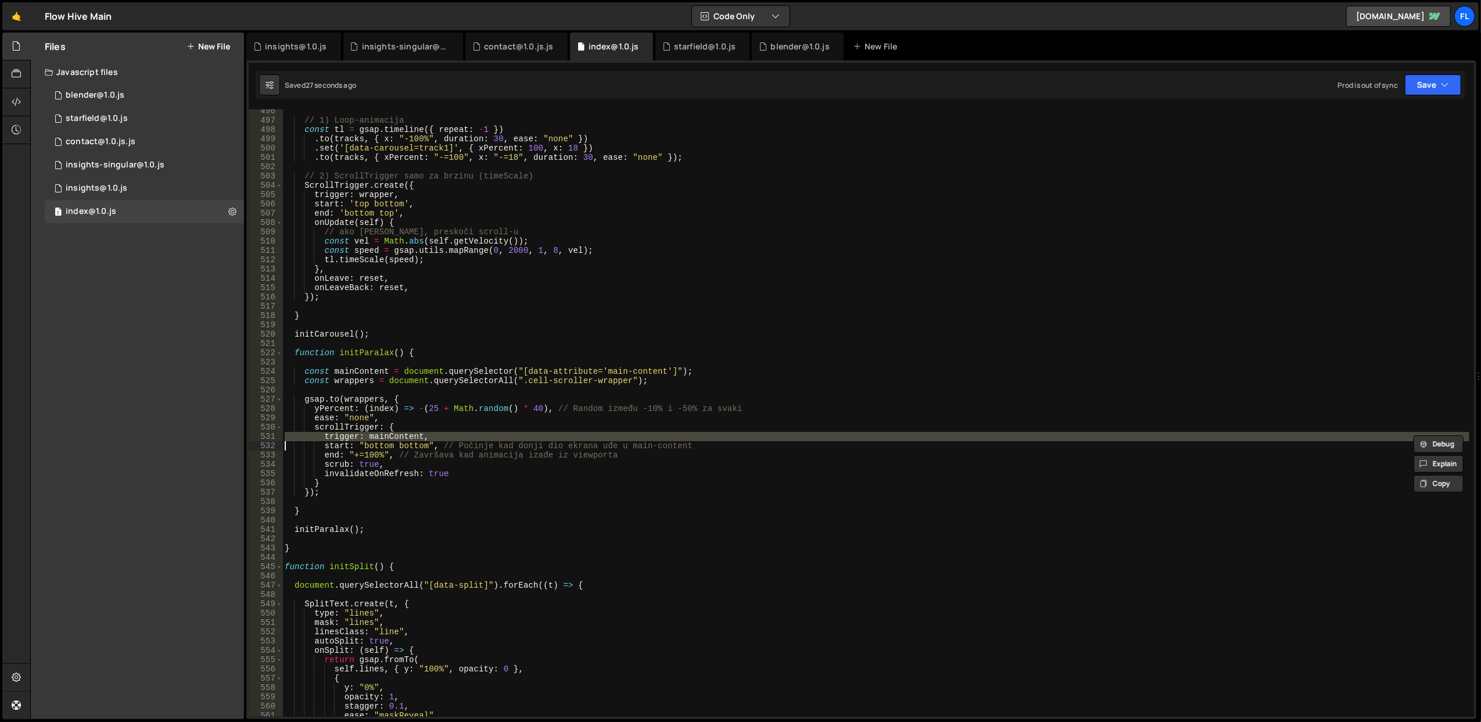
click at [549, 456] on div "// 1) Loop-animacija const tl = gsap . timeline ({ repeat : - 1 }) . to ( track…" at bounding box center [875, 419] width 1187 height 626
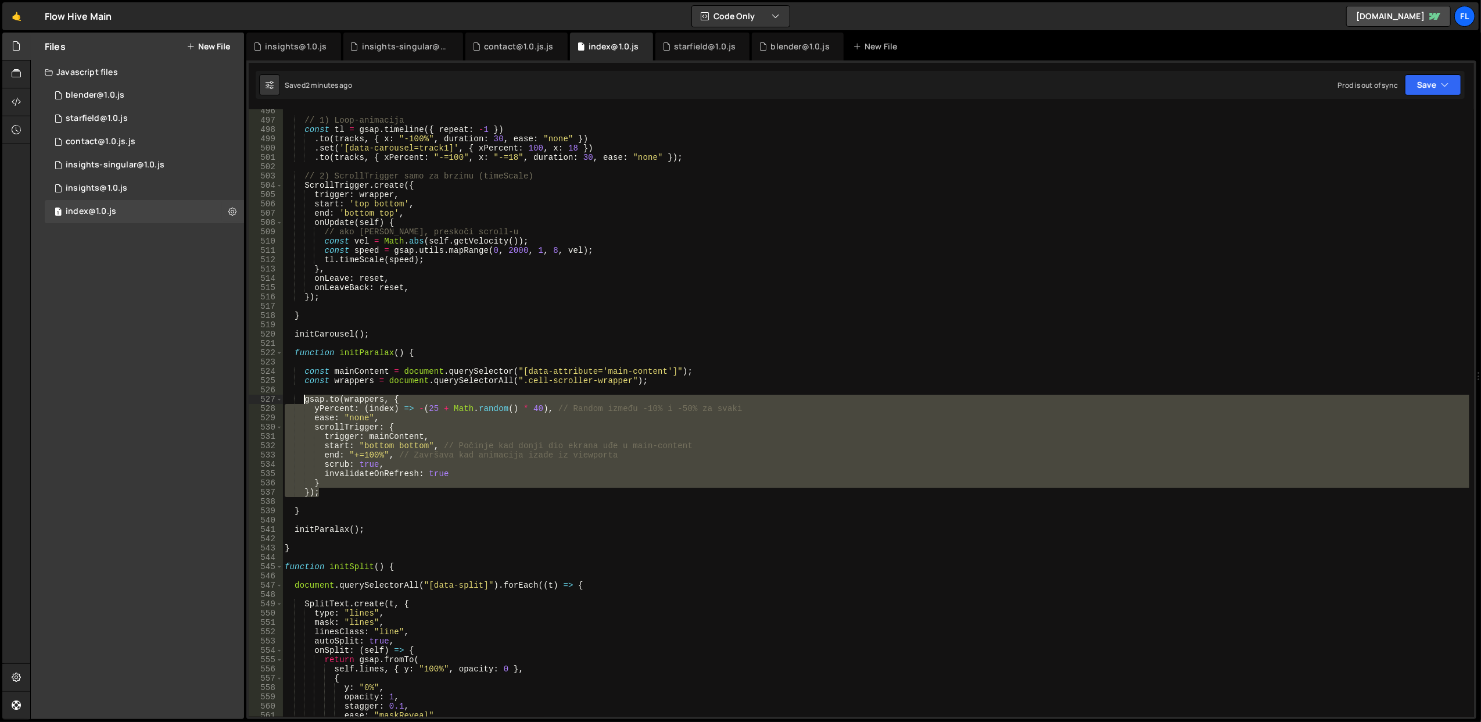
drag, startPoint x: 331, startPoint y: 492, endPoint x: 304, endPoint y: 396, distance: 98.8
click at [304, 396] on div "// 1) Loop-animacija const tl = gsap . timeline ({ repeat : - 1 }) . to ( track…" at bounding box center [875, 419] width 1187 height 626
paste textarea "});"
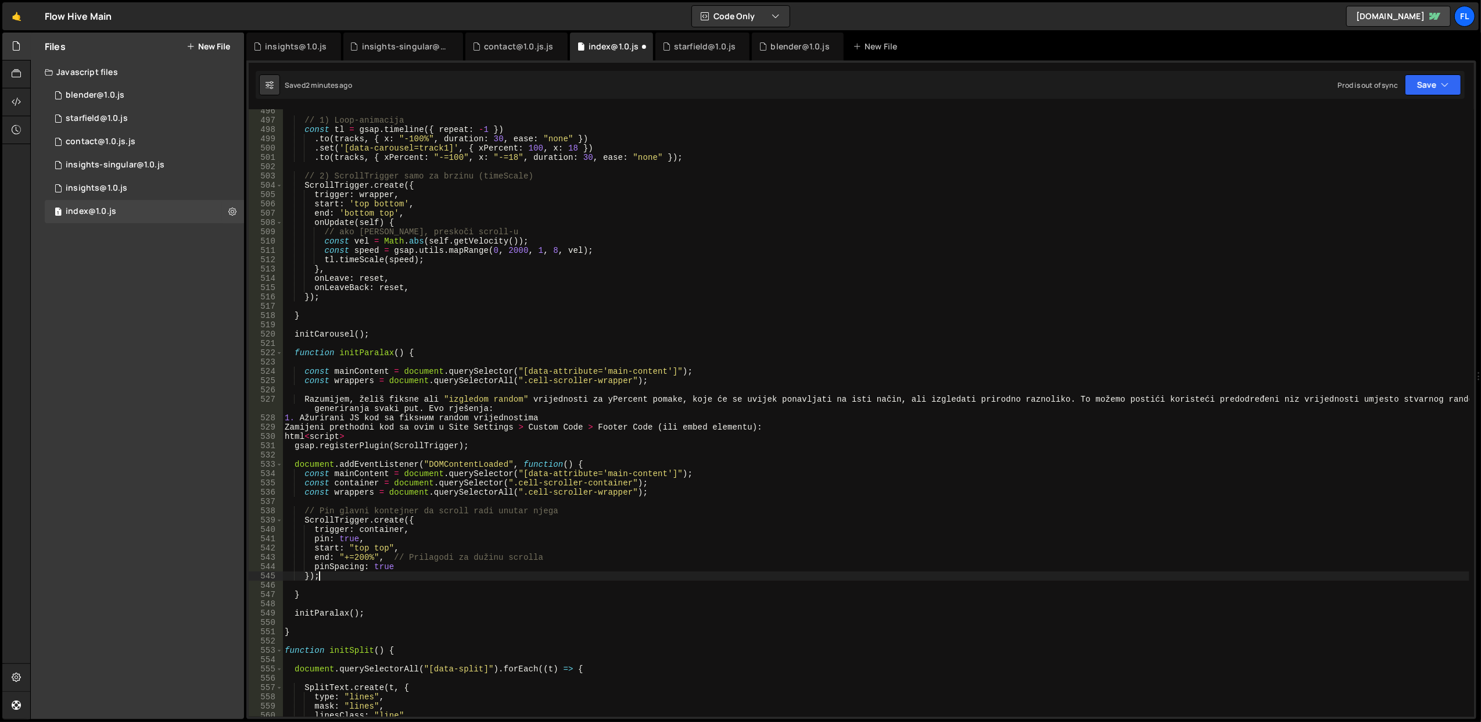
scroll to position [0, 1]
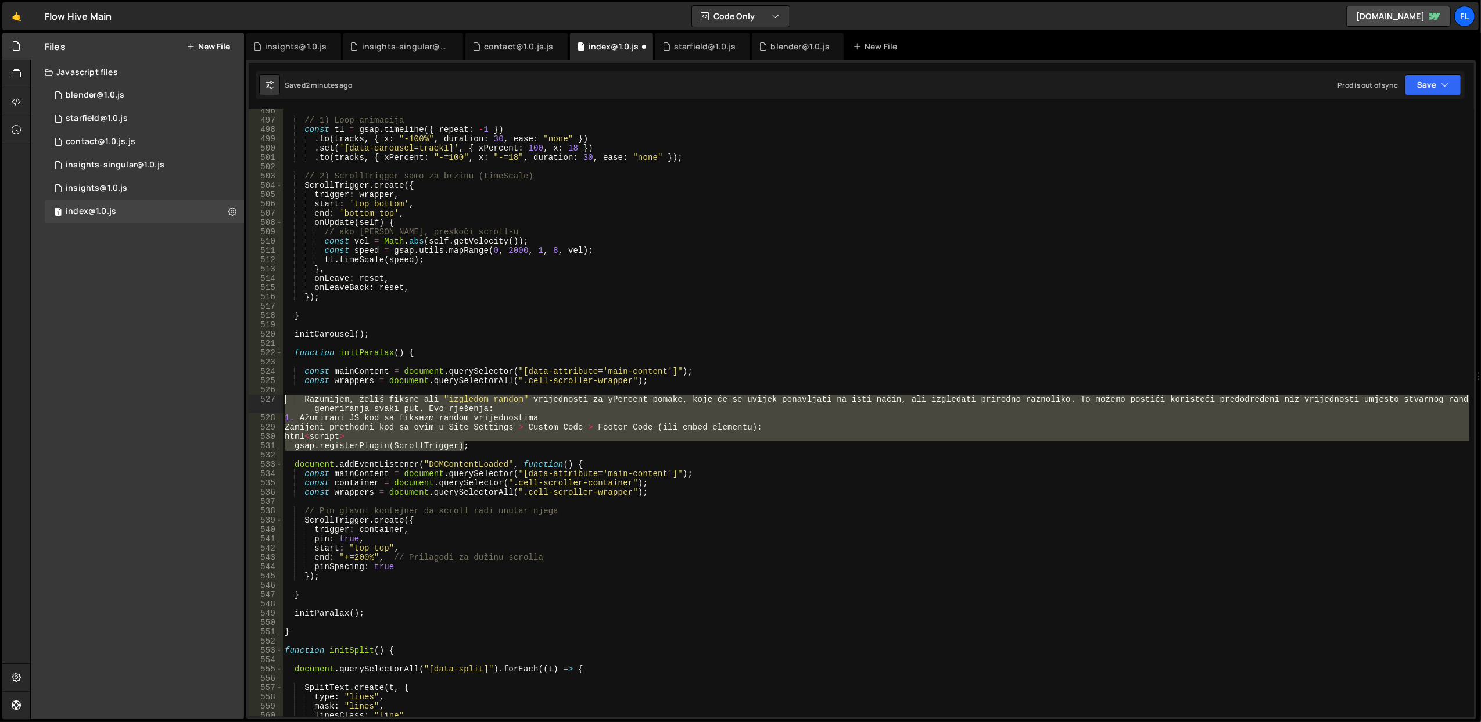
drag, startPoint x: 481, startPoint y: 445, endPoint x: 277, endPoint y: 392, distance: 211.3
click at [277, 392] on div "}); 496 497 498 499 500 501 502 503 504 505 506 507 508 509 510 511 512 513 514…" at bounding box center [862, 412] width 1226 height 607
type textarea "[PERSON_NAME], želiš fiksne ali "izgledom random" vrijednosti za yPercent pomak…"
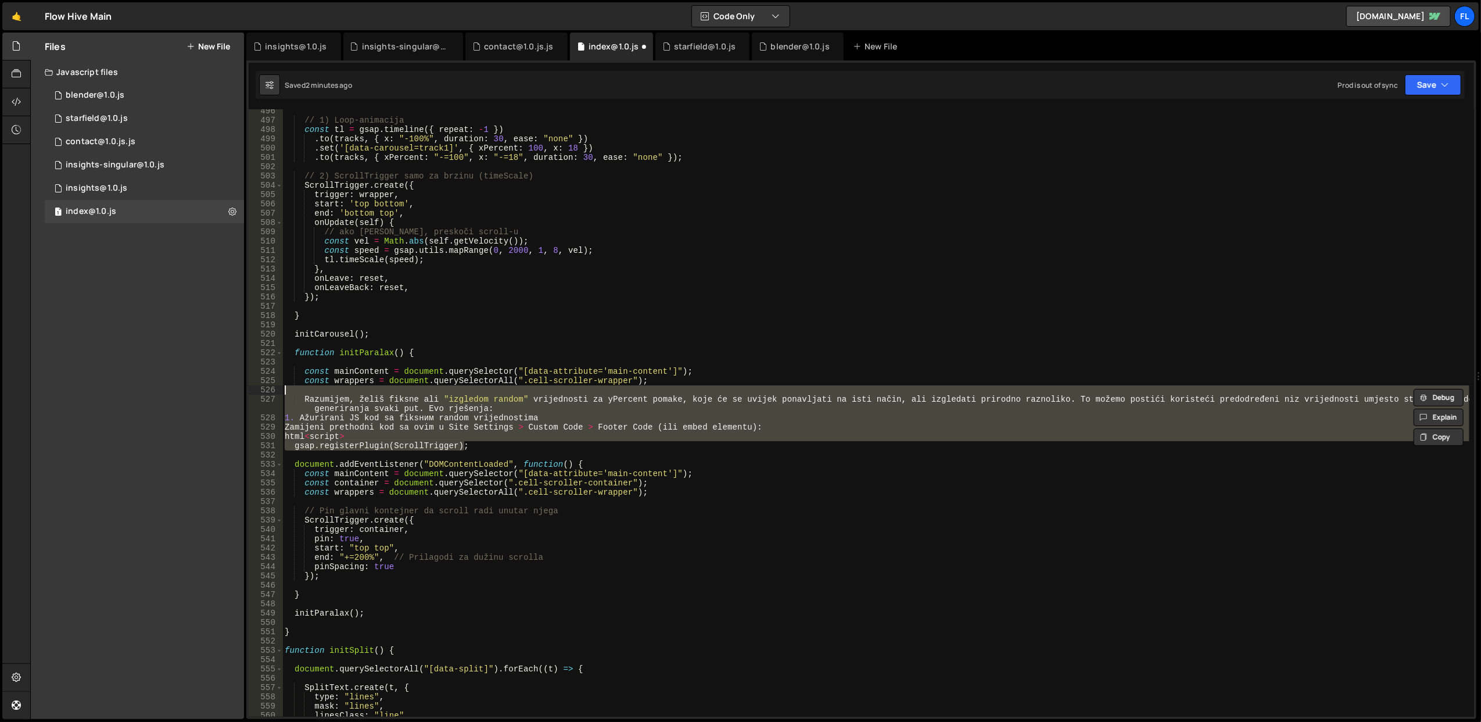
scroll to position [0, 0]
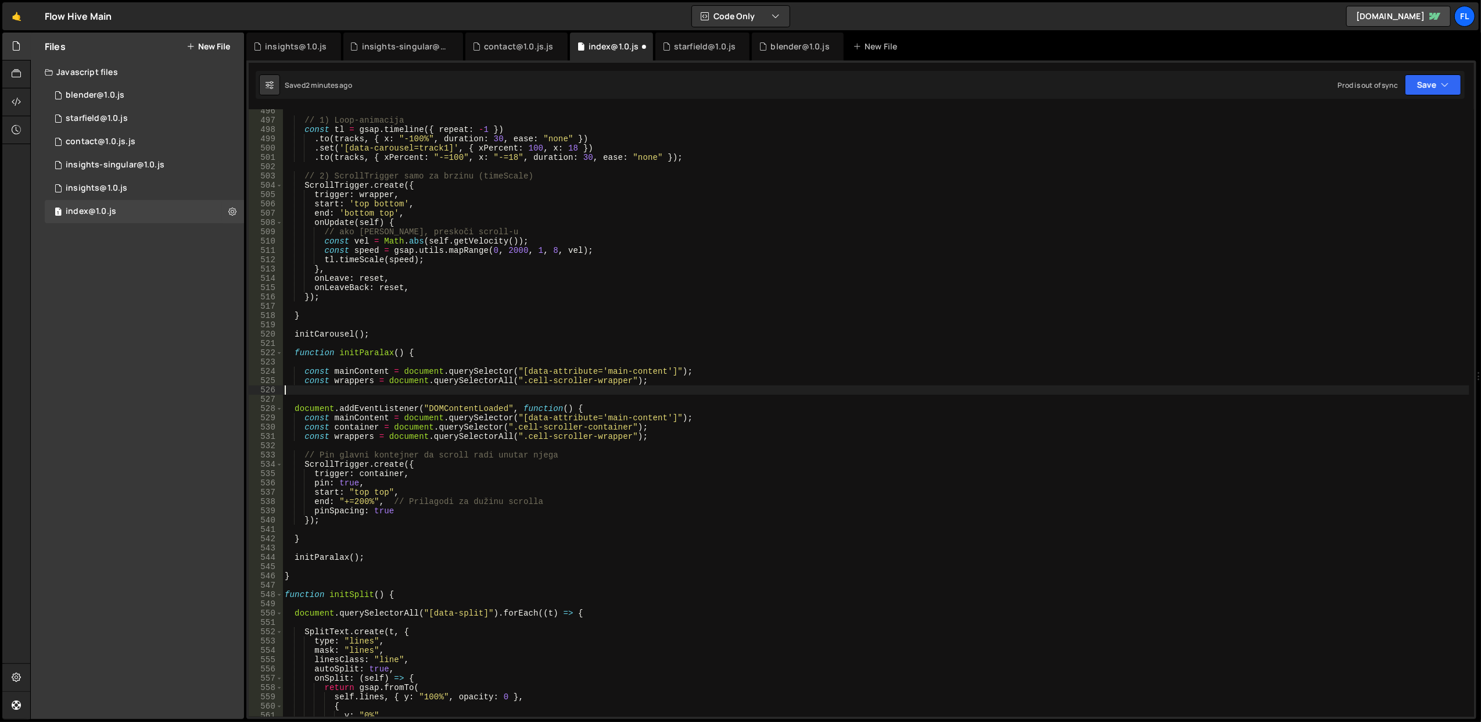
click at [350, 407] on div "// 1) Loop-animacija const tl = gsap . timeline ({ repeat : - 1 }) . to ( track…" at bounding box center [875, 419] width 1187 height 626
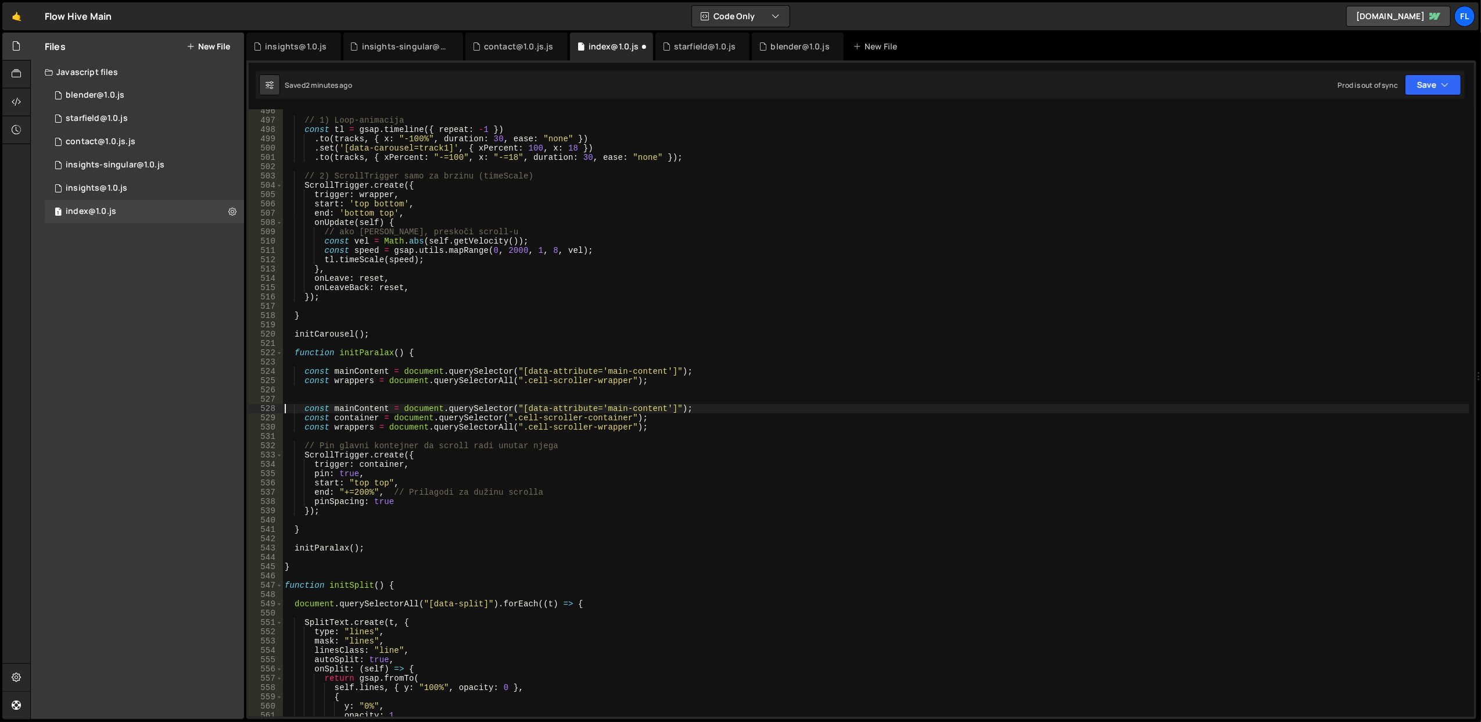
click at [947, 378] on div "// 1) Loop-animacija const tl = gsap . timeline ({ repeat : - 1 }) . to ( track…" at bounding box center [875, 419] width 1187 height 626
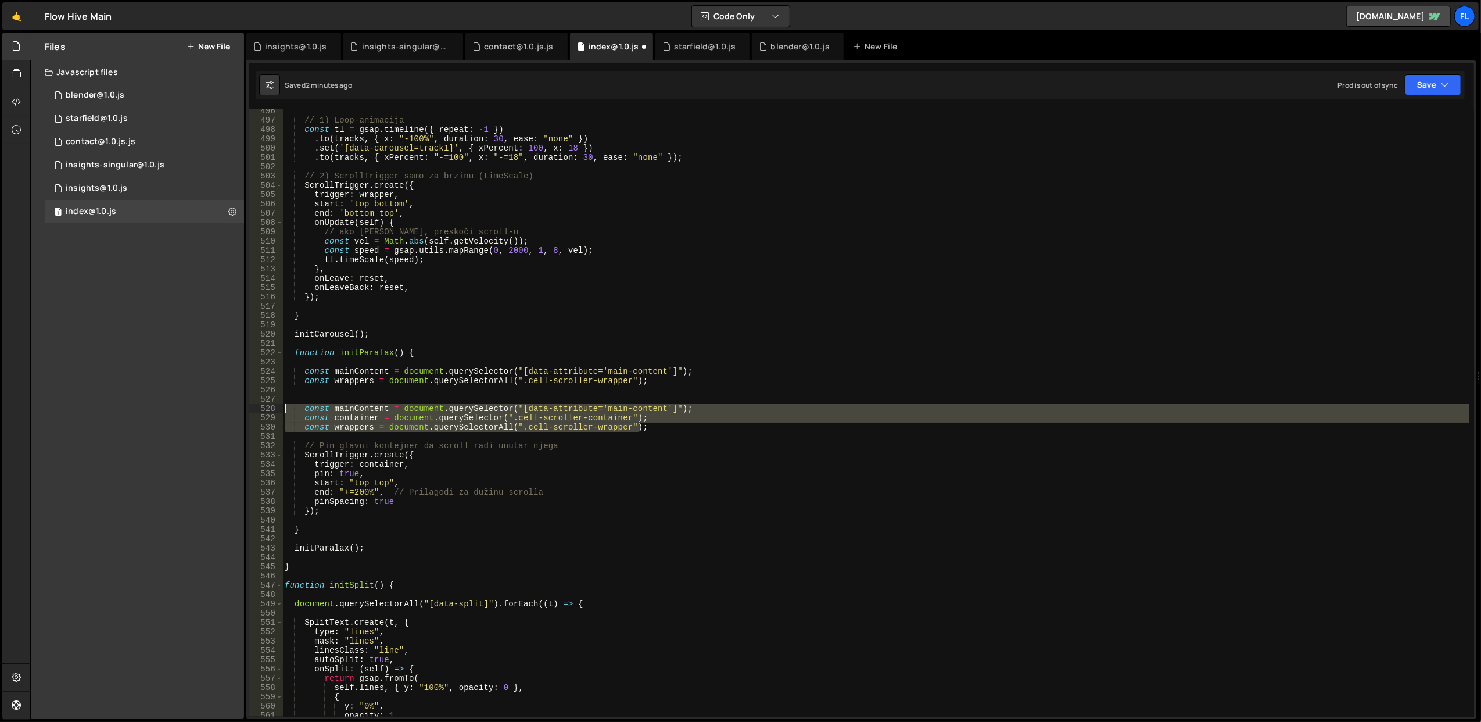
drag, startPoint x: 673, startPoint y: 423, endPoint x: 265, endPoint y: 404, distance: 408.3
click at [265, 404] on div "const wrappers = document.querySelectorAll(".cell-scroller-wrapper"); 496 497 4…" at bounding box center [862, 412] width 1226 height 607
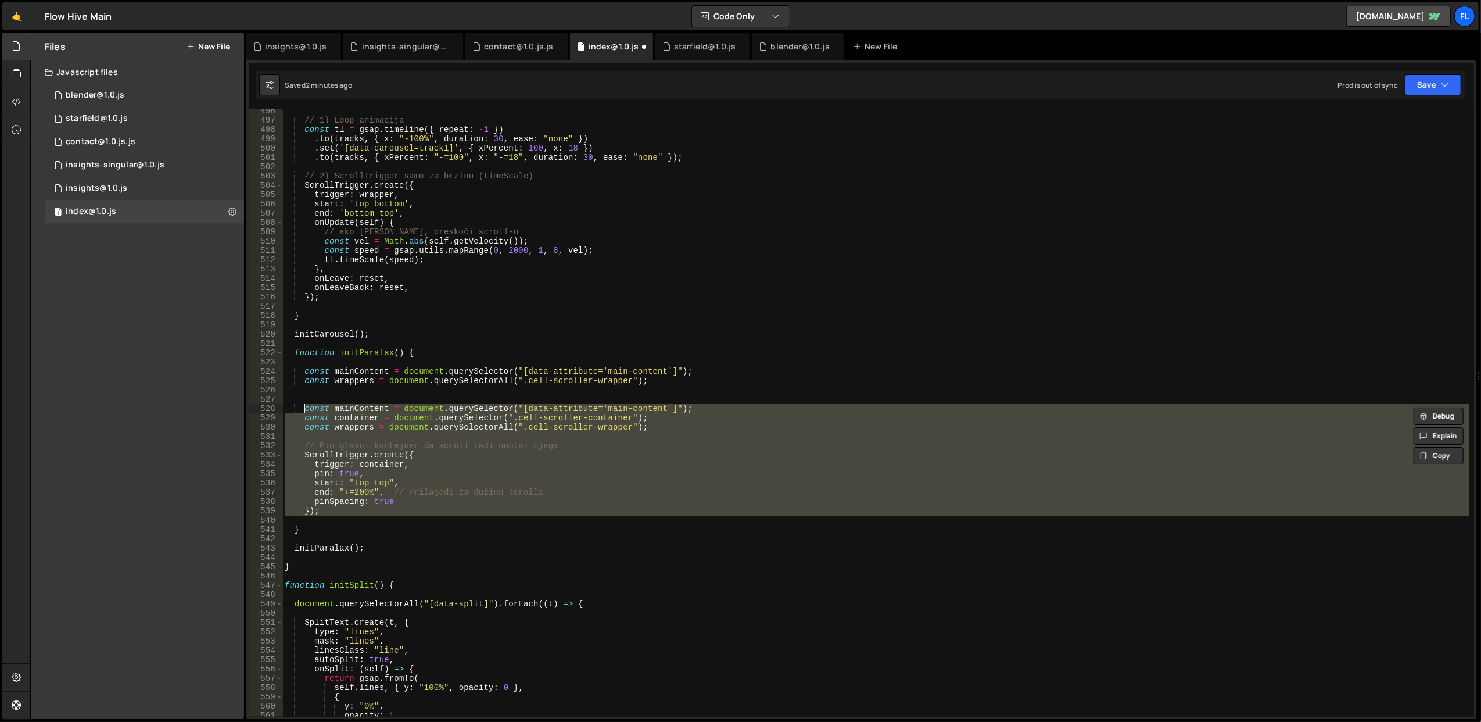
drag, startPoint x: 331, startPoint y: 517, endPoint x: 302, endPoint y: 412, distance: 108.6
click at [302, 412] on div "// 1) Loop-animacija const tl = gsap . timeline ({ repeat : - 1 }) . to ( track…" at bounding box center [875, 419] width 1187 height 626
paste textarea "}"
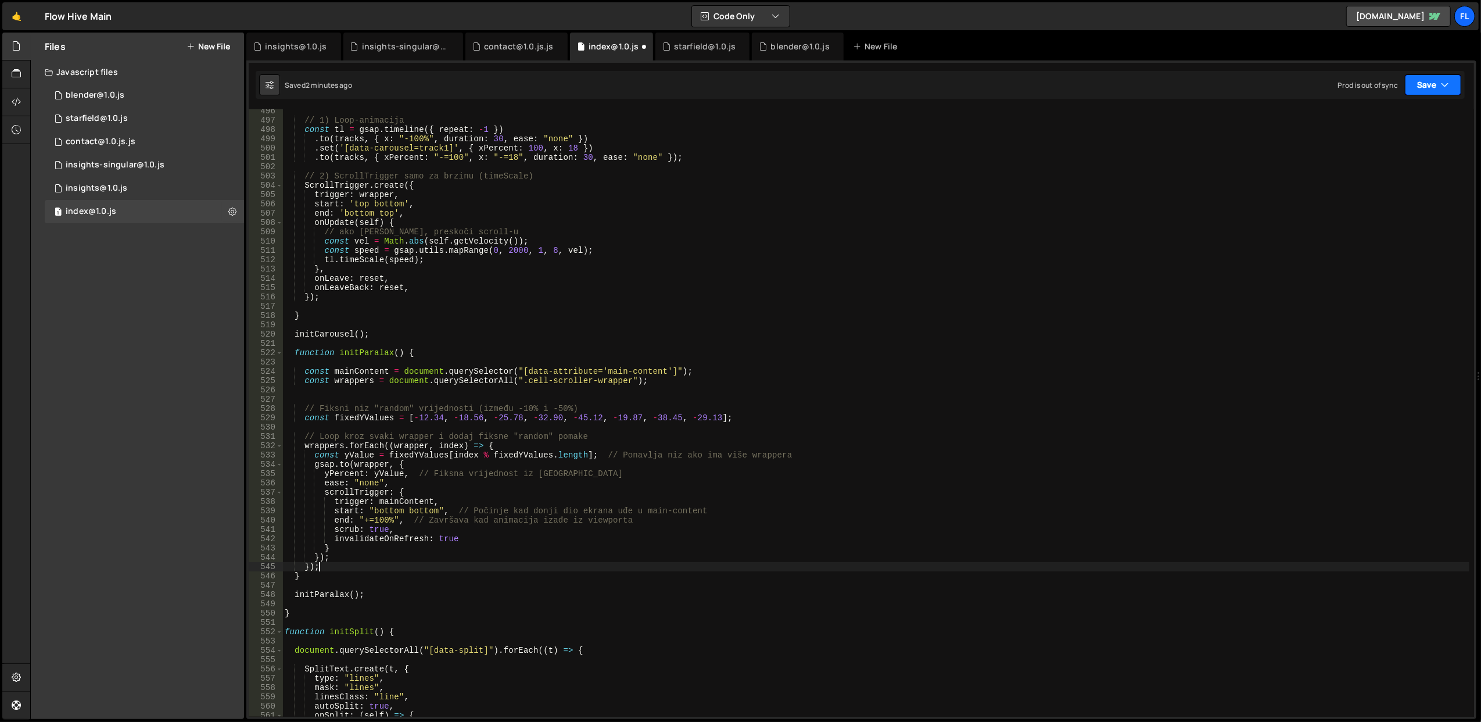
click at [1425, 80] on button "Save" at bounding box center [1433, 84] width 56 height 21
click at [1370, 120] on div "Saved 2 minutes ago" at bounding box center [1394, 127] width 121 height 14
click at [452, 493] on div "// 1) Loop-animacija const tl = gsap . timeline ({ repeat : - 1 }) . to ( track…" at bounding box center [875, 419] width 1187 height 626
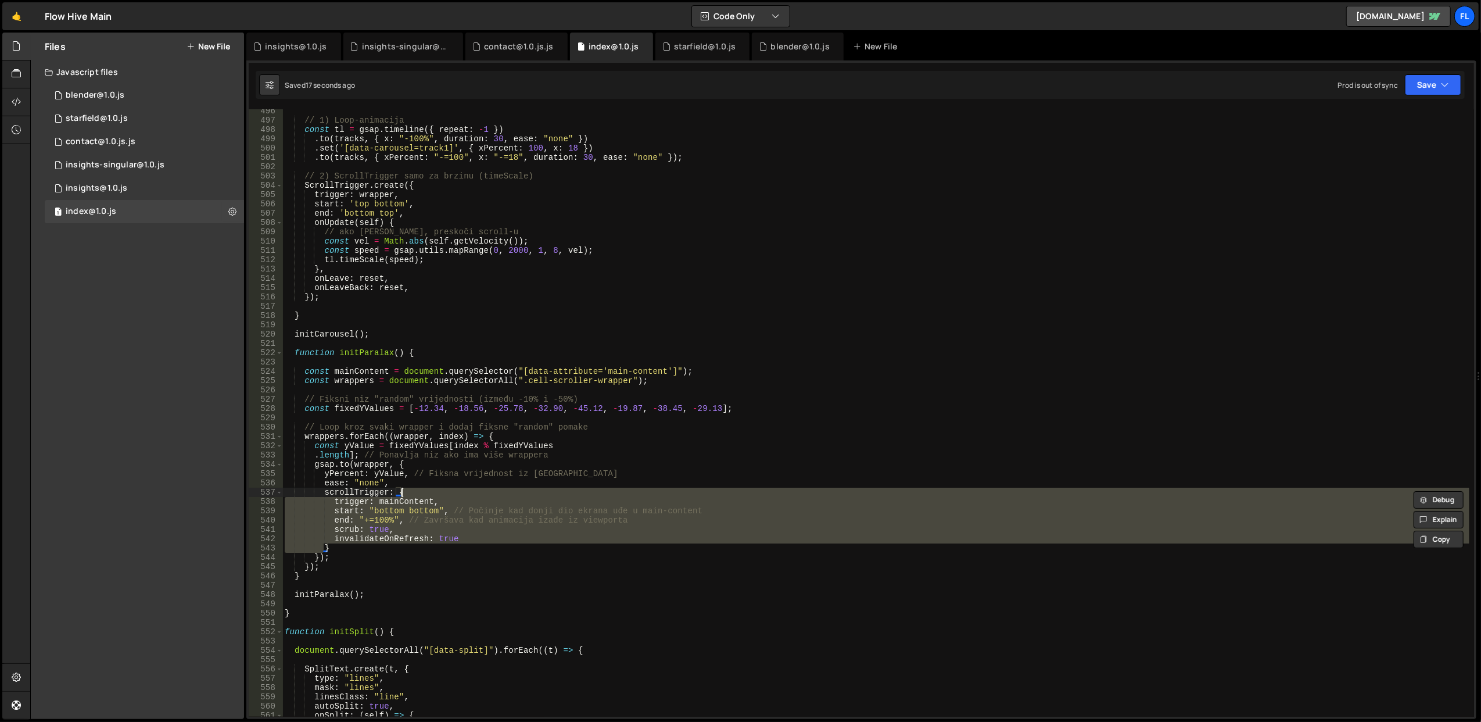
click at [452, 493] on div "// 1) Loop-animacija const tl = gsap . timeline ({ repeat : - 1 }) . to ( track…" at bounding box center [875, 419] width 1187 height 626
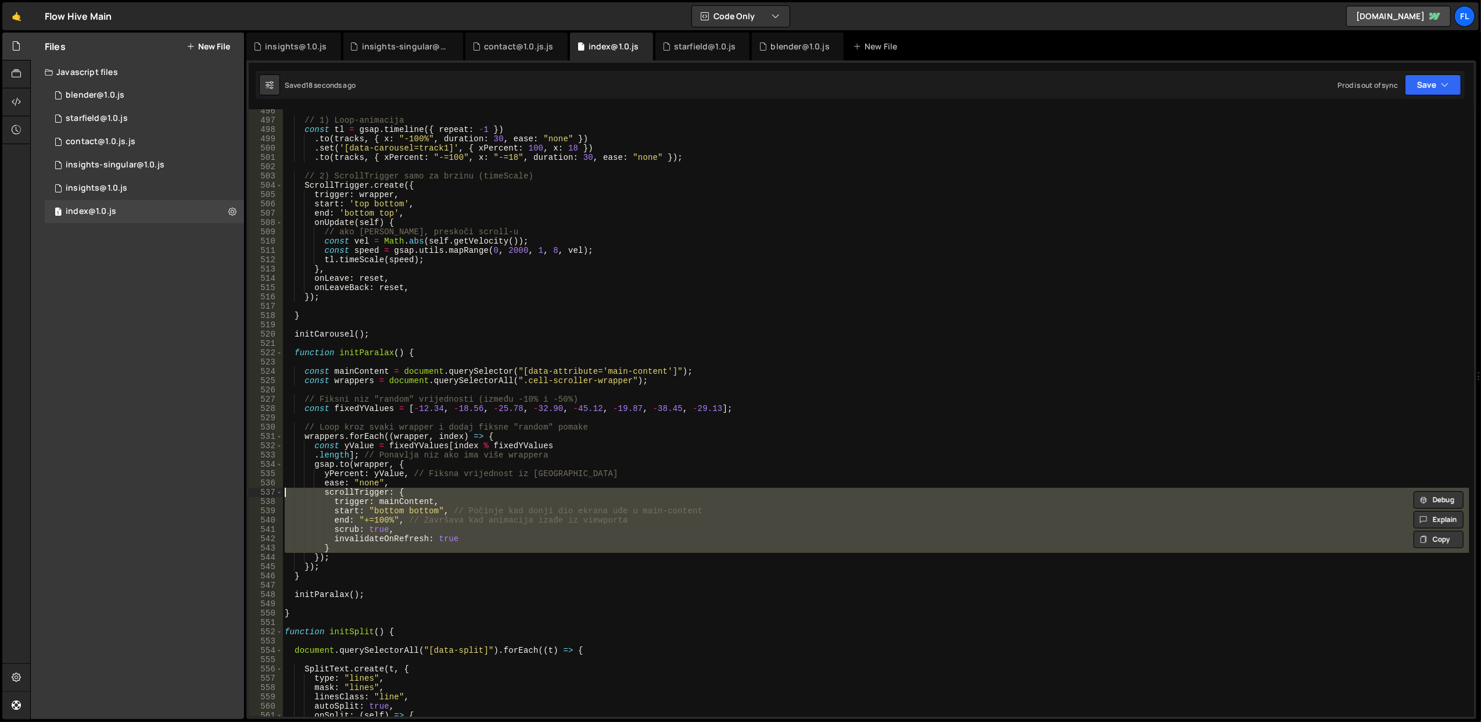
click at [447, 498] on div "// 1) Loop-animacija const tl = gsap . timeline ({ repeat : - 1 }) . to ( track…" at bounding box center [875, 412] width 1187 height 607
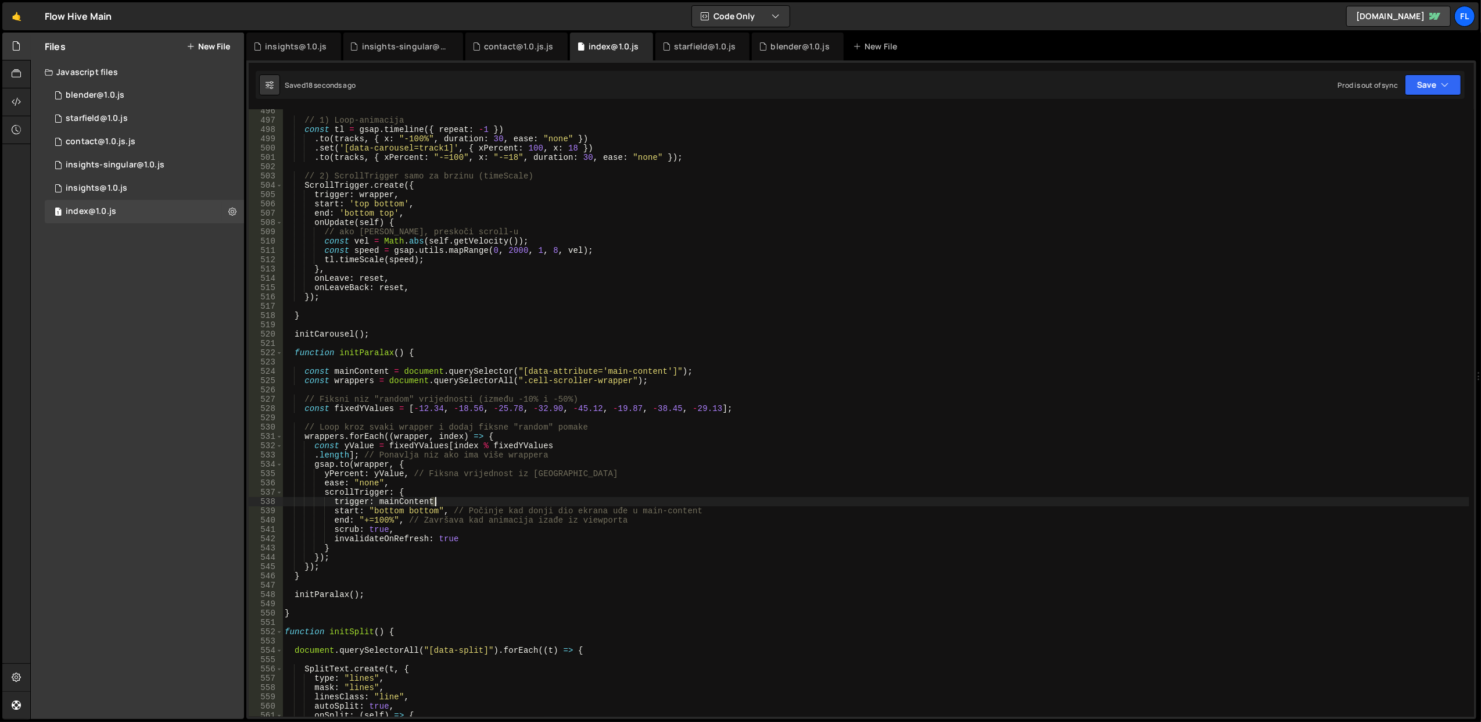
click at [447, 498] on div "// 1) Loop-animacija const tl = gsap . timeline ({ repeat : - 1 }) . to ( track…" at bounding box center [875, 419] width 1187 height 626
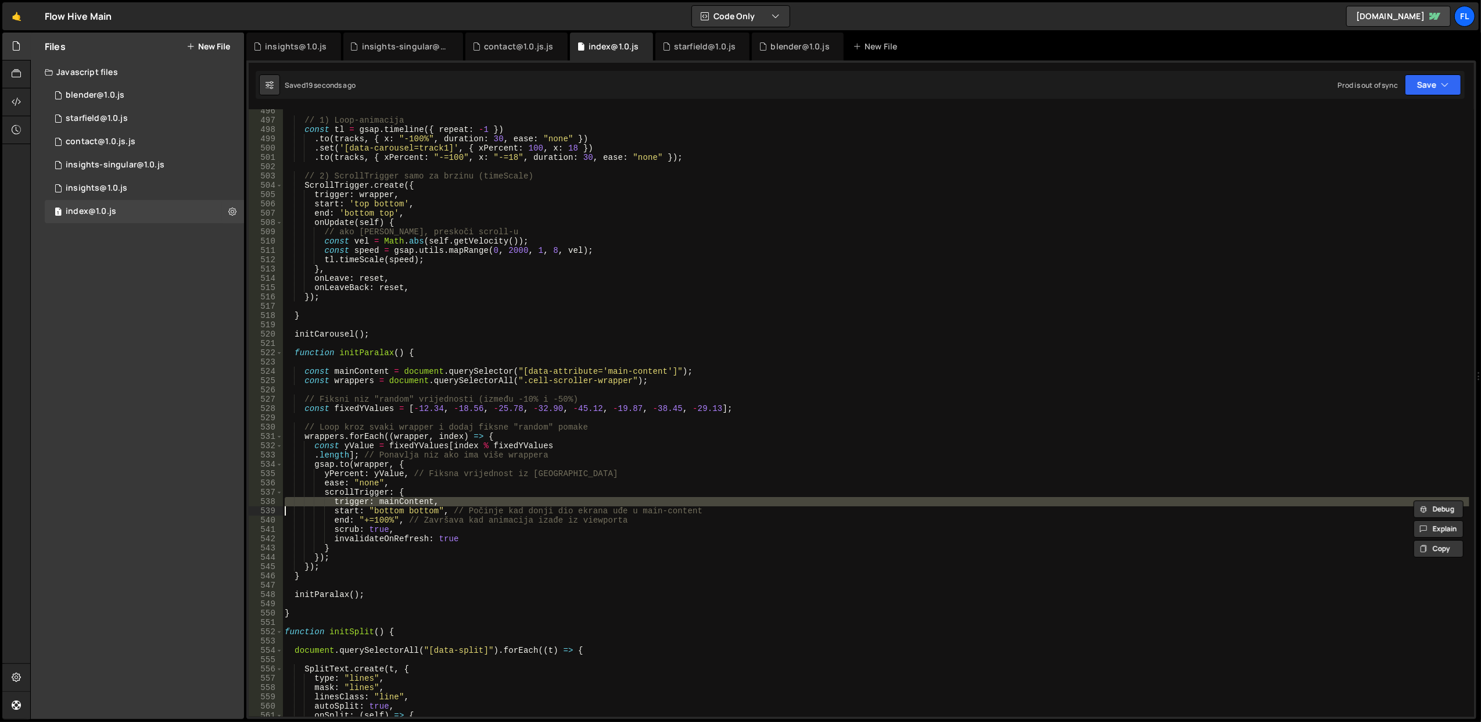
click at [449, 489] on div "// 1) Loop-animacija const tl = gsap . timeline ({ repeat : - 1 }) . to ( track…" at bounding box center [875, 419] width 1187 height 626
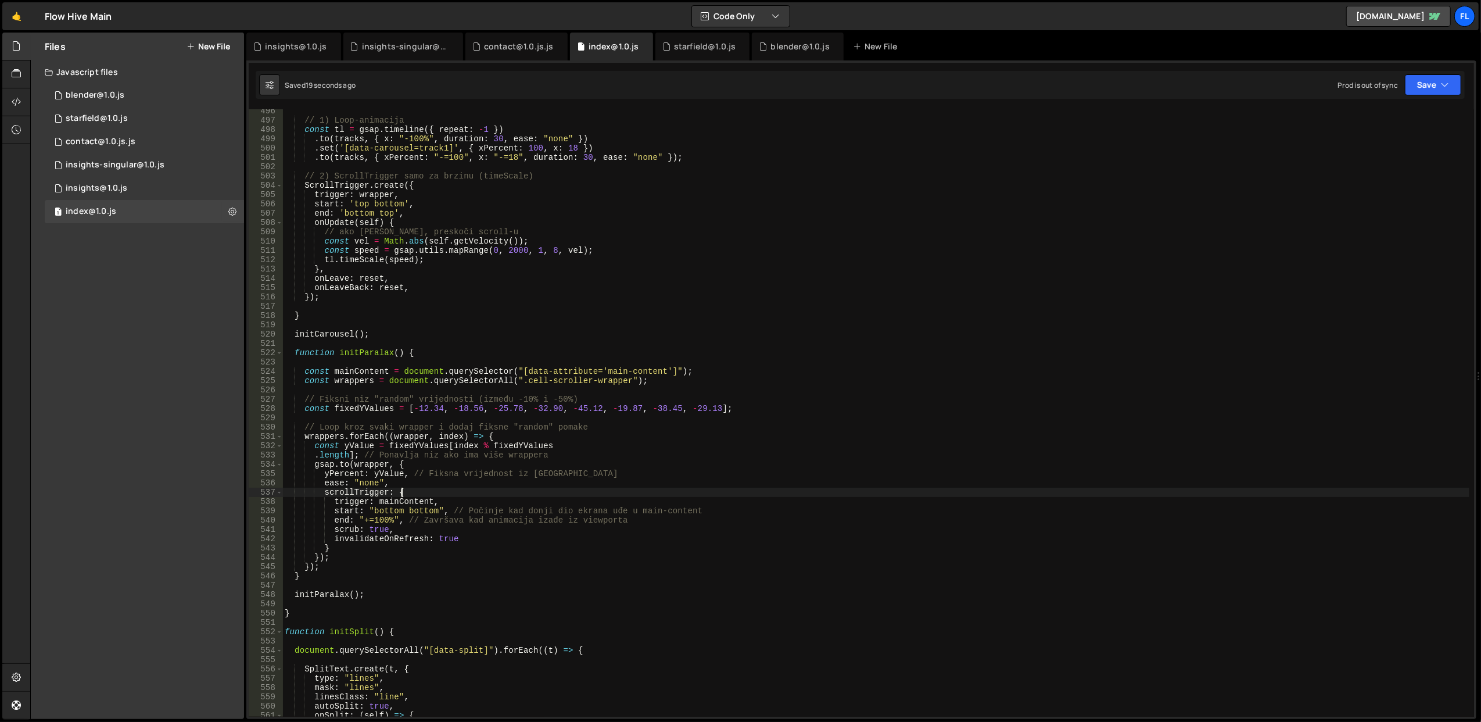
click at [449, 489] on div "// 1) Loop-animacija const tl = gsap . timeline ({ repeat : - 1 }) . to ( track…" at bounding box center [875, 419] width 1187 height 626
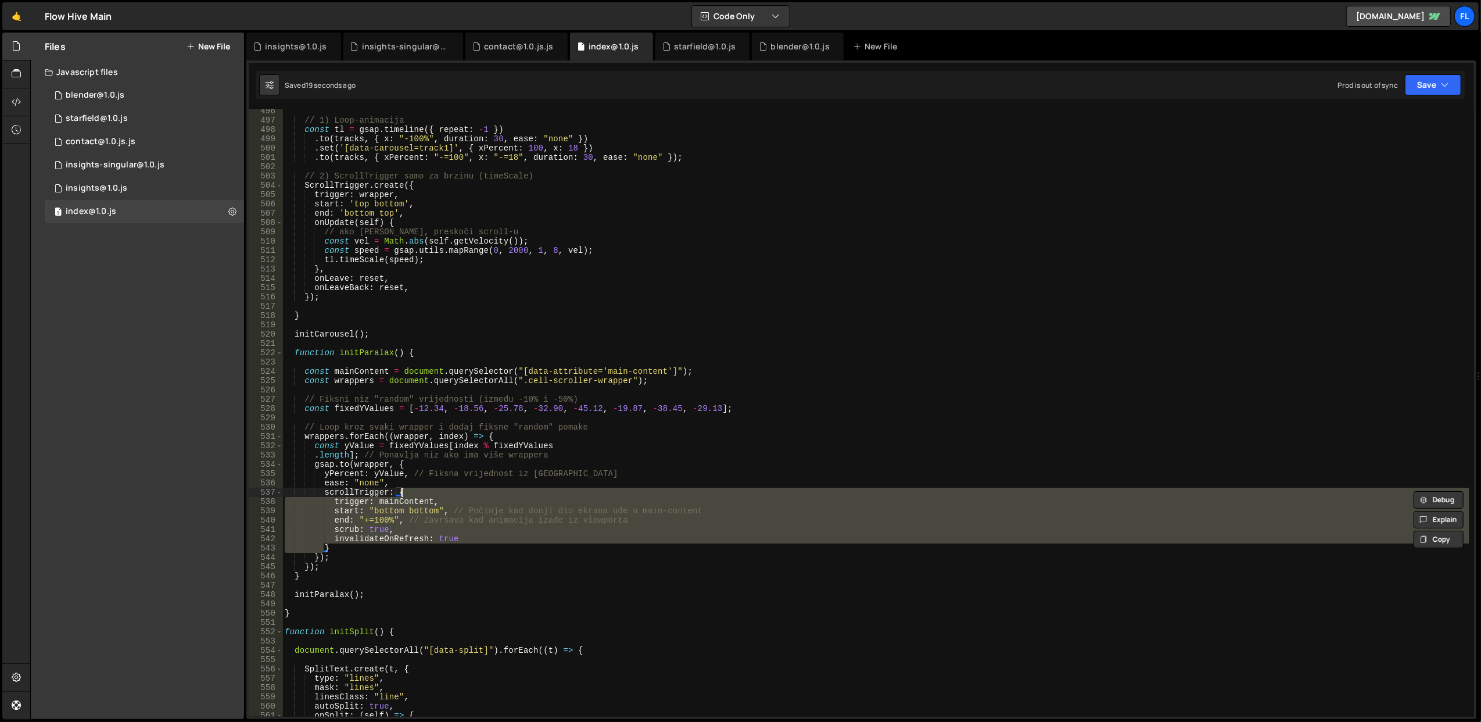
click at [449, 489] on div "// 1) Loop-animacija const tl = gsap . timeline ({ repeat : - 1 }) . to ( track…" at bounding box center [875, 419] width 1187 height 626
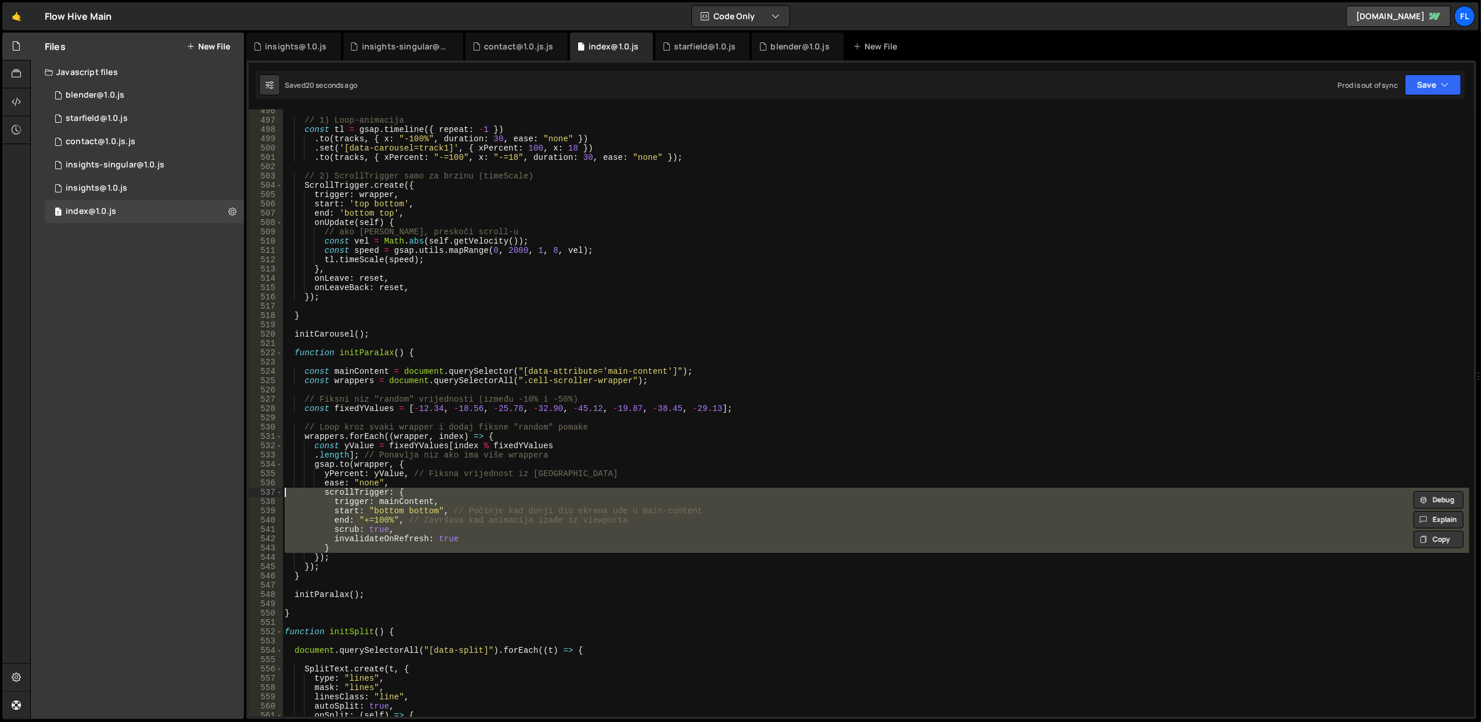
click at [449, 489] on div "// 1) Loop-animacija const tl = gsap . timeline ({ repeat : - 1 }) . to ( track…" at bounding box center [875, 412] width 1187 height 607
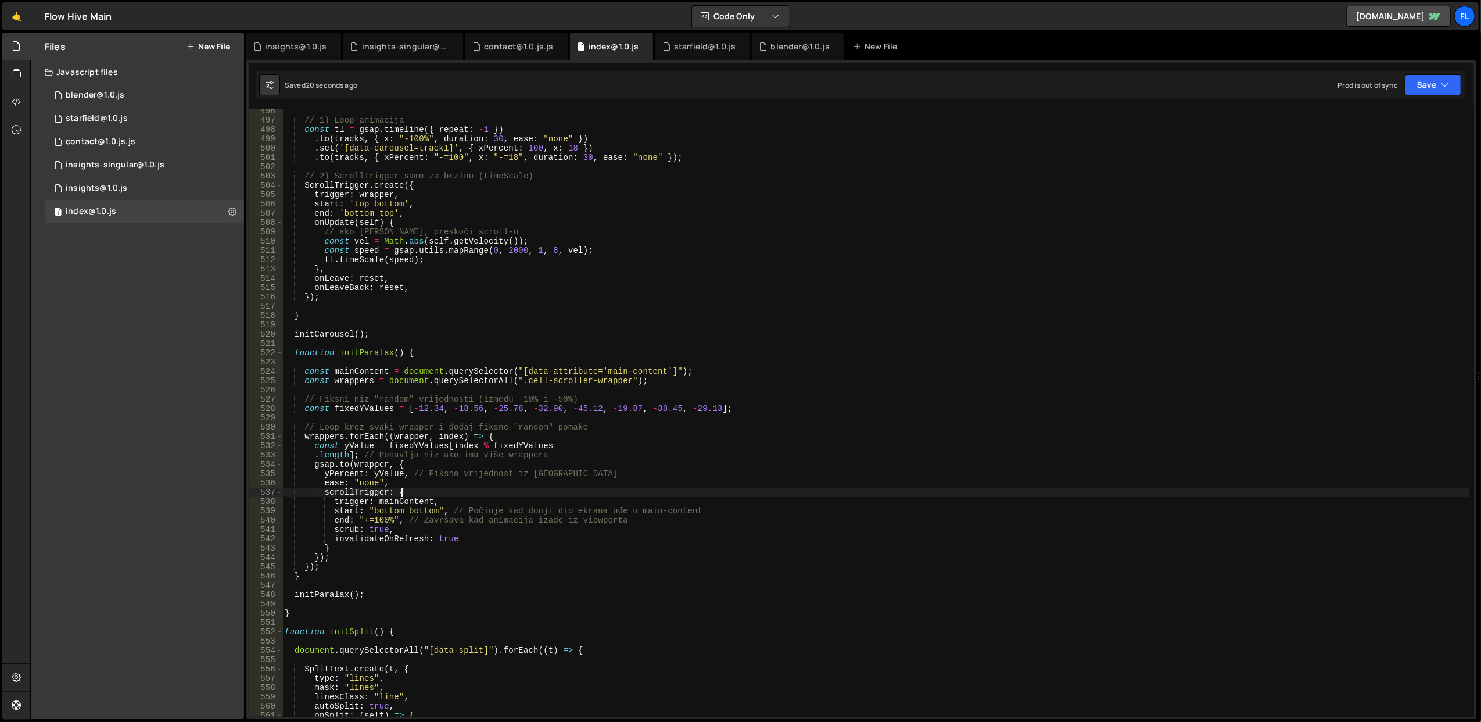
click at [449, 489] on div "// 1) Loop-animacija const tl = gsap . timeline ({ repeat : - 1 }) . to ( track…" at bounding box center [875, 419] width 1187 height 626
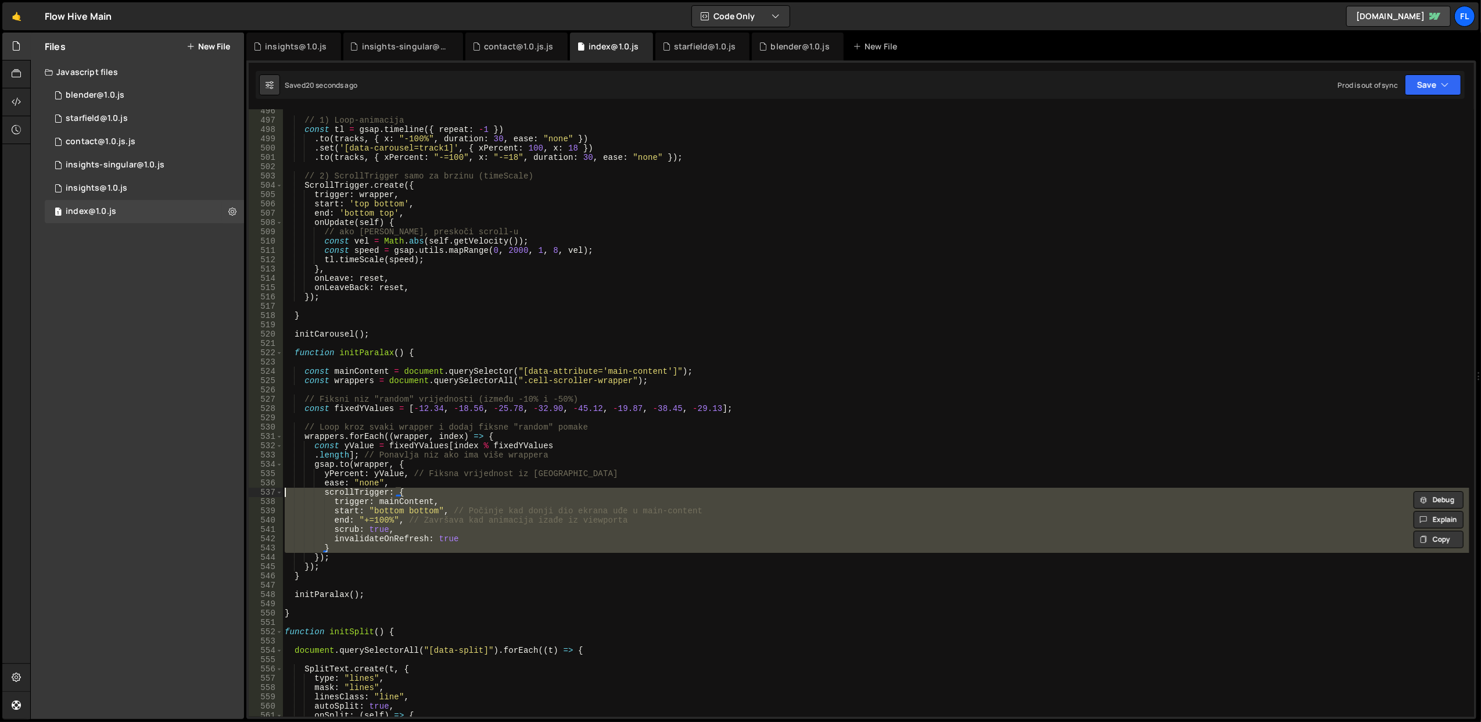
click at [449, 489] on div "// 1) Loop-animacija const tl = gsap . timeline ({ repeat : - 1 }) . to ( track…" at bounding box center [875, 419] width 1187 height 626
click at [452, 524] on div "// 1) Loop-animacija const tl = gsap . timeline ({ repeat : - 1 }) . to ( track…" at bounding box center [875, 412] width 1187 height 607
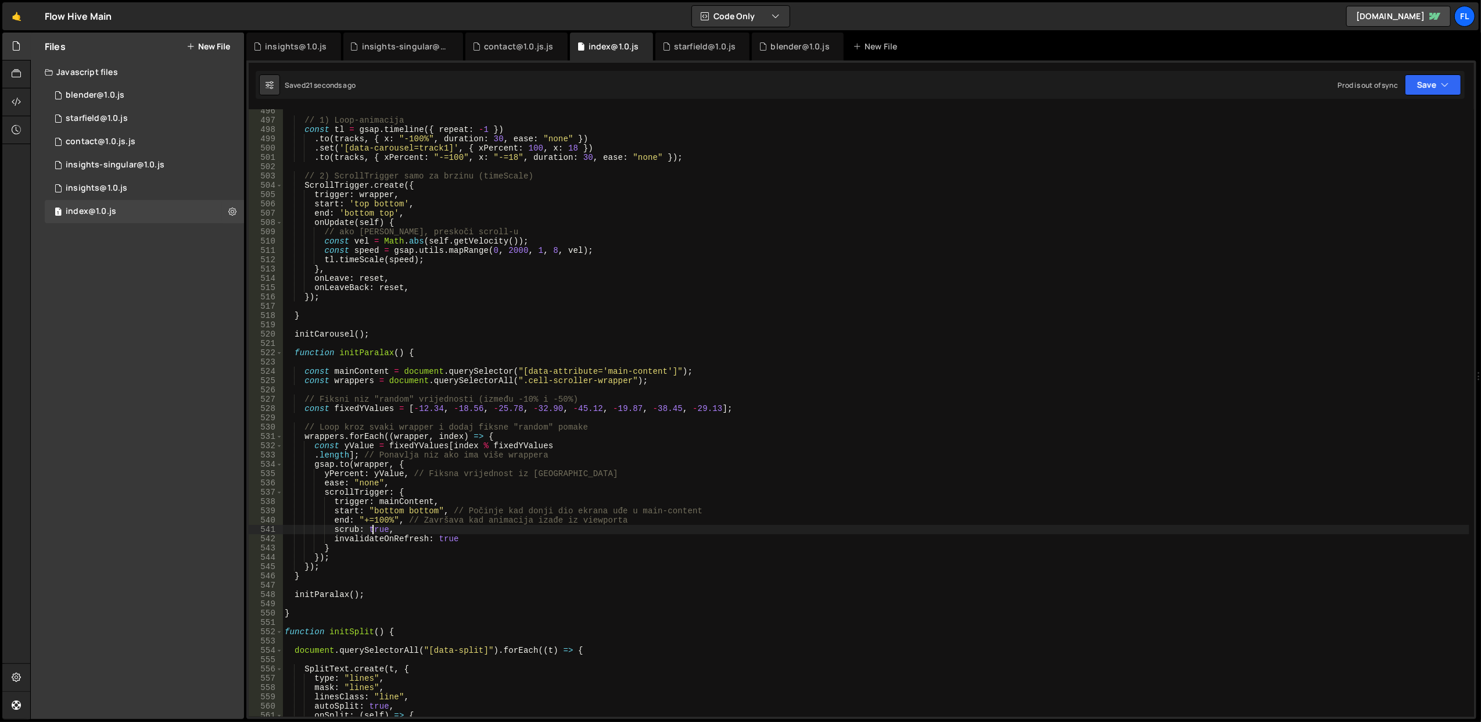
click at [372, 531] on div "// 1) Loop-animacija const tl = gsap . timeline ({ repeat : - 1 }) . to ( track…" at bounding box center [875, 419] width 1187 height 626
click at [714, 445] on div "// 1) Loop-animacija const tl = gsap . timeline ({ repeat : - 1 }) . to ( track…" at bounding box center [875, 419] width 1187 height 626
click at [1423, 88] on button "Save" at bounding box center [1433, 84] width 56 height 21
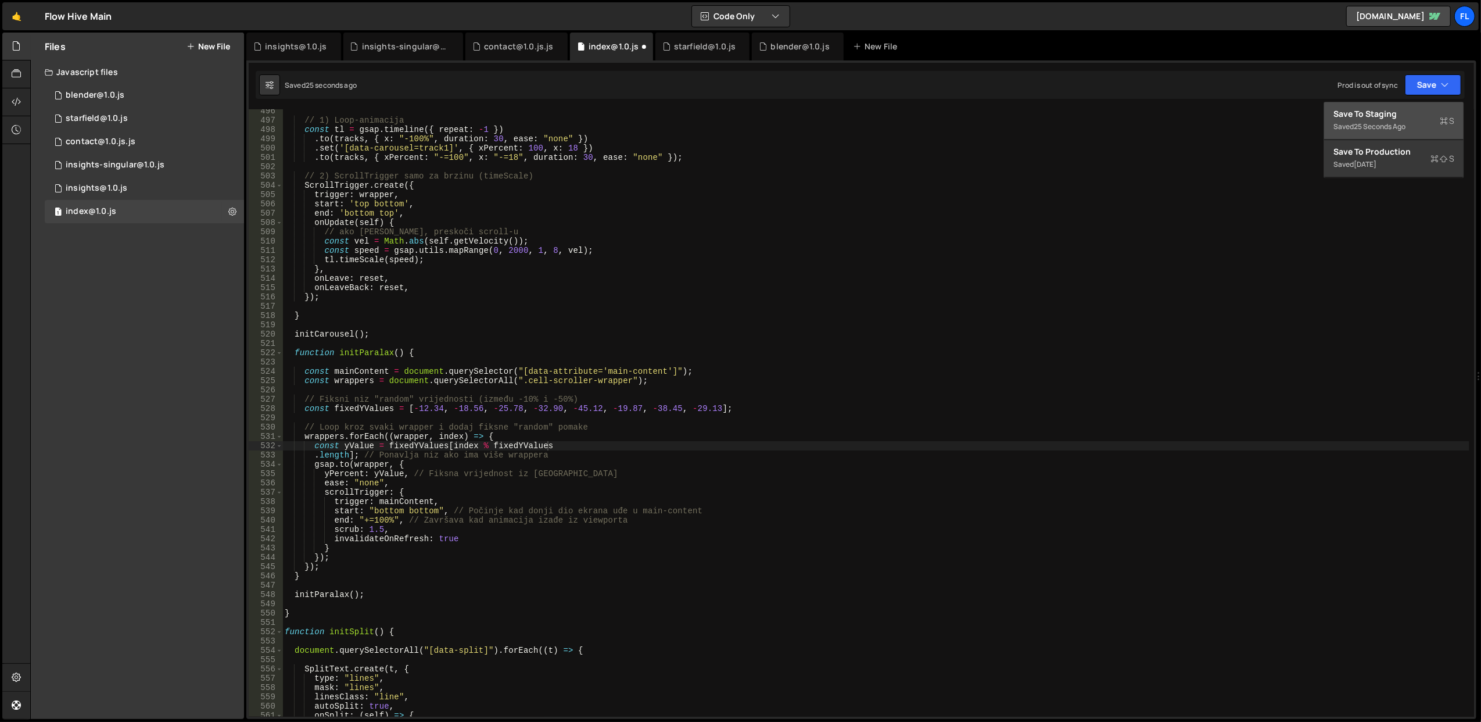
click at [1374, 121] on div "25 seconds ago" at bounding box center [1380, 126] width 52 height 10
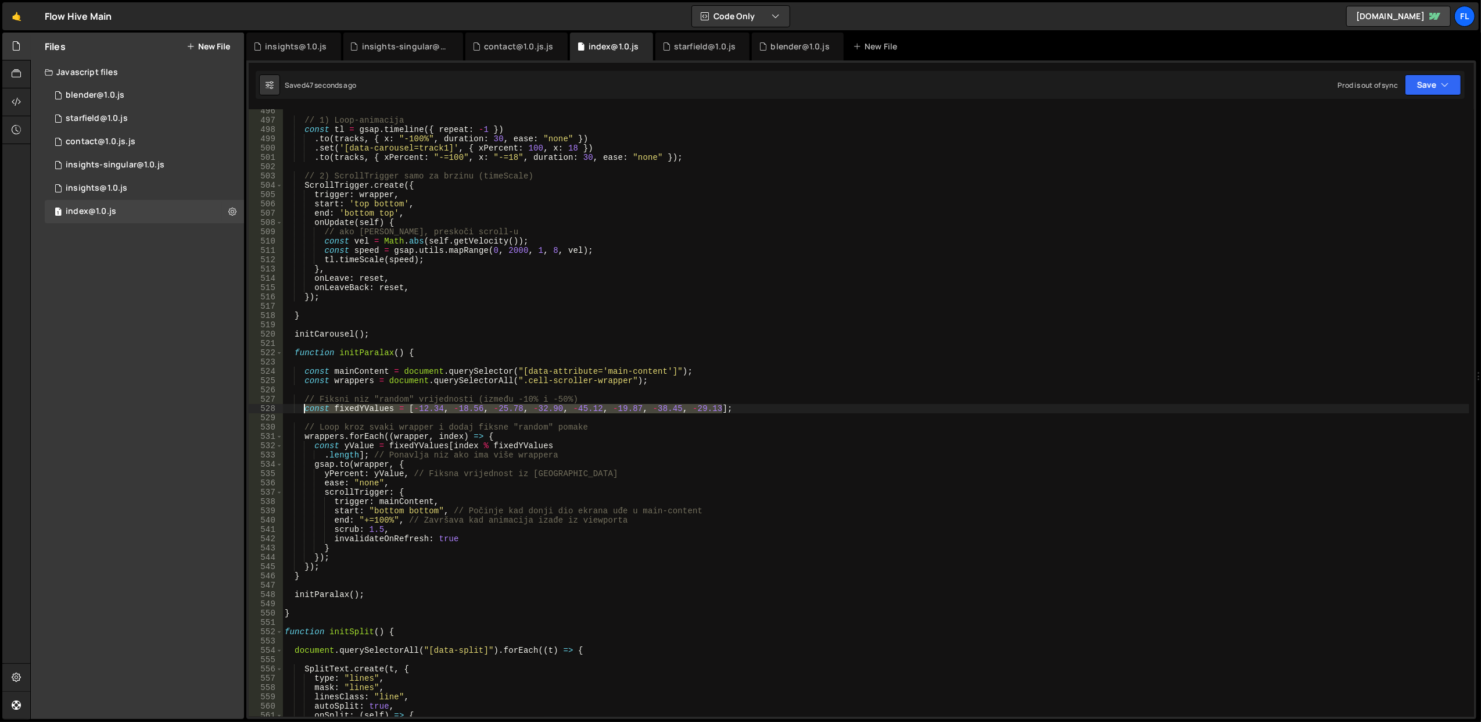
drag, startPoint x: 733, startPoint y: 410, endPoint x: 304, endPoint y: 405, distance: 428.9
click at [304, 405] on div "// 1) Loop-animacija const tl = gsap . timeline ({ repeat : - 1 }) . to ( track…" at bounding box center [875, 419] width 1187 height 626
paste textarea
click at [1413, 91] on button "Save" at bounding box center [1433, 84] width 56 height 21
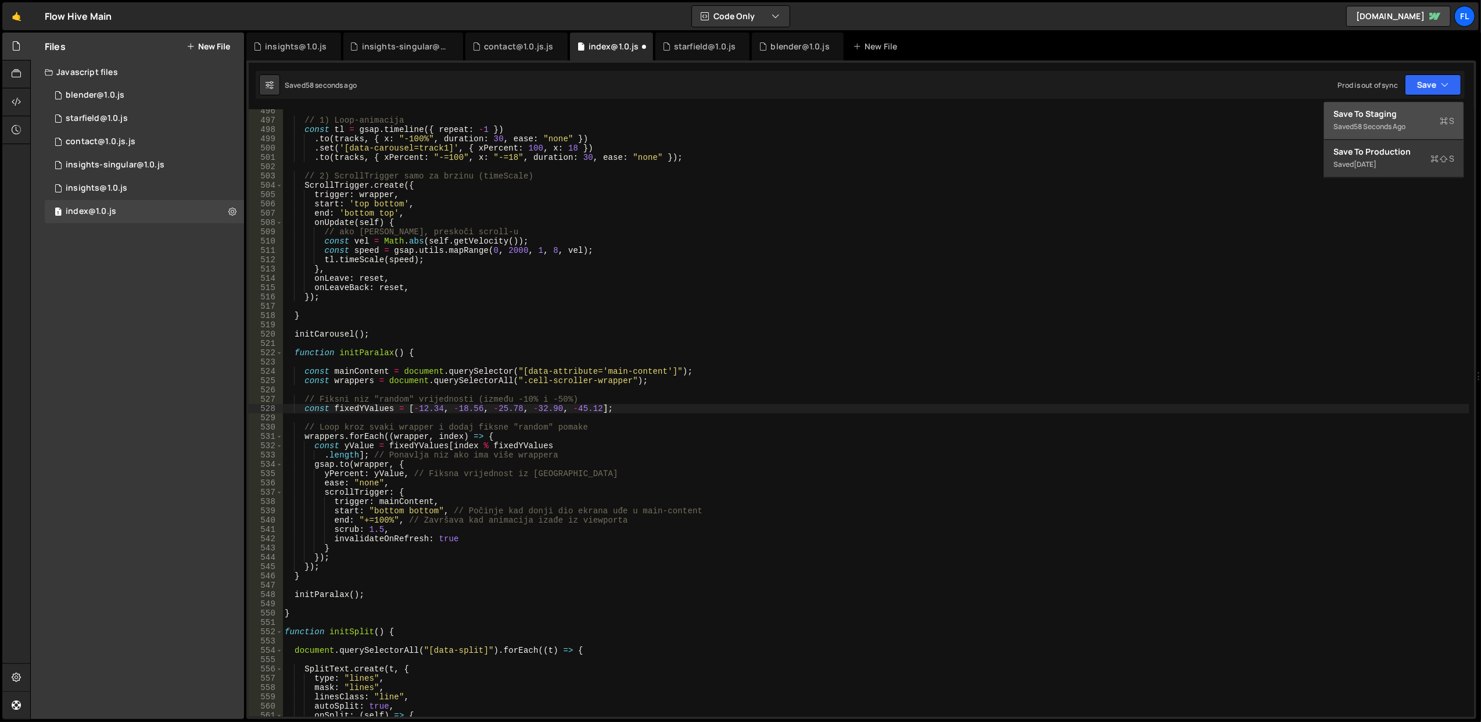
click at [1362, 117] on div "Save to Staging S" at bounding box center [1394, 114] width 121 height 12
drag, startPoint x: 417, startPoint y: 409, endPoint x: 425, endPoint y: 409, distance: 8.1
click at [425, 409] on div "// 1) Loop-animacija const tl = gsap . timeline ({ repeat : - 1 }) . to ( track…" at bounding box center [875, 419] width 1187 height 626
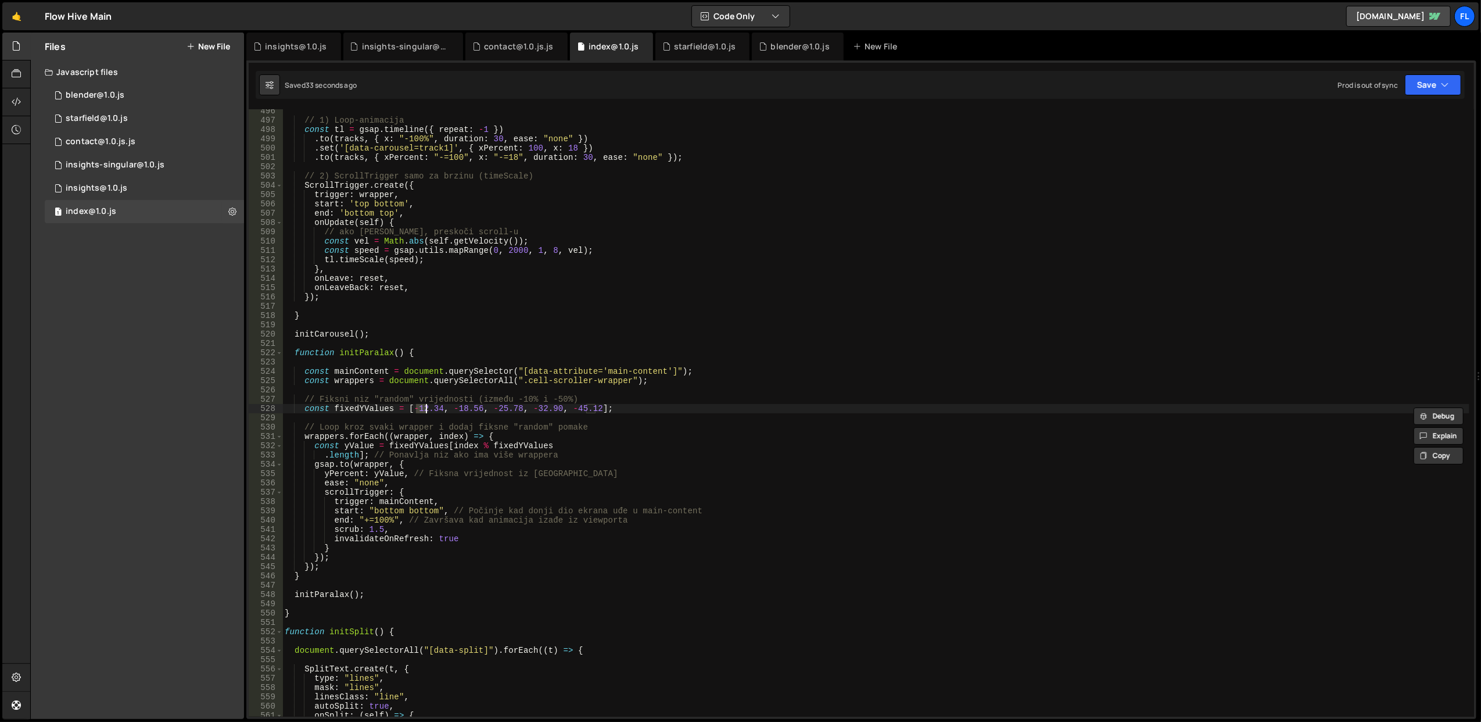
scroll to position [0, 9]
click at [473, 408] on div "// 1) Loop-animacija const tl = gsap . timeline ({ repeat : - 1 }) . to ( track…" at bounding box center [875, 419] width 1187 height 626
drag, startPoint x: 456, startPoint y: 407, endPoint x: 464, endPoint y: 407, distance: 8.1
click at [464, 407] on div "// 1) Loop-animacija const tl = gsap . timeline ({ repeat : - 1 }) . to ( track…" at bounding box center [875, 419] width 1187 height 626
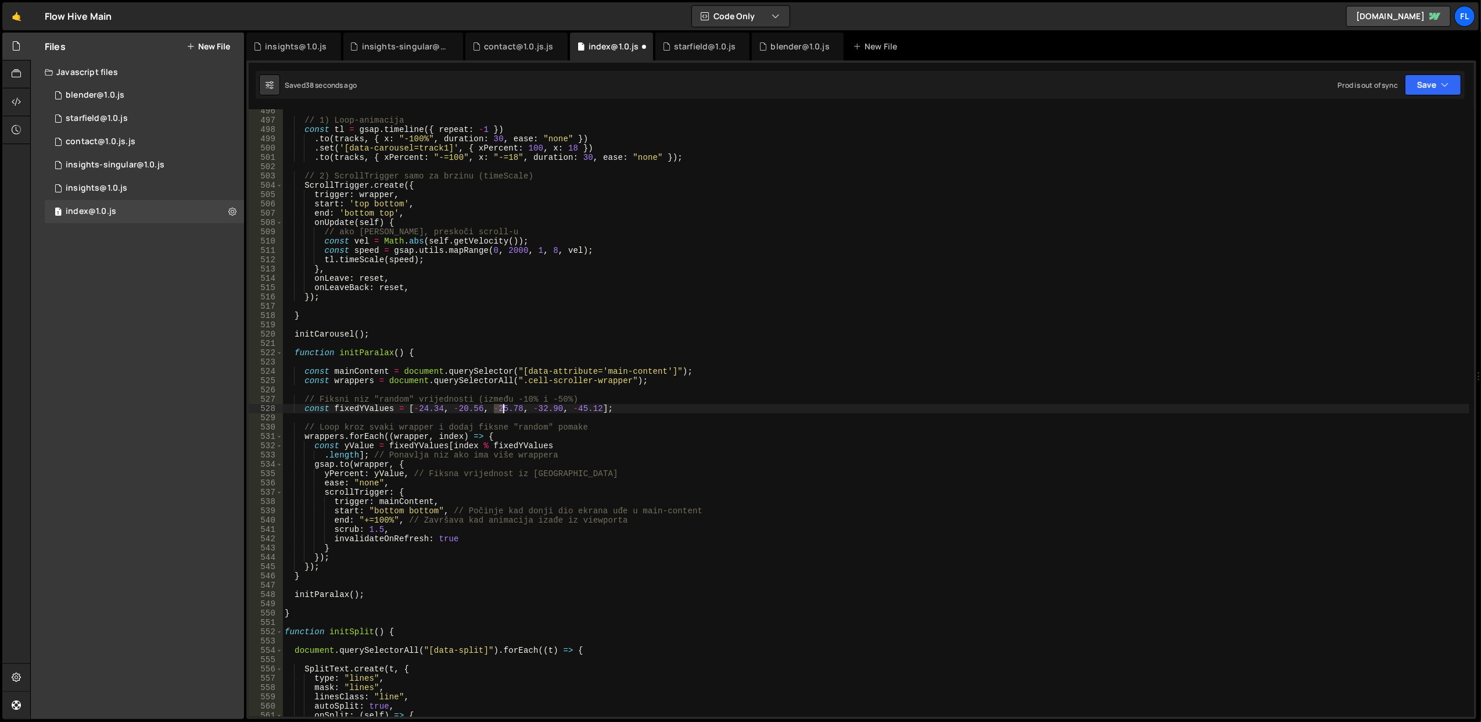
drag, startPoint x: 493, startPoint y: 411, endPoint x: 503, endPoint y: 411, distance: 9.3
click at [503, 411] on div "// 1) Loop-animacija const tl = gsap . timeline ({ repeat : - 1 }) . to ( track…" at bounding box center [875, 419] width 1187 height 626
drag, startPoint x: 533, startPoint y: 407, endPoint x: 542, endPoint y: 408, distance: 8.8
click at [542, 408] on div "// 1) Loop-animacija const tl = gsap . timeline ({ repeat : - 1 }) . to ( track…" at bounding box center [875, 419] width 1187 height 626
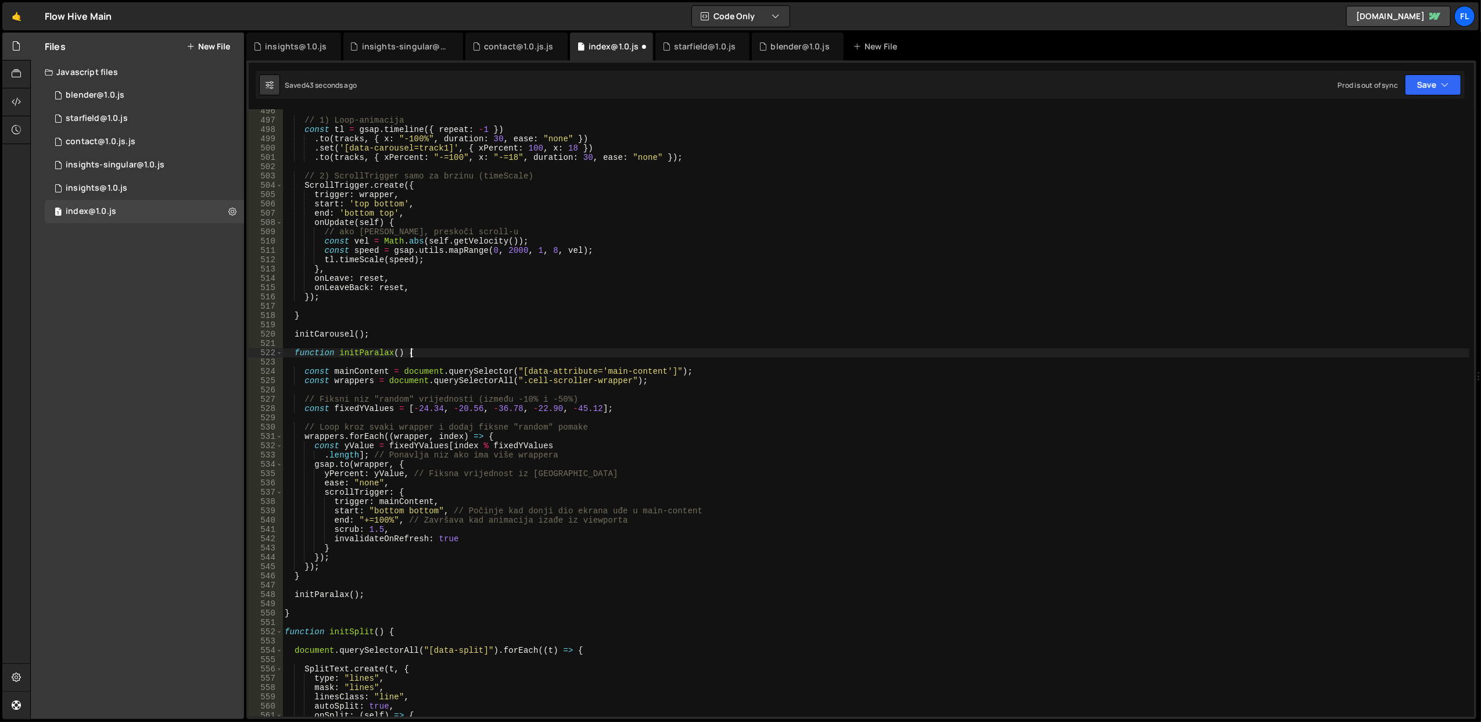
click at [733, 352] on div "// 1) Loop-animacija const tl = gsap . timeline ({ repeat : - 1 }) . to ( track…" at bounding box center [875, 419] width 1187 height 626
click at [1434, 83] on button "Save" at bounding box center [1433, 84] width 56 height 21
click at [1403, 117] on div "Save to Staging S" at bounding box center [1394, 114] width 121 height 12
drag, startPoint x: 416, startPoint y: 410, endPoint x: 427, endPoint y: 410, distance: 10.5
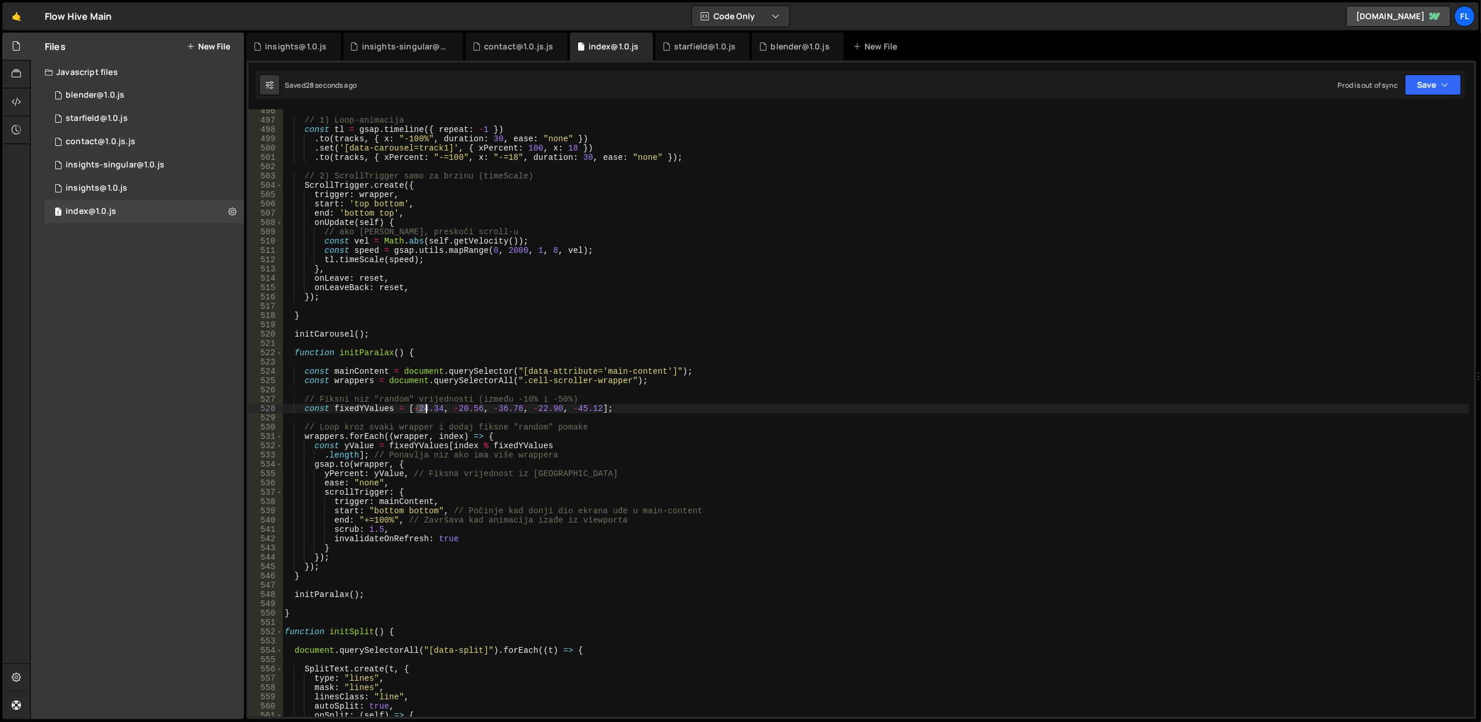
click at [427, 410] on div "// 1) Loop-animacija const tl = gsap . timeline ({ repeat : - 1 }) . to ( track…" at bounding box center [875, 419] width 1187 height 626
click at [483, 336] on div "// 1) Loop-animacija const tl = gsap . timeline ({ repeat : - 1 }) . to ( track…" at bounding box center [875, 419] width 1187 height 626
click at [1432, 76] on button "Save" at bounding box center [1433, 84] width 56 height 21
click at [1386, 112] on div "Save to Staging S" at bounding box center [1394, 114] width 121 height 12
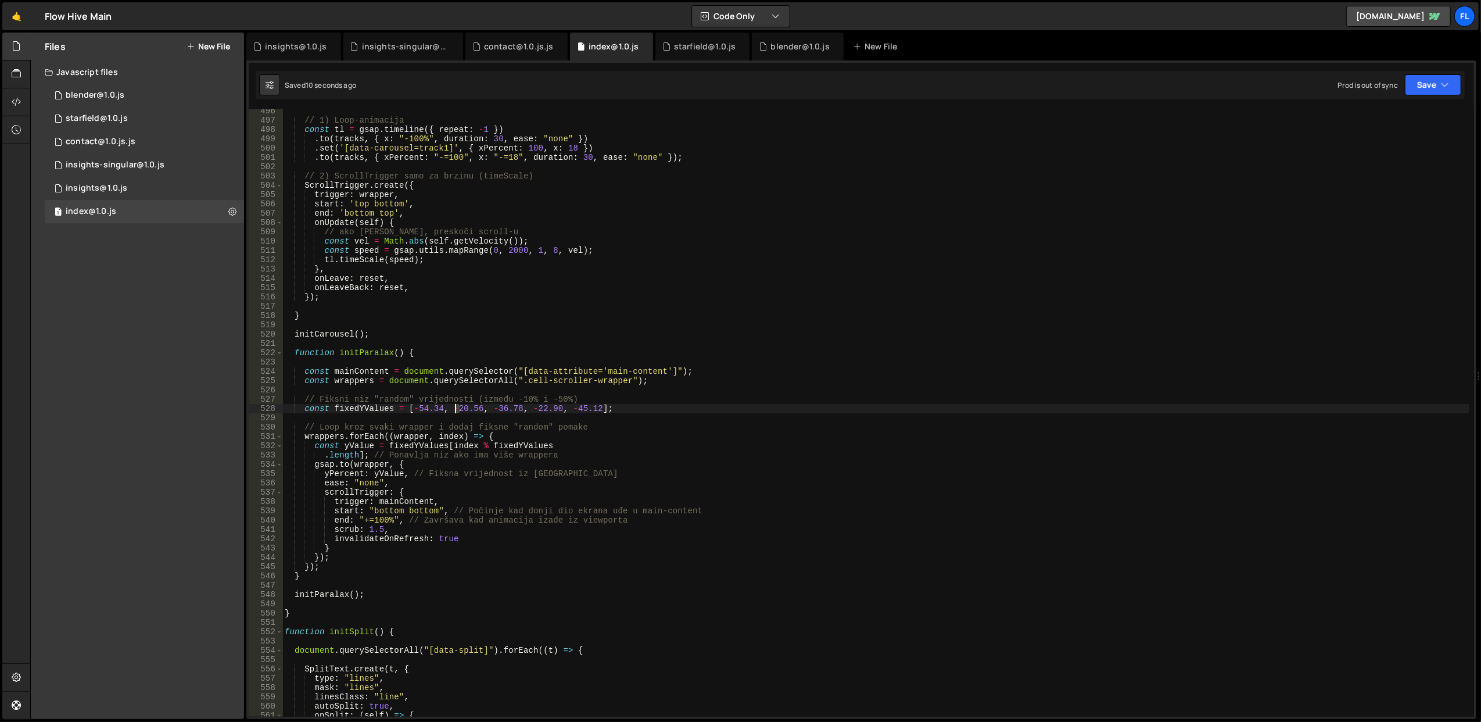
click at [456, 411] on div "// 1) Loop-animacija const tl = gsap . timeline ({ repeat : - 1 }) . to ( track…" at bounding box center [875, 419] width 1187 height 626
click at [454, 408] on div "// 1) Loop-animacija const tl = gsap . timeline ({ repeat : - 1 }) . to ( track…" at bounding box center [875, 412] width 1187 height 607
drag, startPoint x: 454, startPoint y: 408, endPoint x: 463, endPoint y: 408, distance: 8.7
click at [463, 408] on div "// 1) Loop-animacija const tl = gsap . timeline ({ repeat : - 1 }) . to ( track…" at bounding box center [875, 419] width 1187 height 626
click at [551, 335] on div "// 1) Loop-animacija const tl = gsap . timeline ({ repeat : - 1 }) . to ( track…" at bounding box center [875, 419] width 1187 height 626
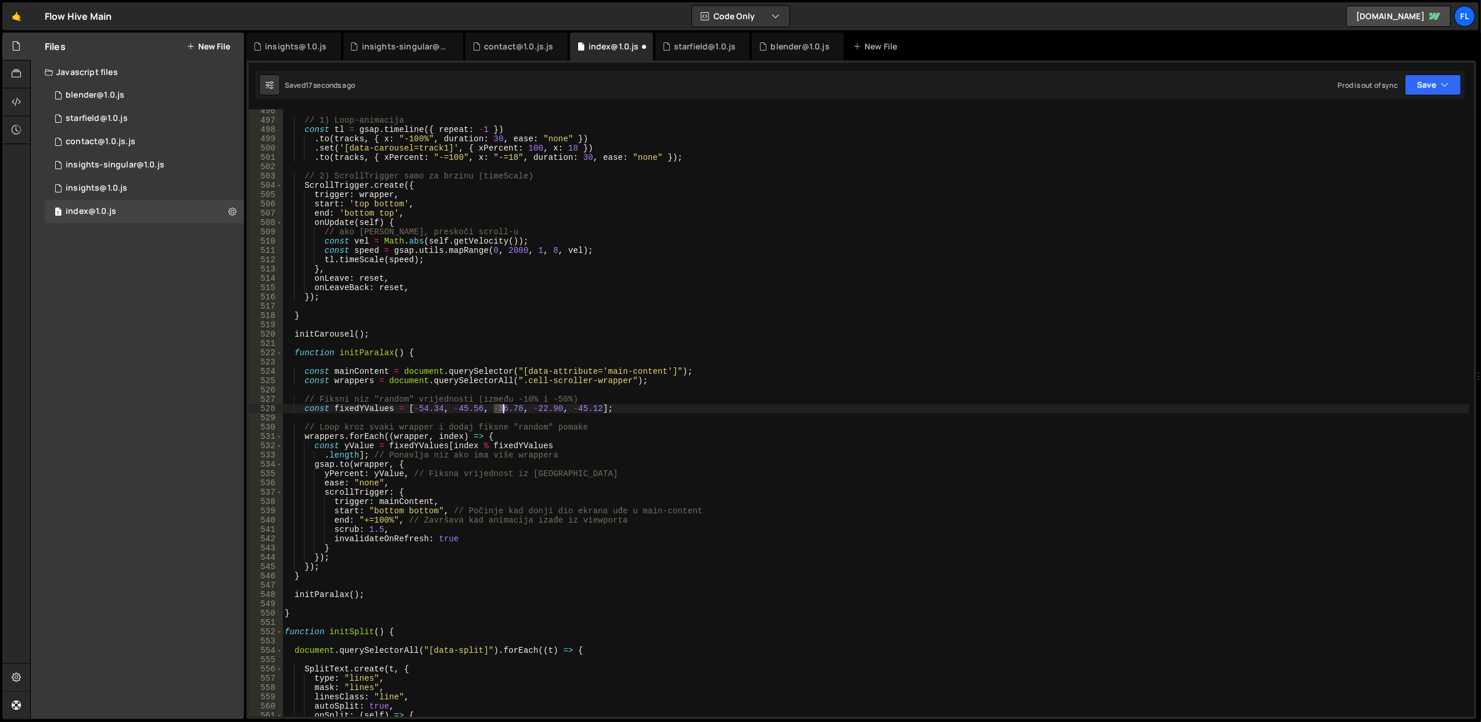
drag, startPoint x: 494, startPoint y: 412, endPoint x: 504, endPoint y: 412, distance: 10.5
click at [504, 412] on div "// 1) Loop-animacija const tl = gsap . timeline ({ repeat : - 1 }) . to ( track…" at bounding box center [875, 419] width 1187 height 626
click at [586, 352] on div "// 1) Loop-animacija const tl = gsap . timeline ({ repeat : - 1 }) . to ( track…" at bounding box center [875, 419] width 1187 height 626
drag, startPoint x: 533, startPoint y: 410, endPoint x: 543, endPoint y: 410, distance: 9.3
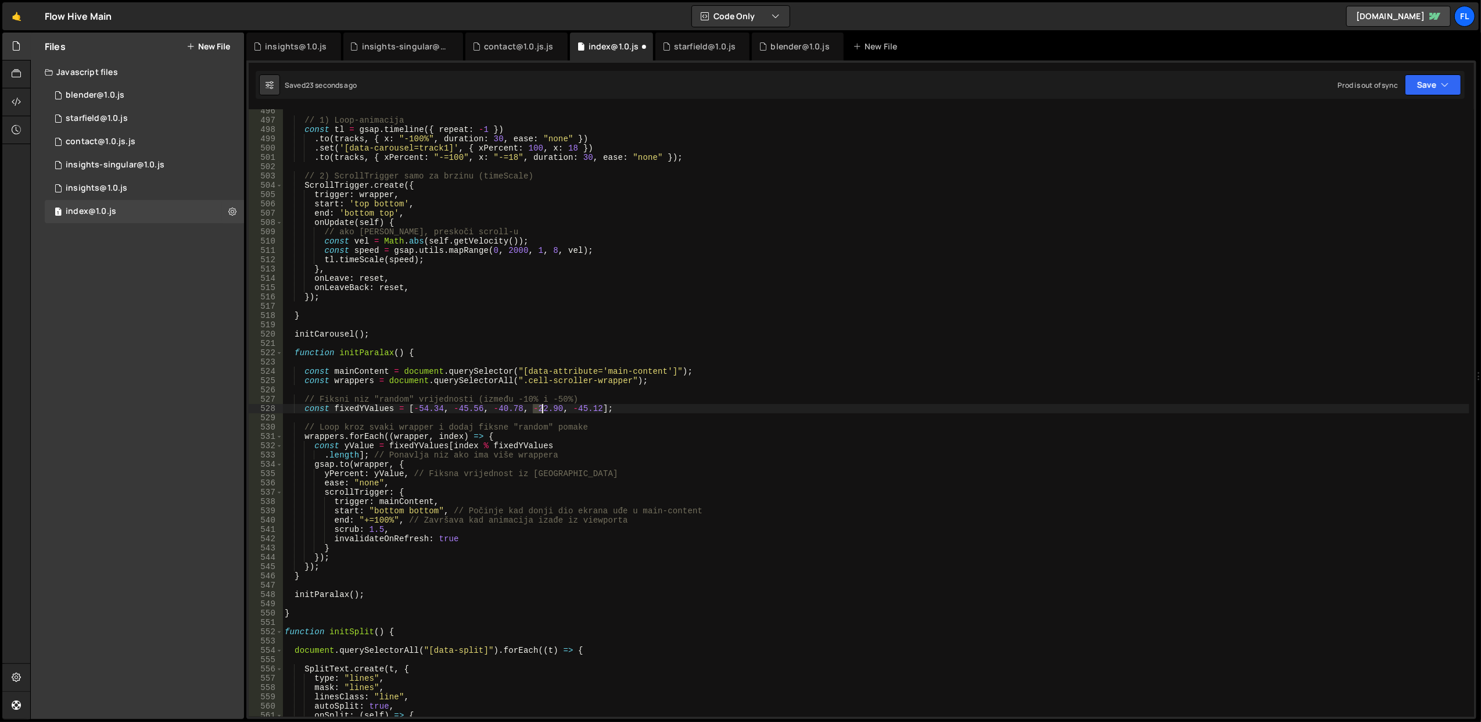
click at [543, 410] on div "// 1) Loop-animacija const tl = gsap . timeline ({ repeat : - 1 }) . to ( track…" at bounding box center [875, 419] width 1187 height 626
type textarea "const fixedYValues = [-54.34, -45.56, -40.78, -30.90, -45.12];"
click at [638, 339] on div "// 1) Loop-animacija const tl = gsap . timeline ({ repeat : - 1 }) . to ( track…" at bounding box center [875, 419] width 1187 height 626
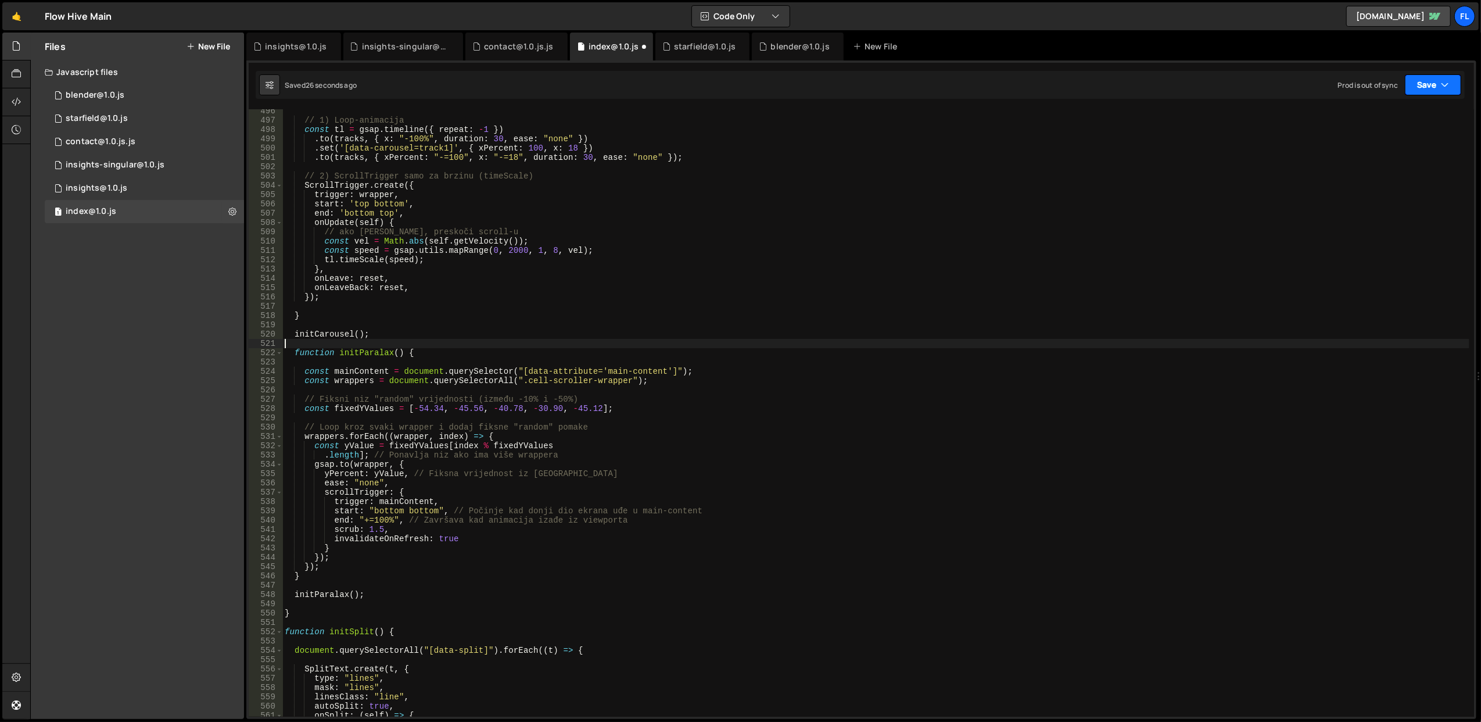
click at [1427, 87] on button "Save" at bounding box center [1433, 84] width 56 height 21
click at [1407, 110] on div "Save to Staging S" at bounding box center [1394, 114] width 121 height 12
click at [576, 406] on div "// 1) Loop-animacija const tl = gsap . timeline ({ repeat : - 1 }) . to ( track…" at bounding box center [875, 419] width 1187 height 626
drag, startPoint x: 572, startPoint y: 407, endPoint x: 580, endPoint y: 408, distance: 7.6
click at [580, 408] on div "// 1) Loop-animacija const tl = gsap . timeline ({ repeat : - 1 }) . to ( track…" at bounding box center [875, 419] width 1187 height 626
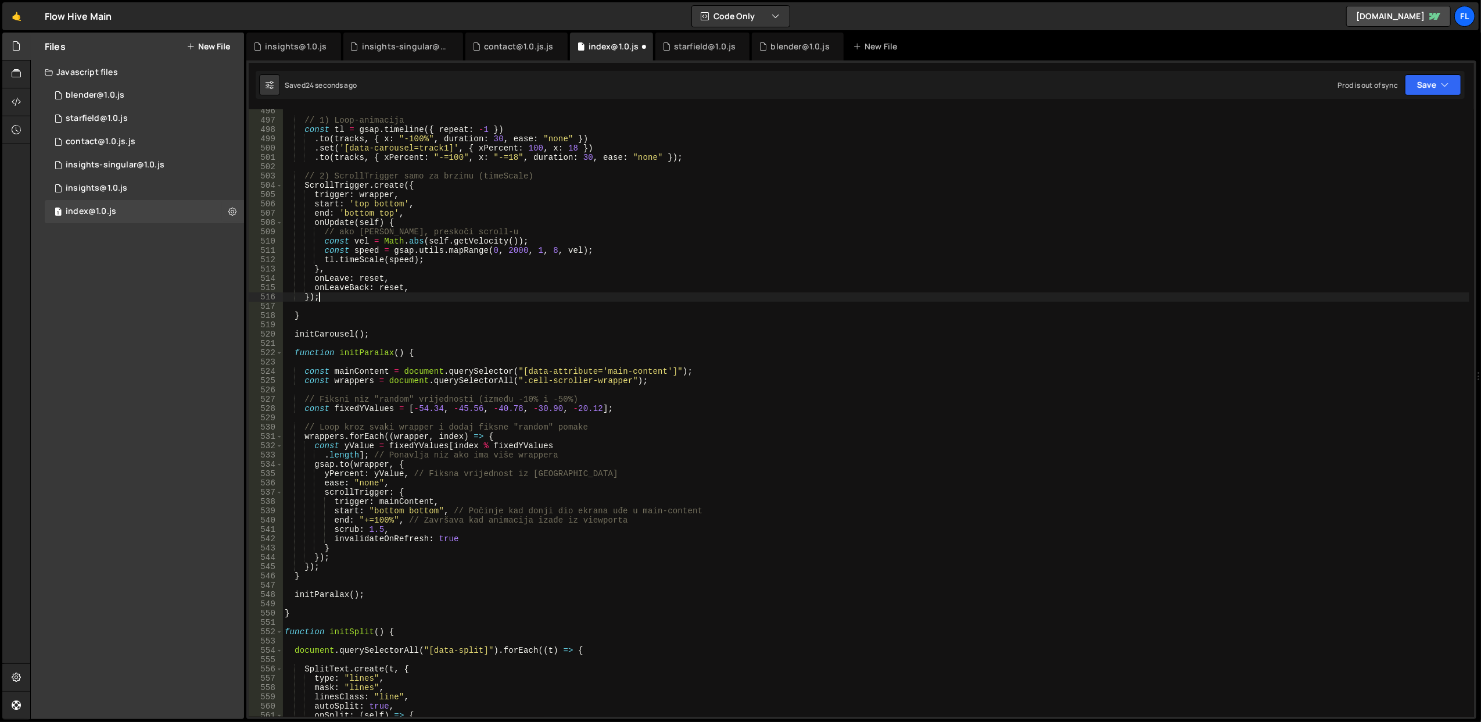
click at [705, 298] on div "// 1) Loop-animacija const tl = gsap . timeline ({ repeat : - 1 }) . to ( track…" at bounding box center [875, 419] width 1187 height 626
click at [457, 480] on div "// 1) Loop-animacija const tl = gsap . timeline ({ repeat : - 1 }) . to ( track…" at bounding box center [875, 419] width 1187 height 626
click at [382, 529] on div "// 1) Loop-animacija const tl = gsap . timeline ({ repeat : - 1 }) . to ( track…" at bounding box center [875, 419] width 1187 height 626
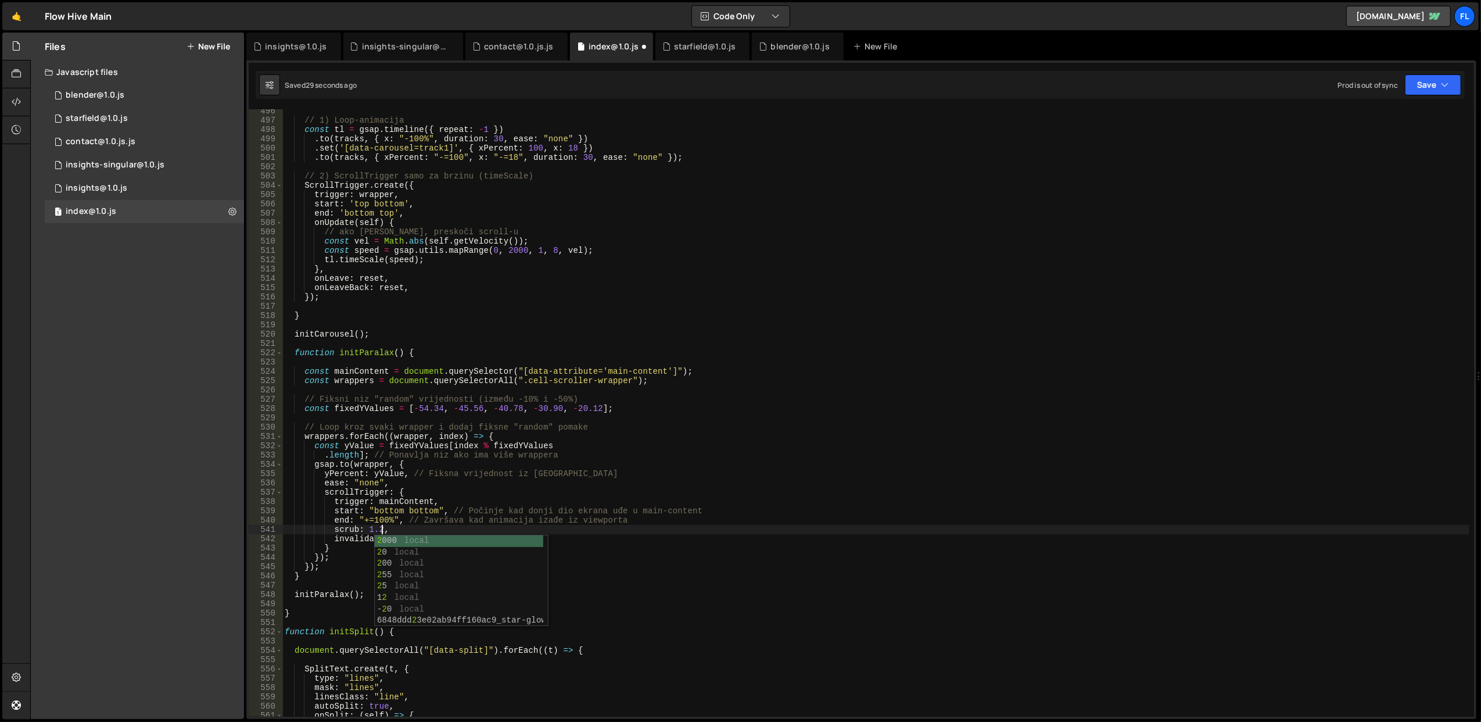
click at [550, 318] on div "// 1) Loop-animacija const tl = gsap . timeline ({ repeat : - 1 }) . to ( track…" at bounding box center [875, 419] width 1187 height 626
click at [1418, 80] on button "Save" at bounding box center [1433, 84] width 56 height 21
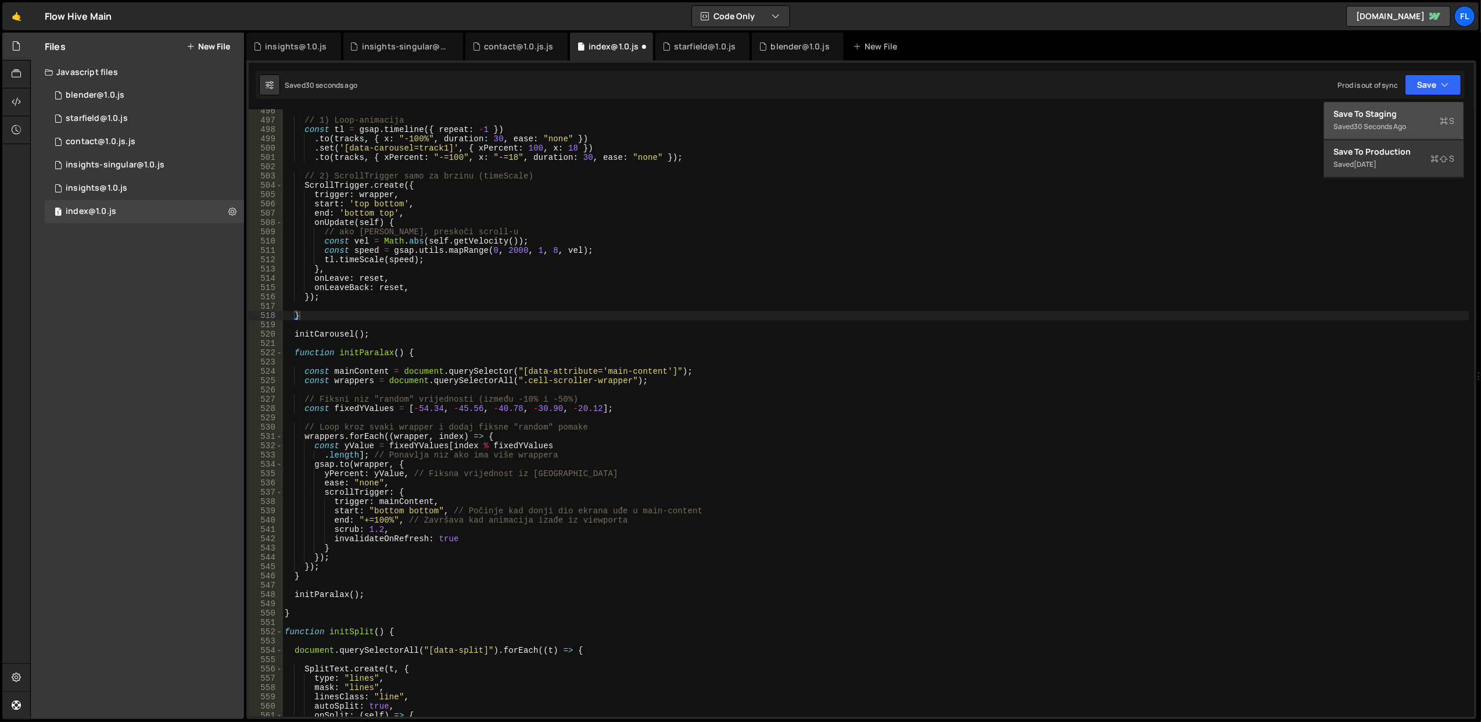
click at [1379, 114] on div "Save to Staging S" at bounding box center [1394, 114] width 121 height 12
drag, startPoint x: 456, startPoint y: 408, endPoint x: 465, endPoint y: 408, distance: 8.7
click at [465, 408] on div "// 1) Loop-animacija const tl = gsap . timeline ({ repeat : - 1 }) . to ( track…" at bounding box center [875, 419] width 1187 height 626
click at [533, 338] on div "// 1) Loop-animacija const tl = gsap . timeline ({ repeat : - 1 }) . to ( track…" at bounding box center [875, 419] width 1187 height 626
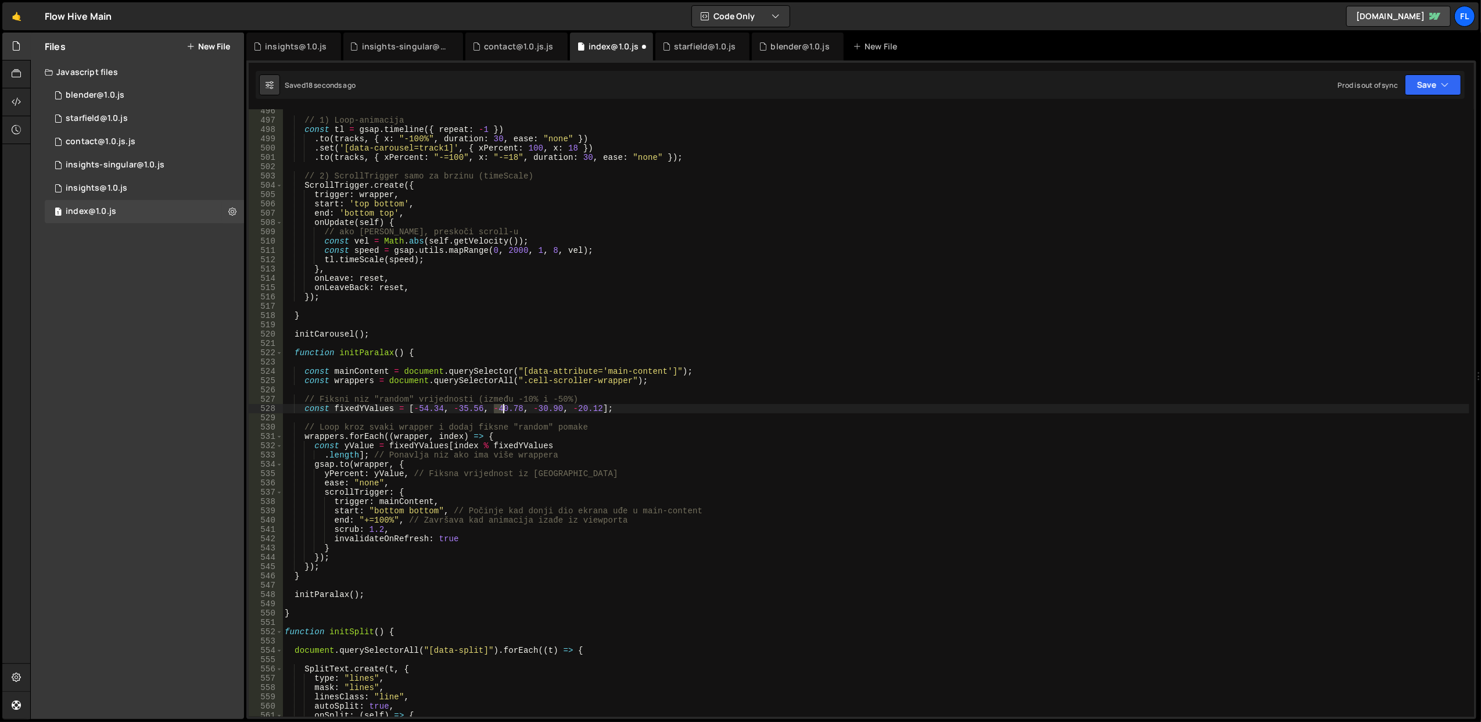
drag, startPoint x: 495, startPoint y: 407, endPoint x: 504, endPoint y: 407, distance: 9.3
click at [504, 407] on div "// 1) Loop-animacija const tl = gsap . timeline ({ repeat : - 1 }) . to ( track…" at bounding box center [875, 419] width 1187 height 626
click at [538, 333] on div "// 1) Loop-animacija const tl = gsap . timeline ({ repeat : - 1 }) . to ( track…" at bounding box center [875, 419] width 1187 height 626
type textarea "initCarousel();"
click at [1425, 85] on button "Save" at bounding box center [1433, 84] width 56 height 21
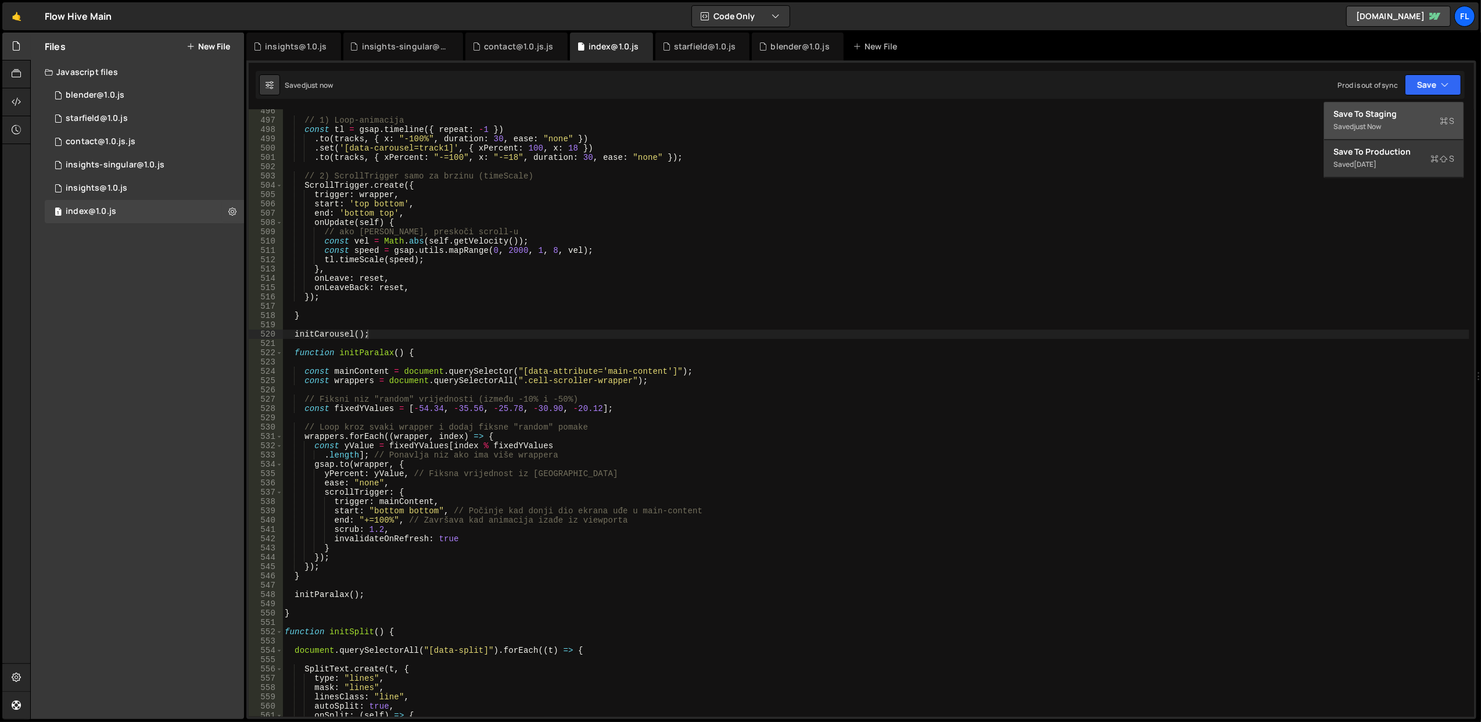
click at [1389, 114] on div "Save to Staging S" at bounding box center [1394, 114] width 121 height 12
